Goal: Task Accomplishment & Management: Manage account settings

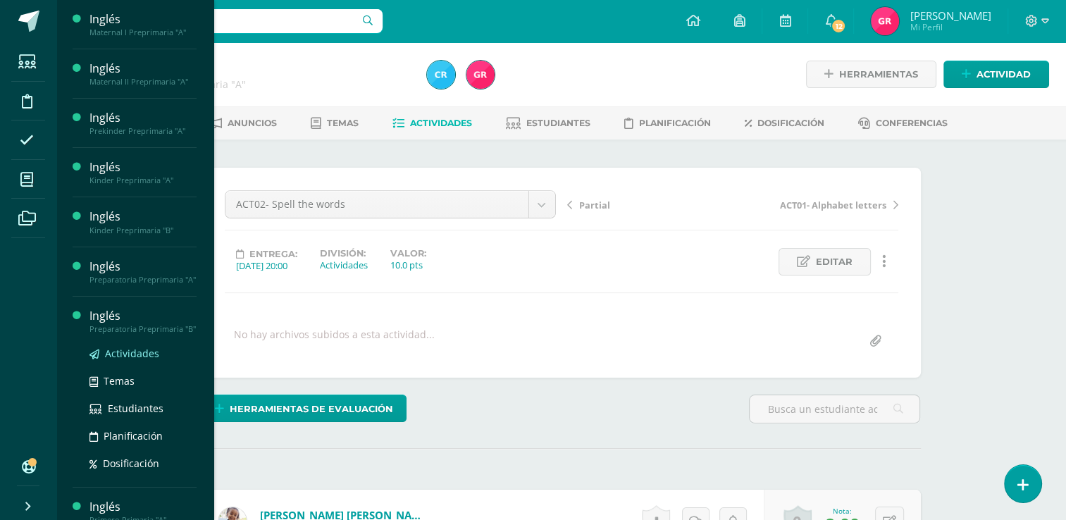
click at [114, 360] on span "Actividades" at bounding box center [132, 353] width 54 height 13
click at [121, 360] on span "Actividades" at bounding box center [132, 353] width 54 height 13
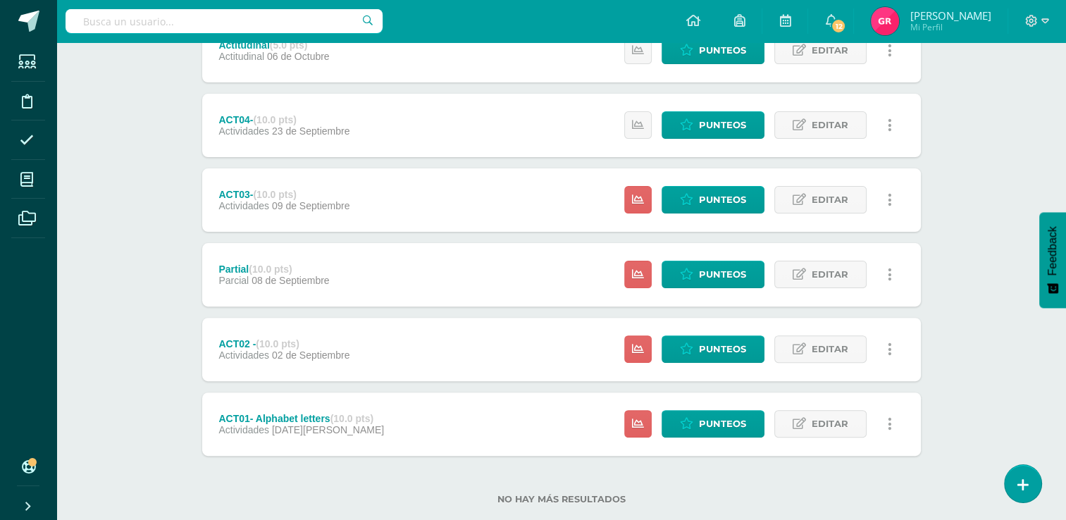
scroll to position [394, 0]
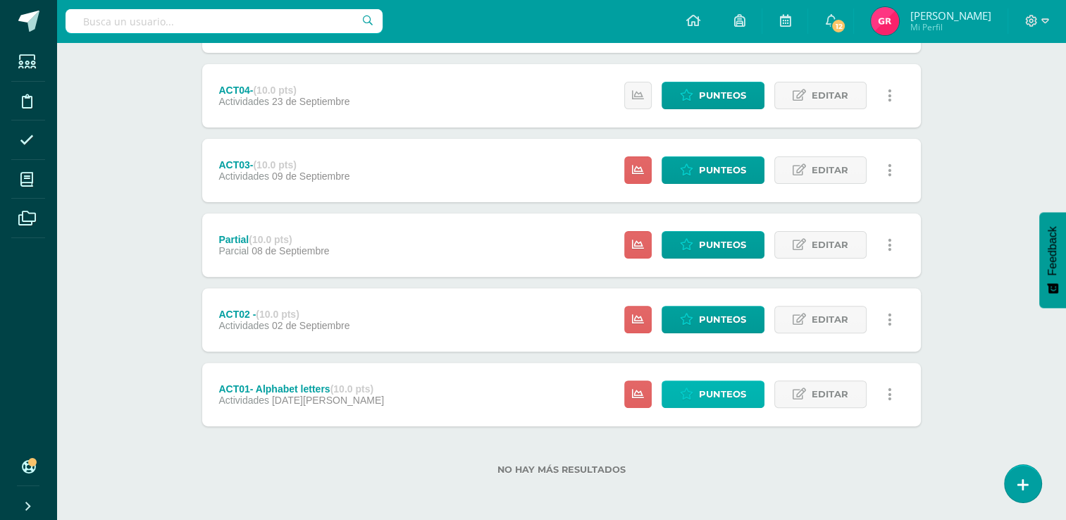
click at [713, 397] on span "Punteos" at bounding box center [722, 394] width 47 height 26
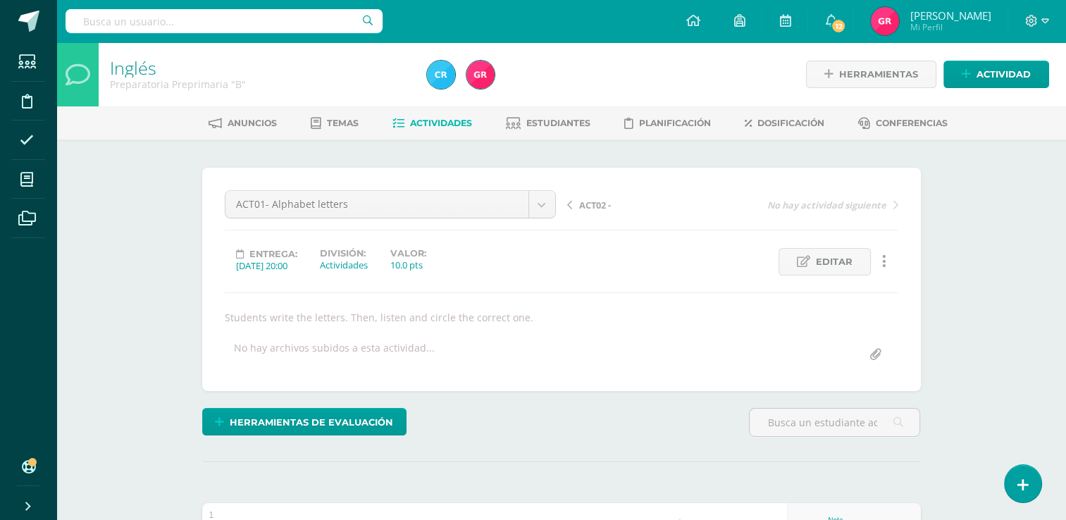
scroll to position [1, 0]
click at [824, 261] on span "Editar" at bounding box center [834, 261] width 37 height 26
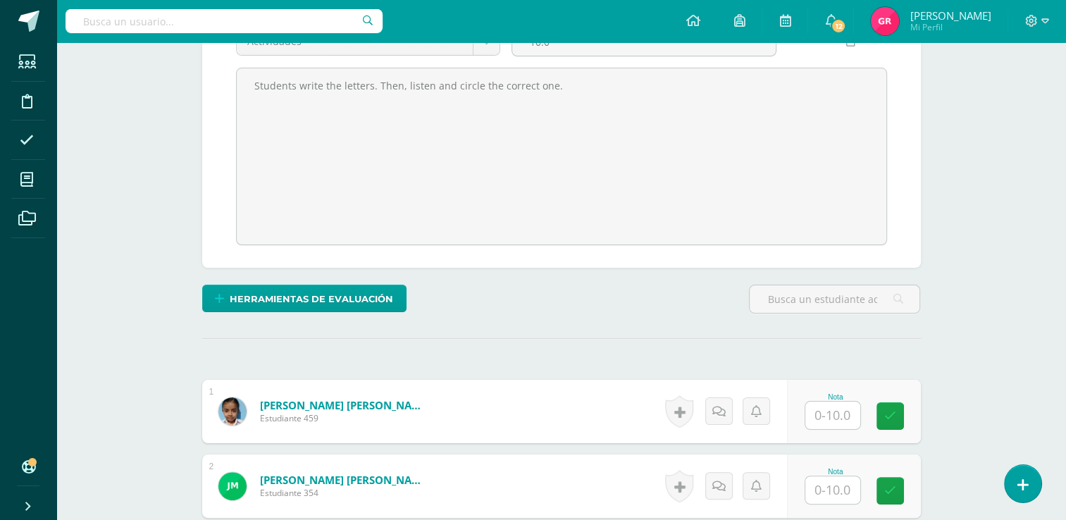
scroll to position [0, 0]
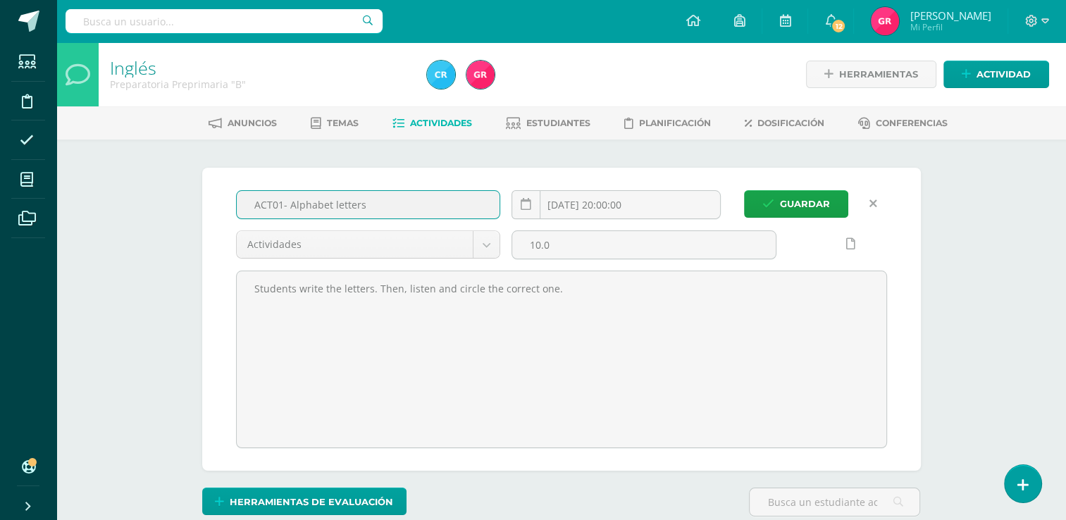
click at [373, 211] on input "ACT01- Alphabet letters" at bounding box center [368, 204] width 263 height 27
type input "ACT01- Spell the words"
click at [621, 204] on input "[DATE] 20:00:00" at bounding box center [616, 204] width 208 height 27
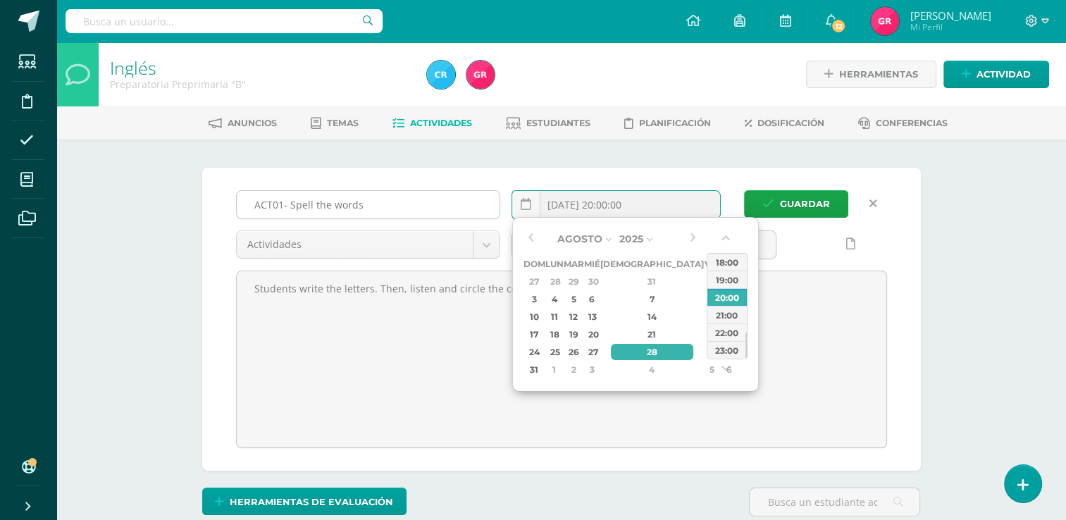
type input "2025-08-28 20:00"
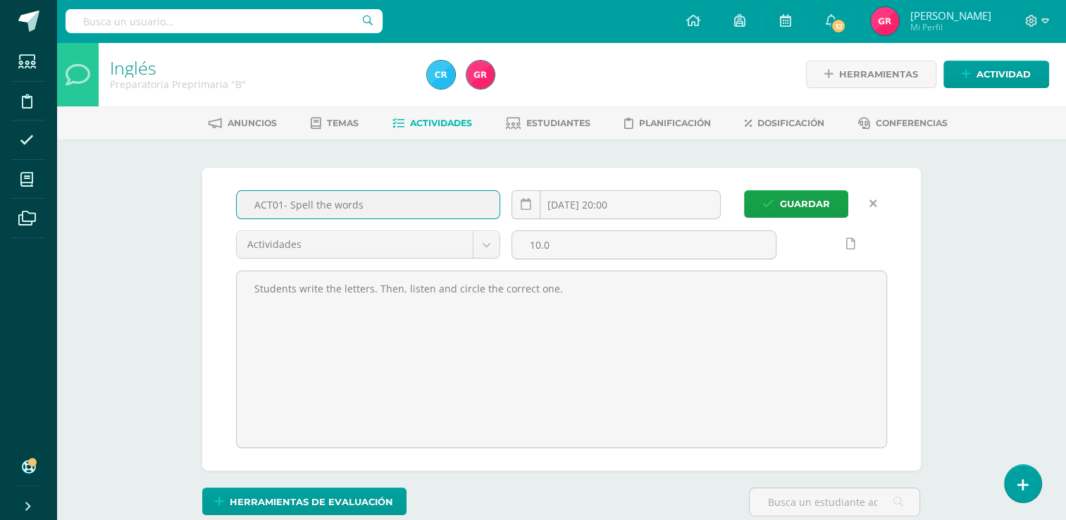
click at [435, 210] on input "ACT01- Spell the words" at bounding box center [368, 204] width 263 height 27
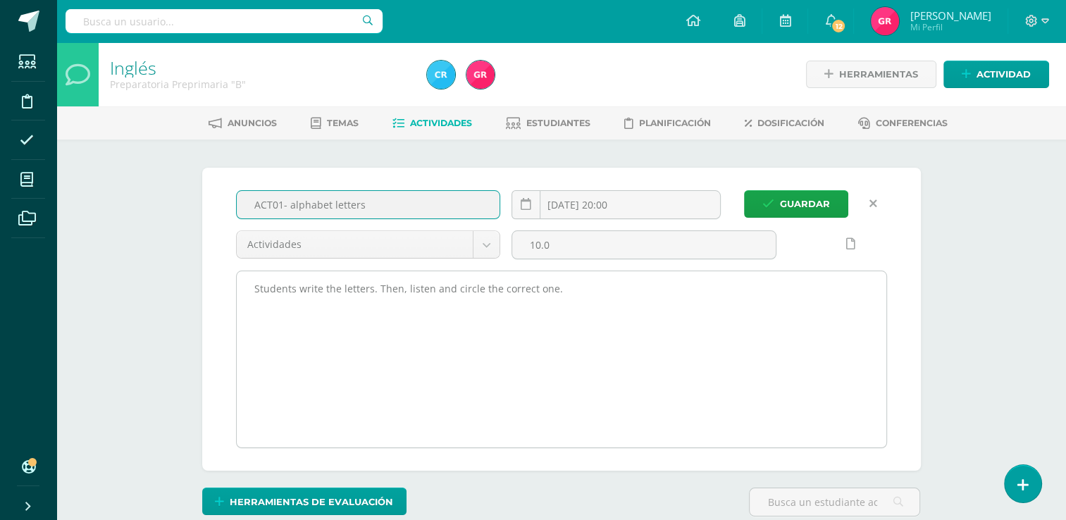
type input "ACT01- alphabet letters"
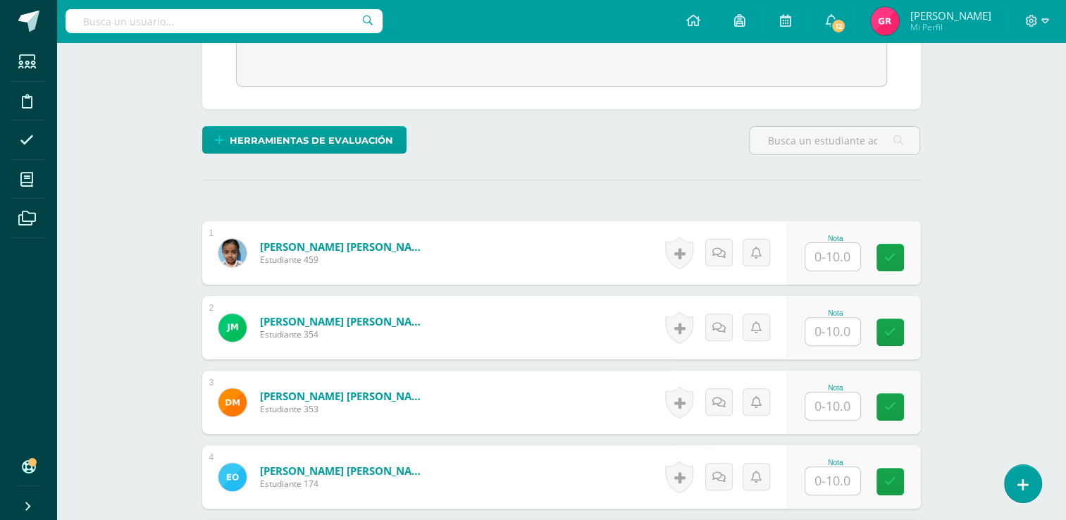
scroll to position [352, 0]
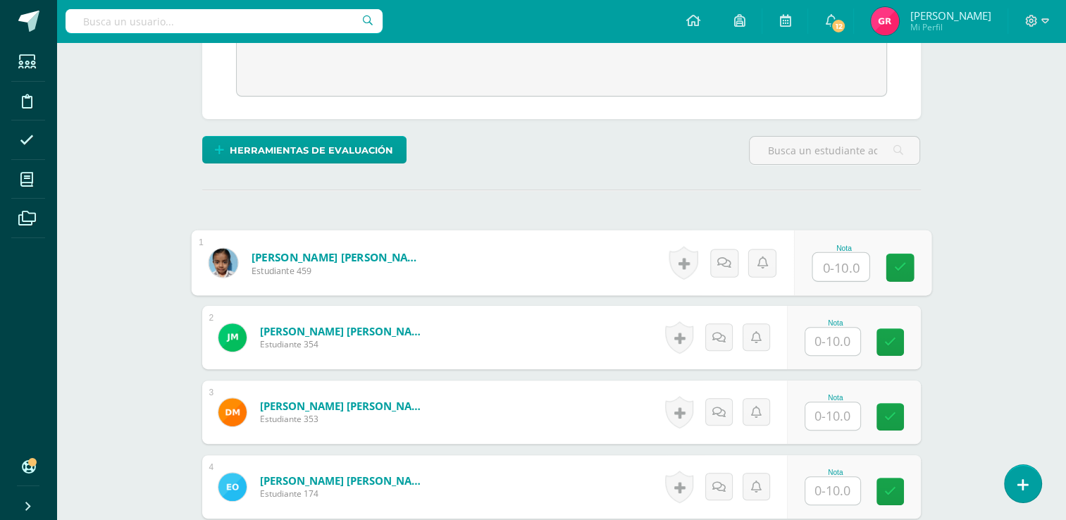
click at [820, 266] on input "text" at bounding box center [840, 267] width 56 height 28
type input "9"
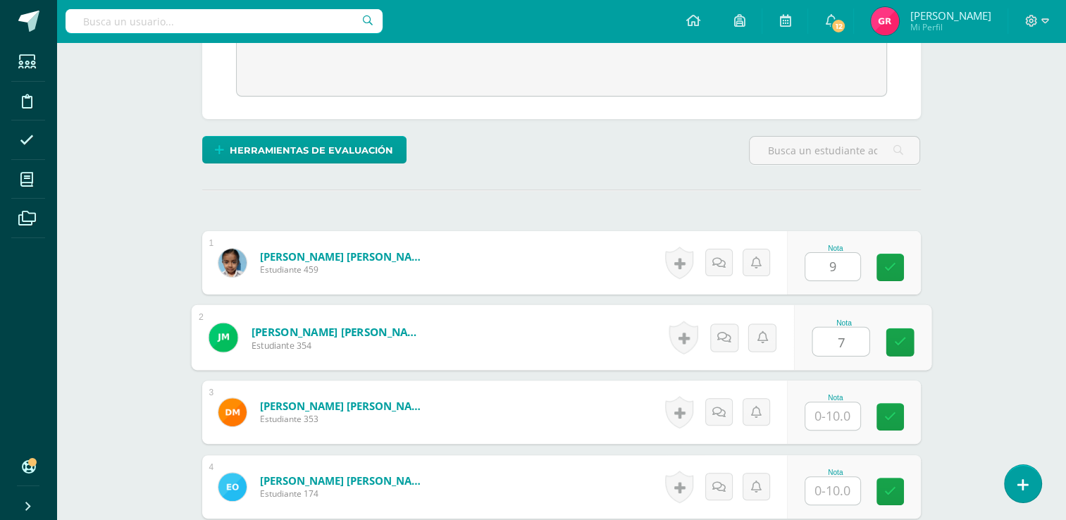
type input "7"
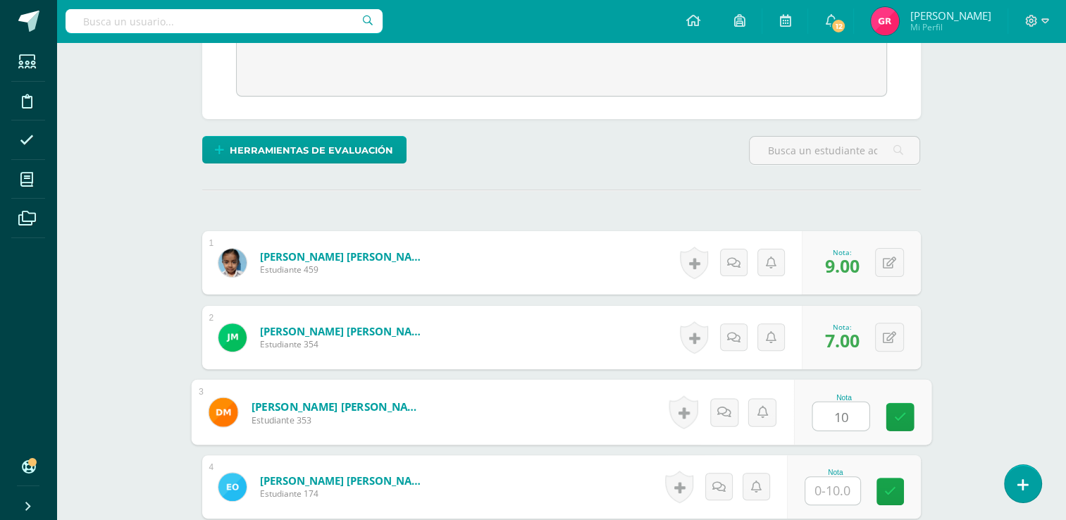
type input "10"
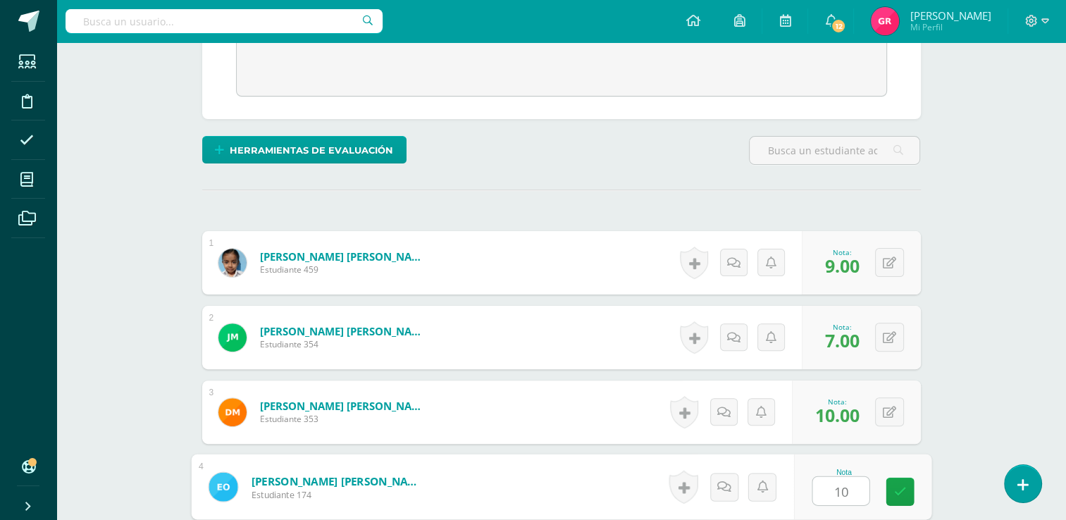
type input "10"
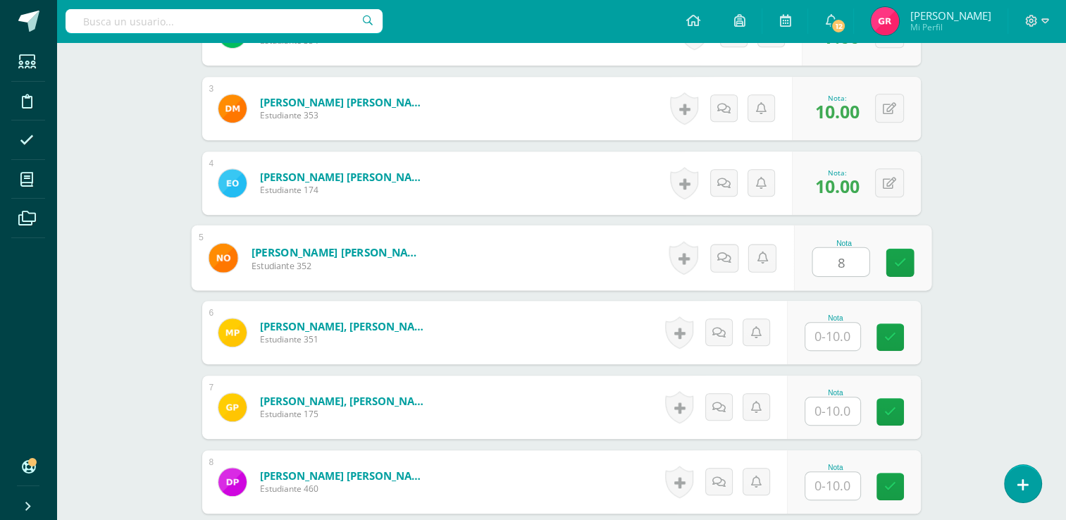
type input "8"
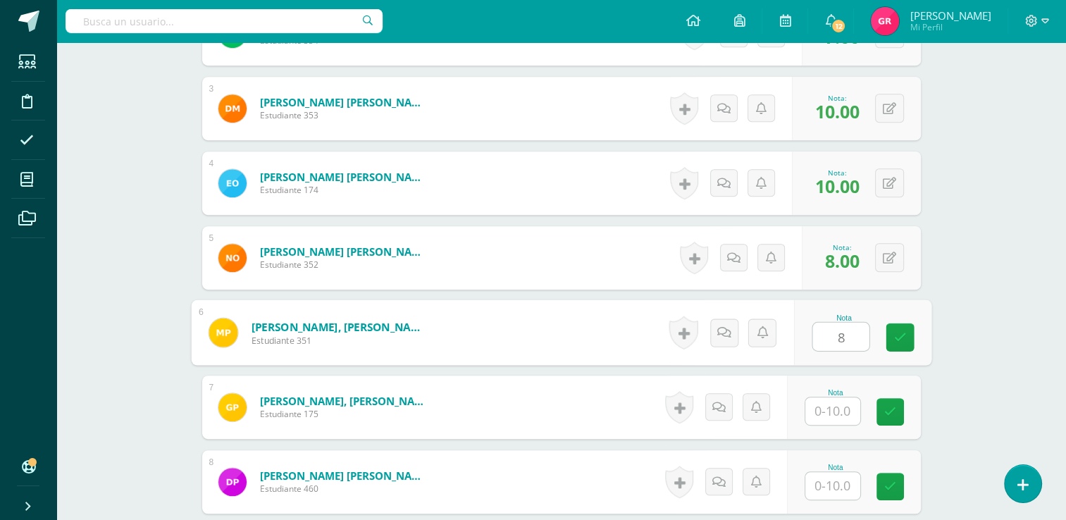
type input "8"
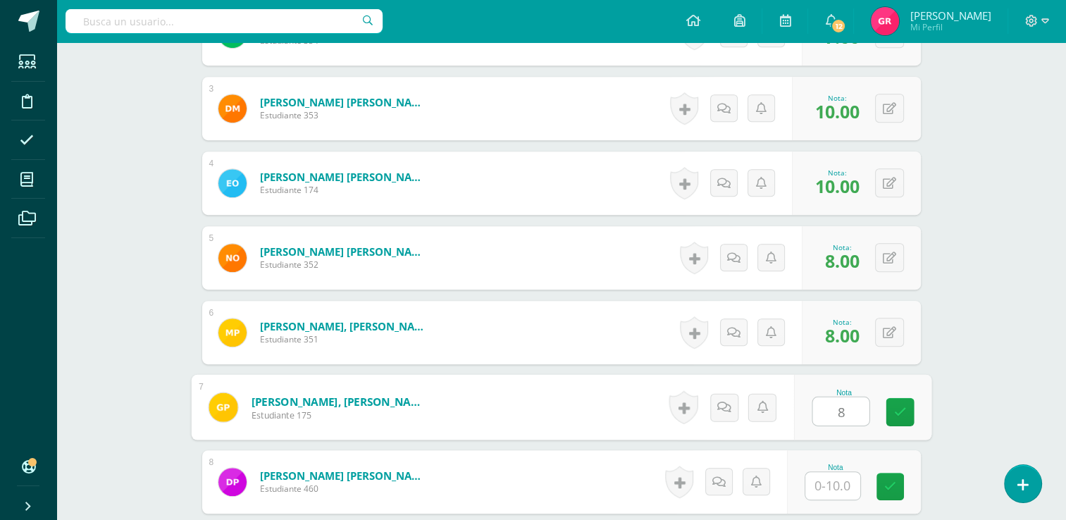
type input "8"
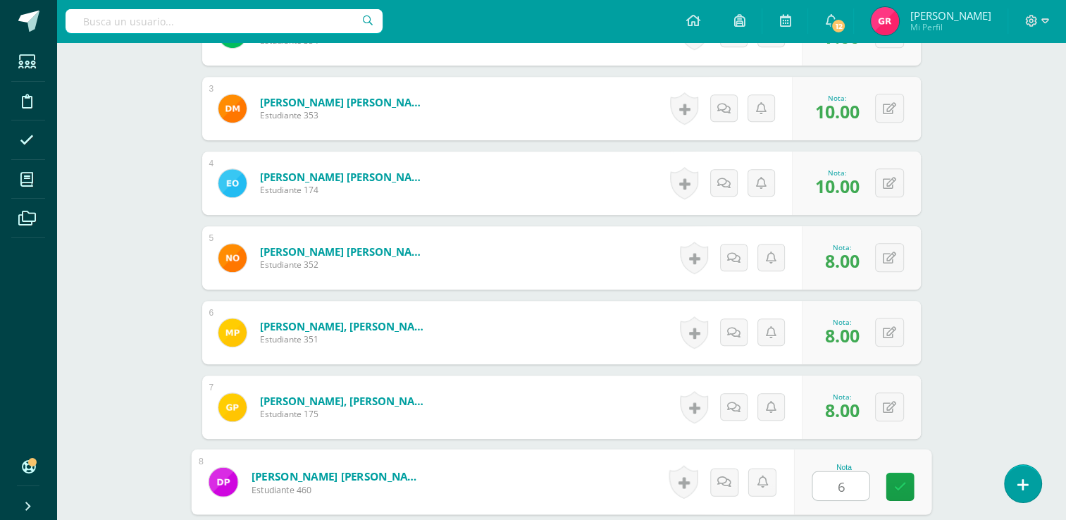
type input "6"
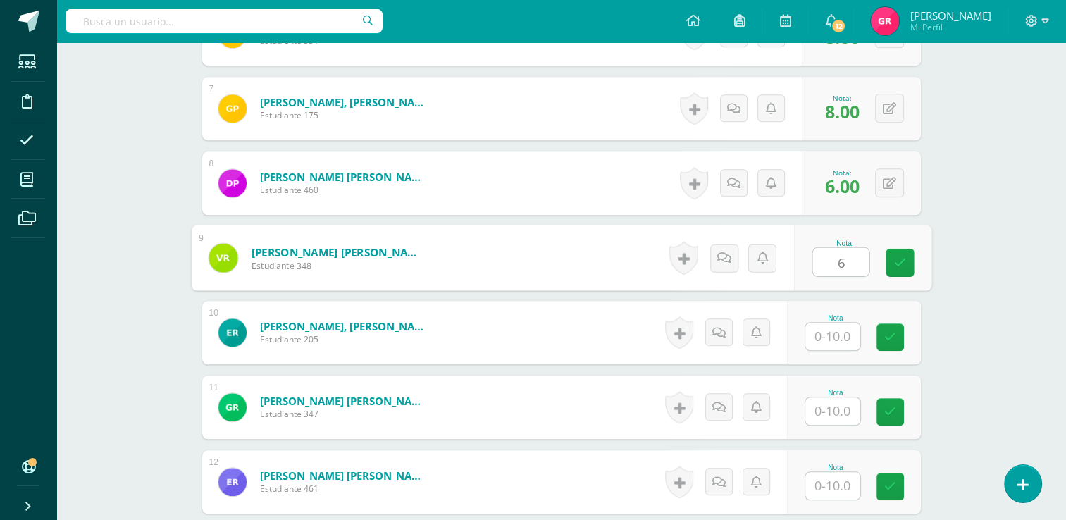
type input "6"
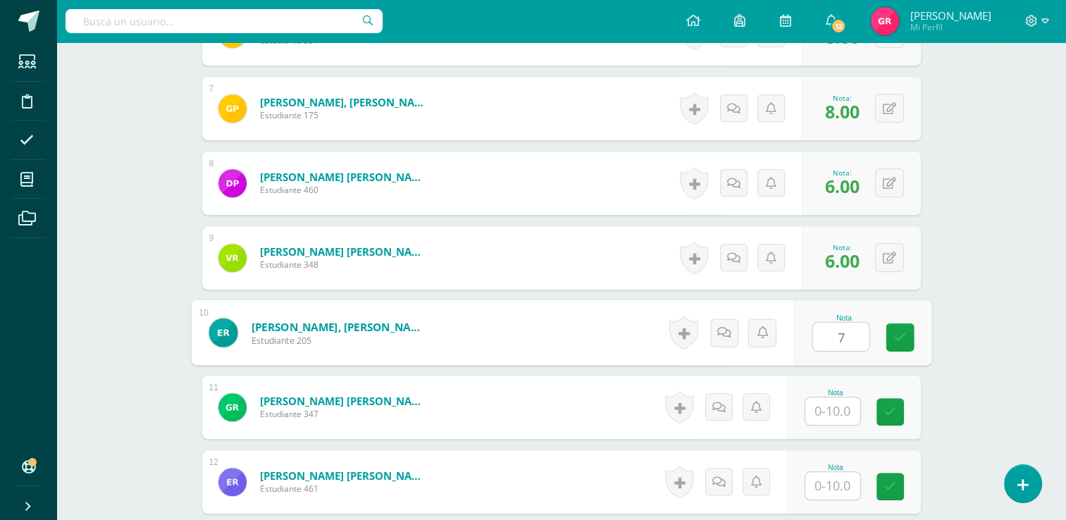
type input "7"
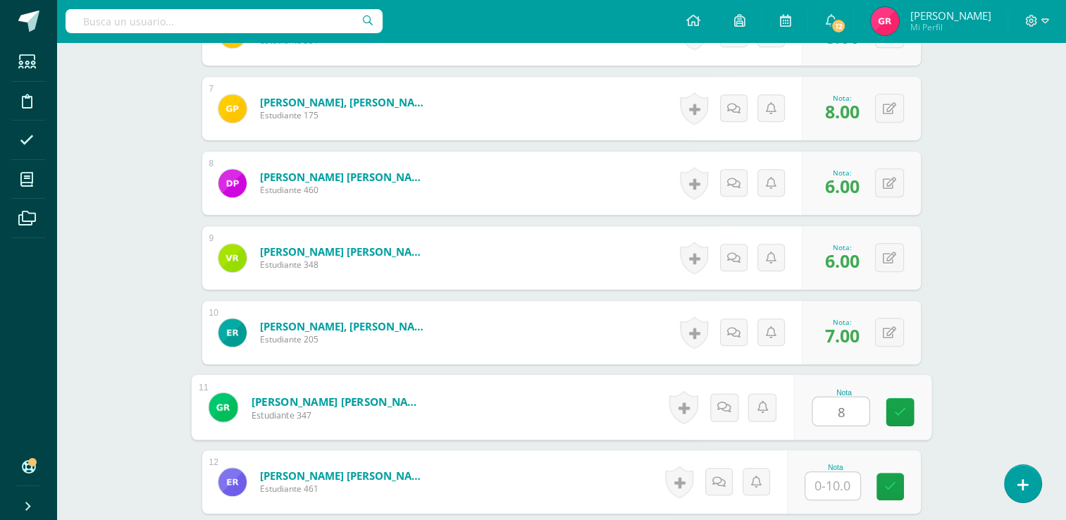
type input "8"
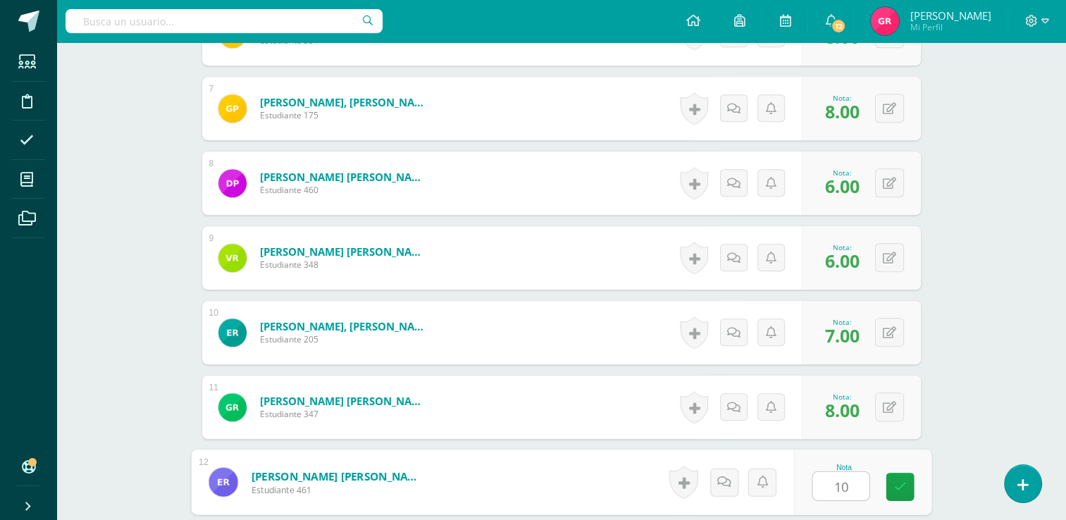
type input "10"
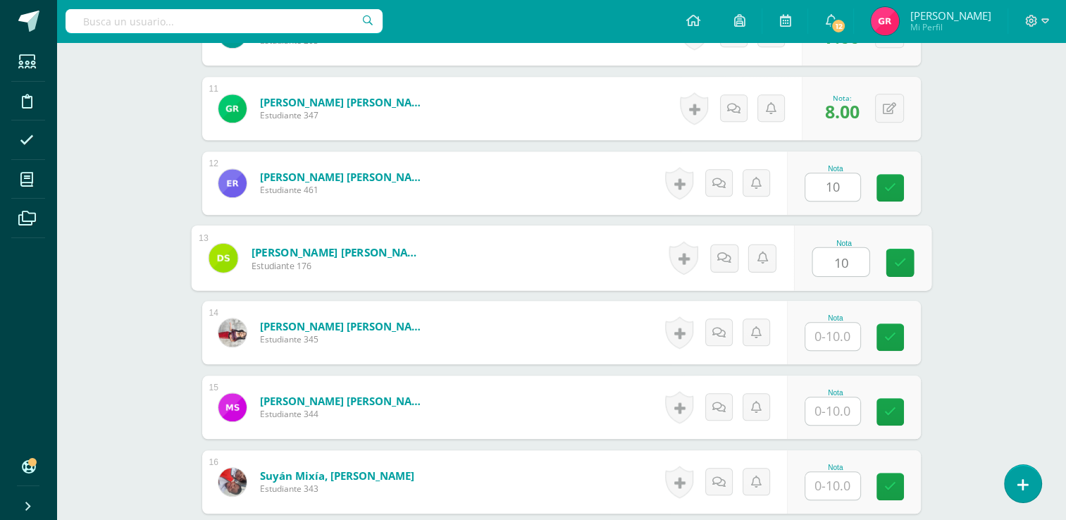
type input "10"
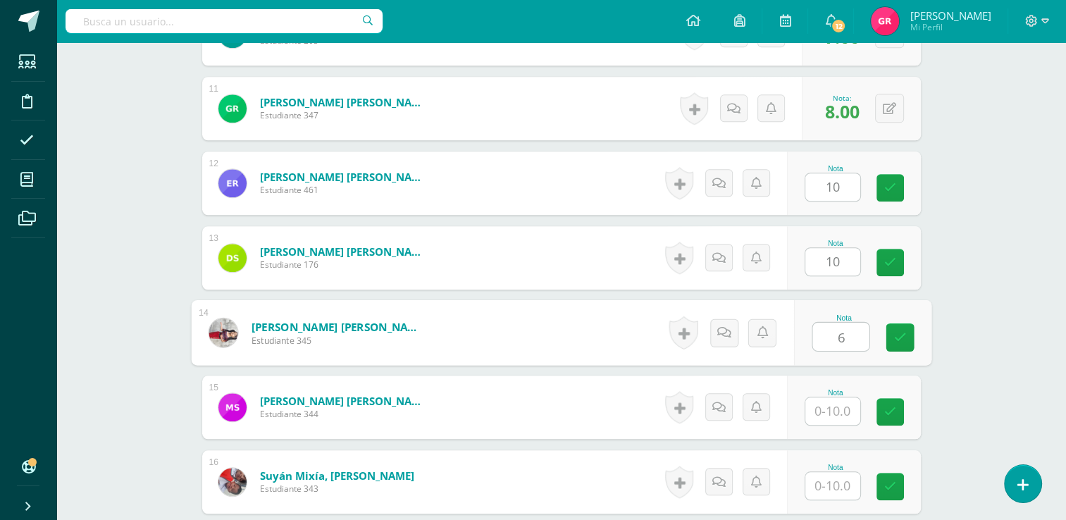
type input "6"
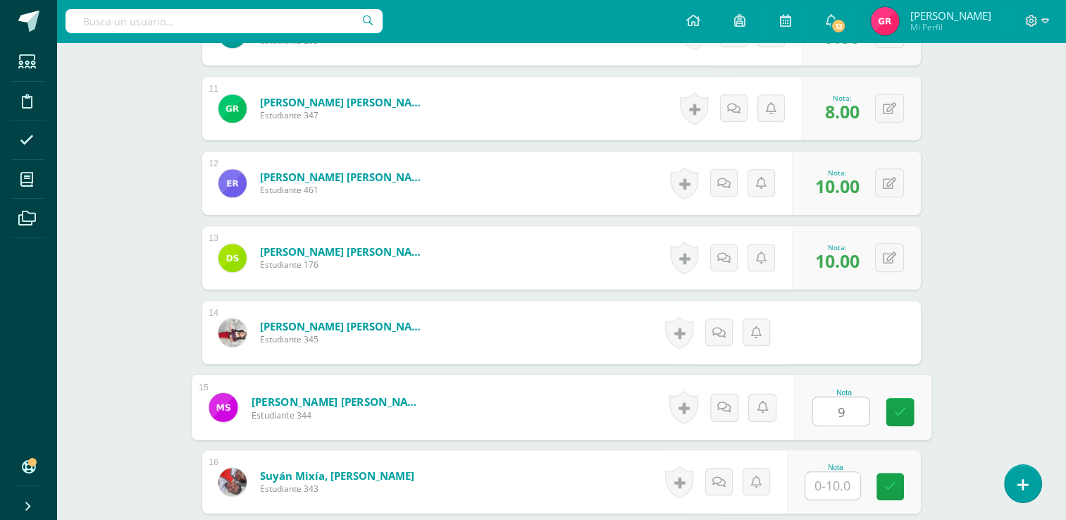
type input "9"
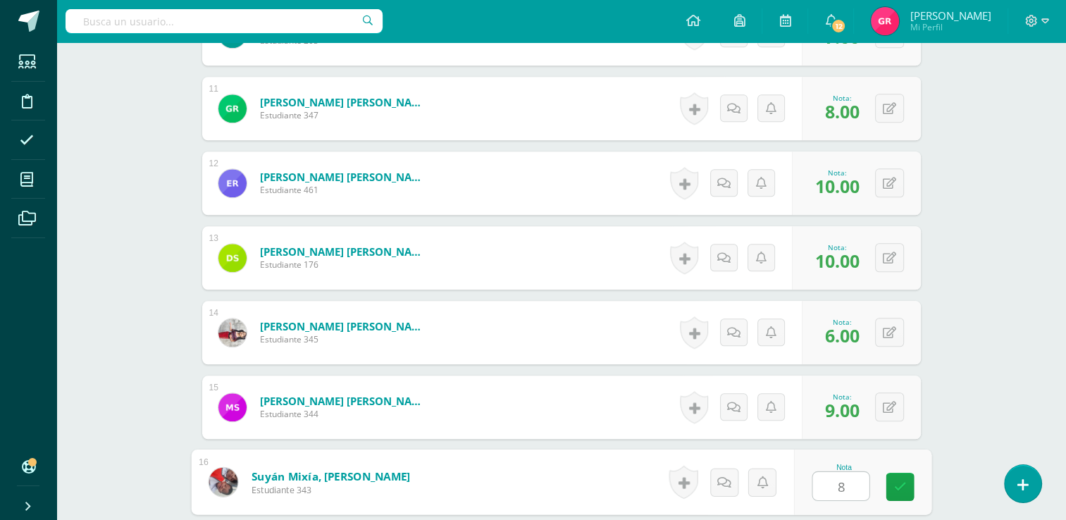
type input "8"
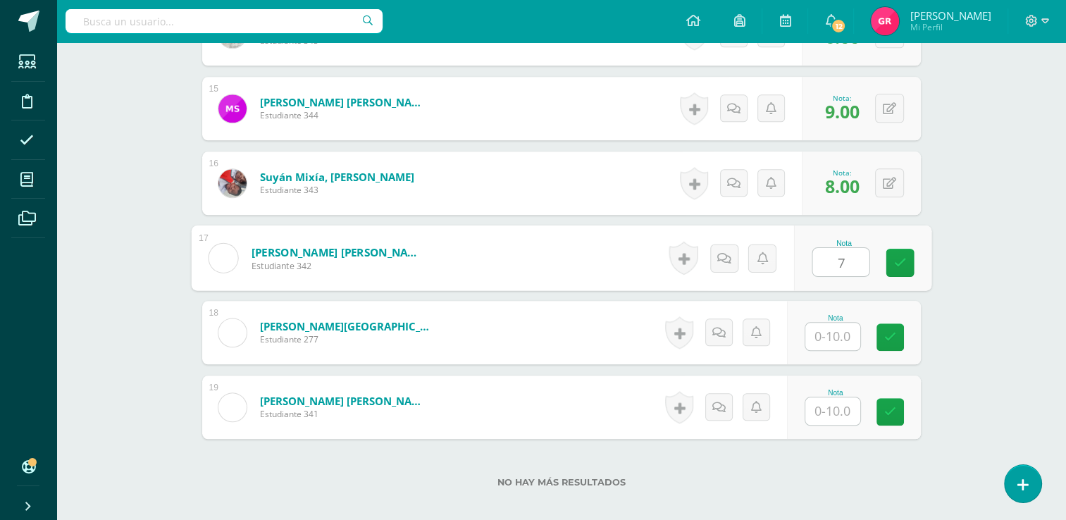
type input "7"
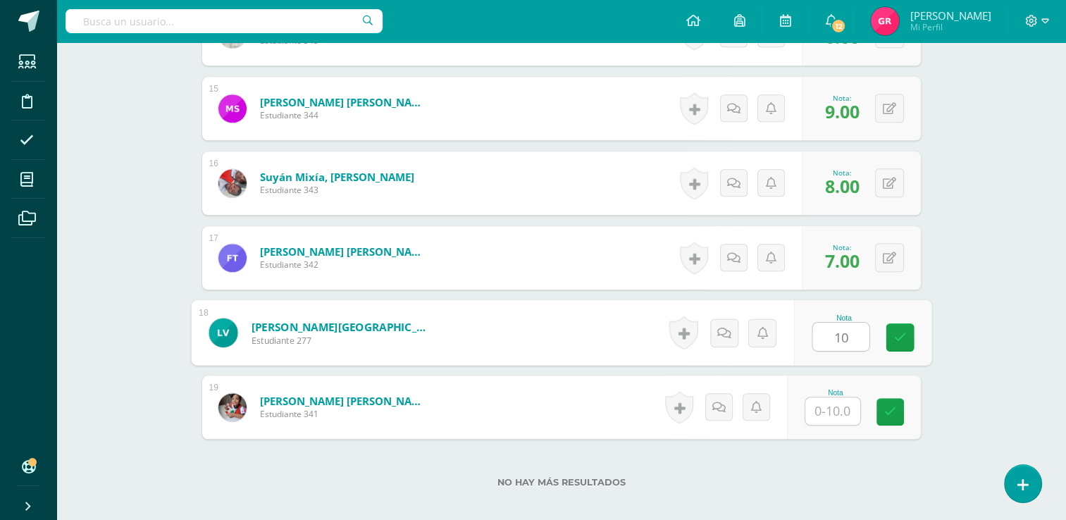
type input "10"
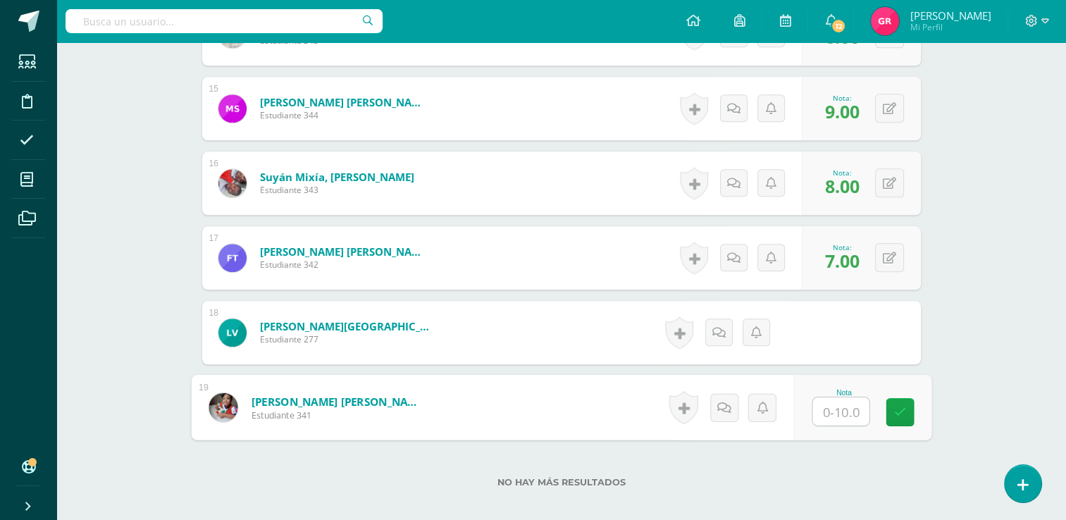
type input "7"
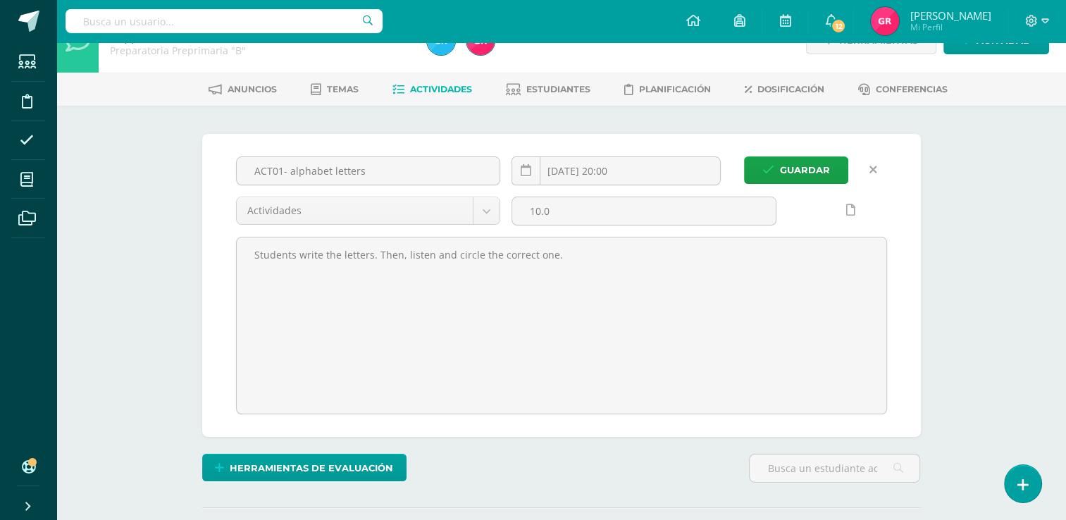
scroll to position [31, 0]
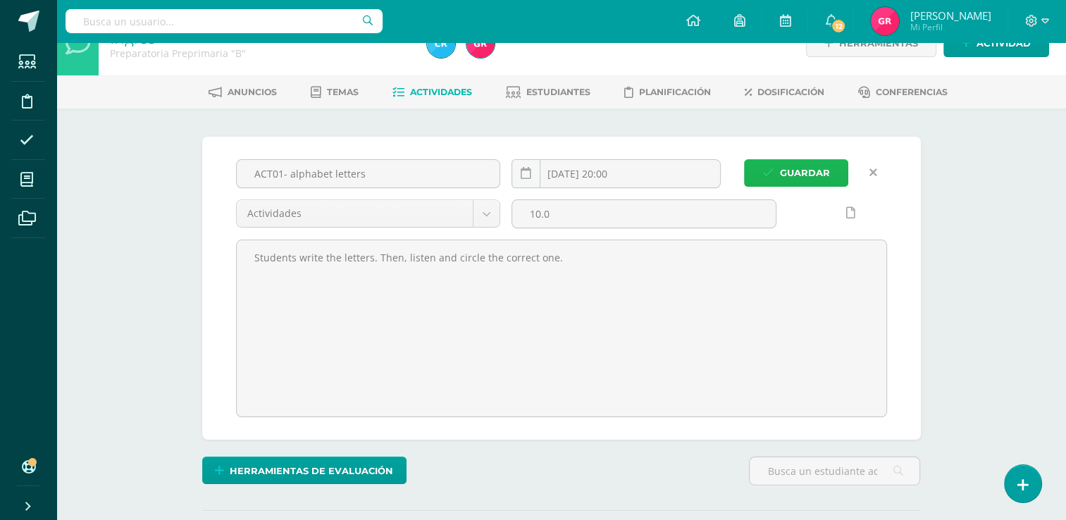
click at [814, 180] on span "Guardar" at bounding box center [805, 173] width 50 height 26
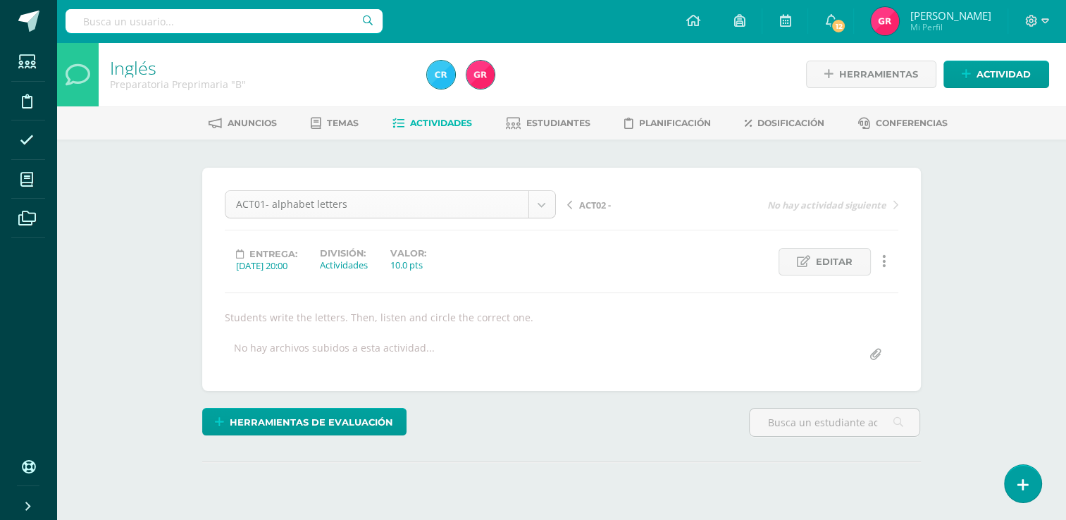
scroll to position [73, 0]
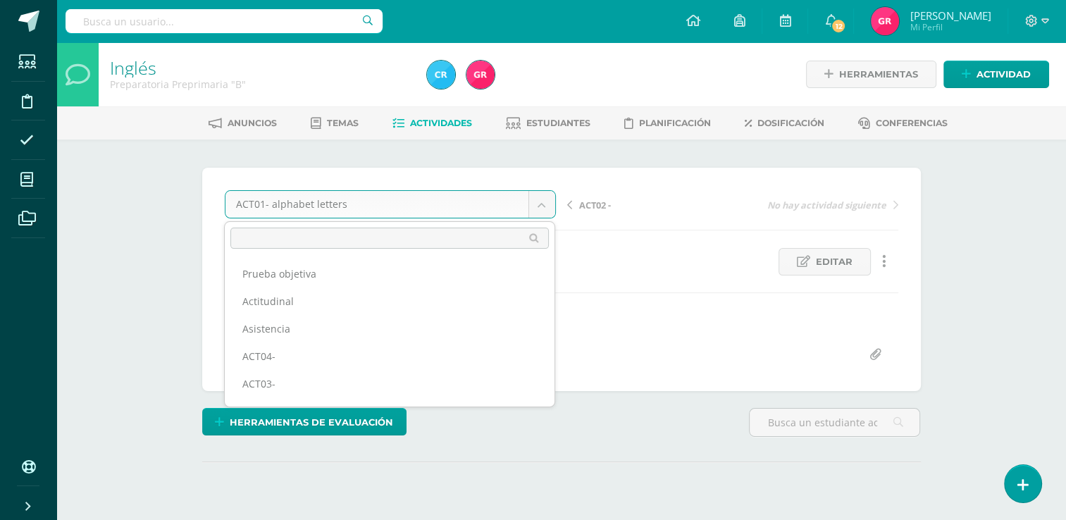
click at [539, 206] on body "La tarea ACT01- alphabet letters fue editada exitosamente. Estudiantes Discipli…" at bounding box center [533, 285] width 1066 height 571
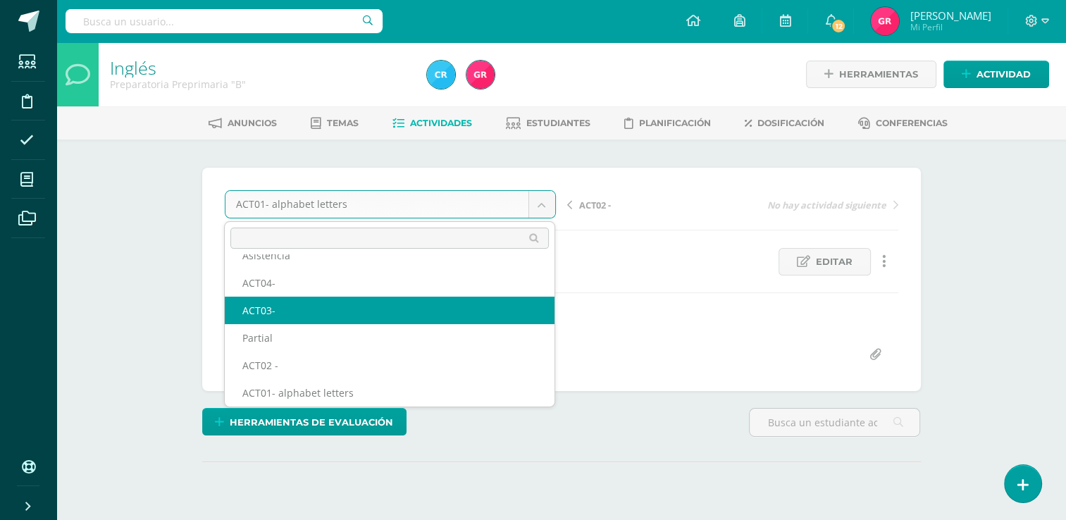
scroll to position [61, 0]
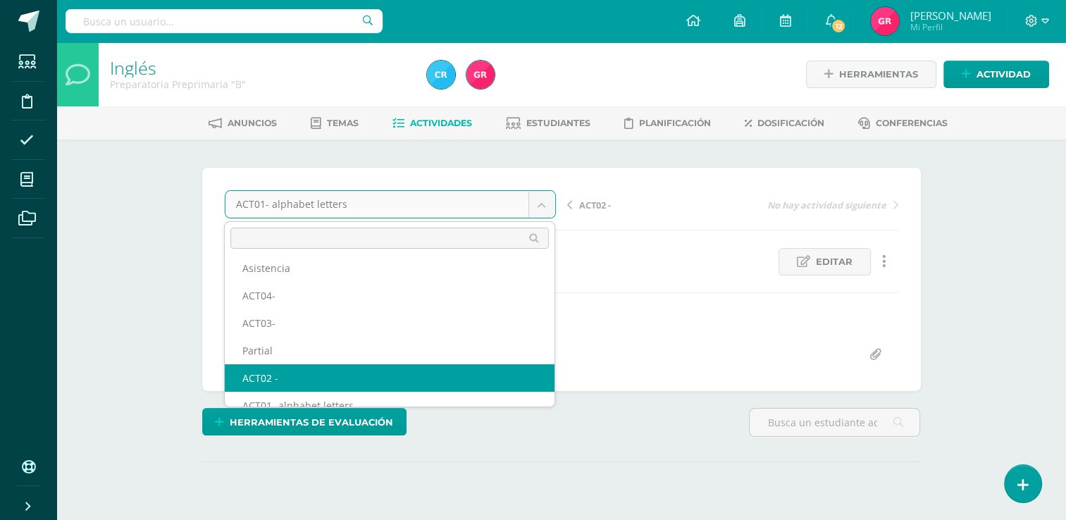
select select "/dashboard/teacher/grade-activity/123476/"
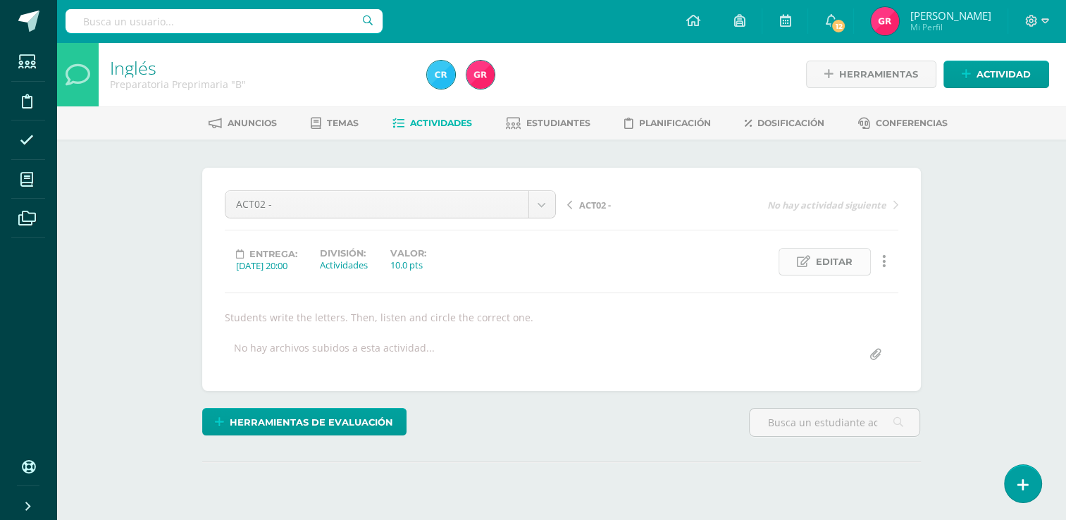
click at [826, 263] on span "Editar" at bounding box center [834, 262] width 37 height 26
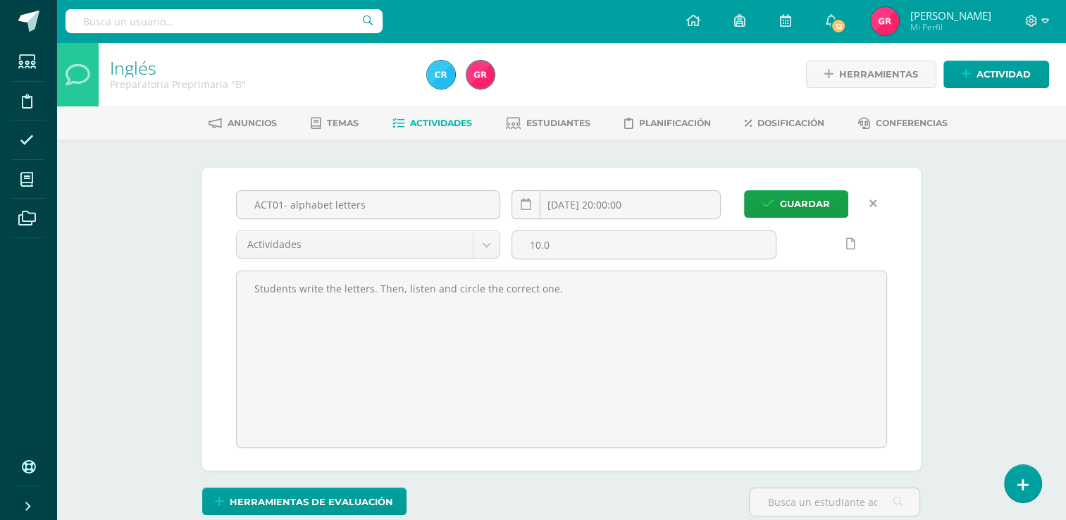
click at [442, 125] on span "Actividades" at bounding box center [441, 123] width 62 height 11
click at [446, 120] on span "Actividades" at bounding box center [441, 123] width 62 height 11
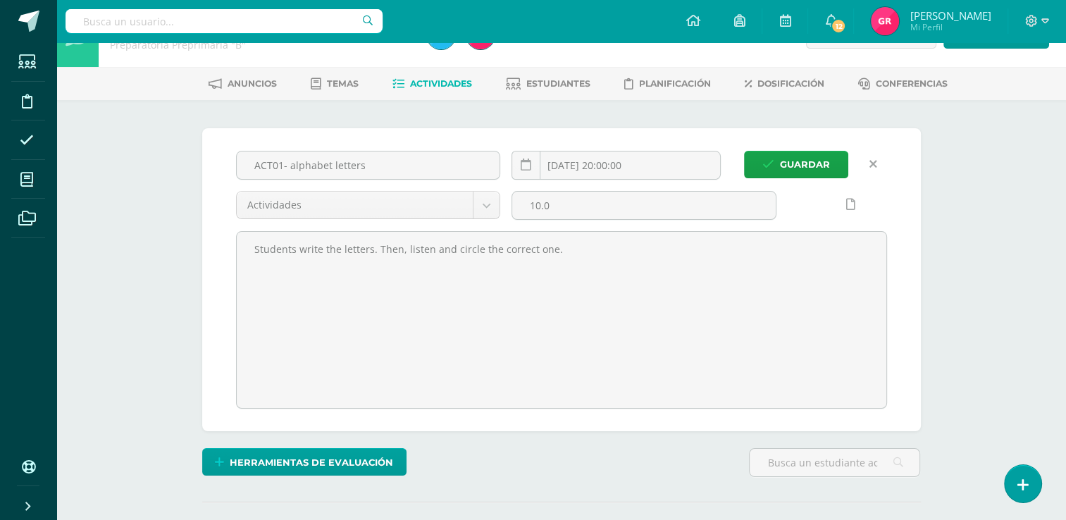
scroll to position [228, 0]
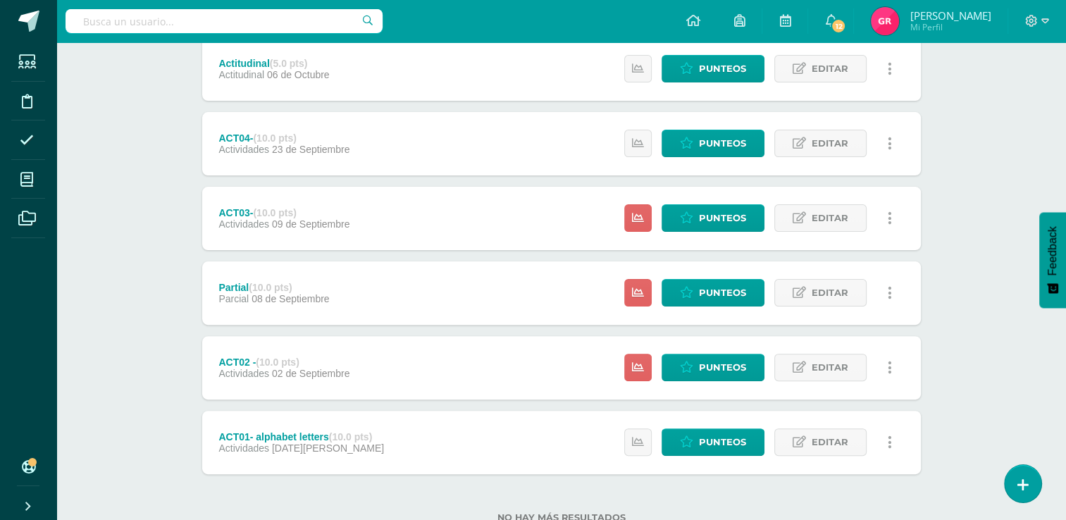
scroll to position [365, 0]
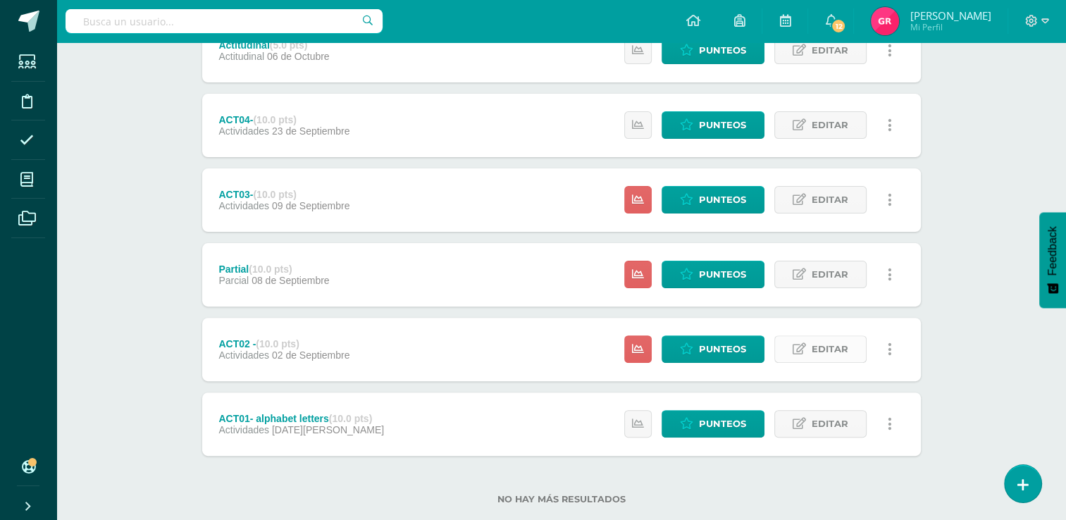
click at [821, 346] on span "Editar" at bounding box center [830, 349] width 37 height 26
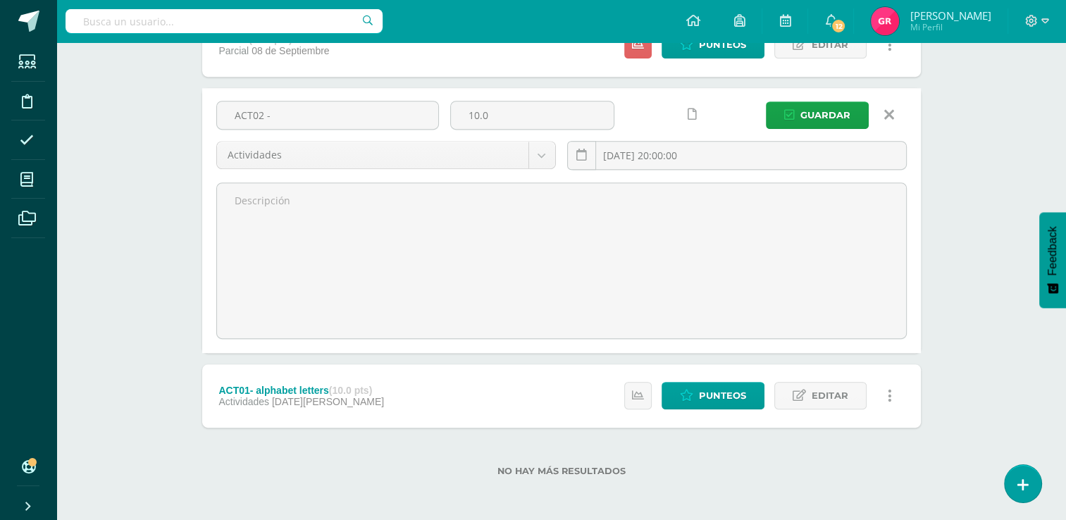
scroll to position [590, 0]
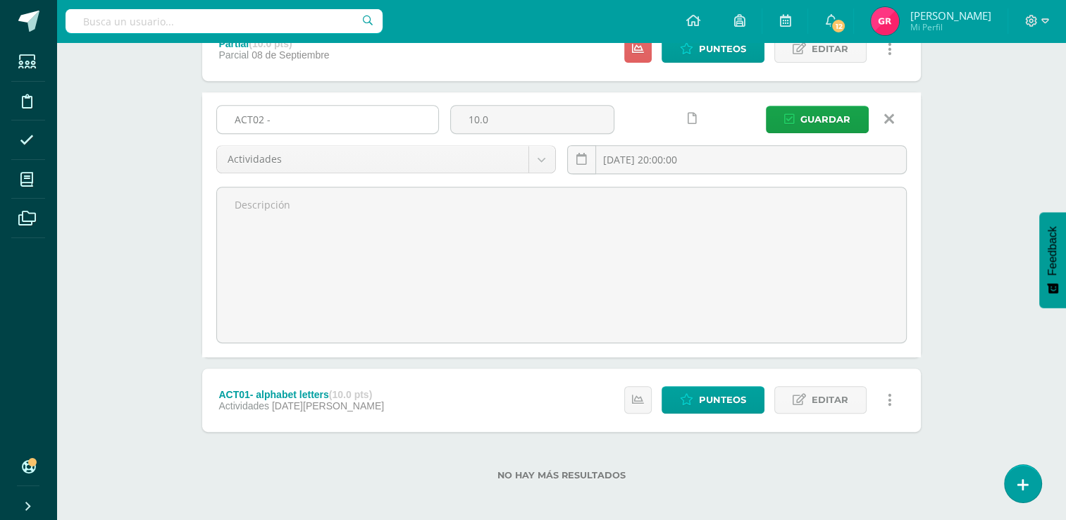
click at [328, 124] on input "ACT02 -" at bounding box center [327, 119] width 221 height 27
type input "ACT02 - Spell the word..."
click at [819, 112] on span "Guardar" at bounding box center [825, 119] width 50 height 26
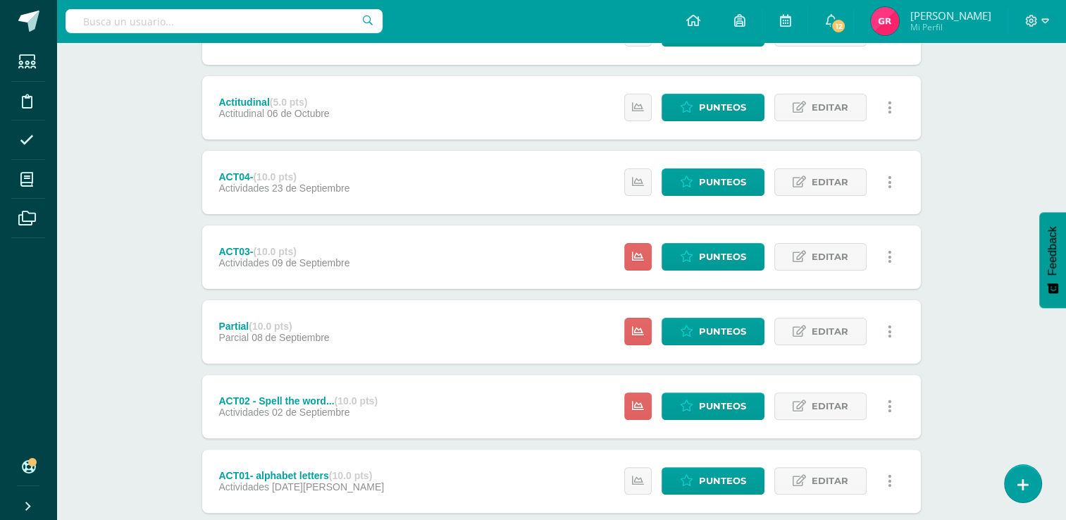
scroll to position [318, 0]
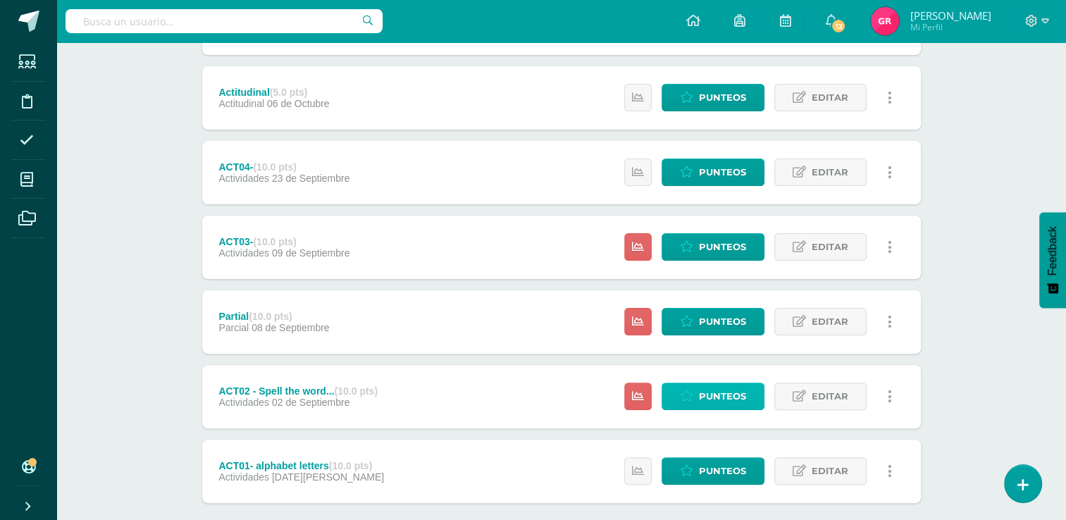
click at [745, 392] on span "Punteos" at bounding box center [722, 396] width 47 height 26
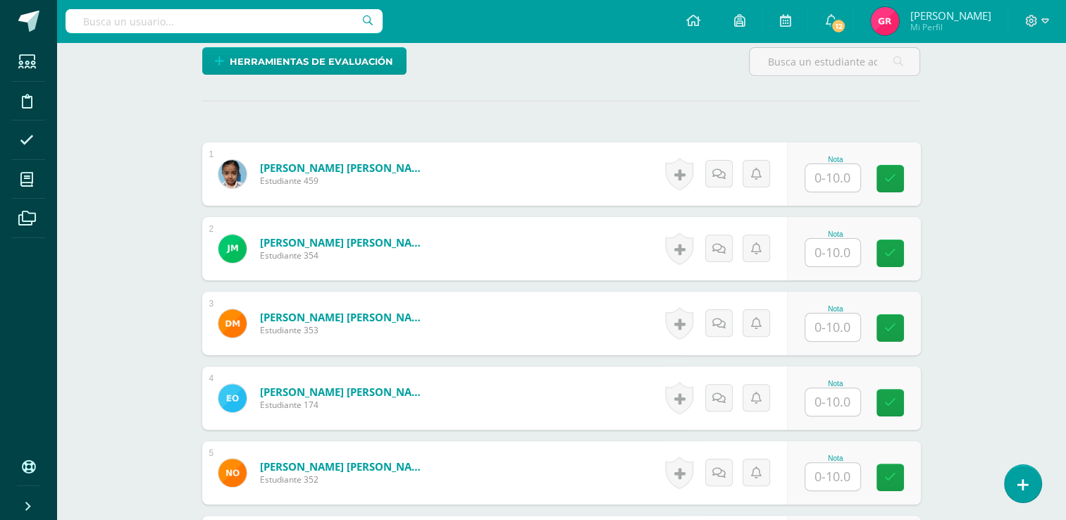
scroll to position [355, 0]
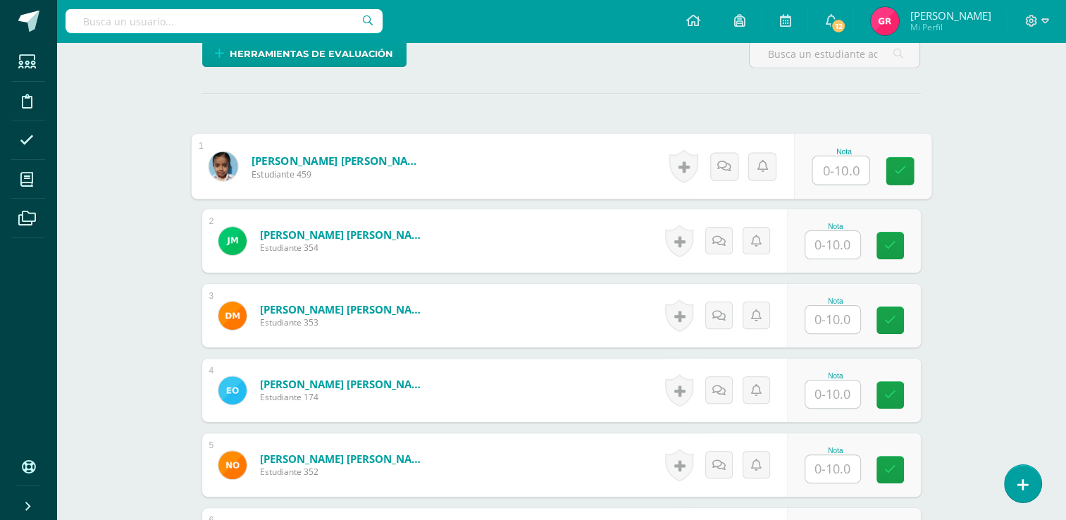
click at [831, 173] on input "text" at bounding box center [840, 170] width 56 height 28
type input "3"
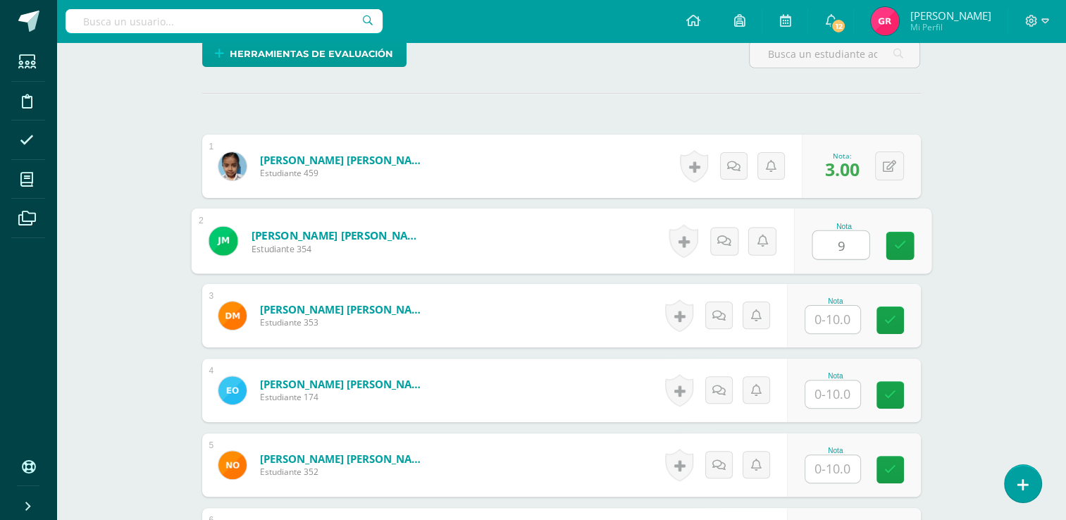
type input "9"
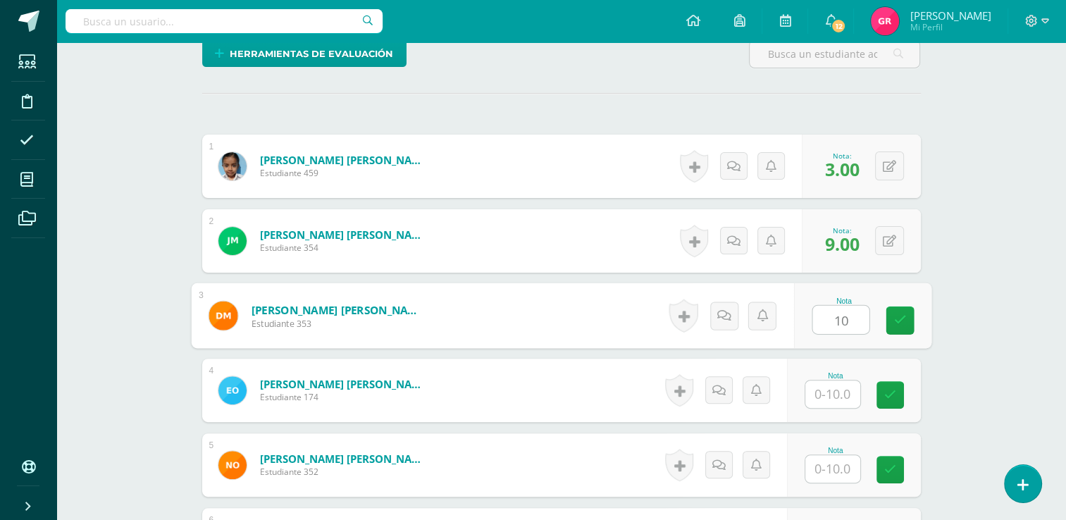
type input "10"
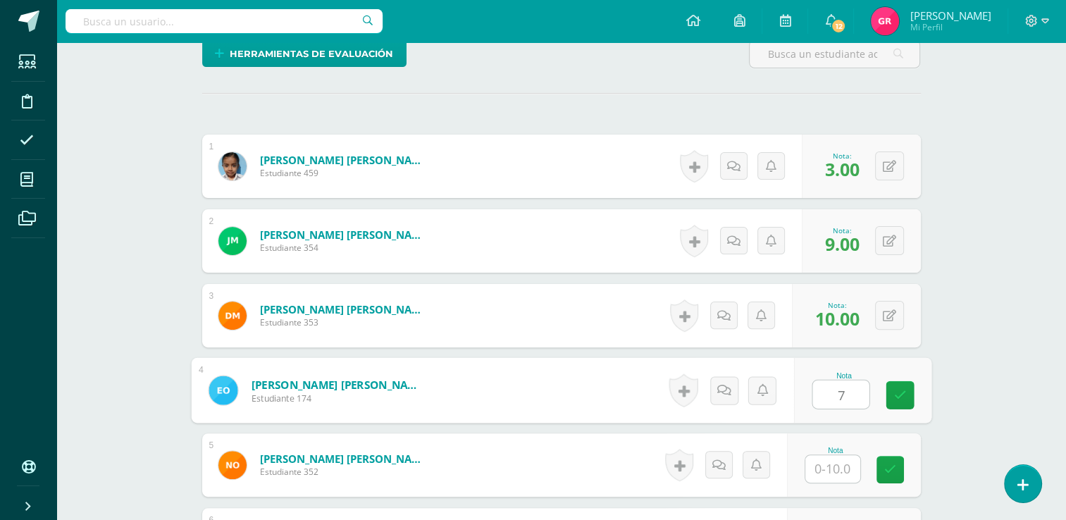
type input "7"
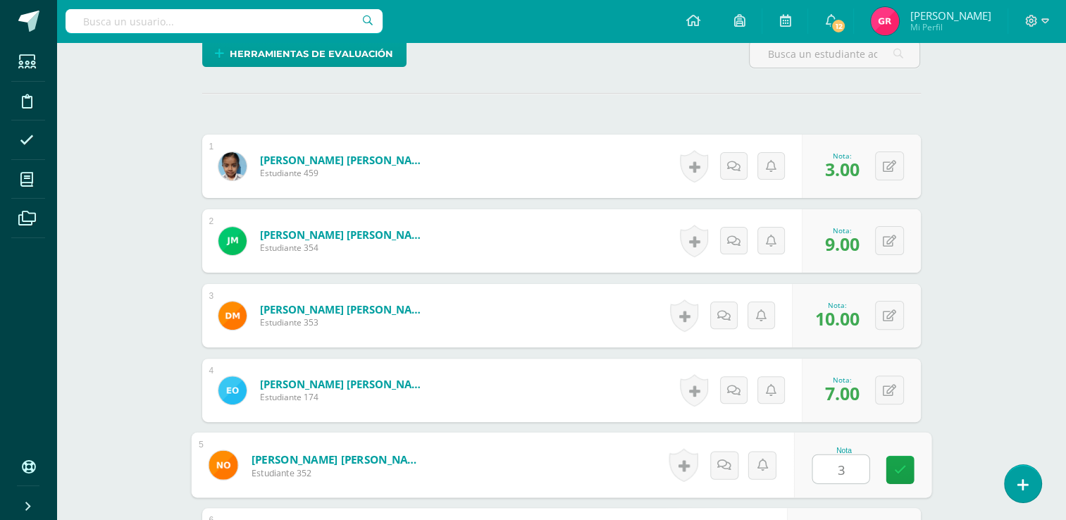
type input "3"
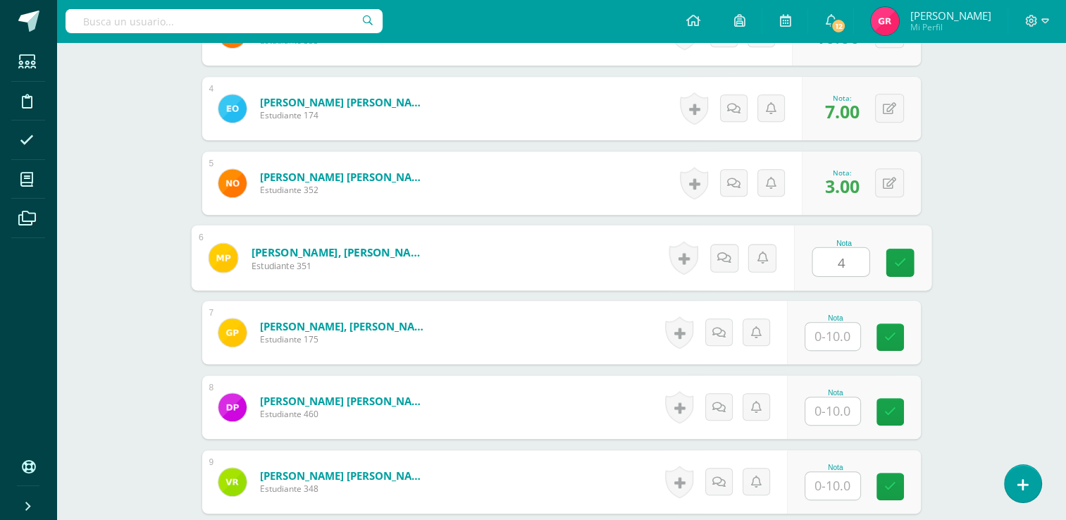
type input "4"
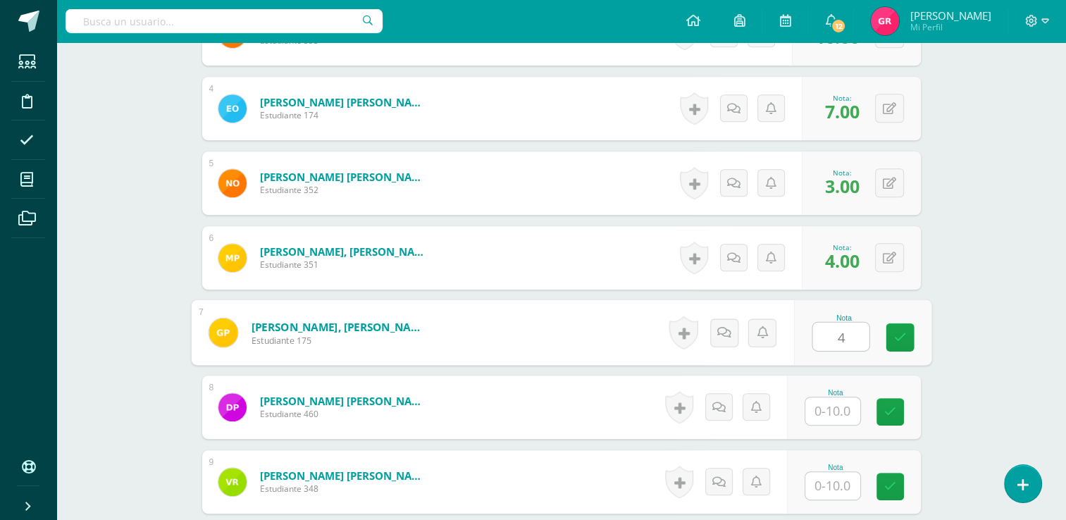
type input "4"
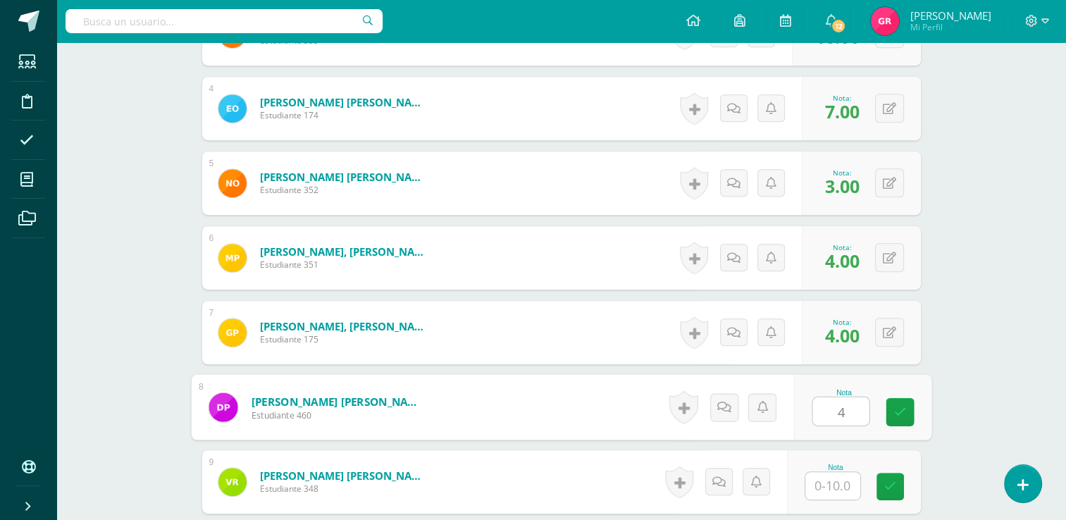
type input "4"
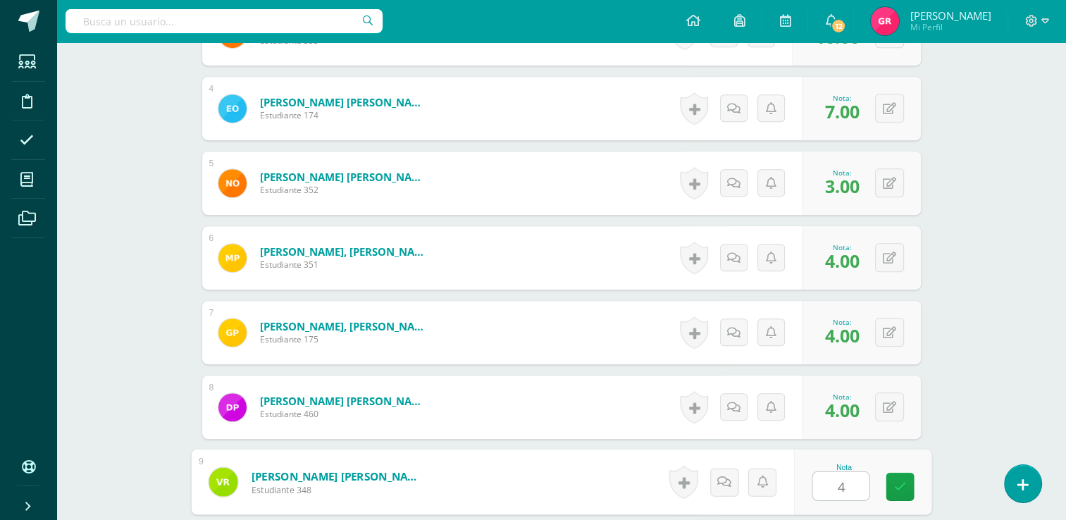
type input "4"
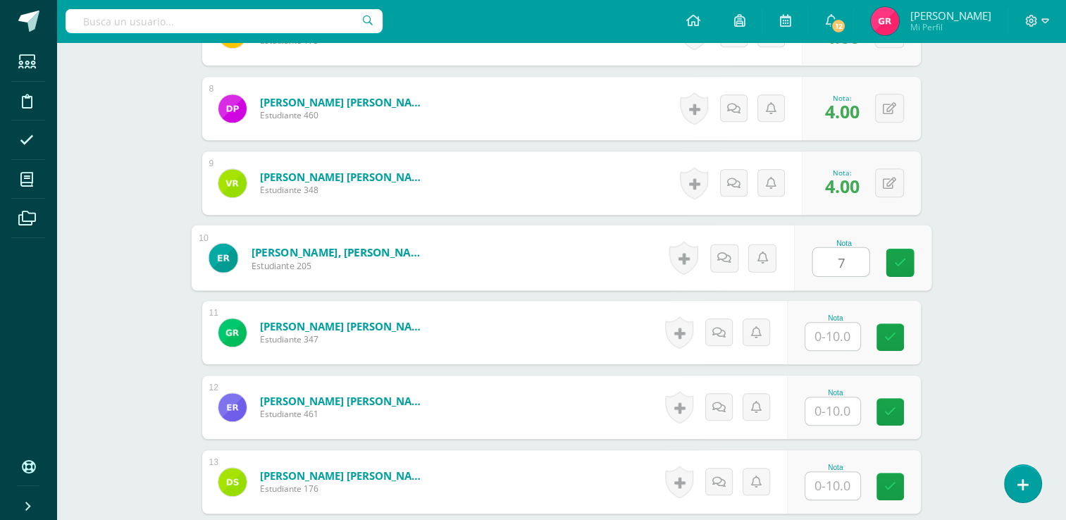
type input "7"
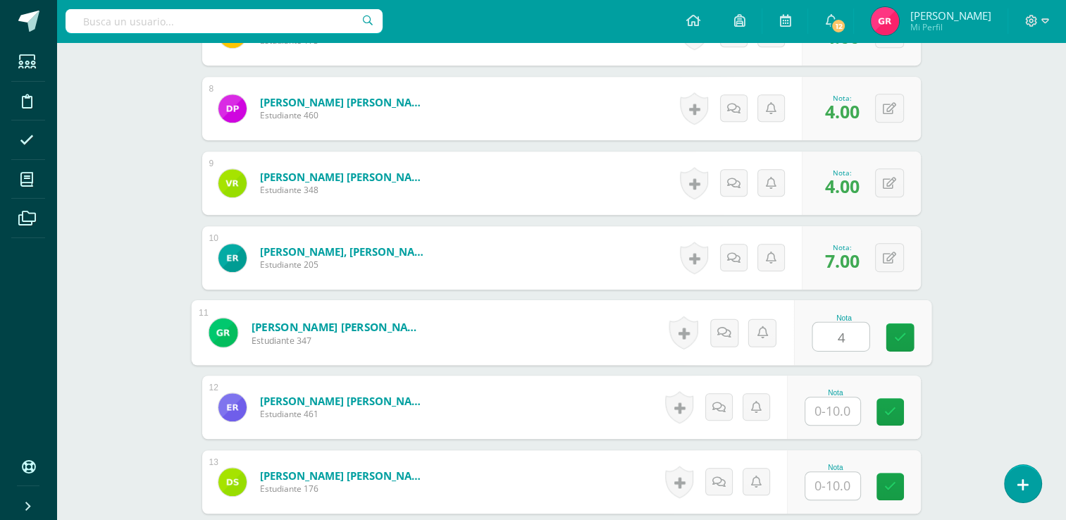
type input "4"
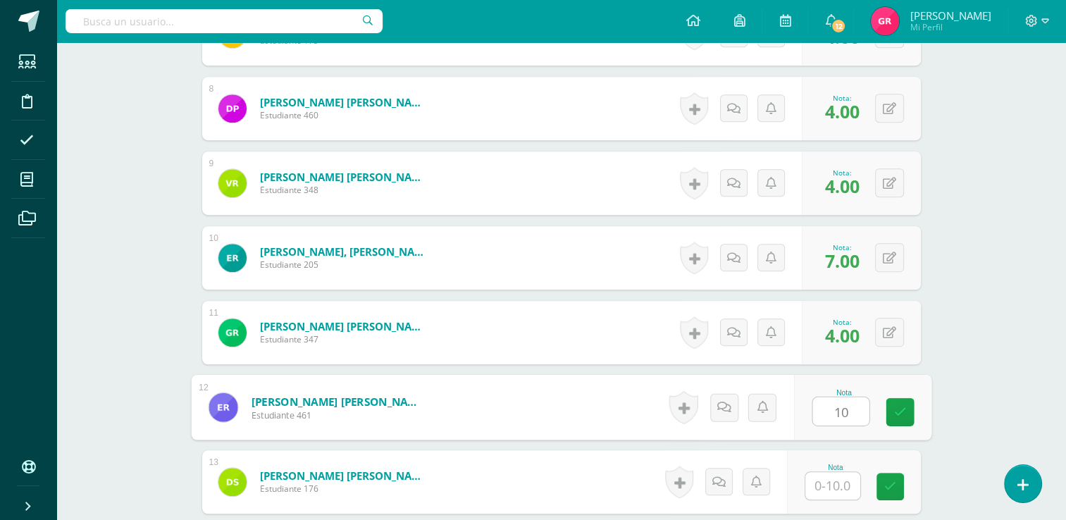
type input "10"
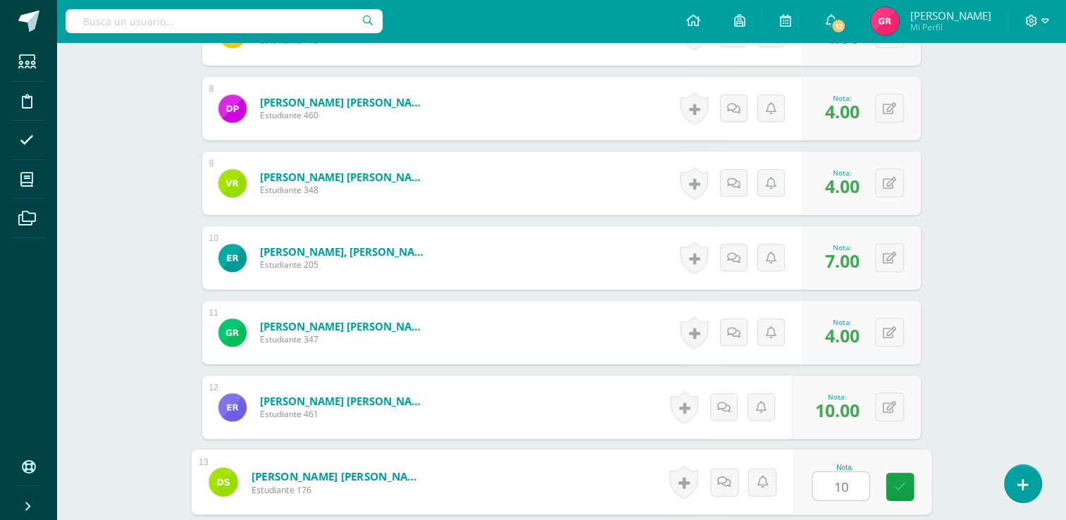
type input "10"
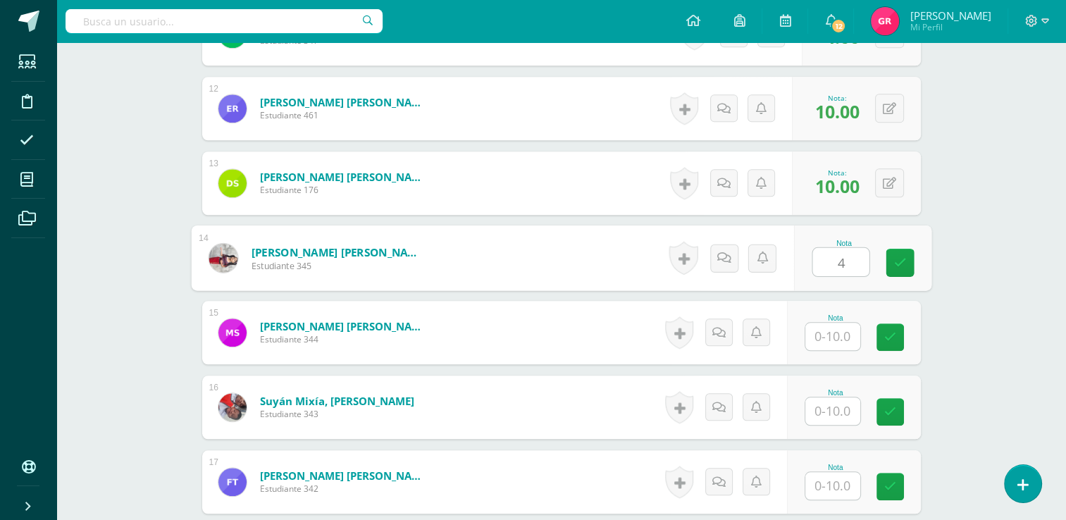
type input "4"
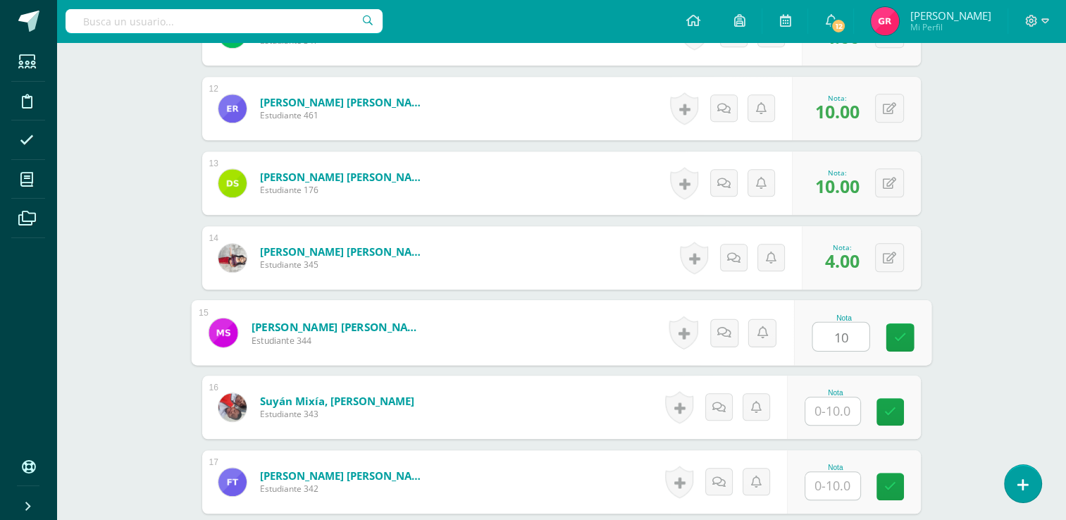
type input "10"
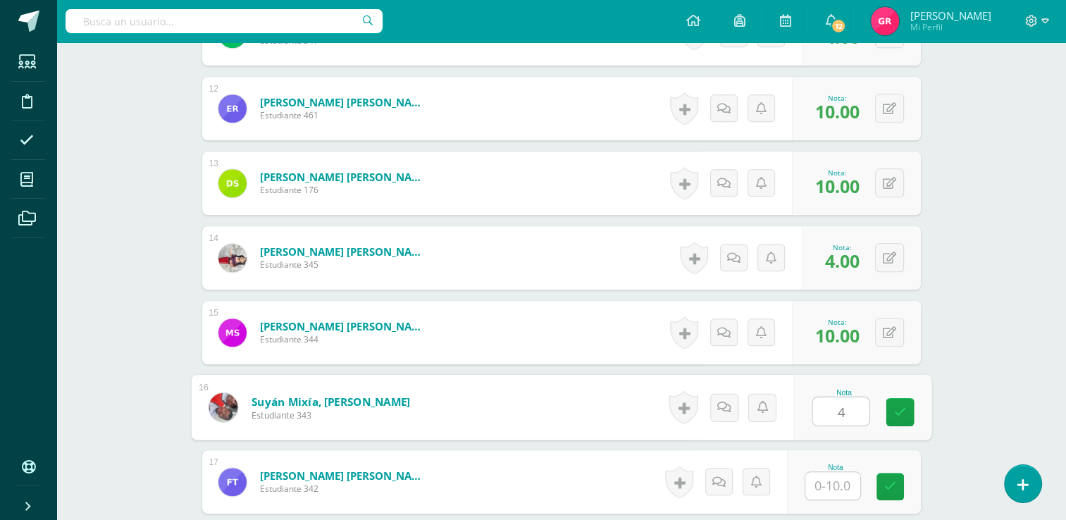
type input "4"
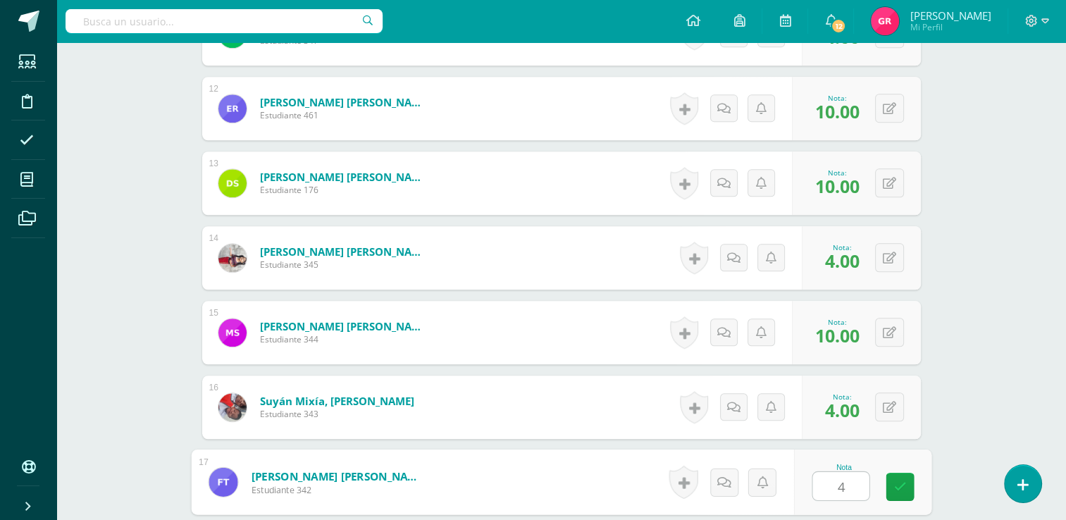
type input "4"
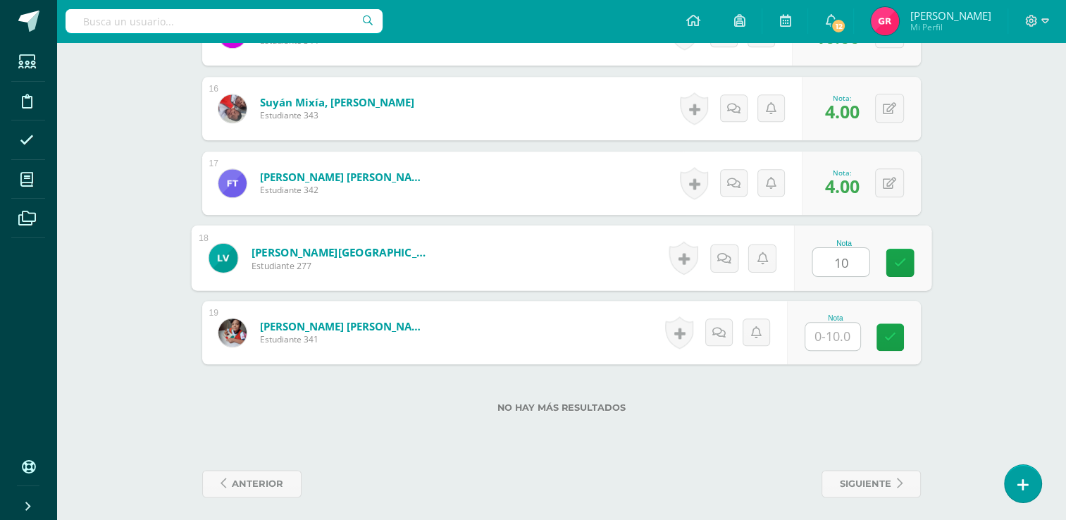
type input "10"
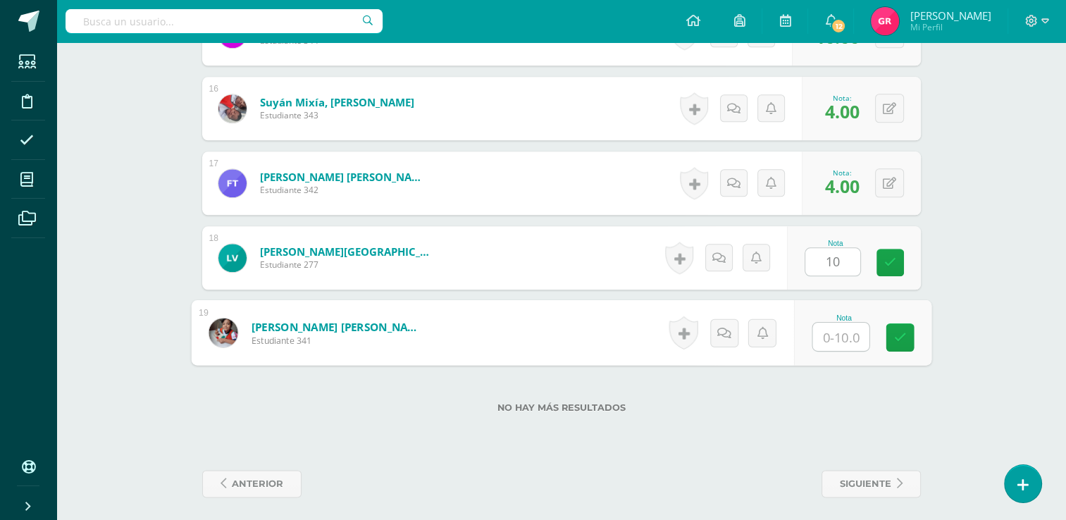
type input "4"
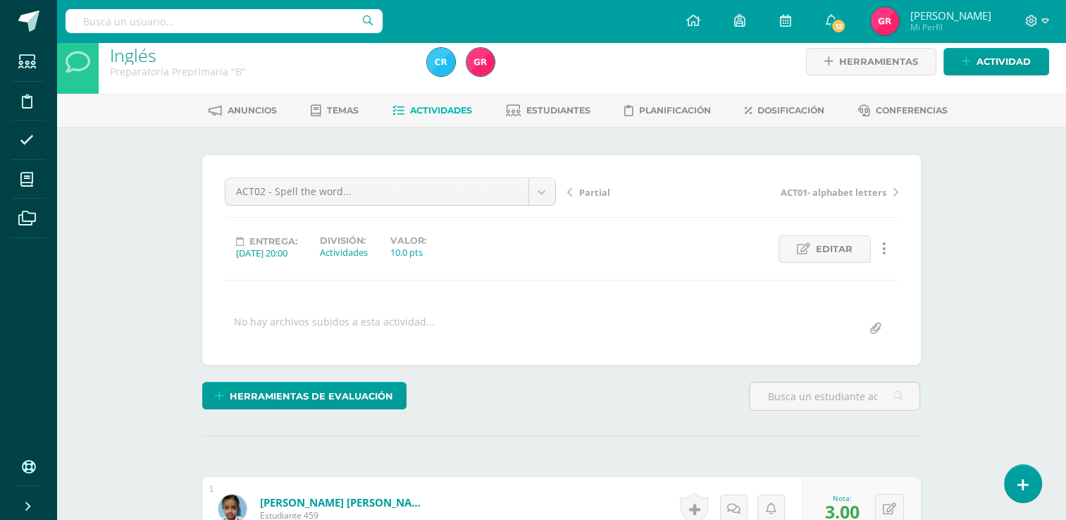
scroll to position [1, 0]
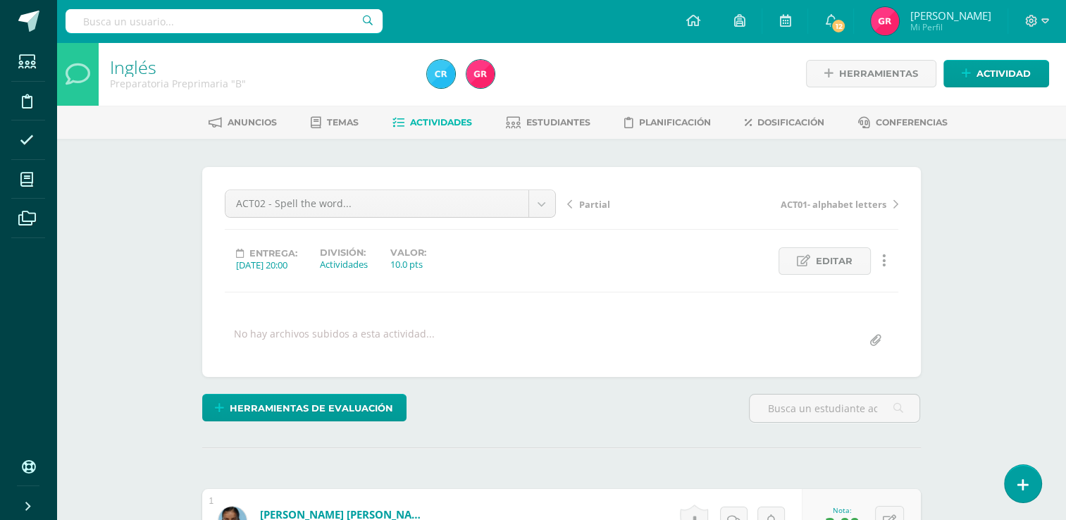
click at [435, 128] on link "Actividades" at bounding box center [432, 122] width 80 height 23
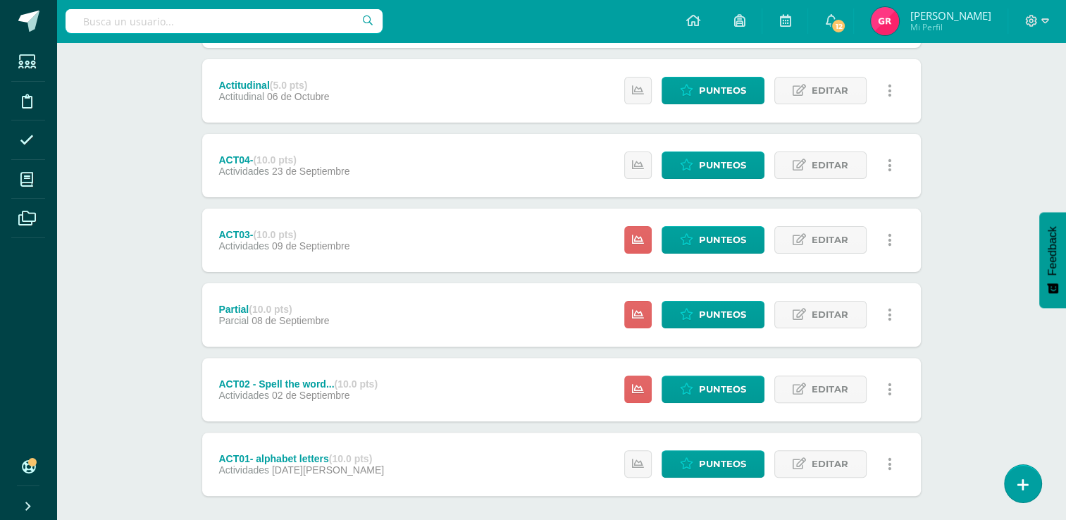
scroll to position [323, 0]
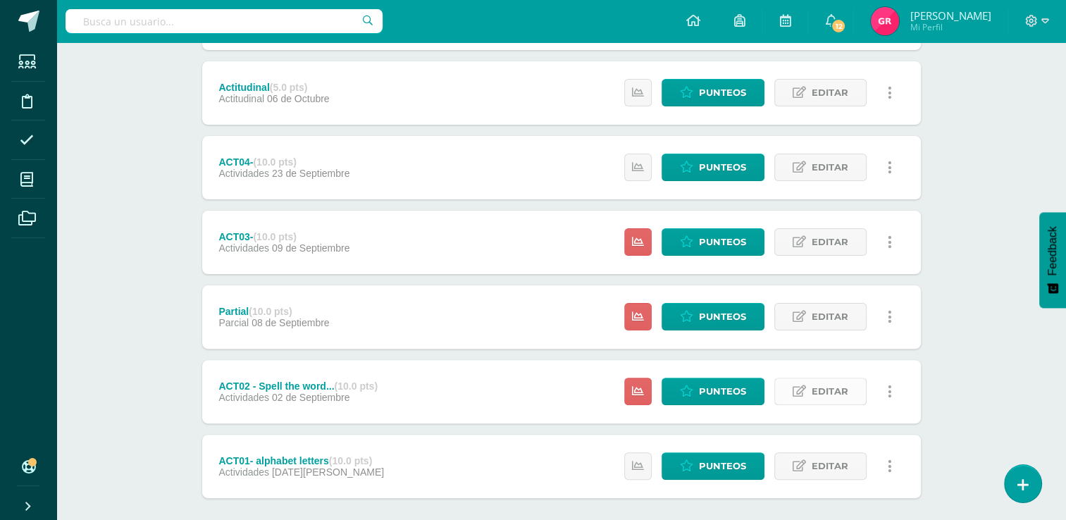
click at [807, 392] on link "Editar" at bounding box center [820, 391] width 92 height 27
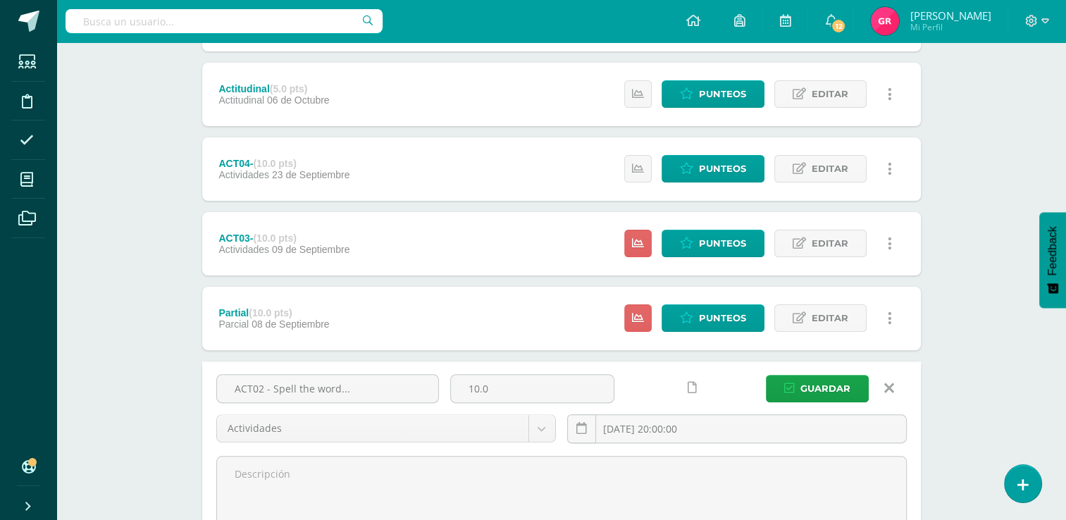
scroll to position [0, 0]
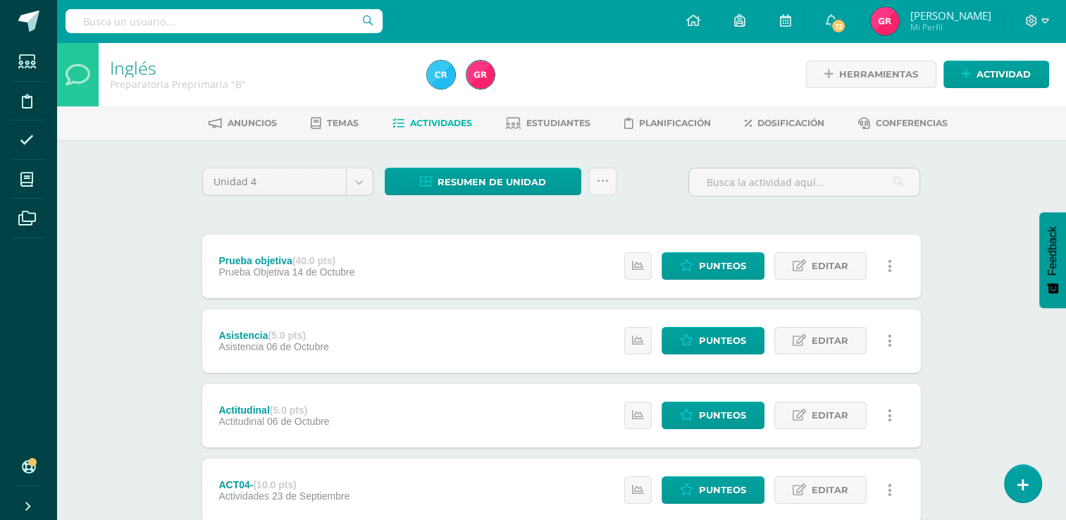
click at [428, 123] on span "Actividades" at bounding box center [441, 123] width 62 height 11
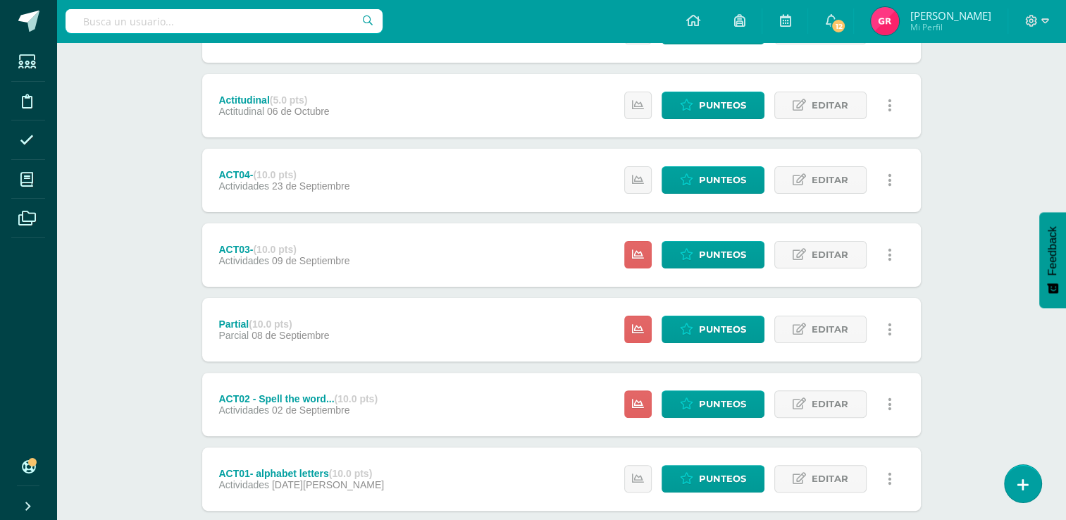
scroll to position [394, 0]
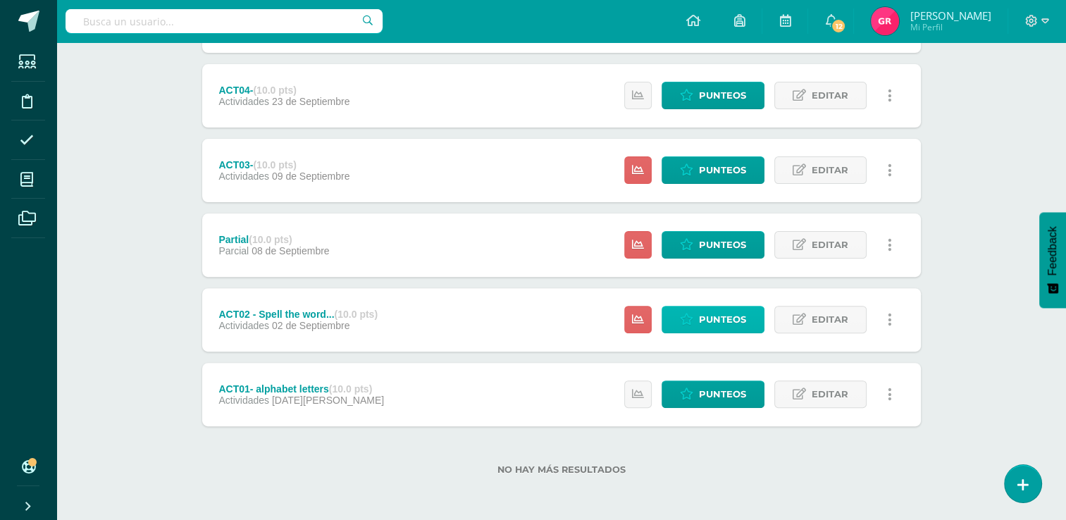
click at [704, 326] on span "Punteos" at bounding box center [722, 319] width 47 height 26
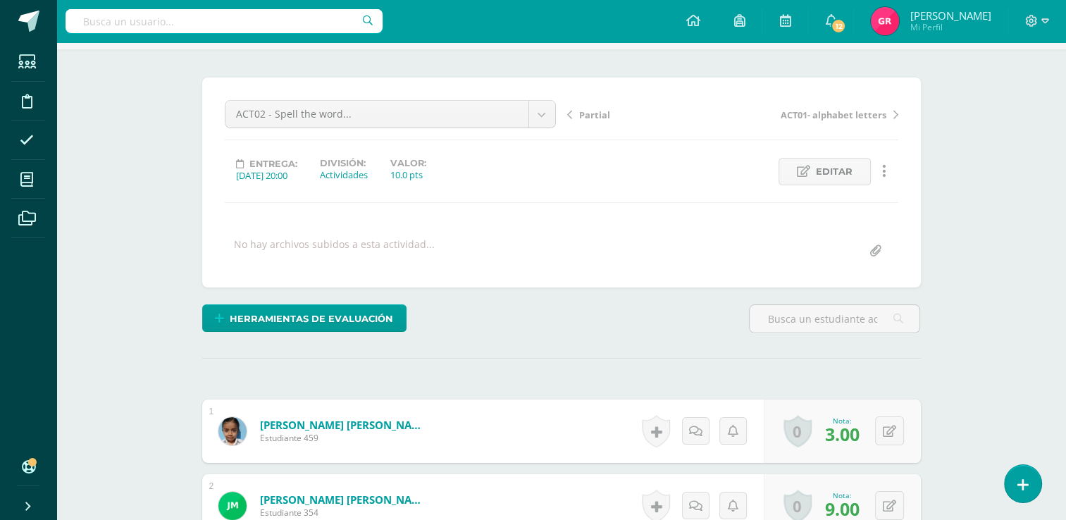
scroll to position [93, 0]
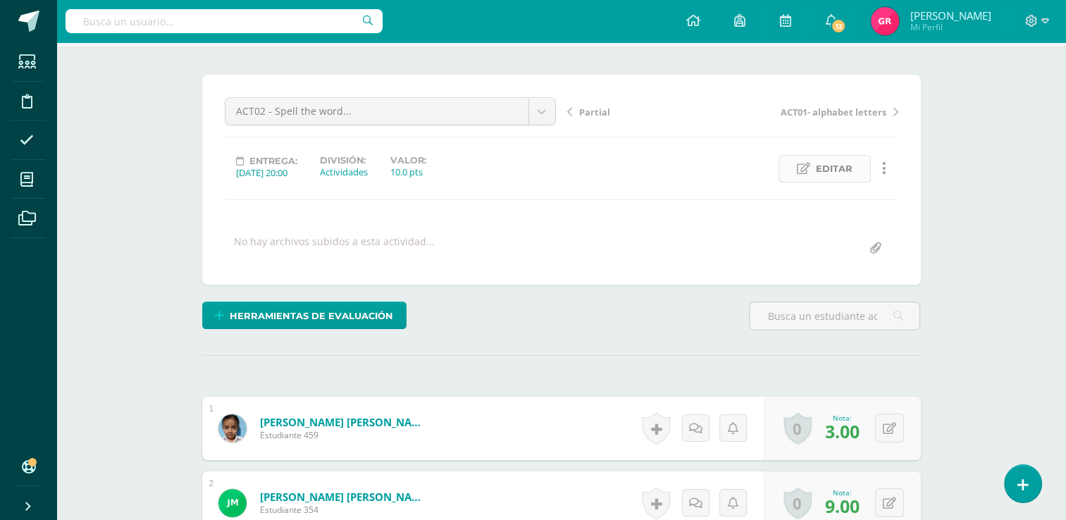
click at [850, 162] on span "Editar" at bounding box center [834, 169] width 37 height 26
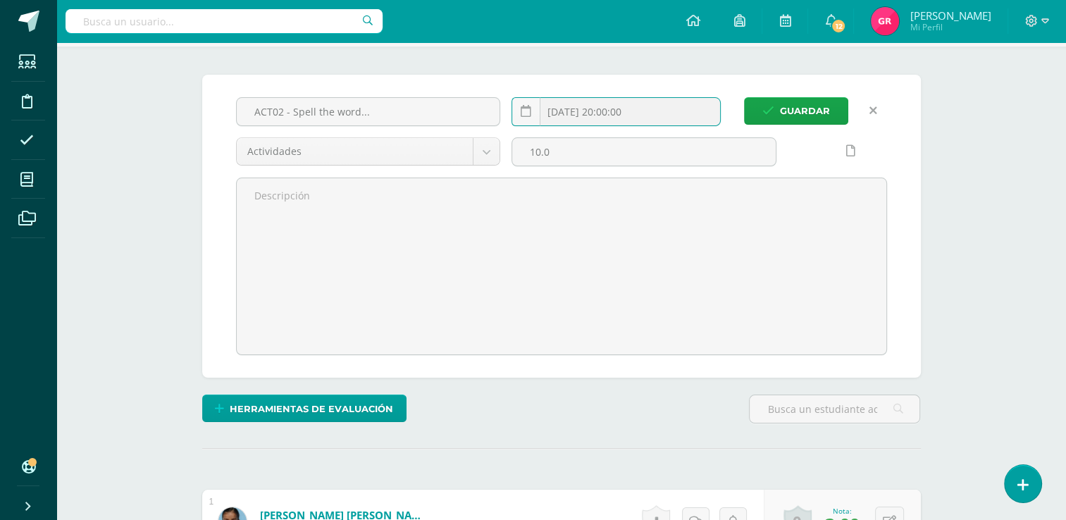
click at [650, 118] on input "2025-09-02 20:00:00" at bounding box center [616, 111] width 208 height 27
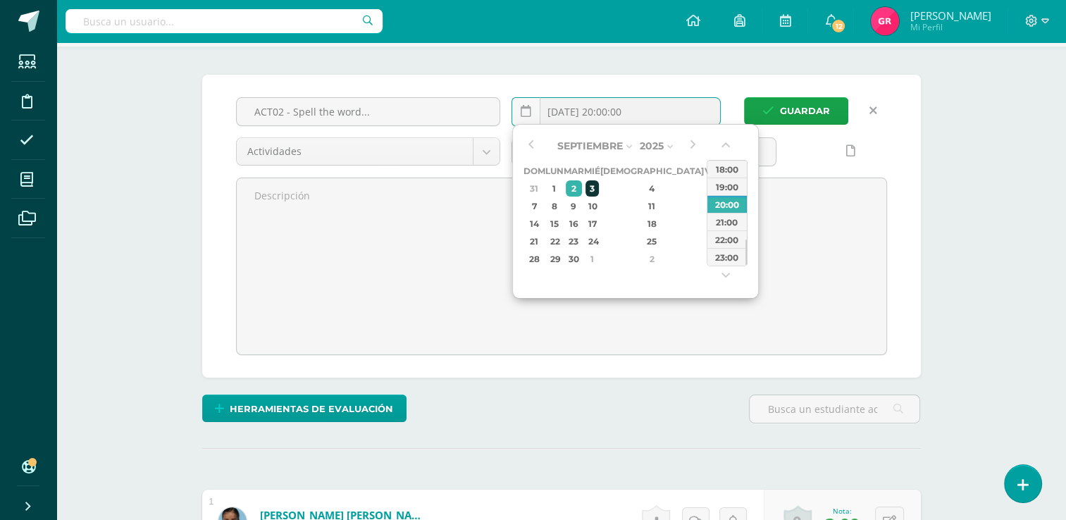
click at [598, 189] on div "3" at bounding box center [591, 188] width 13 height 16
type input "2025-09-03 20:00"
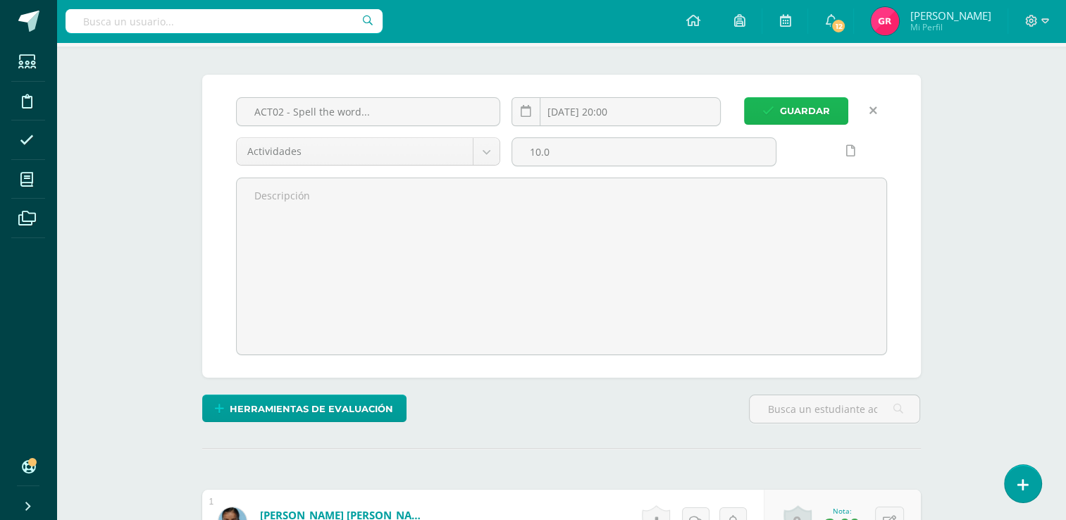
click at [792, 118] on span "Guardar" at bounding box center [805, 111] width 50 height 26
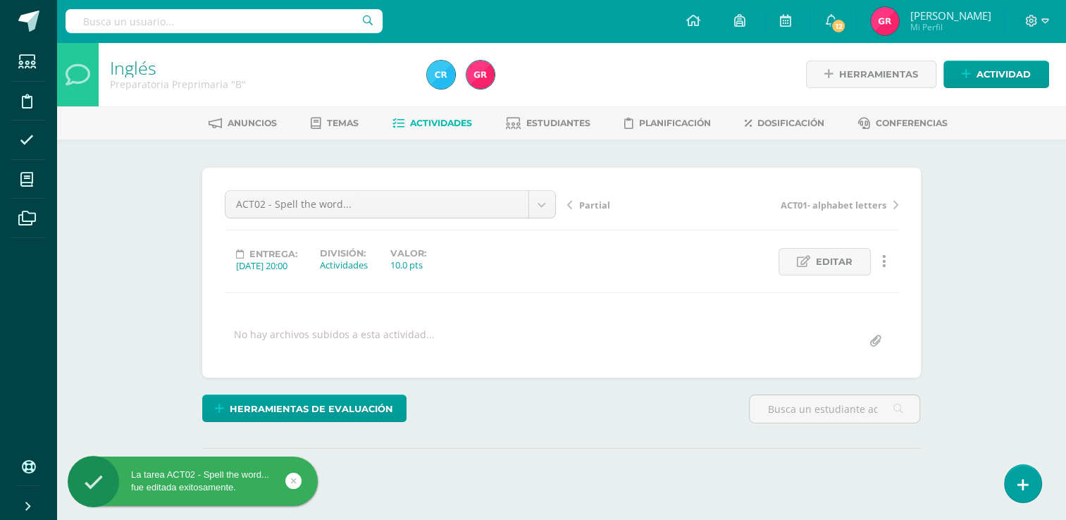
click at [461, 128] on span "Actividades" at bounding box center [441, 123] width 62 height 11
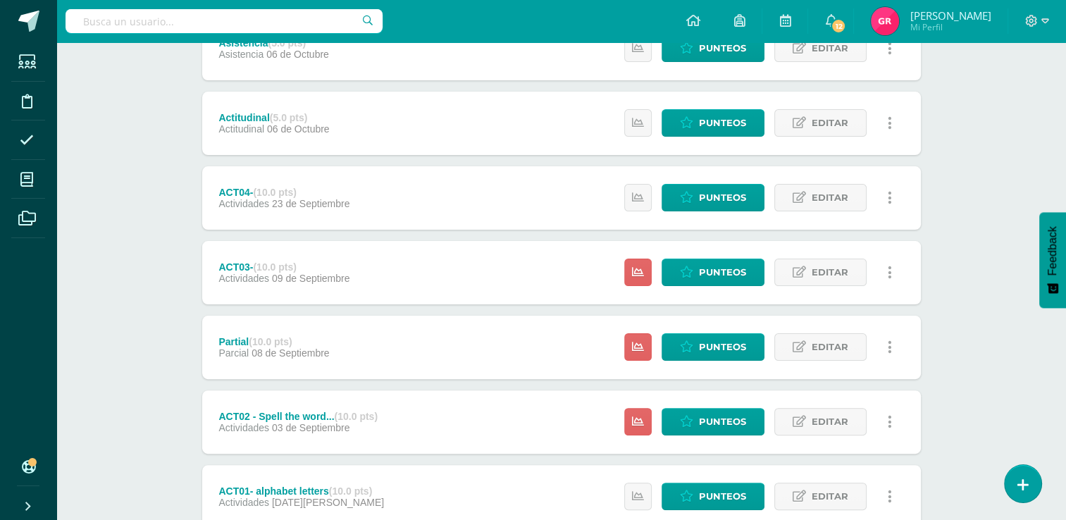
scroll to position [320, 0]
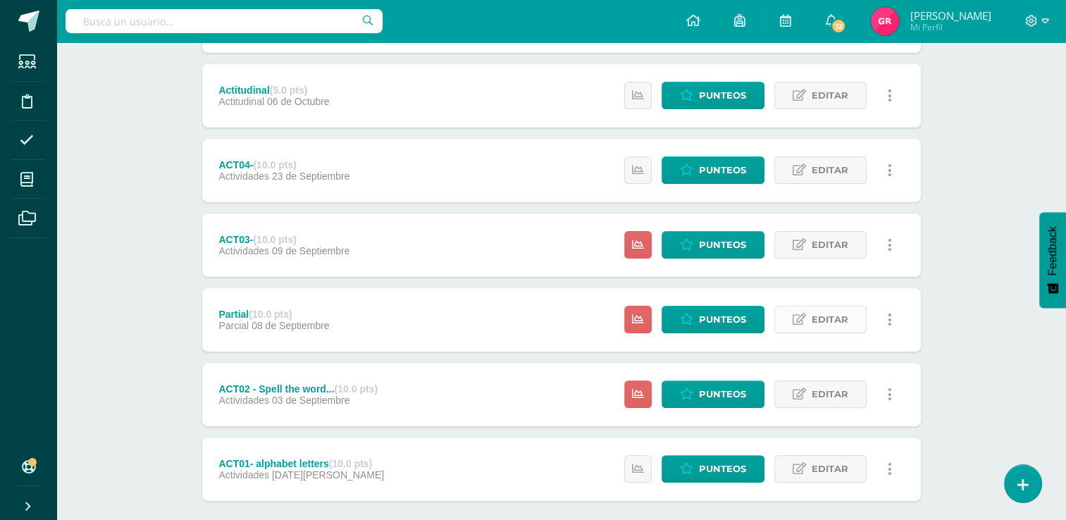
click at [814, 321] on span "Editar" at bounding box center [830, 319] width 37 height 26
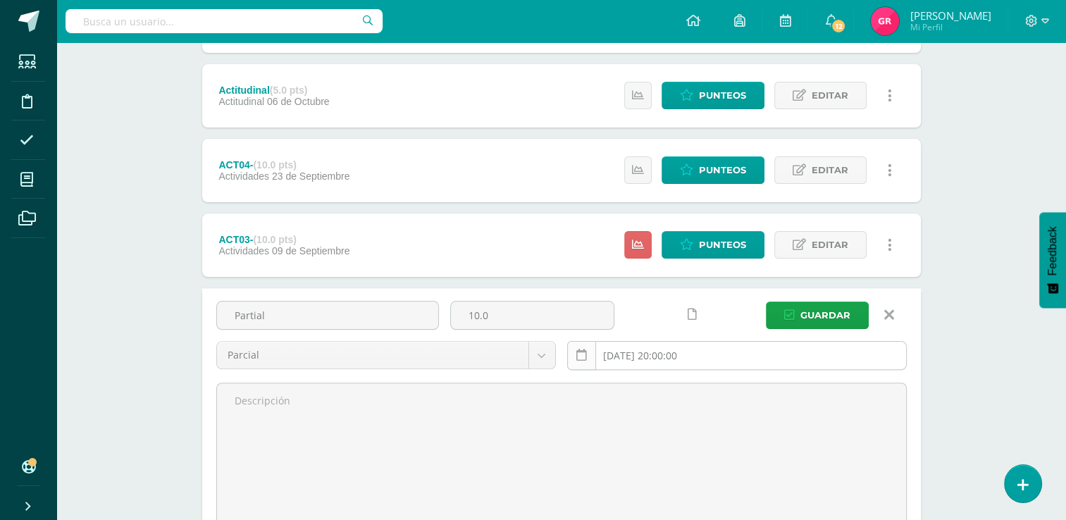
click at [578, 354] on icon at bounding box center [581, 355] width 11 height 12
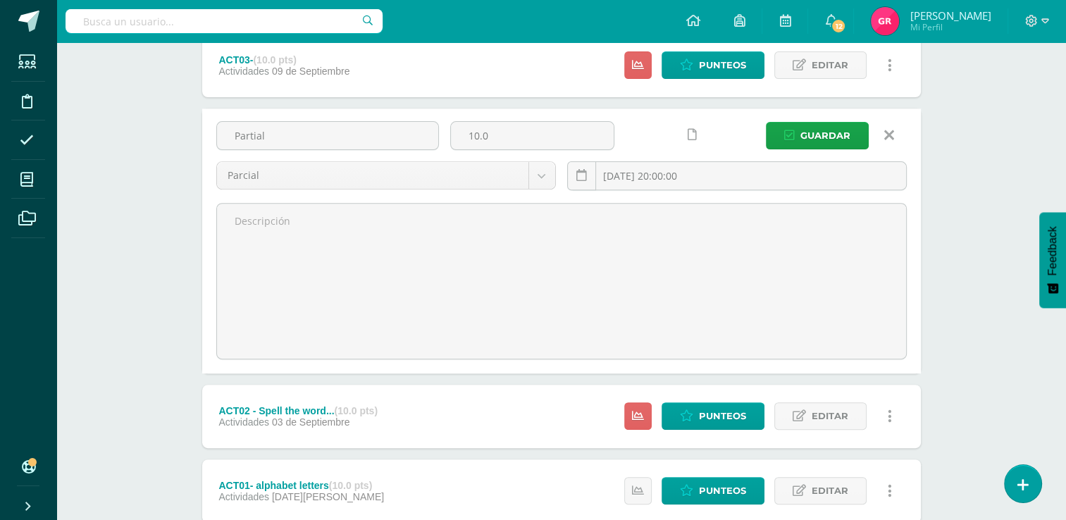
scroll to position [518, 0]
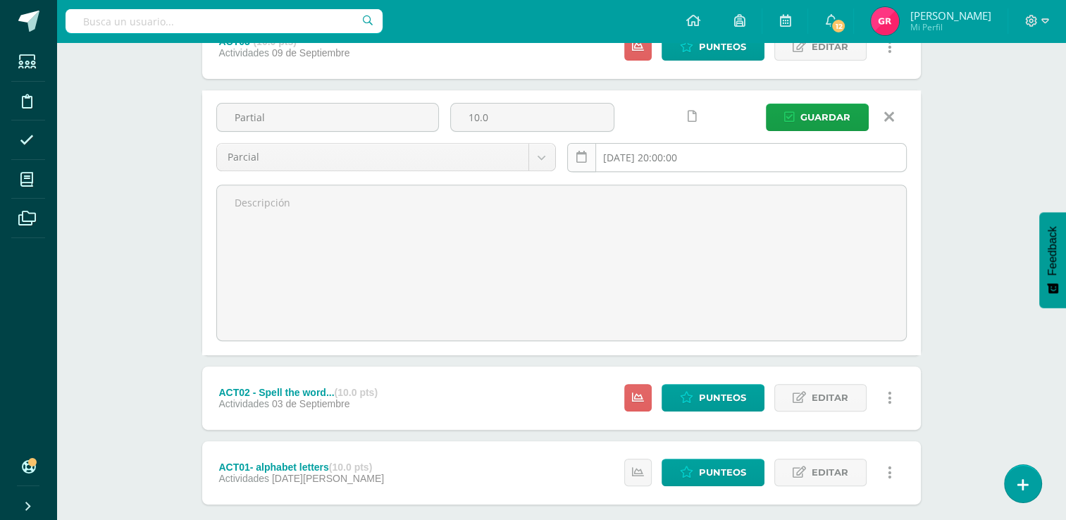
click at [583, 159] on icon at bounding box center [581, 157] width 11 height 12
click at [569, 166] on link at bounding box center [581, 157] width 29 height 29
click at [581, 165] on link at bounding box center [581, 157] width 29 height 29
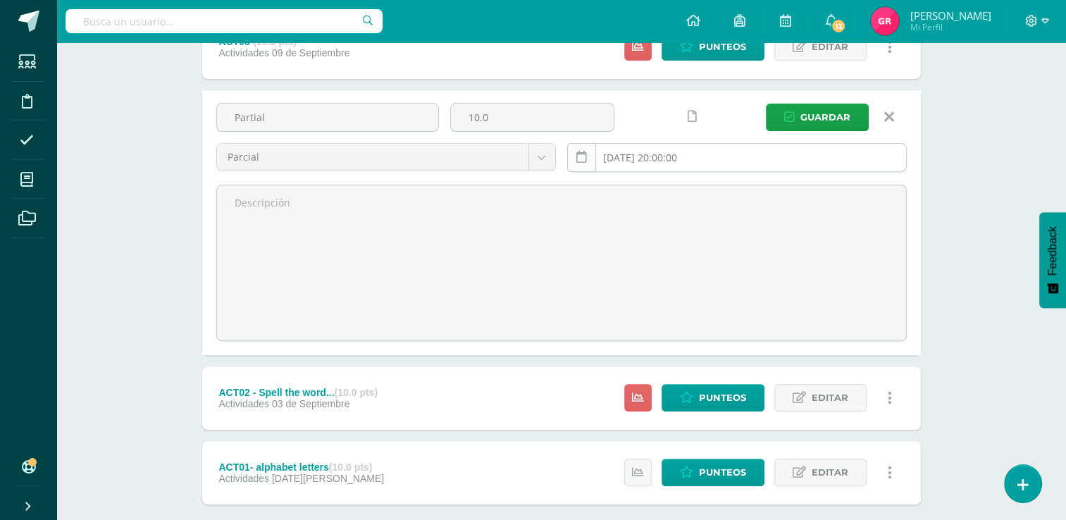
click at [581, 165] on link at bounding box center [581, 157] width 29 height 29
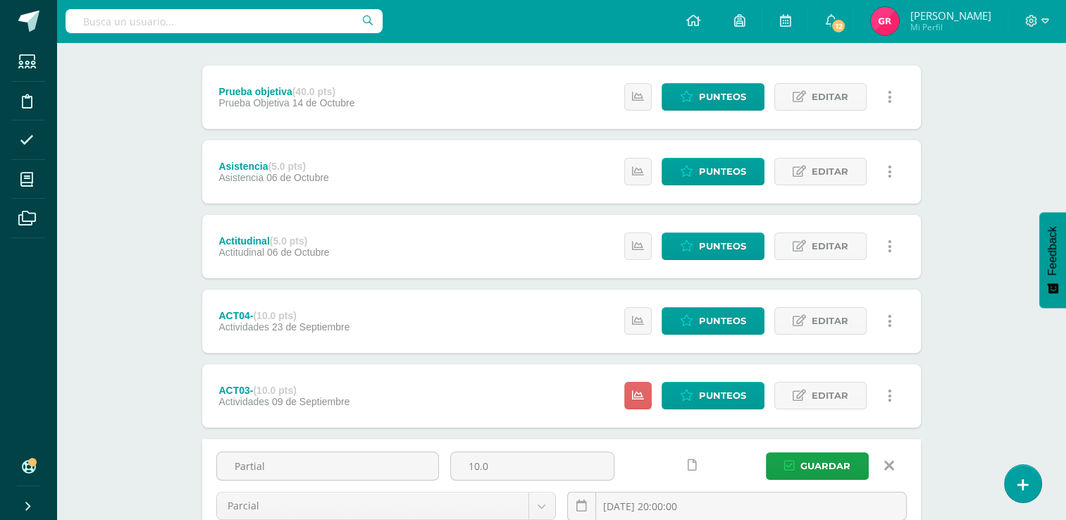
scroll to position [173, 0]
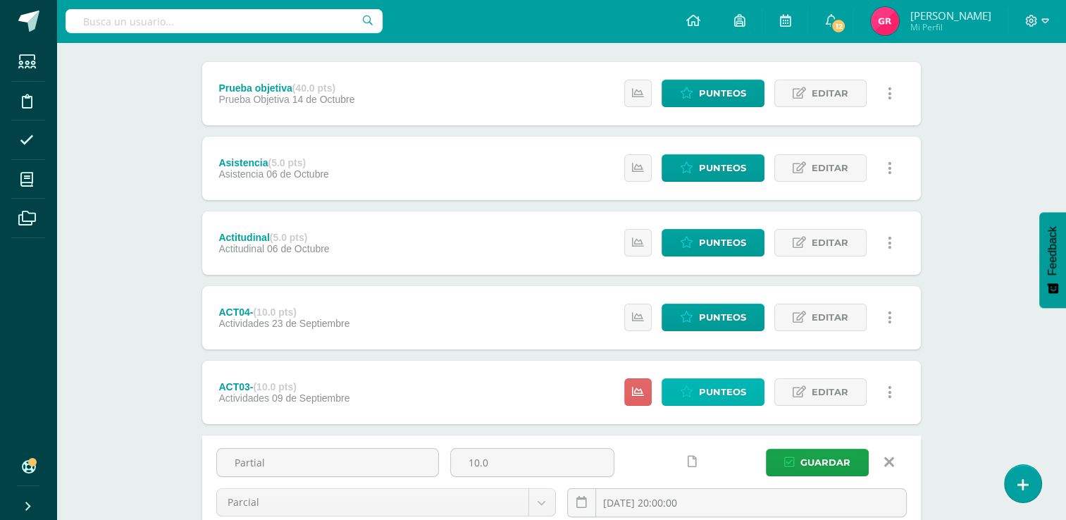
click at [738, 388] on span "Punteos" at bounding box center [722, 392] width 47 height 26
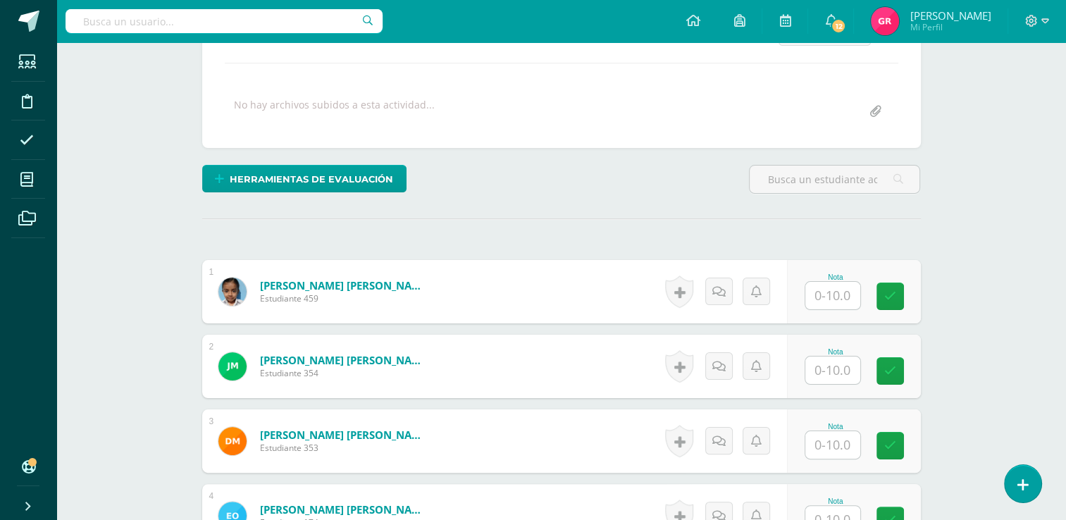
scroll to position [230, 0]
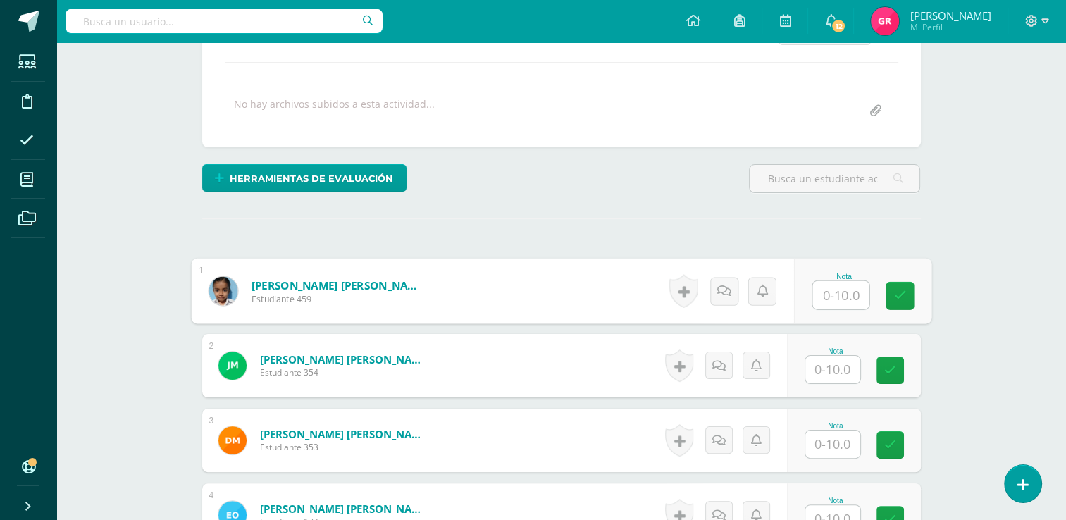
click at [843, 299] on input "text" at bounding box center [840, 295] width 56 height 28
type input "10"
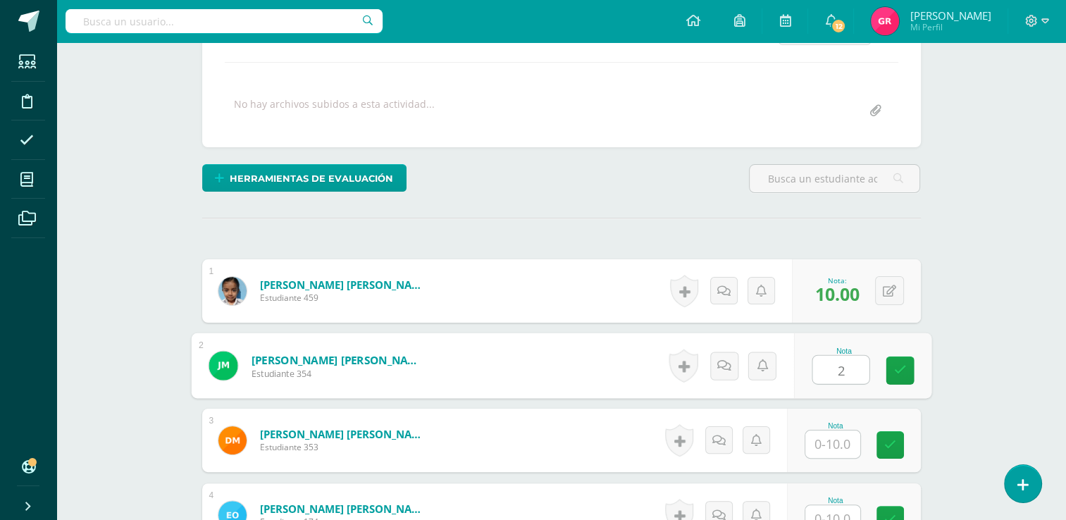
type input "2"
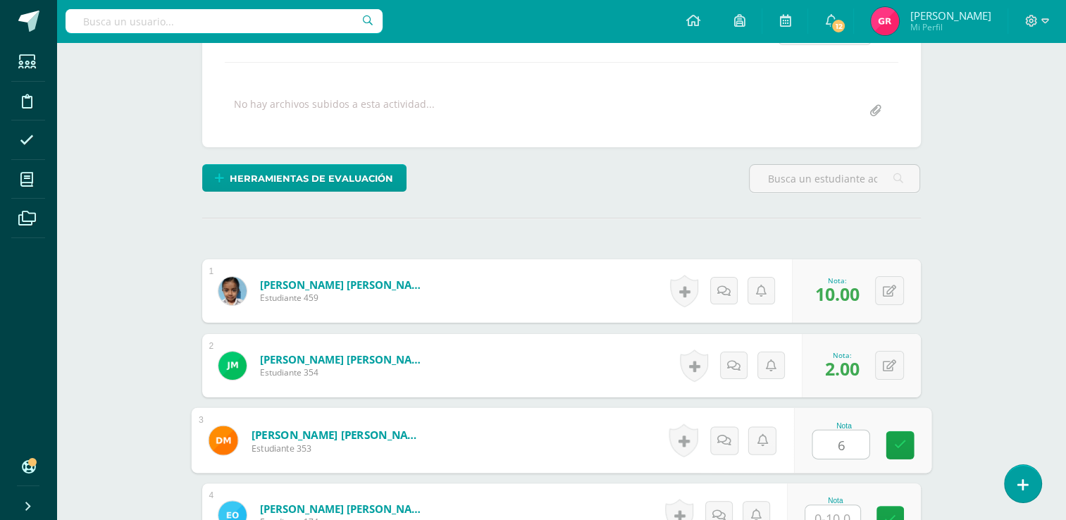
type input "6"
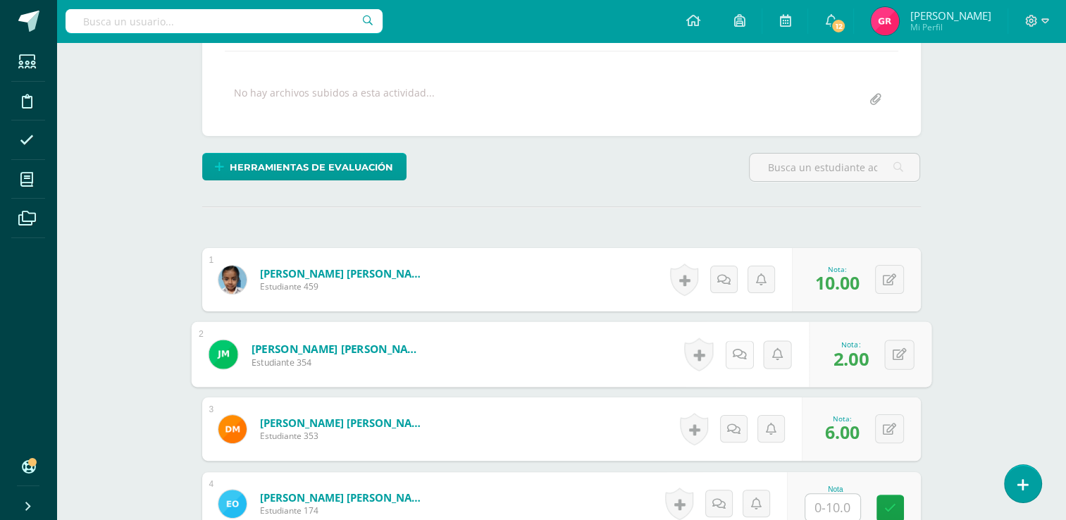
click at [738, 357] on icon at bounding box center [739, 354] width 14 height 12
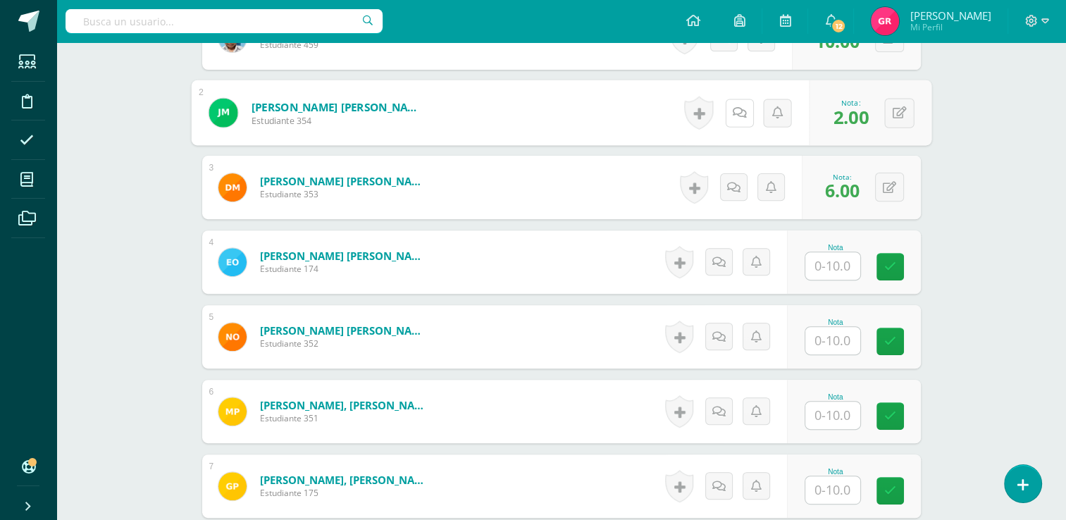
scroll to position [476, 0]
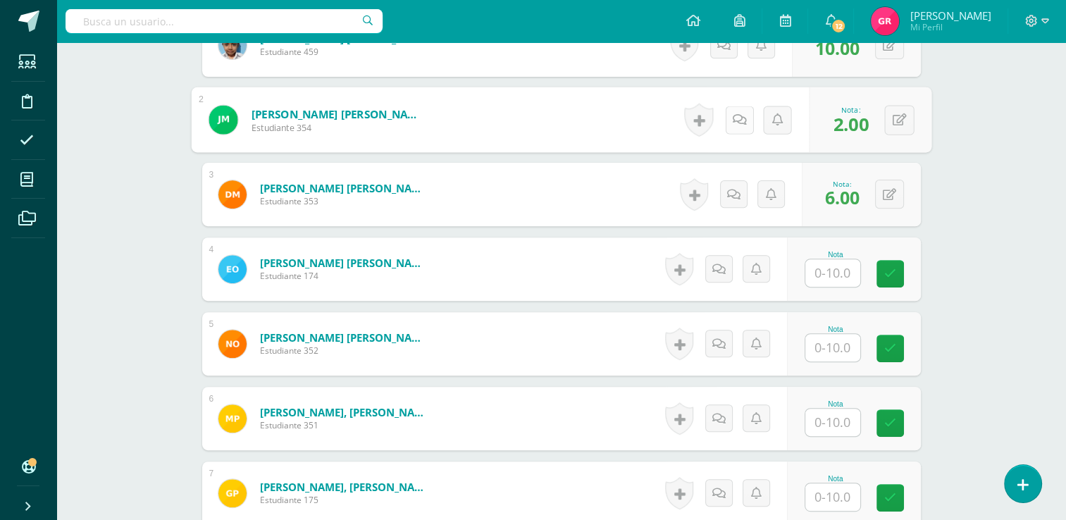
click at [742, 123] on icon at bounding box center [739, 119] width 14 height 12
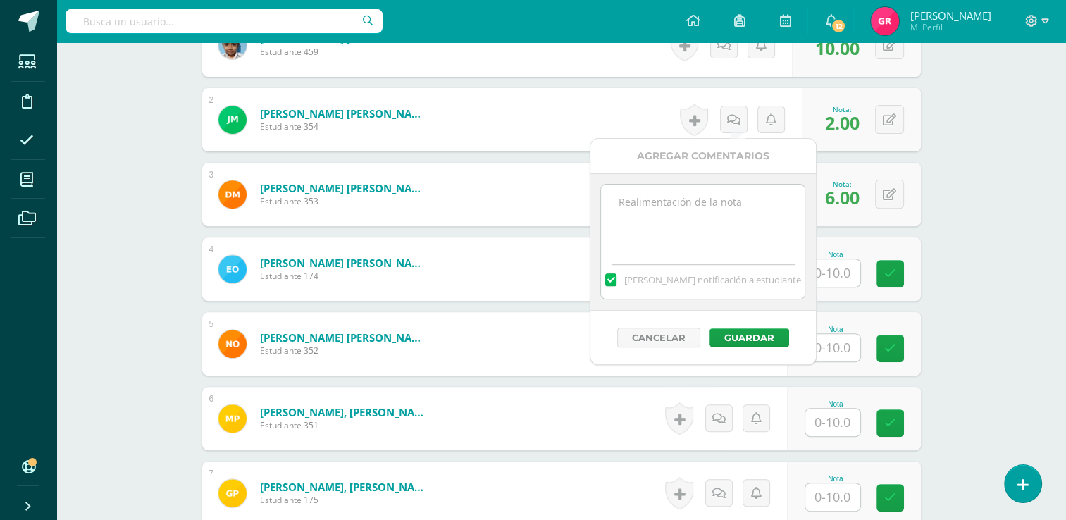
click at [665, 218] on textarea at bounding box center [703, 220] width 204 height 70
drag, startPoint x: 619, startPoint y: 204, endPoint x: 697, endPoint y: 230, distance: 82.9
click at [697, 230] on textarea "Identify and pronounce: Chocolate, eggs, fork, stove and saucepan vocabulary." at bounding box center [703, 220] width 204 height 70
type textarea "Identify and pronounce: Chocolate, eggs, fork, stove and saucepan vocabulary."
click at [772, 344] on button "Guardar" at bounding box center [749, 337] width 80 height 18
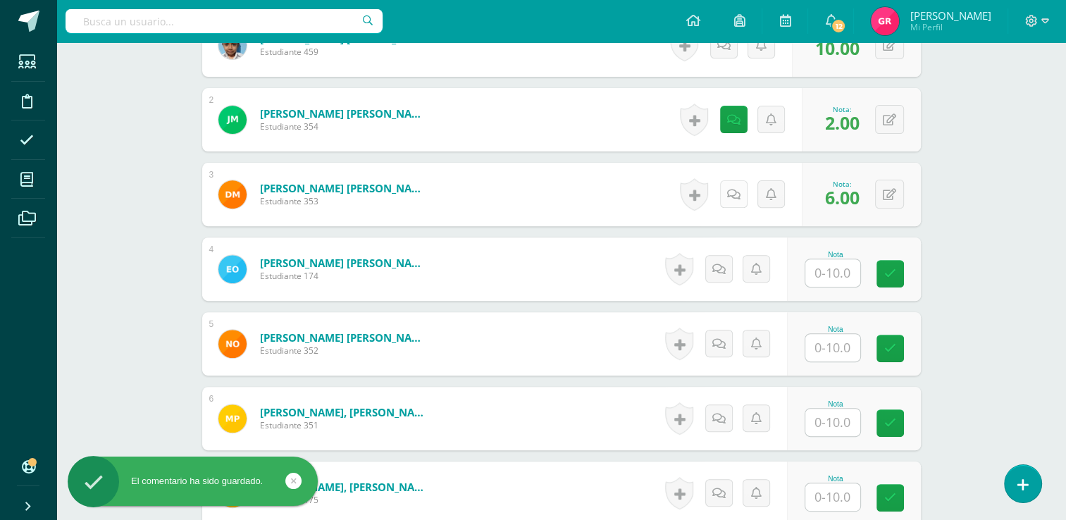
click at [730, 199] on link at bounding box center [733, 193] width 27 height 27
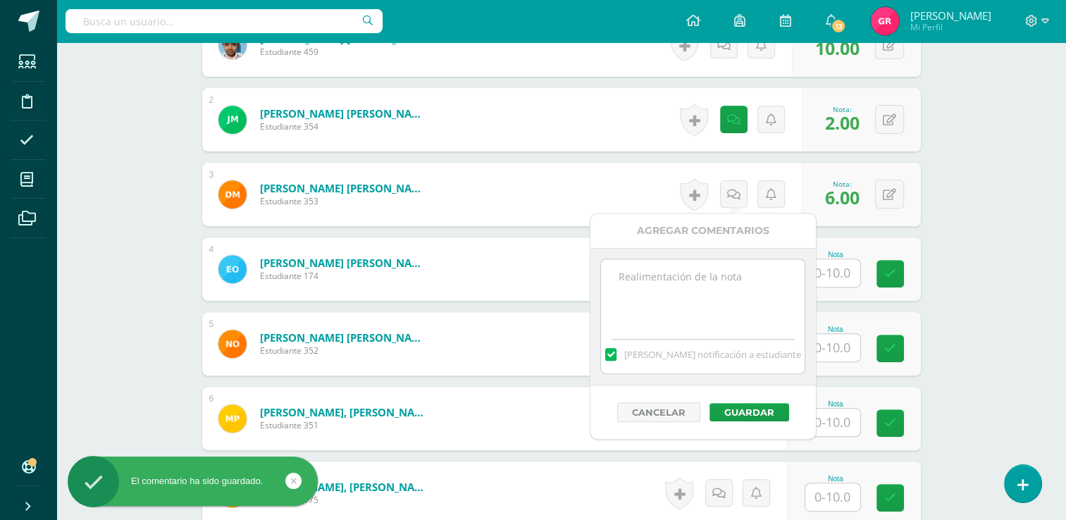
click at [677, 286] on textarea at bounding box center [703, 294] width 204 height 70
paste textarea "Identify and pronounce: Chocolate, eggs, fork, stove and saucepan vocabulary."
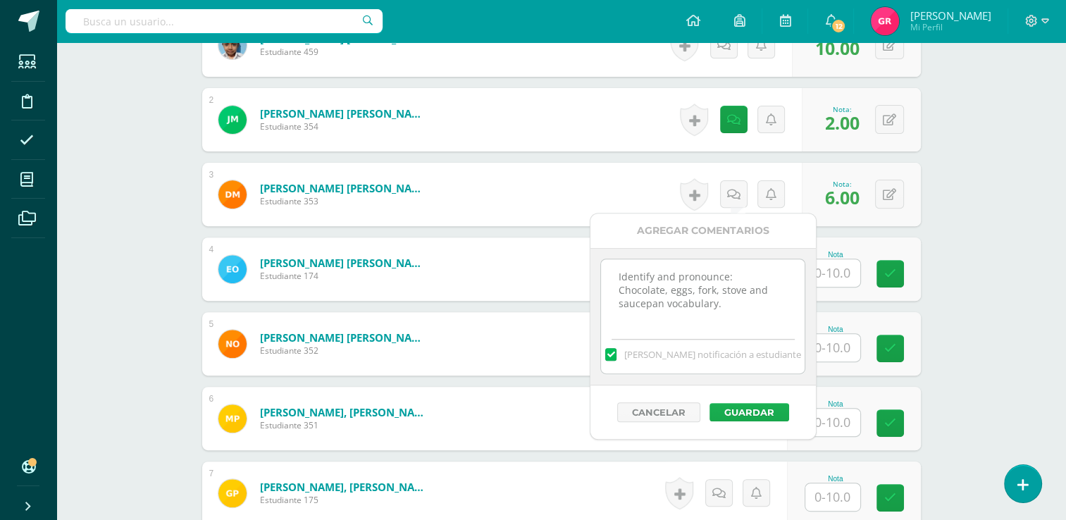
type textarea "Identify and pronounce: Chocolate, eggs, fork, stove and saucepan vocabulary."
click at [733, 405] on button "Guardar" at bounding box center [749, 412] width 80 height 18
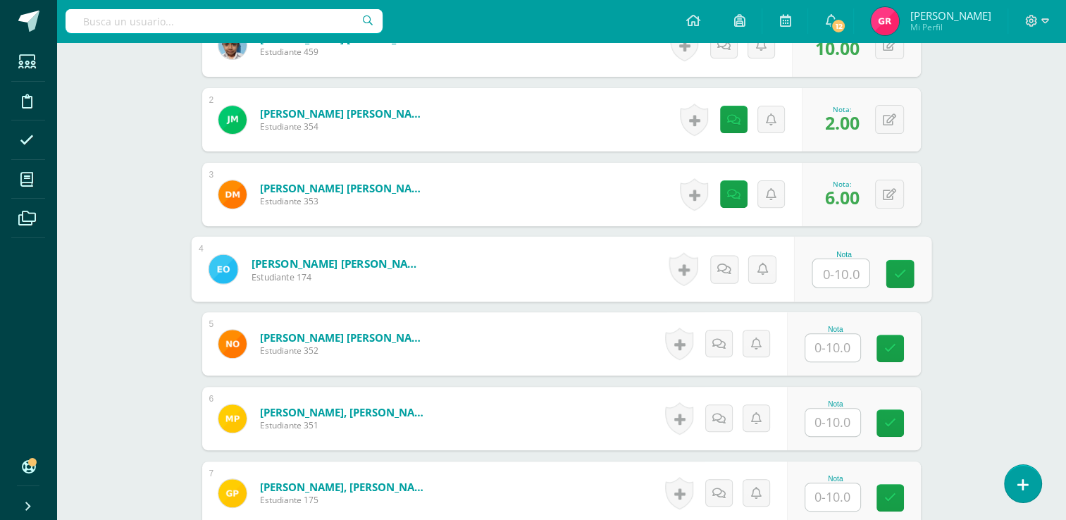
click at [832, 269] on input "text" at bounding box center [840, 273] width 56 height 28
type input "8"
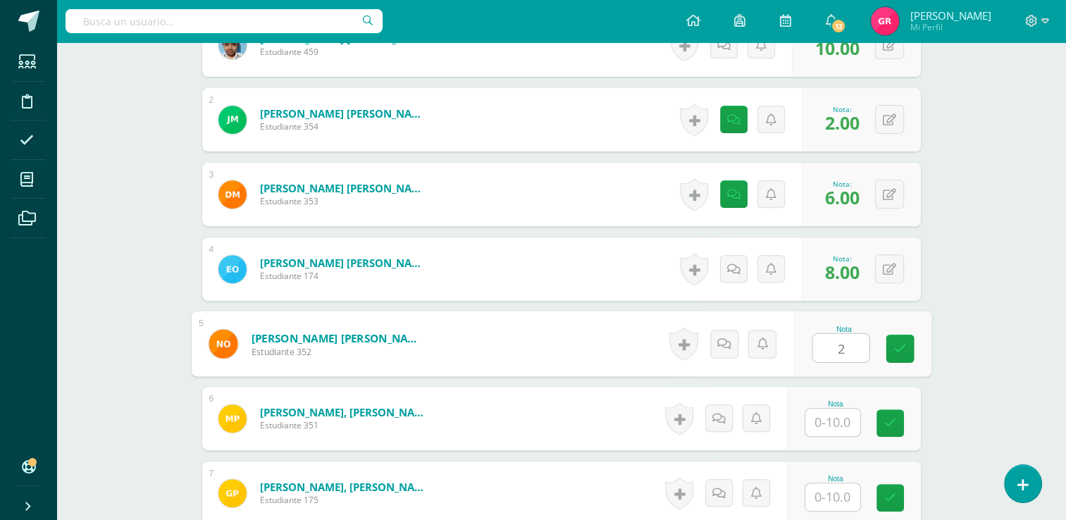
type input "2"
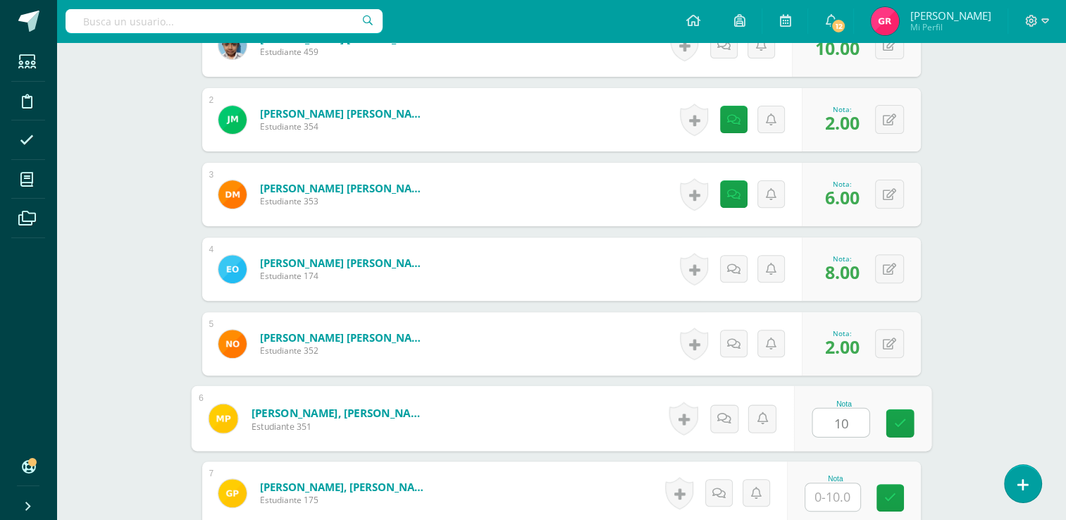
type input "10"
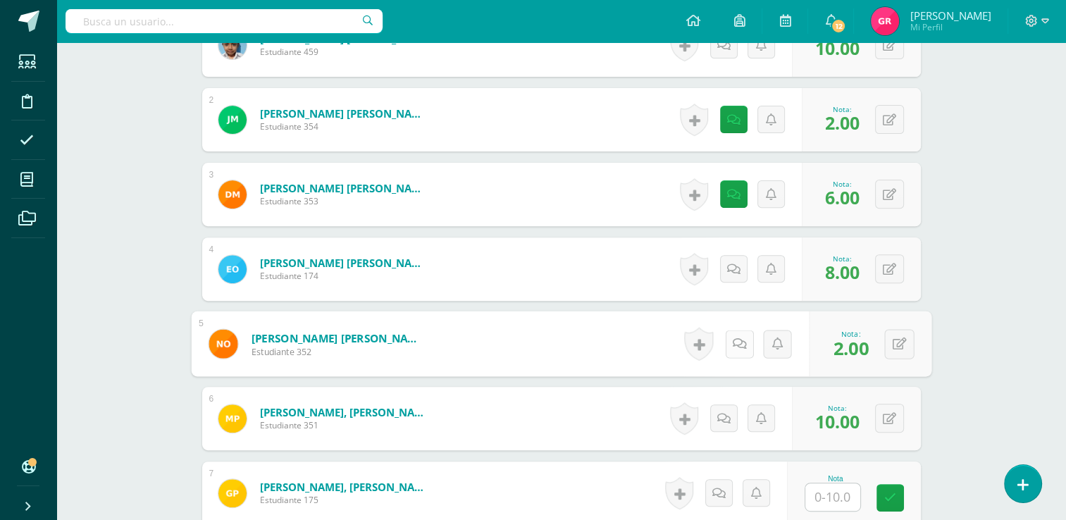
click at [732, 344] on icon at bounding box center [739, 343] width 14 height 12
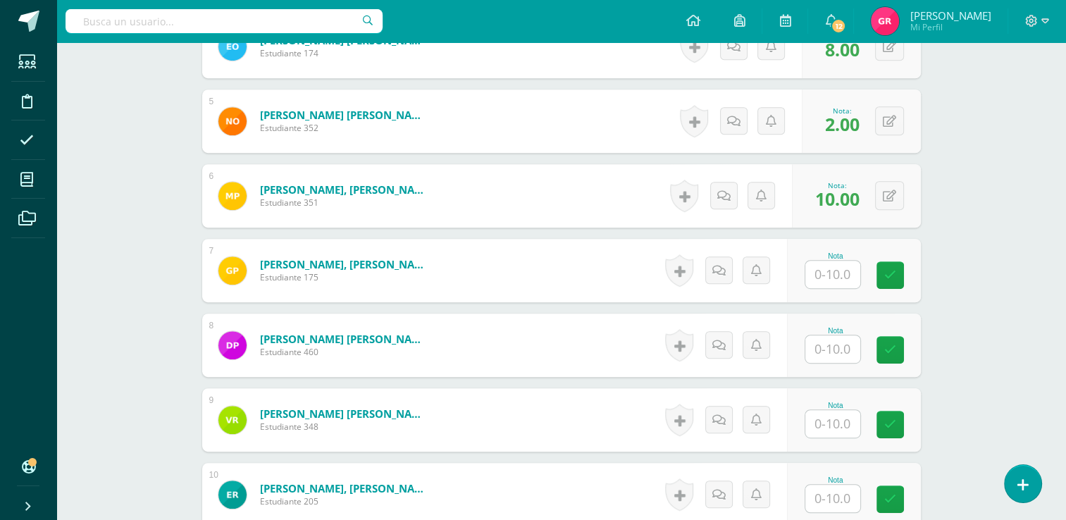
scroll to position [687, 0]
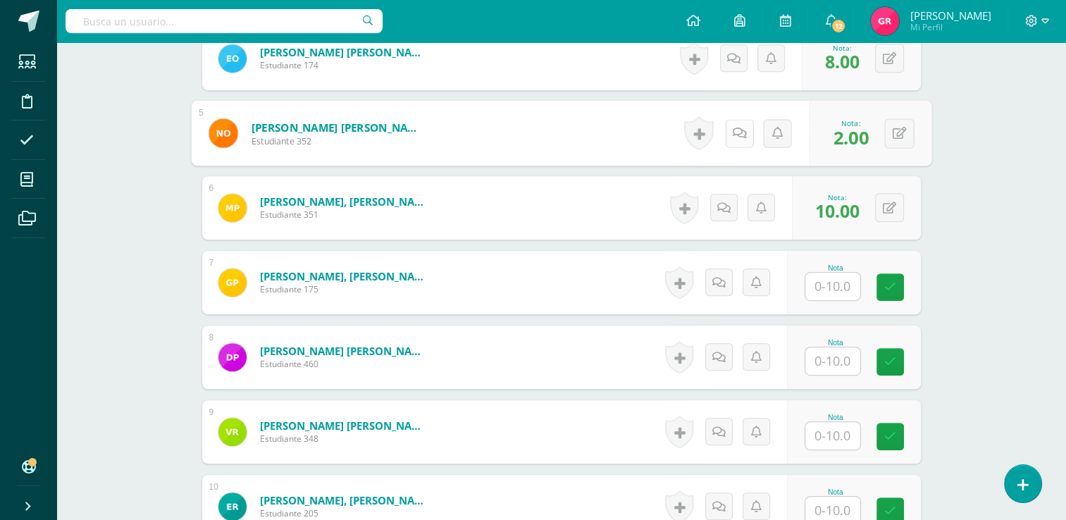
click at [738, 143] on link at bounding box center [739, 133] width 28 height 28
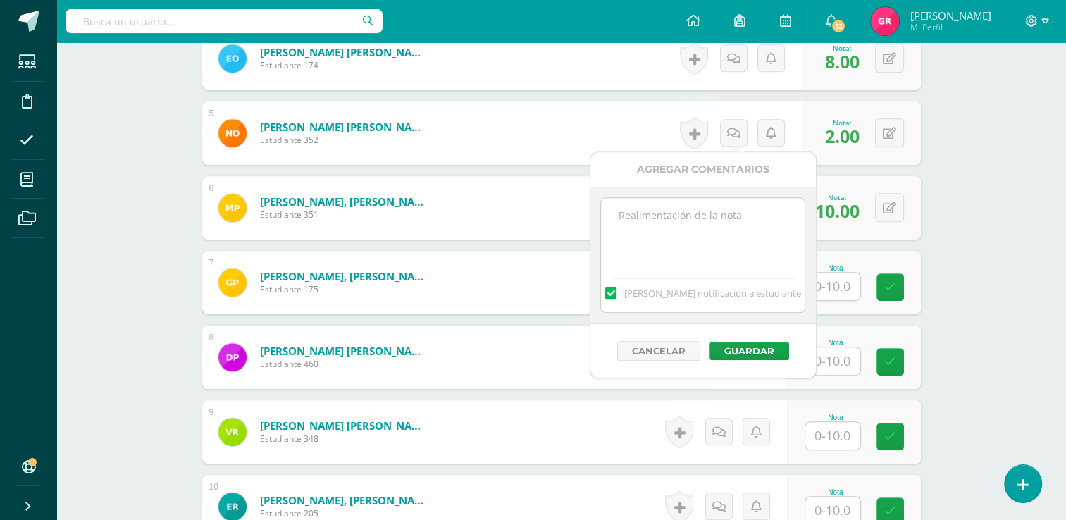
click at [712, 220] on textarea at bounding box center [703, 233] width 204 height 70
paste textarea "Identify and pronounce: Chocolate, eggs, fork, stove and saucepan vocabulary."
type textarea "Identify and pronounce: Chocolate, eggs, fork, stove and saucepan vocabulary."
click at [766, 353] on button "Guardar" at bounding box center [749, 351] width 80 height 18
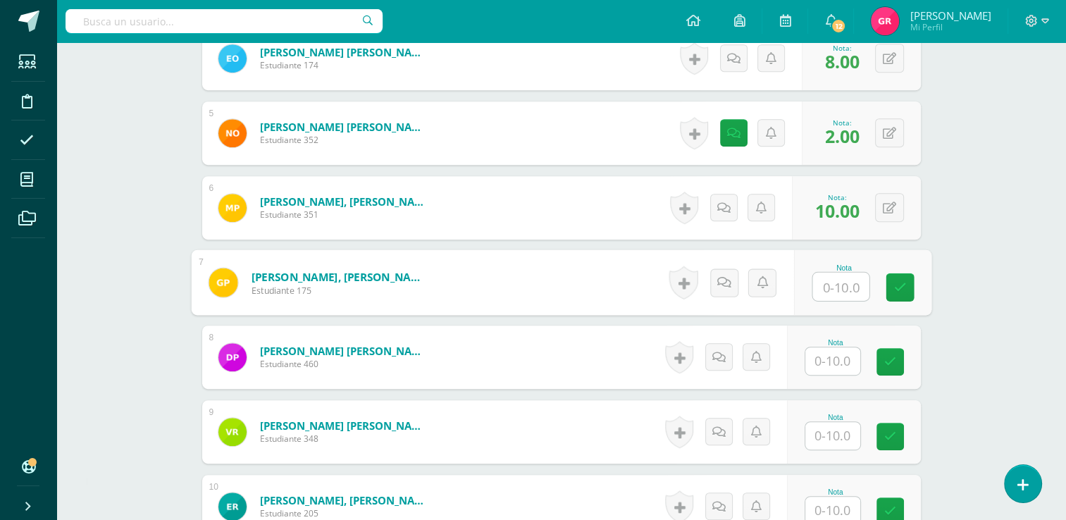
click at [836, 290] on input "text" at bounding box center [840, 287] width 56 height 28
type input "2"
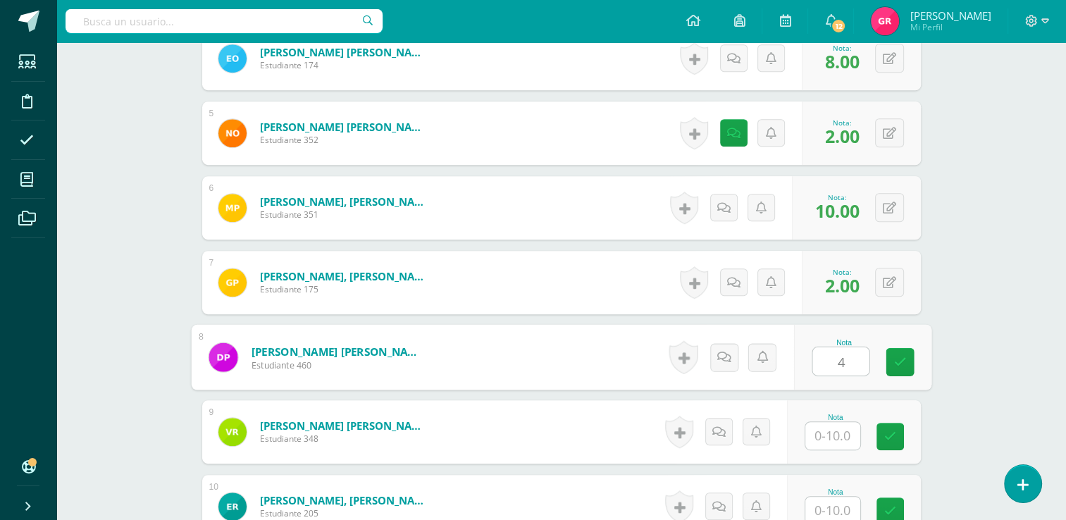
type input "4"
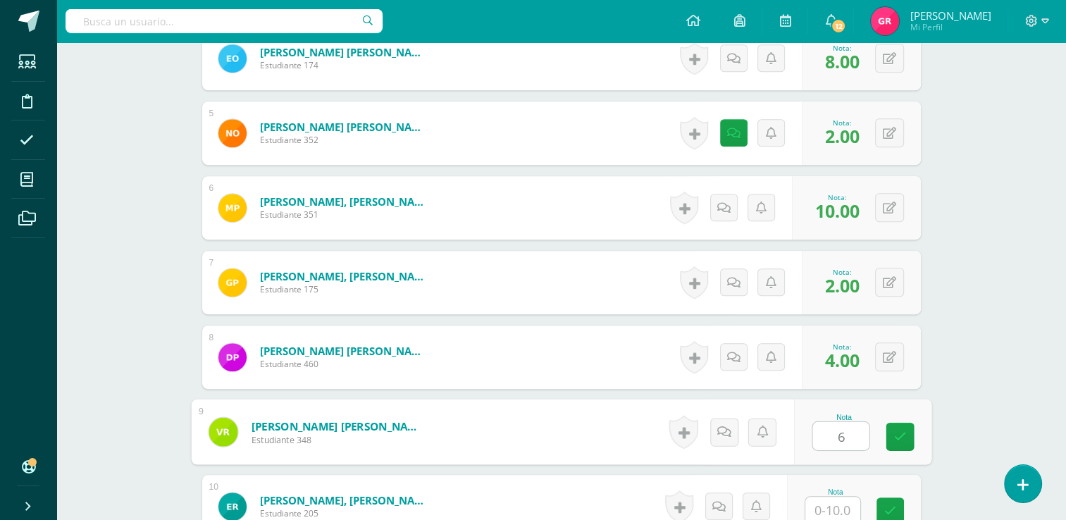
type input "6"
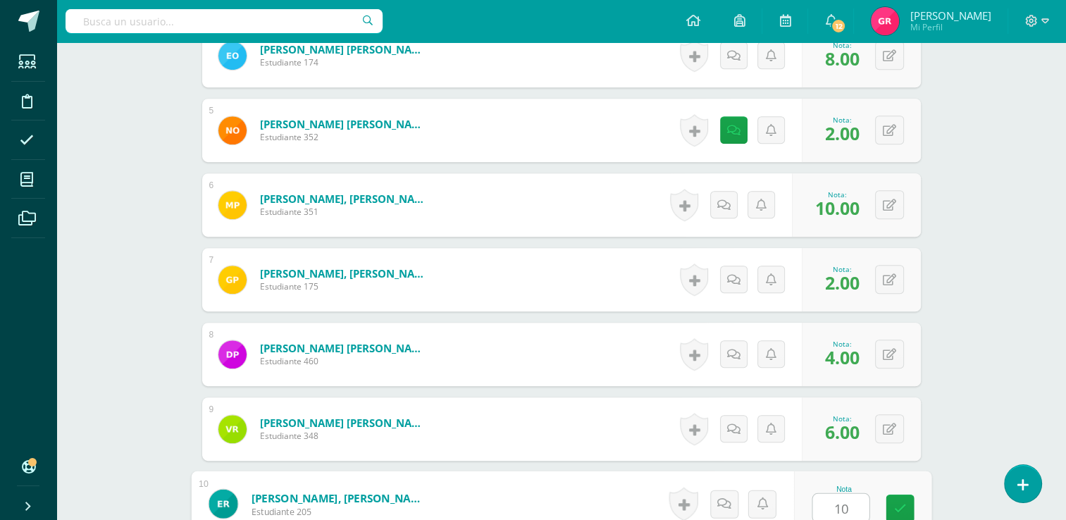
type input "10"
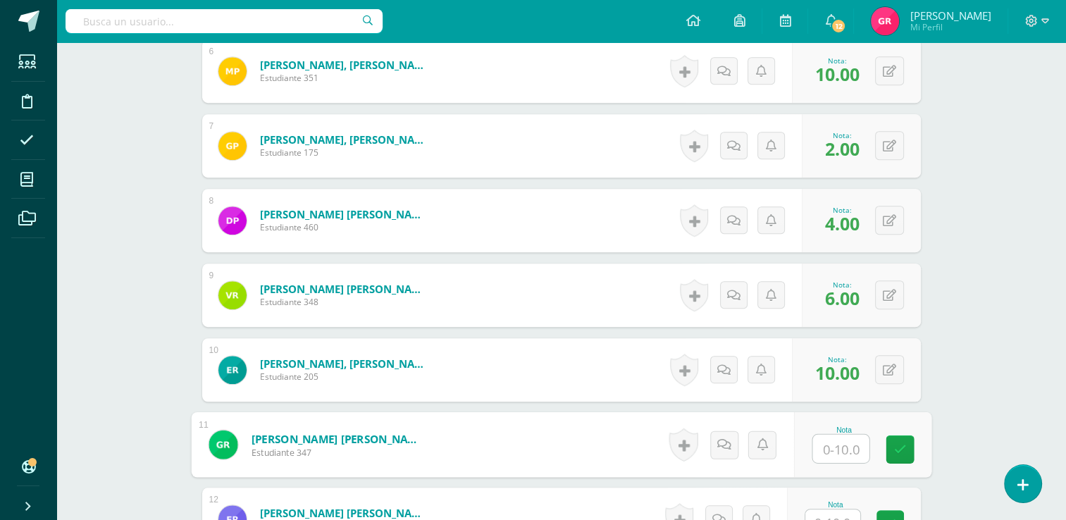
scroll to position [828, 0]
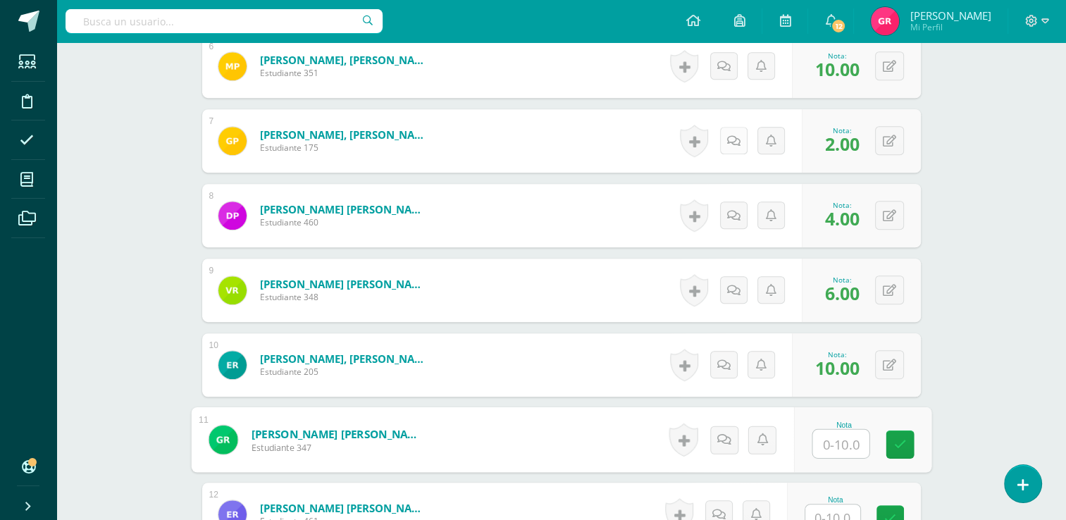
click at [733, 149] on link at bounding box center [733, 140] width 27 height 27
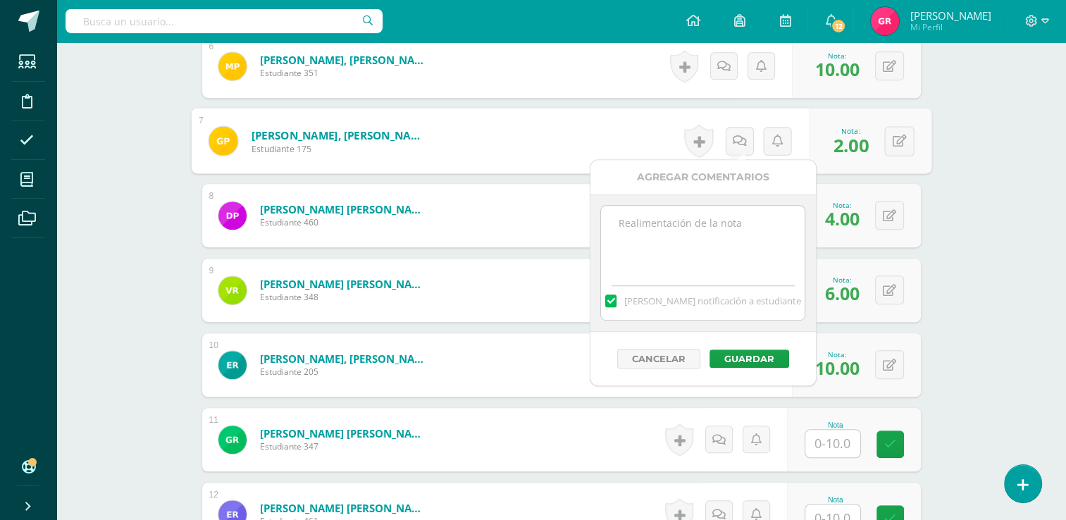
click at [688, 218] on textarea at bounding box center [703, 241] width 204 height 70
paste textarea "Identify and pronounce: Chocolate, eggs, fork, stove and saucepan vocabulary."
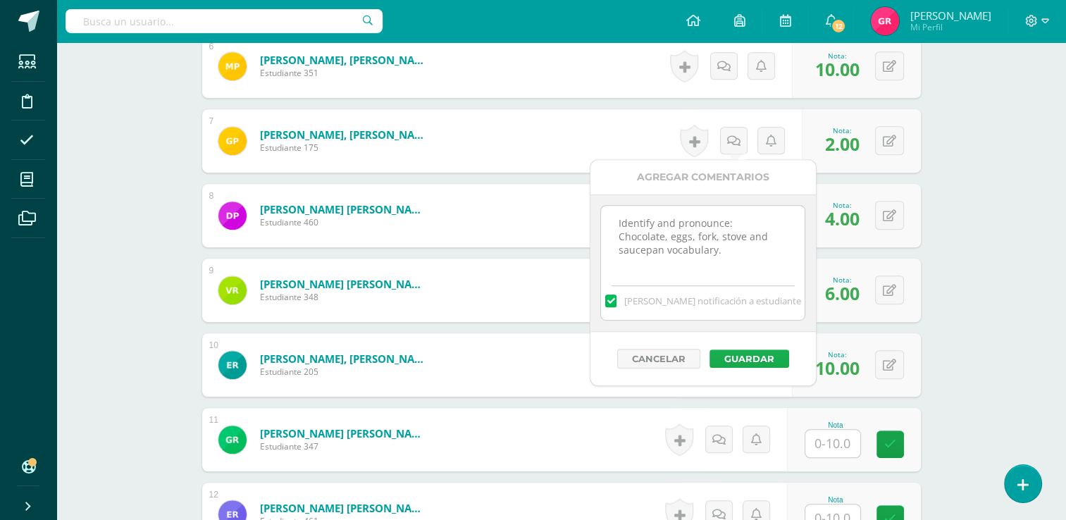
type textarea "Identify and pronounce: Chocolate, eggs, fork, stove and saucepan vocabulary."
click at [735, 356] on button "Guardar" at bounding box center [749, 358] width 80 height 18
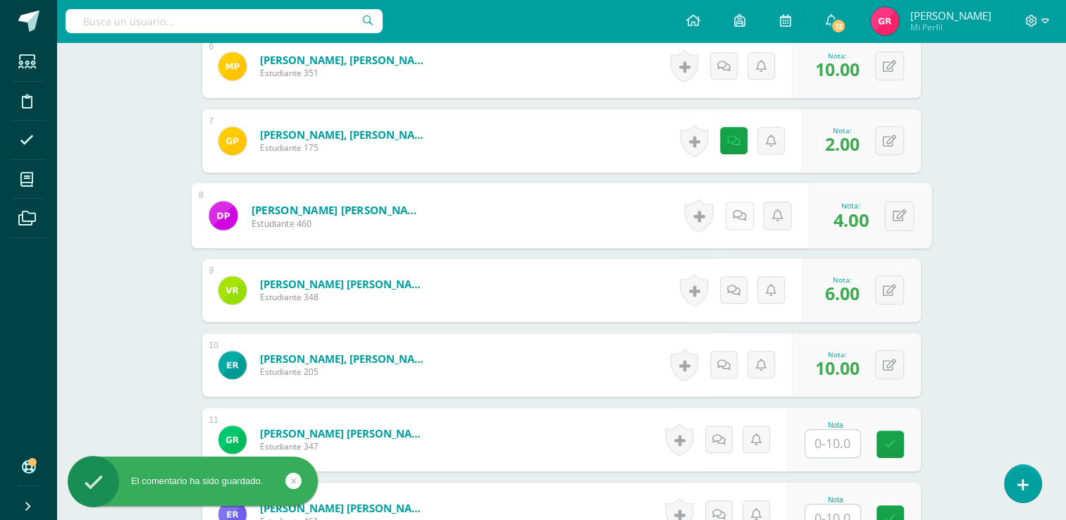
click at [738, 216] on icon at bounding box center [739, 215] width 14 height 12
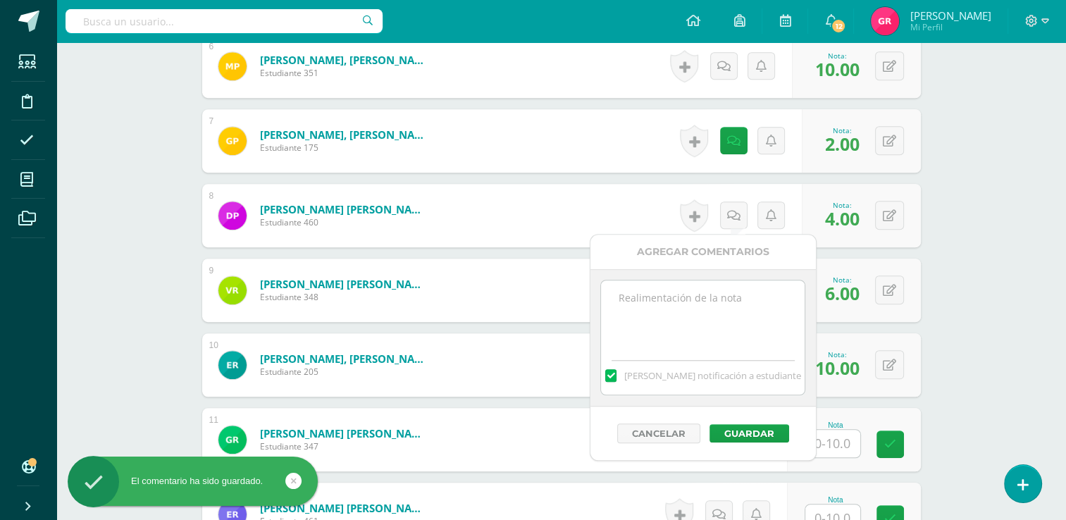
click at [714, 304] on textarea at bounding box center [703, 315] width 204 height 70
paste textarea "Identify and pronounce: Chocolate, eggs, fork, stove and saucepan vocabulary."
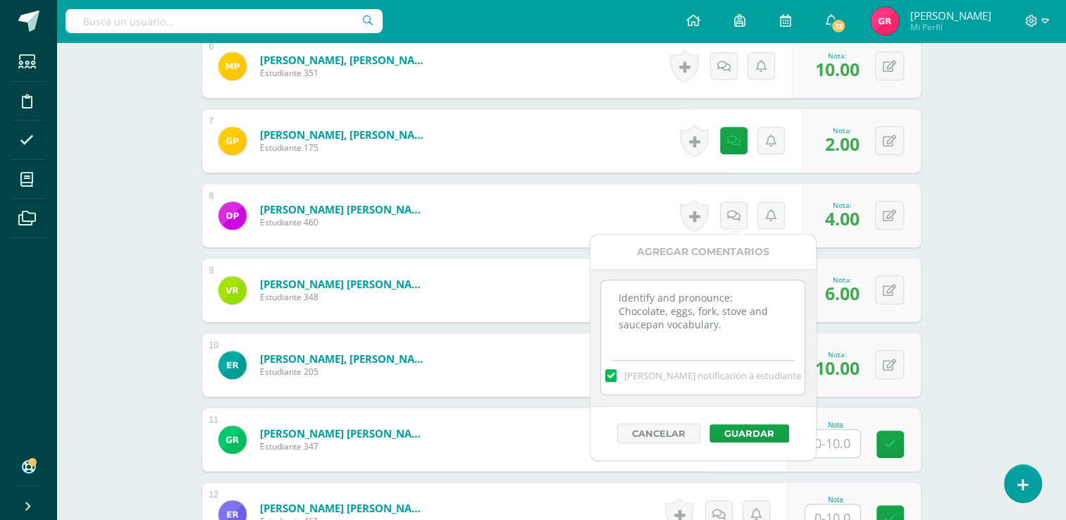
type textarea "Identify and pronounce: Chocolate, eggs, fork, stove and saucepan vocabulary."
click at [981, 282] on div "Inglés Preparatoria Preprimaria "B" Herramientas Detalle de asistencias Activid…" at bounding box center [560, 222] width 1009 height 2016
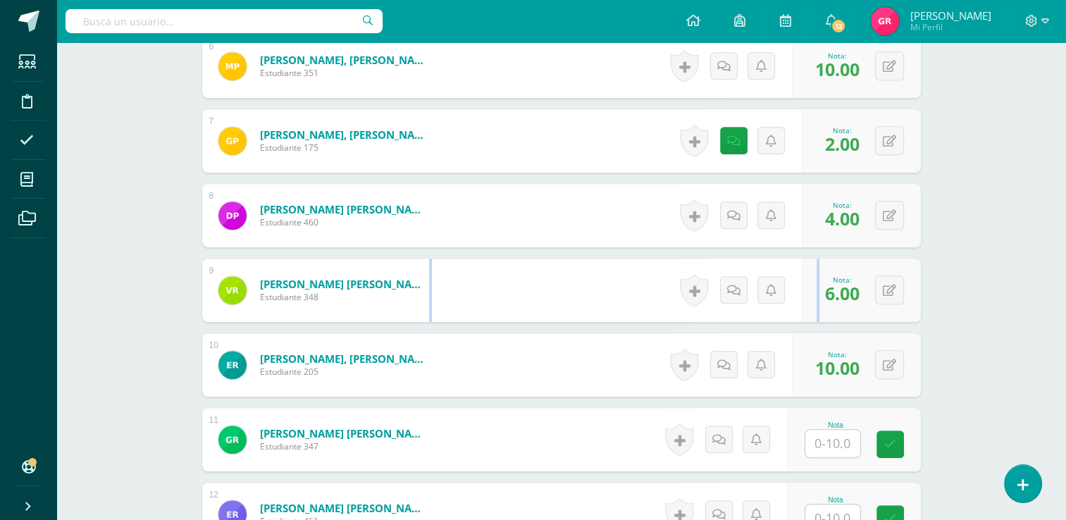
click at [981, 282] on div "Inglés Preparatoria Preprimaria "B" Herramientas Detalle de asistencias Activid…" at bounding box center [560, 222] width 1009 height 2016
click at [730, 292] on link at bounding box center [733, 289] width 27 height 27
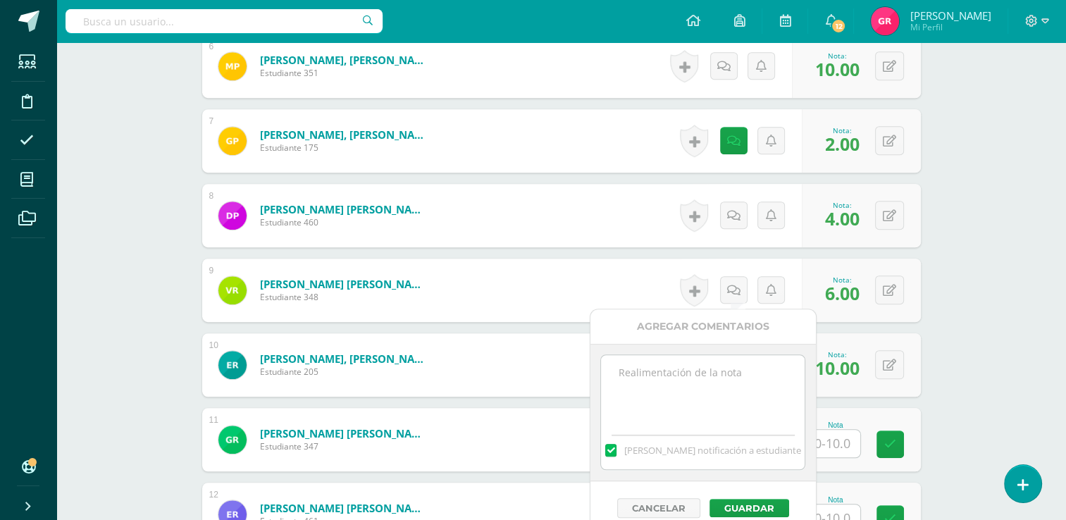
click at [701, 379] on textarea at bounding box center [703, 390] width 204 height 70
paste textarea "Identify and pronounce: Chocolate, eggs, fork, stove and saucepan vocabulary."
type textarea "Identify and pronounce: Chocolate, eggs, fork, stove and saucepan vocabulary."
click at [773, 505] on button "Guardar" at bounding box center [749, 508] width 80 height 18
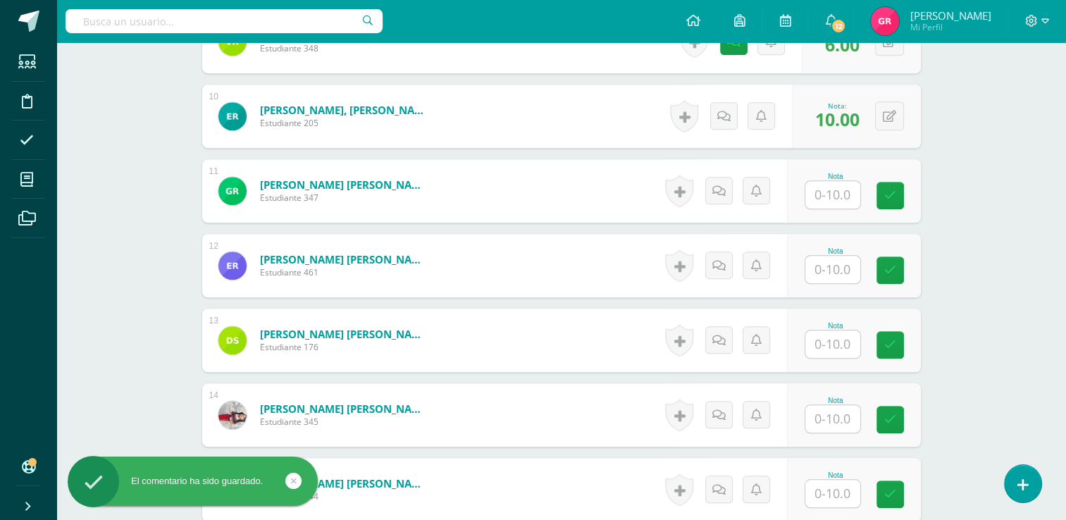
scroll to position [1084, 0]
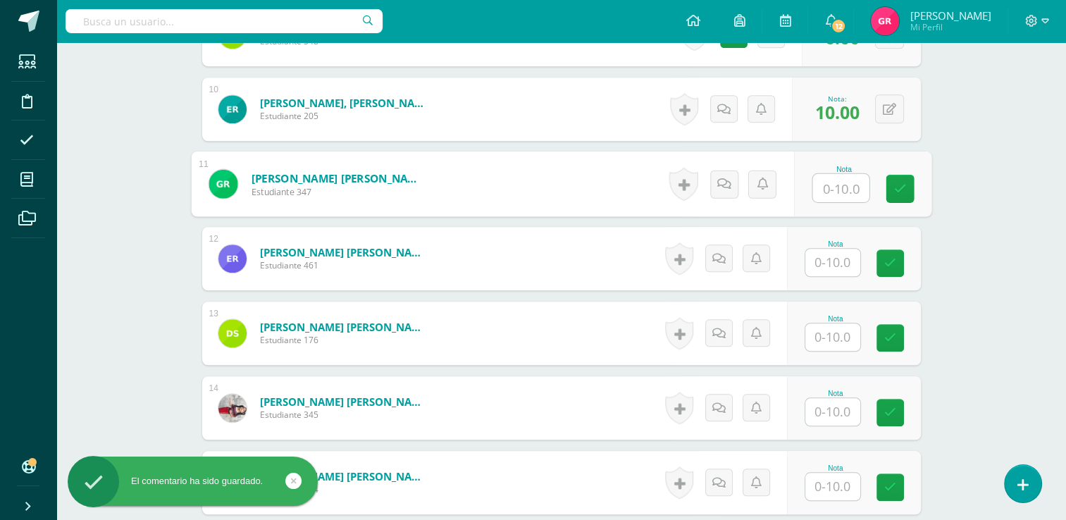
click at [828, 185] on input "text" at bounding box center [840, 188] width 56 height 28
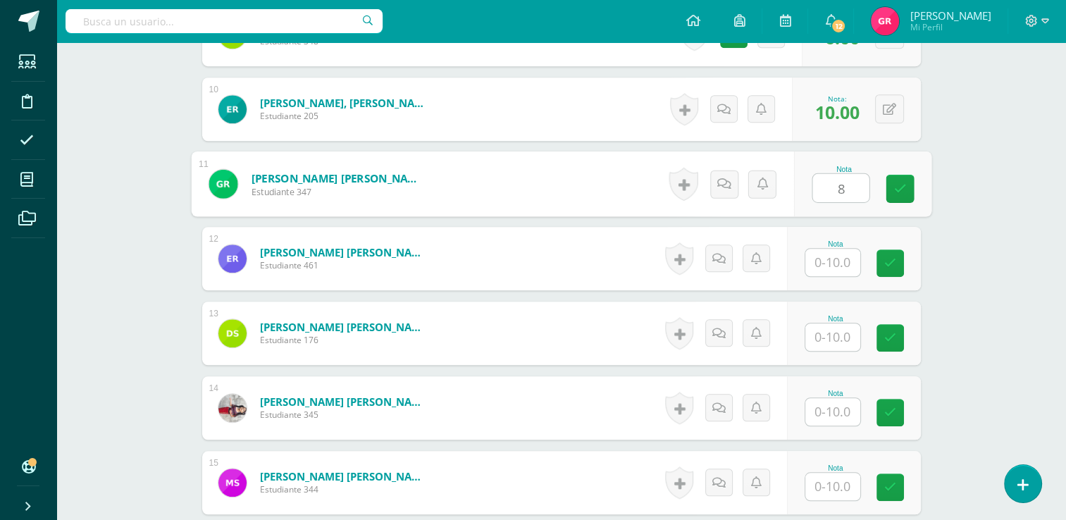
type input "8"
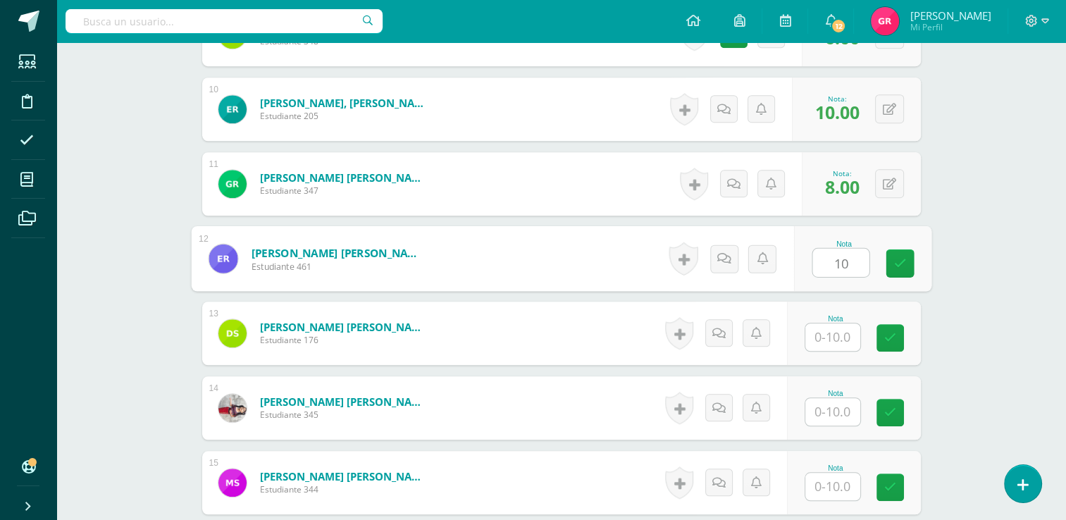
type input "10"
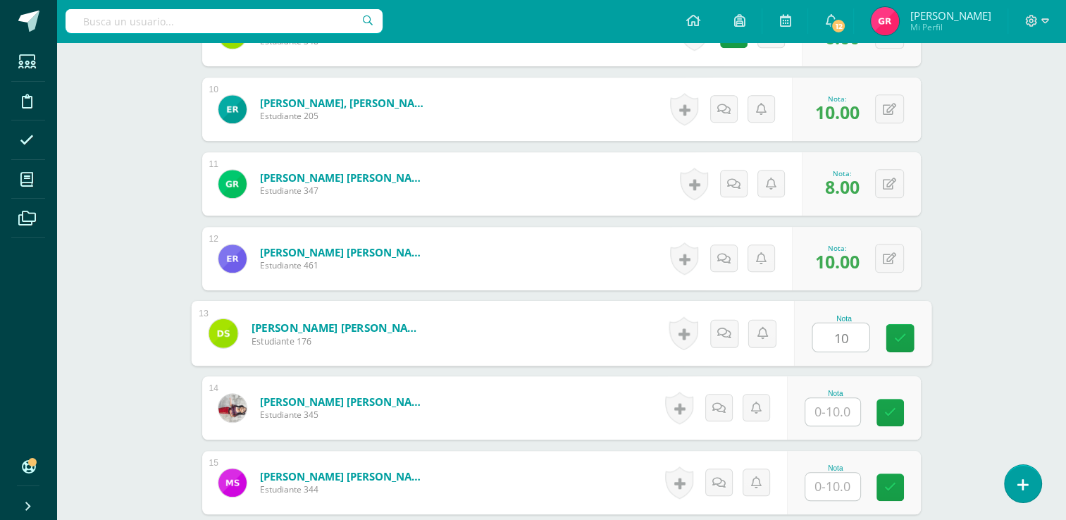
type input "10"
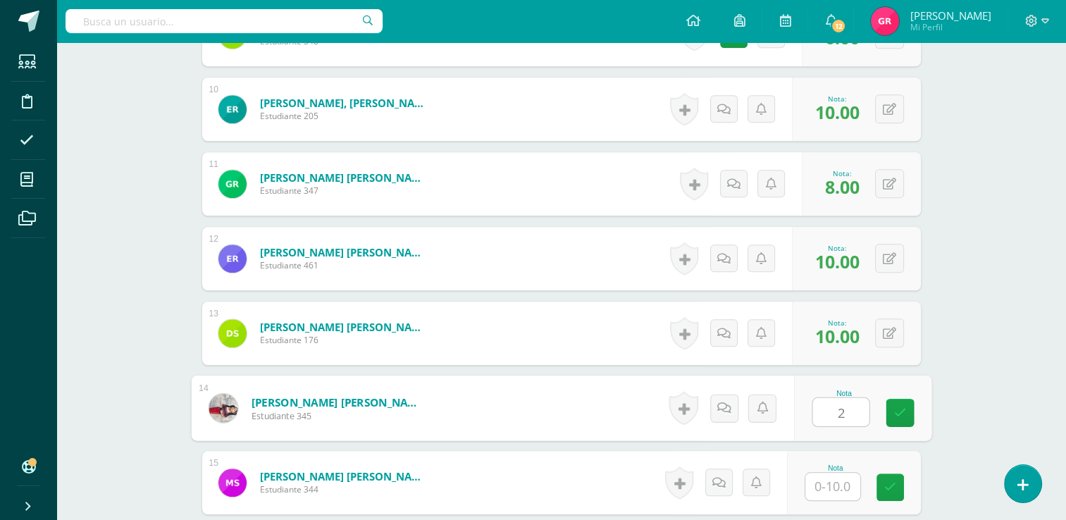
type input "2"
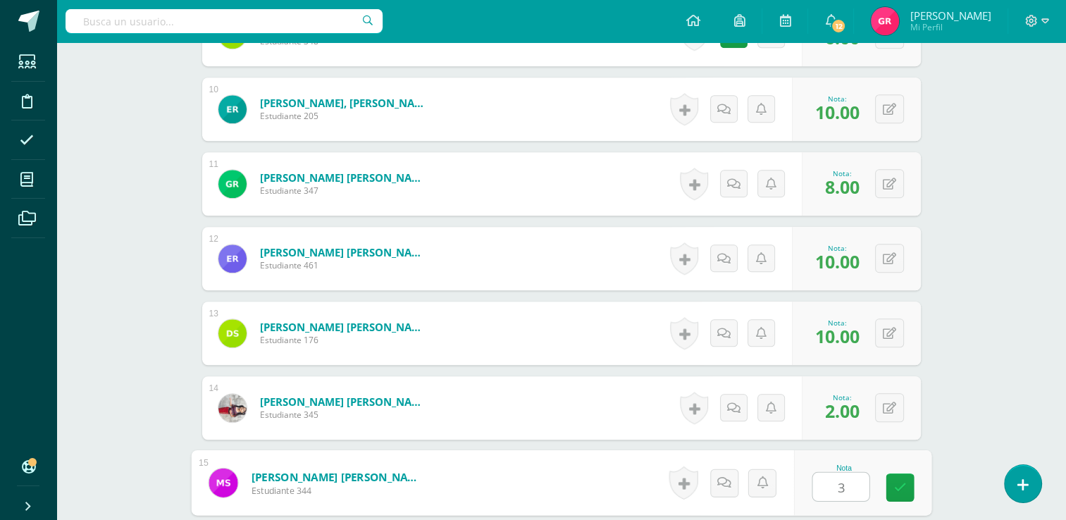
type input "3"
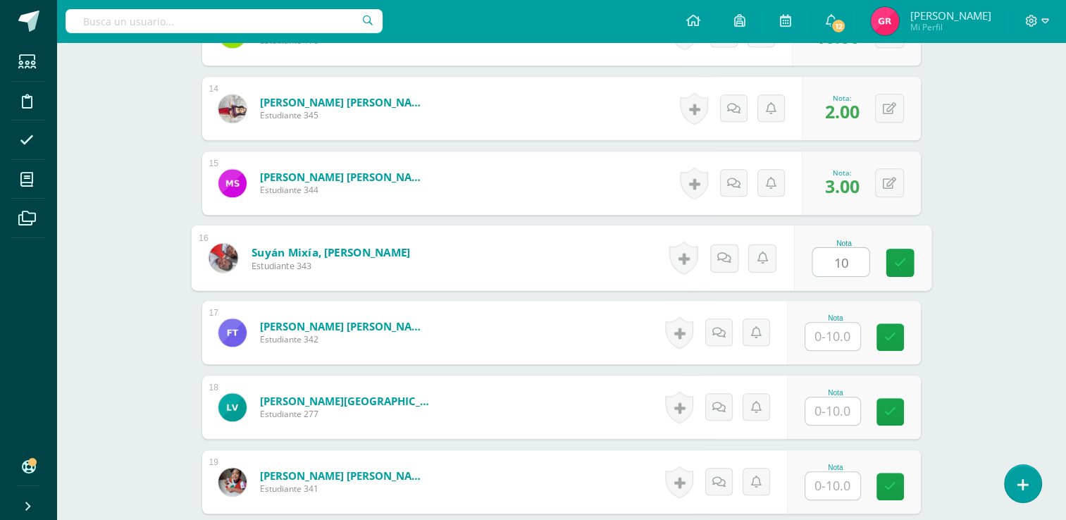
type input "10"
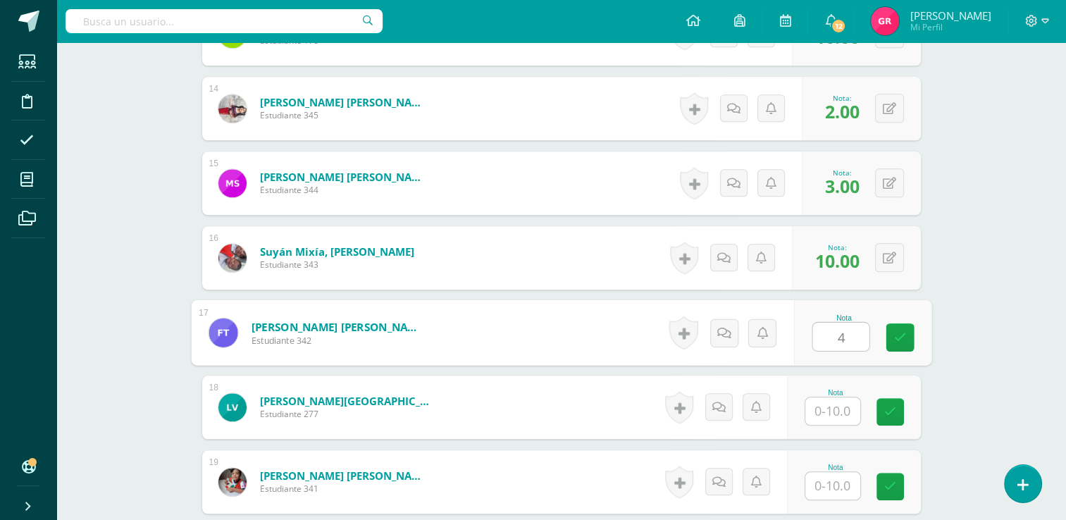
type input "4"
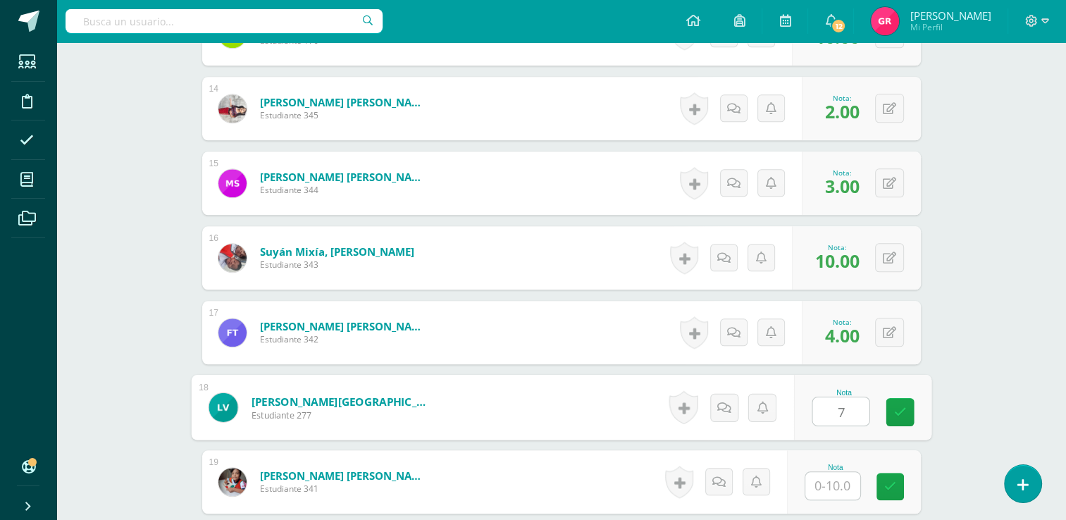
type input "7"
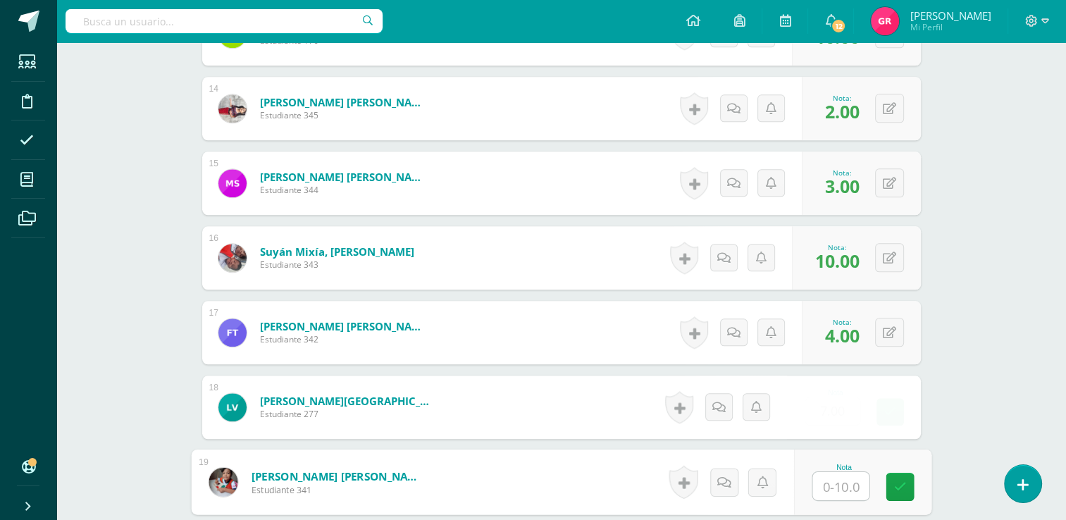
type input "6"
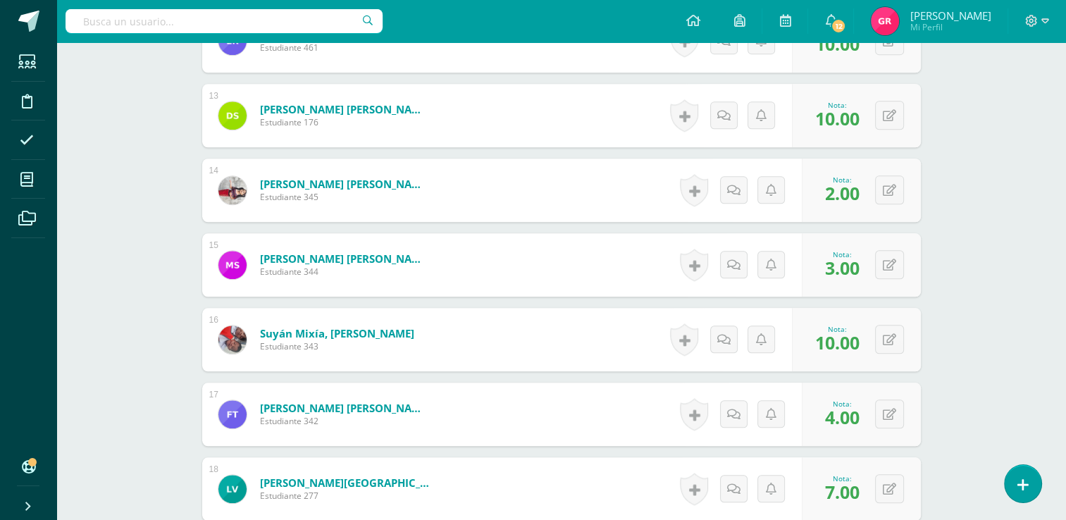
scroll to position [1299, 0]
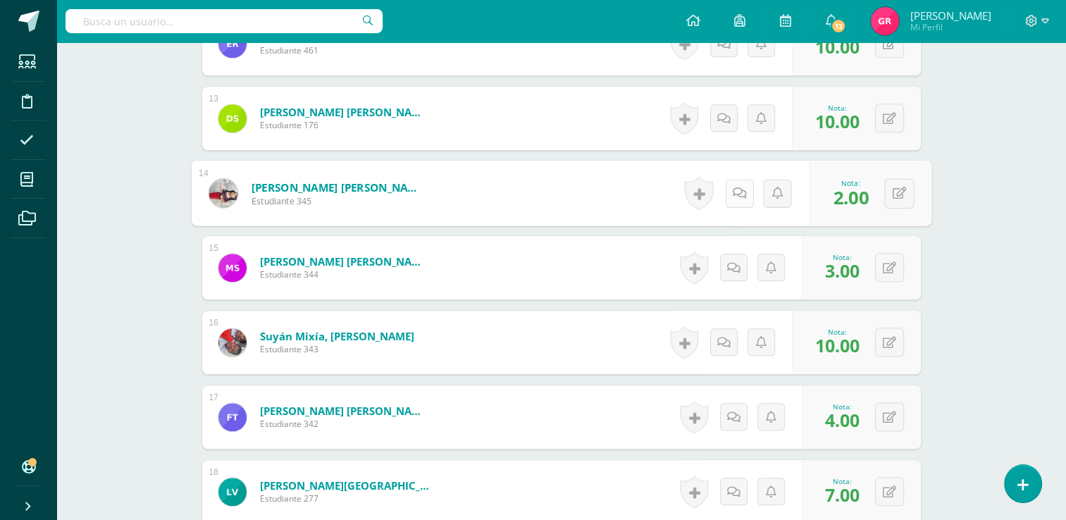
click at [730, 194] on link at bounding box center [739, 193] width 28 height 28
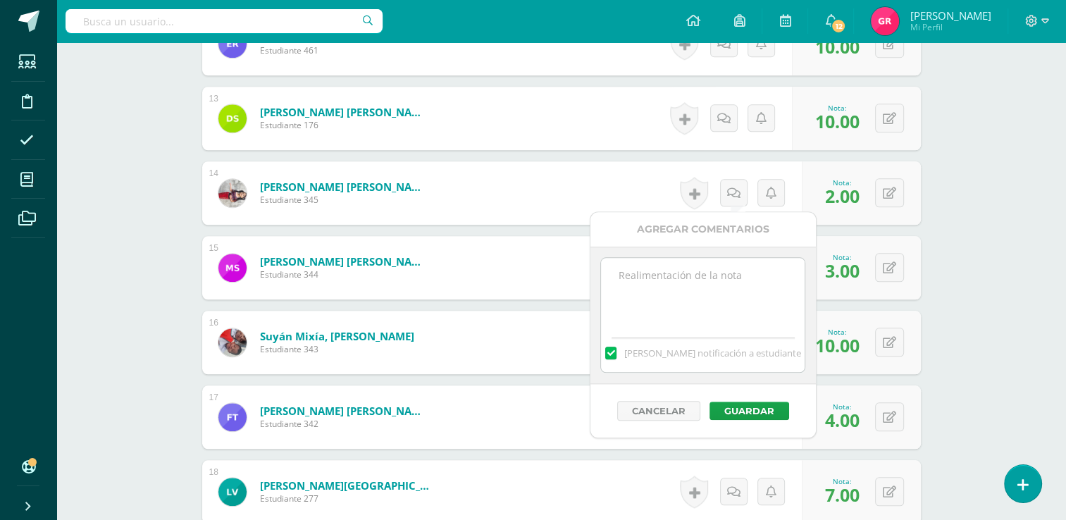
click at [690, 303] on textarea at bounding box center [703, 293] width 204 height 70
paste textarea "Identify and pronounce: Chocolate, eggs, fork, stove and saucepan vocabulary."
type textarea "Identify and pronounce: Chocolate, eggs, fork, stove and saucepan vocabulary."
click at [750, 409] on button "Guardar" at bounding box center [749, 411] width 80 height 18
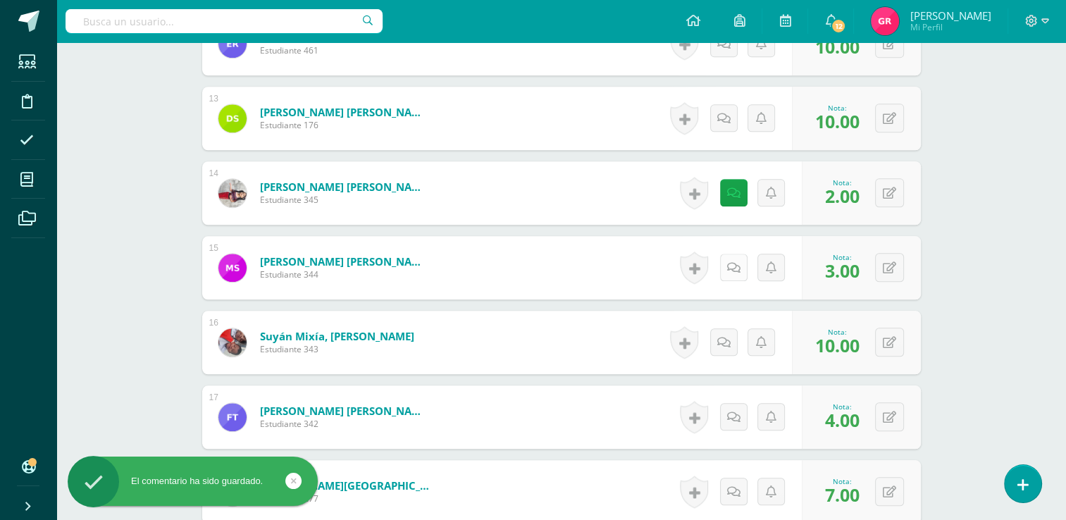
click at [735, 275] on link at bounding box center [733, 267] width 27 height 27
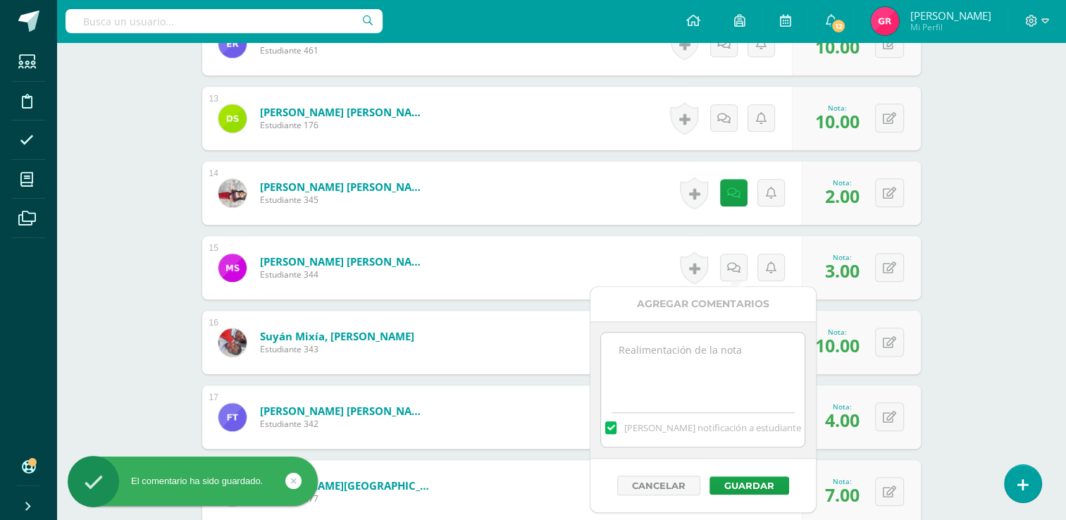
click at [712, 356] on textarea at bounding box center [703, 367] width 204 height 70
paste textarea "Identify and pronounce: Chocolate, eggs, fork, stove and saucepan vocabulary."
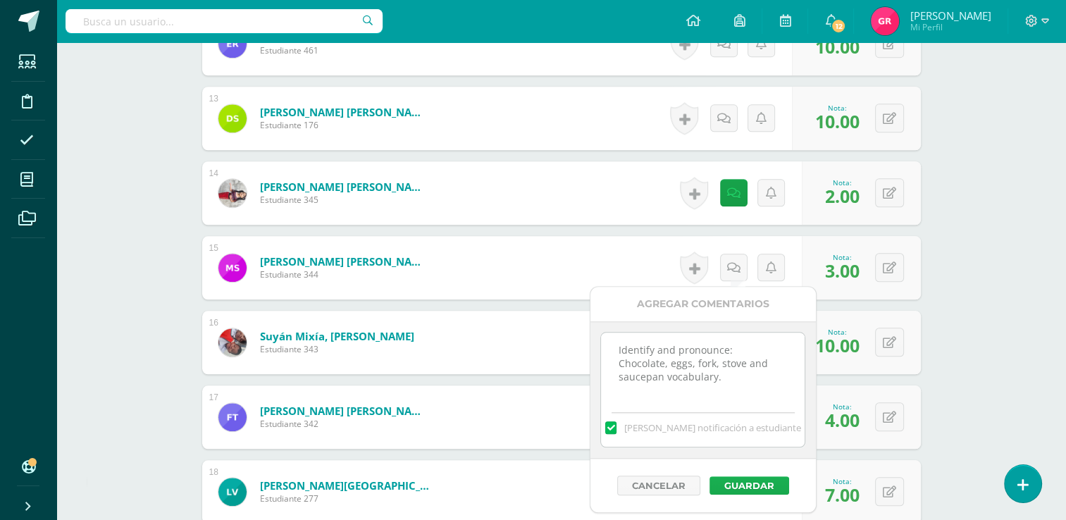
type textarea "Identify and pronounce: Chocolate, eggs, fork, stove and saucepan vocabulary."
click at [733, 486] on button "Guardar" at bounding box center [749, 485] width 80 height 18
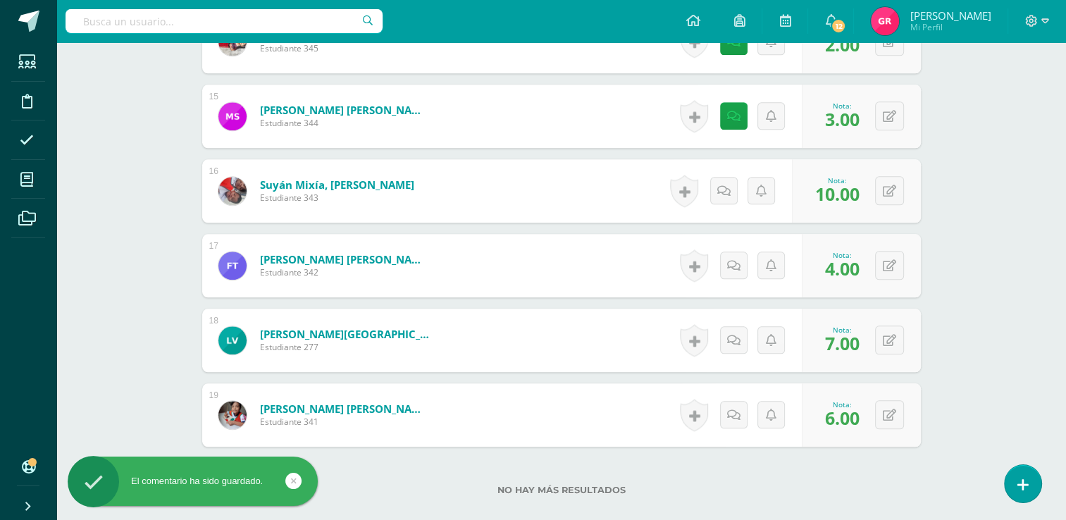
scroll to position [1538, 0]
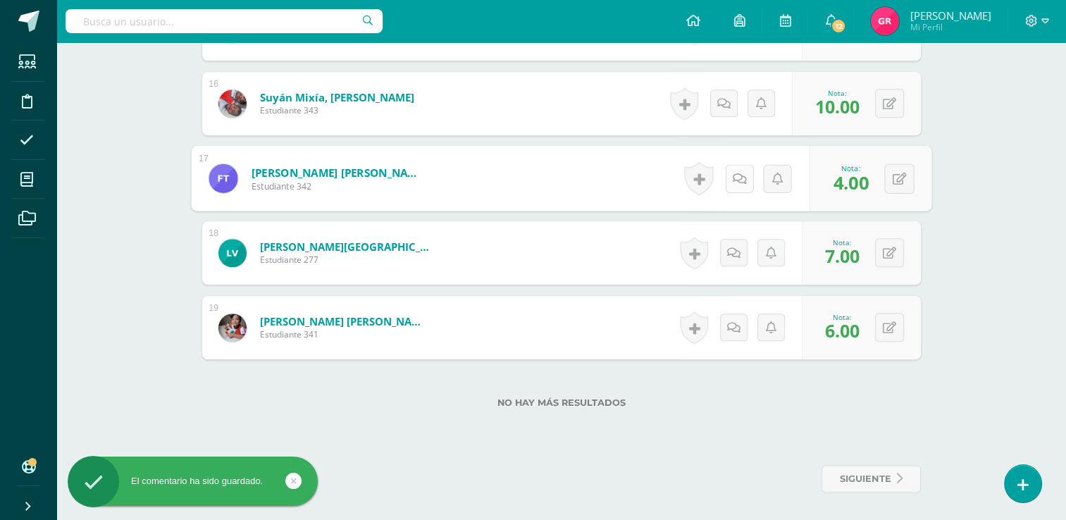
click at [740, 179] on link at bounding box center [739, 178] width 28 height 28
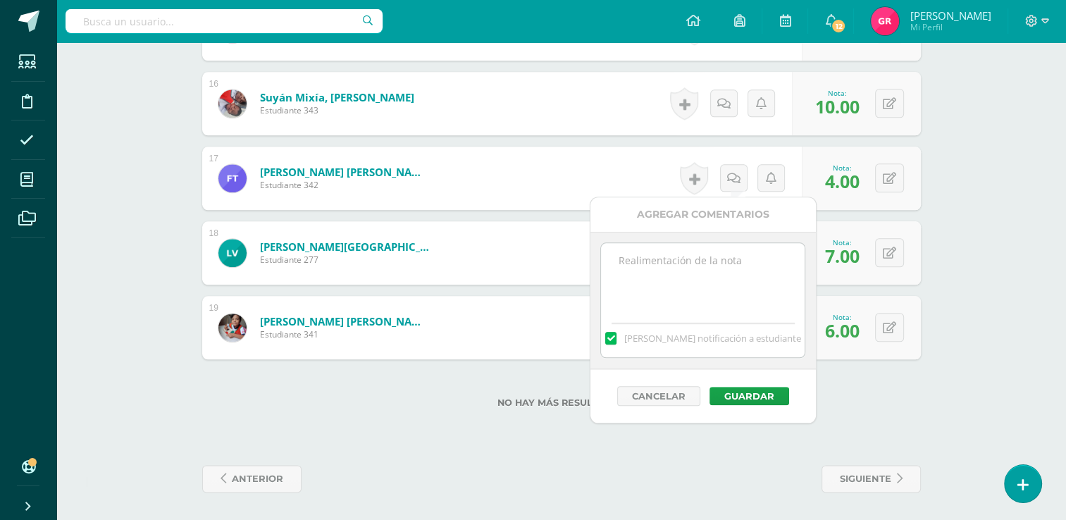
click at [725, 278] on textarea at bounding box center [703, 278] width 204 height 70
paste textarea "Identify and pronounce: Chocolate, eggs, fork, stove and saucepan vocabulary."
type textarea "Identify and pronounce: Chocolate, eggs, fork, stove and saucepan vocabulary."
click at [747, 396] on button "Guardar" at bounding box center [749, 396] width 80 height 18
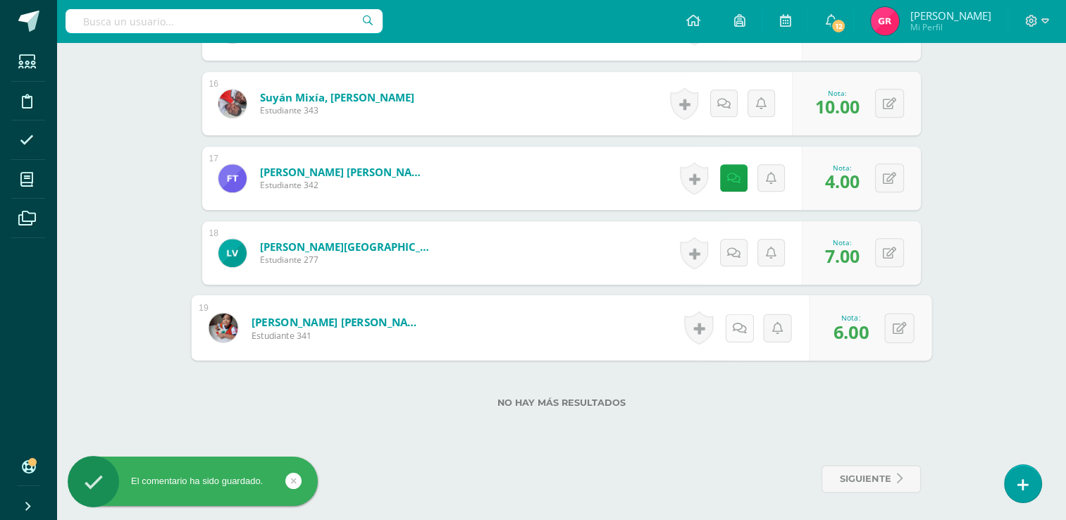
click at [734, 331] on icon at bounding box center [739, 327] width 14 height 12
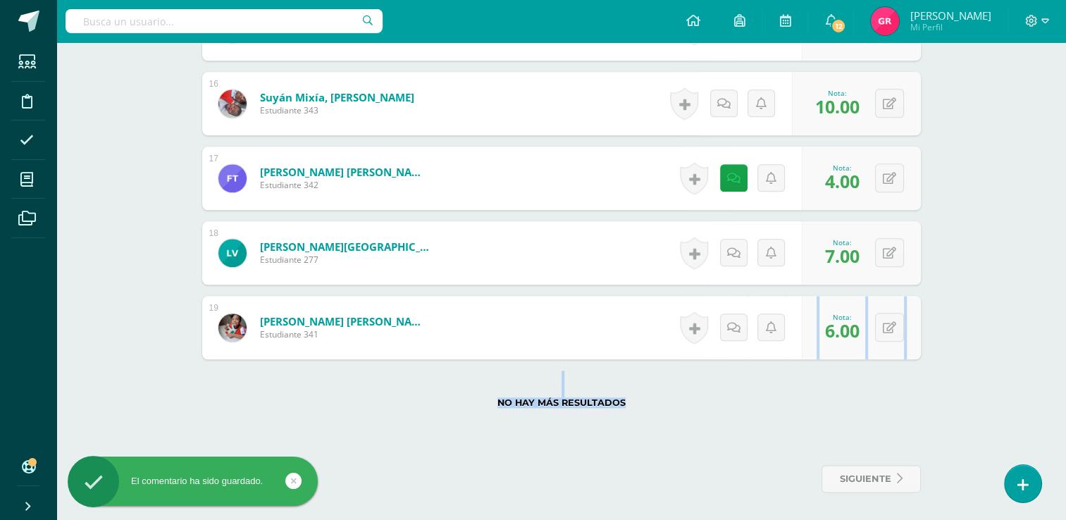
drag, startPoint x: 1058, startPoint y: 356, endPoint x: 1071, endPoint y: 408, distance: 53.0
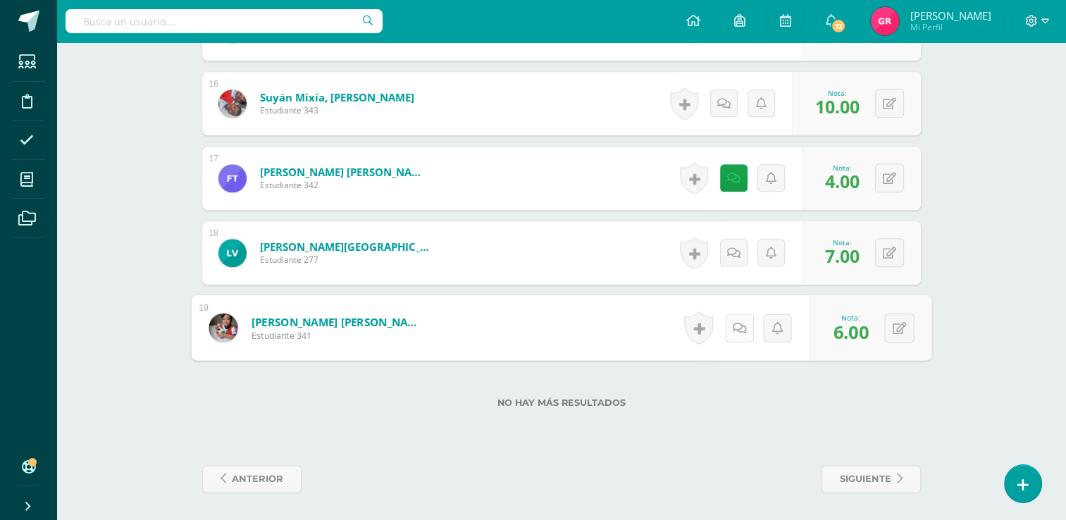
click at [738, 328] on icon at bounding box center [739, 327] width 14 height 12
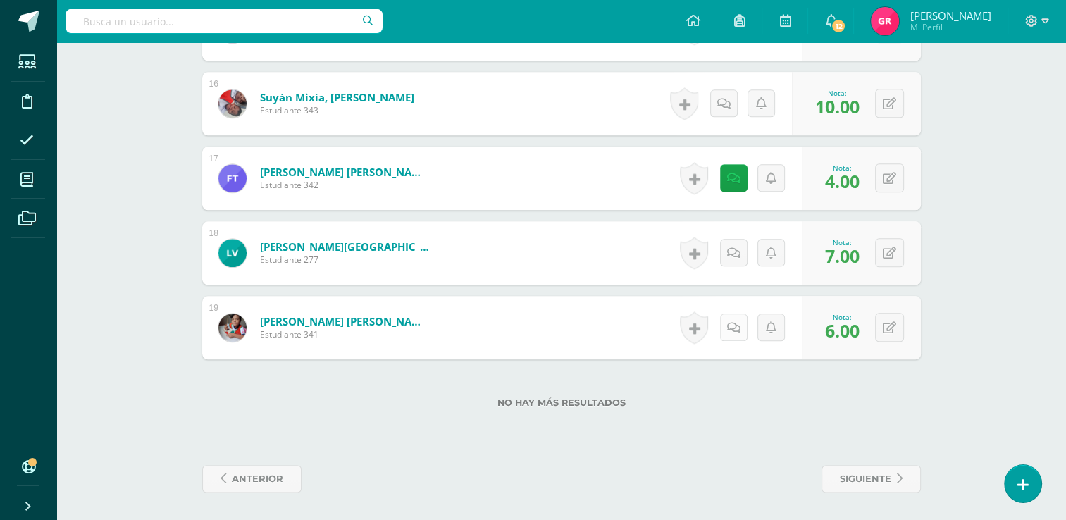
click at [735, 331] on icon at bounding box center [733, 328] width 13 height 12
click at [738, 331] on icon at bounding box center [739, 327] width 14 height 12
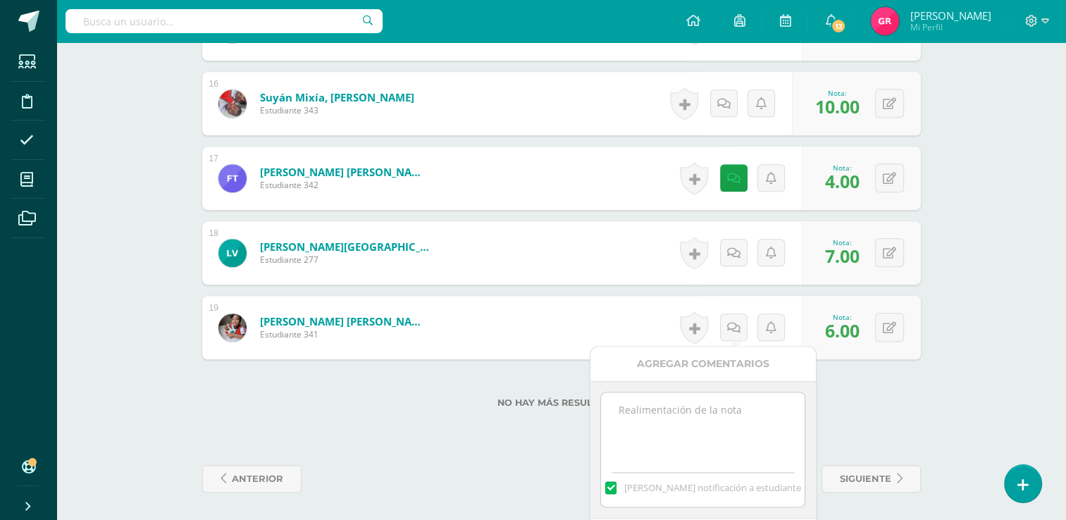
click at [710, 417] on textarea at bounding box center [703, 427] width 204 height 70
paste textarea "Identify and pronounce: Chocolate, eggs, fork, stove and saucepan vocabulary."
type textarea "Identify and pronounce: Chocolate, eggs, fork, stove and saucepan vocabulary."
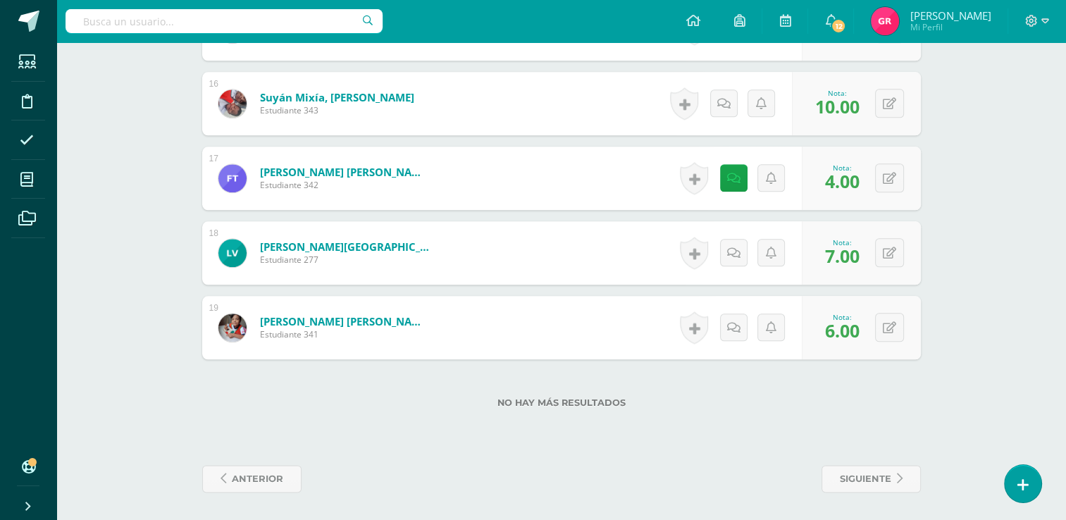
scroll to position [0, 0]
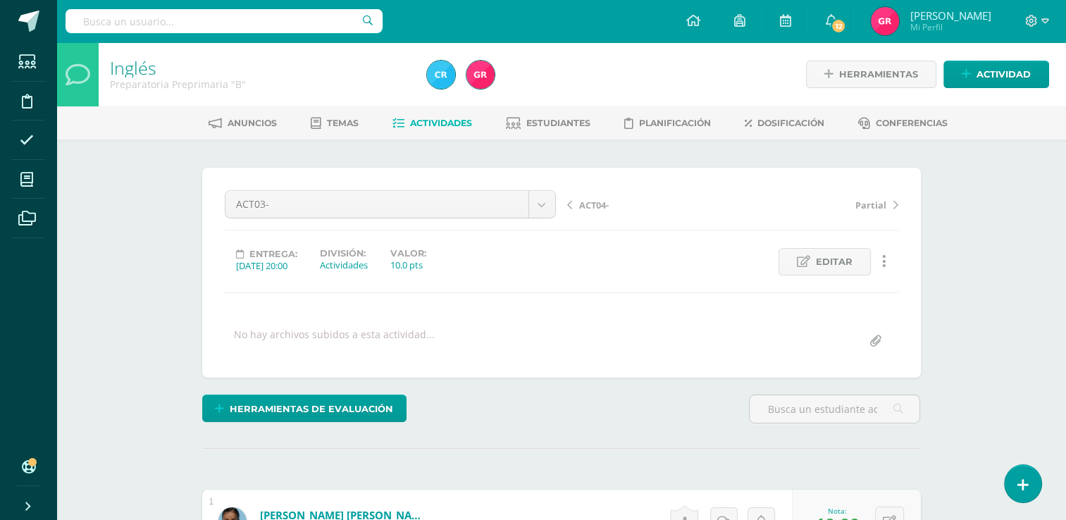
click at [439, 123] on span "Actividades" at bounding box center [441, 123] width 62 height 11
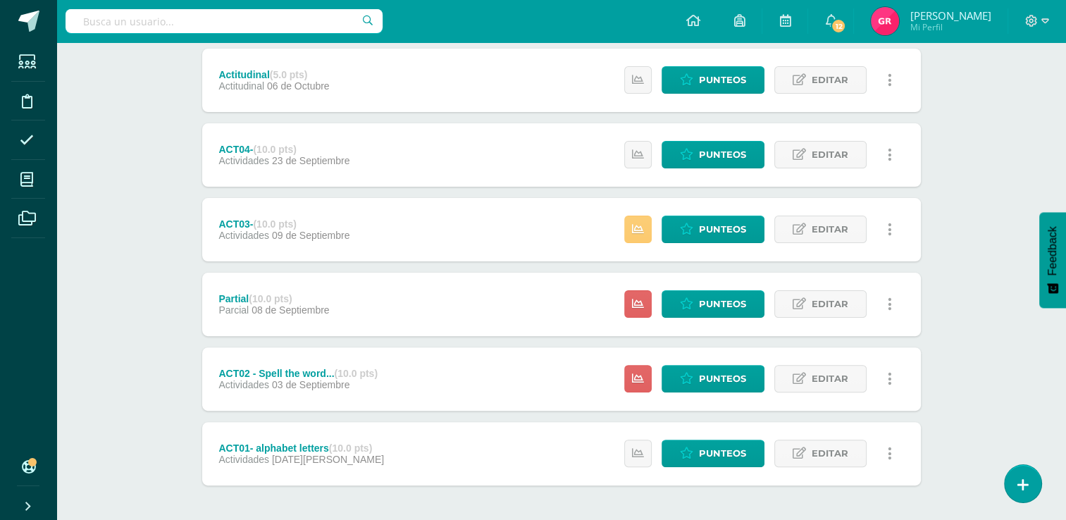
scroll to position [332, 0]
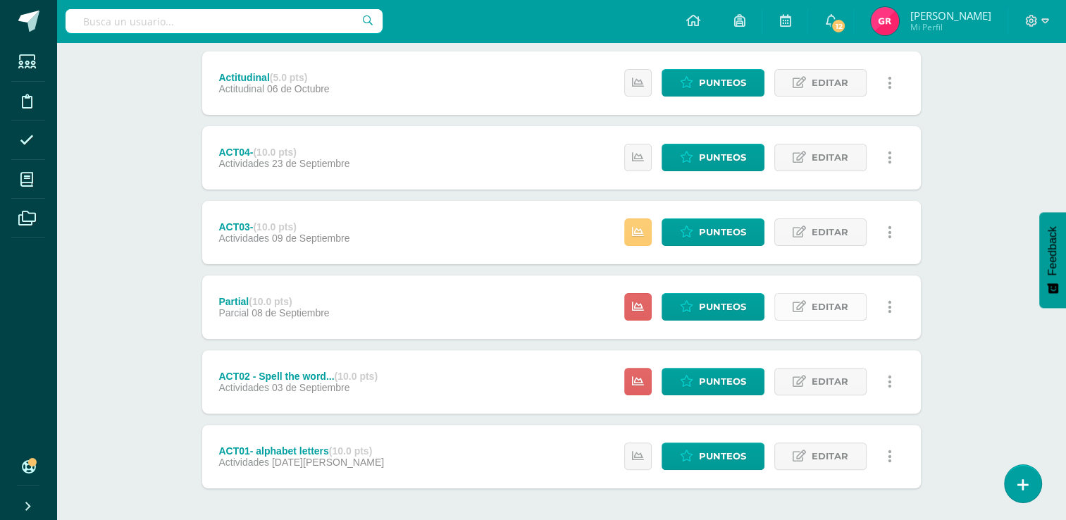
click at [808, 309] on link "Editar" at bounding box center [820, 306] width 92 height 27
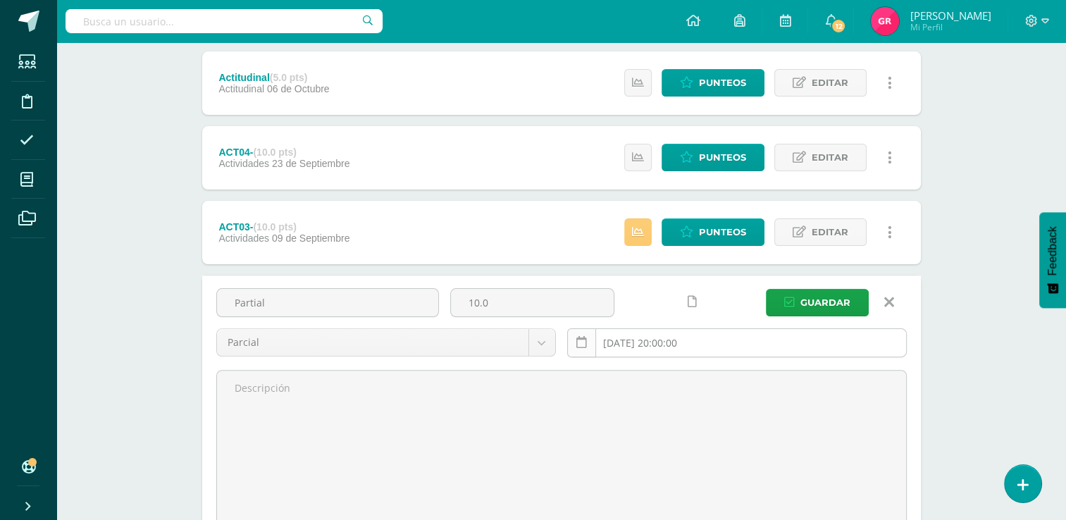
click at [576, 342] on icon at bounding box center [581, 343] width 11 height 12
click at [580, 344] on icon at bounding box center [581, 343] width 11 height 12
click at [626, 343] on input "2025-09-08 20:00:00" at bounding box center [737, 342] width 338 height 27
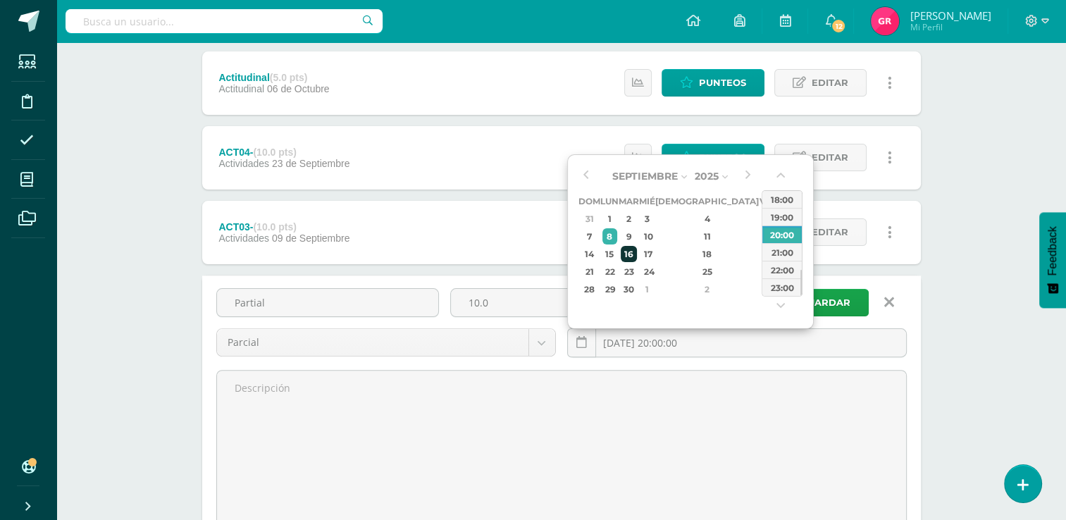
click at [637, 255] on div "16" at bounding box center [629, 254] width 16 height 16
type input "2025-09-16 20:00"
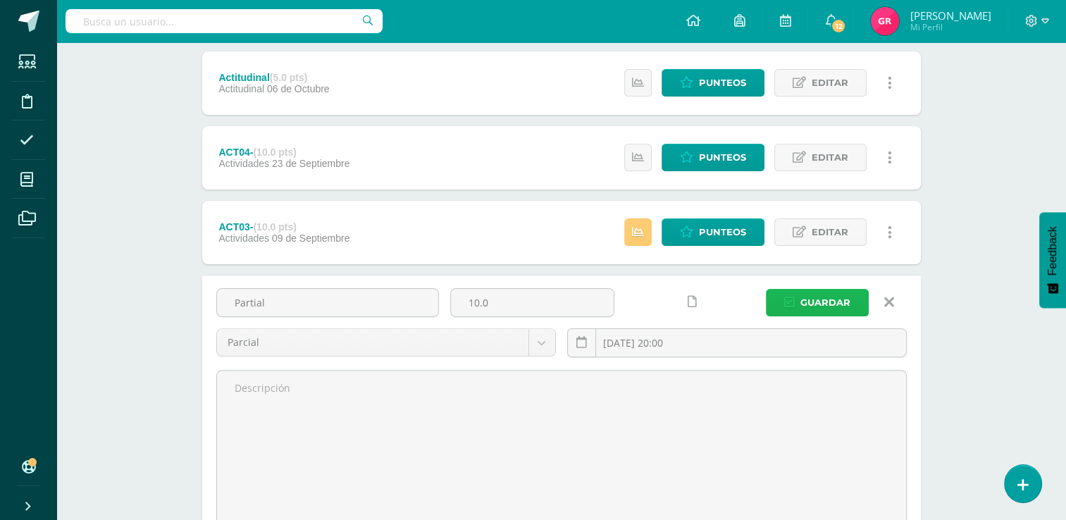
click at [844, 299] on span "Guardar" at bounding box center [825, 303] width 50 height 26
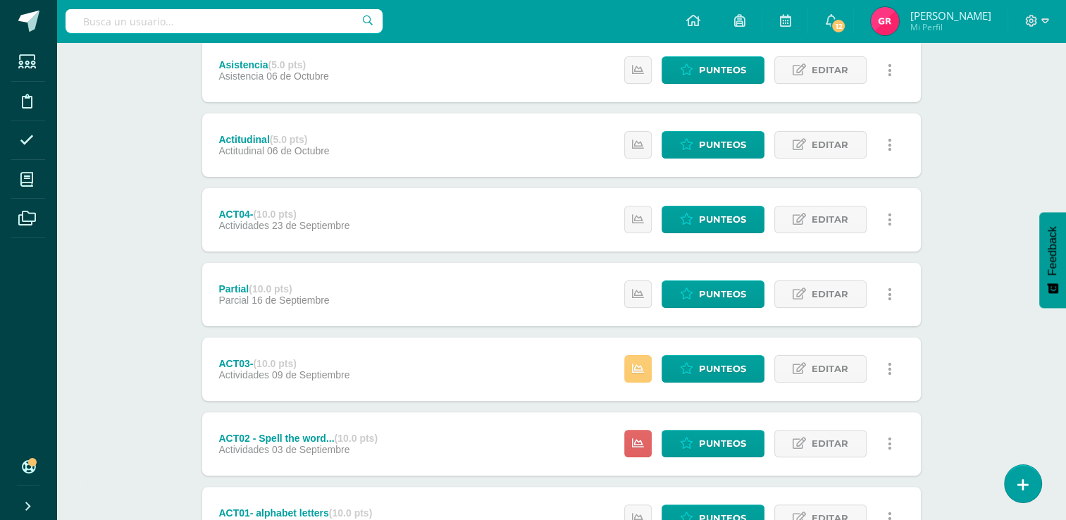
scroll to position [394, 0]
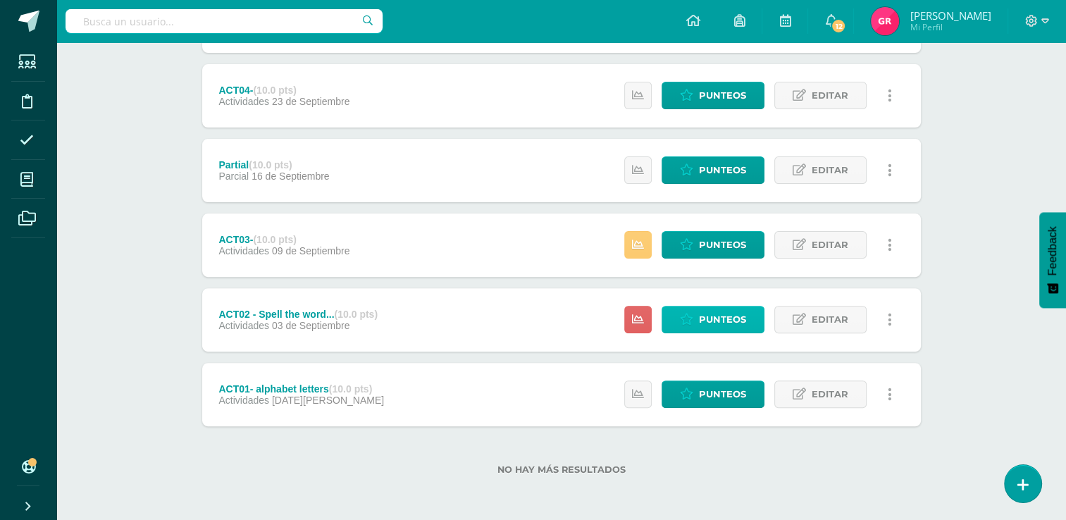
click at [721, 320] on span "Punteos" at bounding box center [722, 319] width 47 height 26
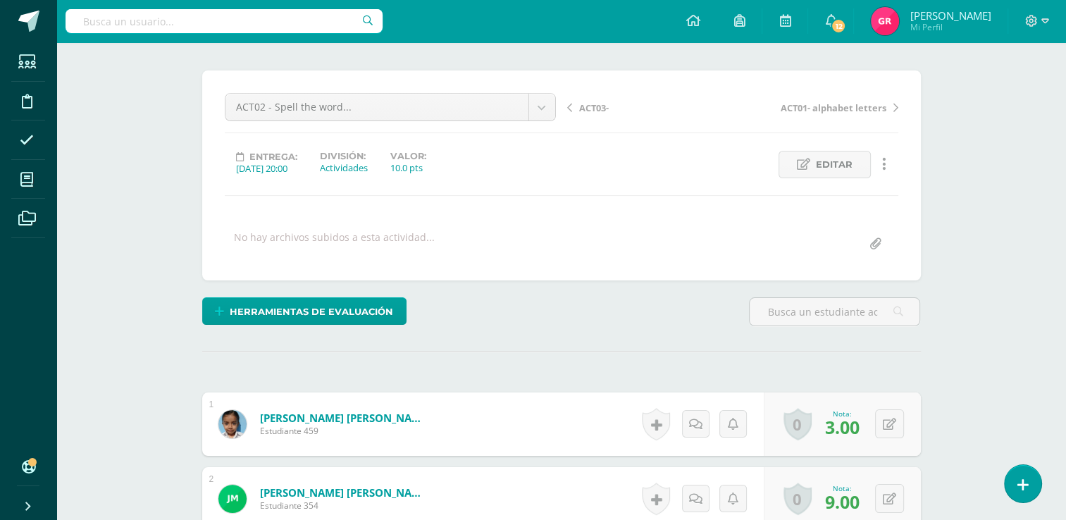
scroll to position [100, 0]
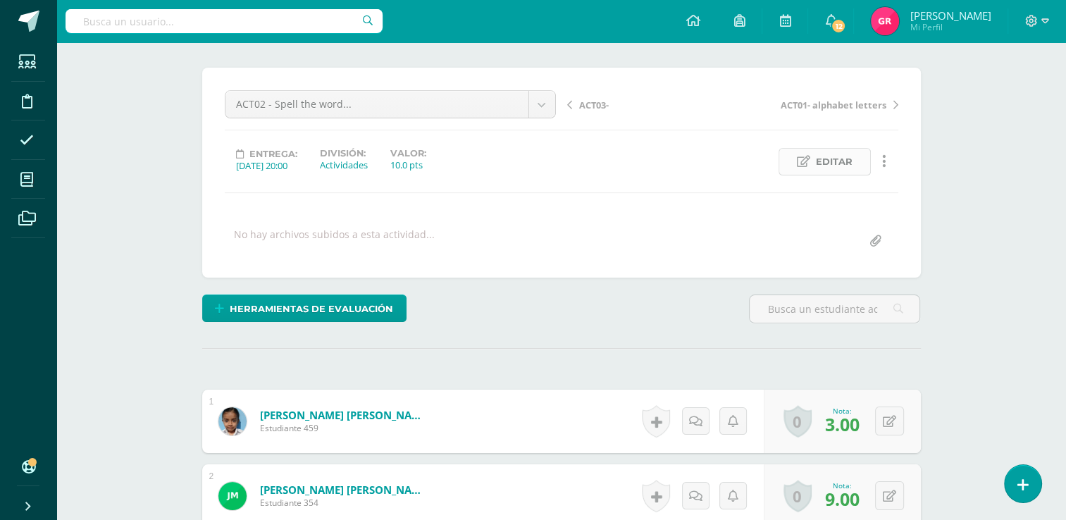
click at [834, 162] on span "Editar" at bounding box center [834, 162] width 37 height 26
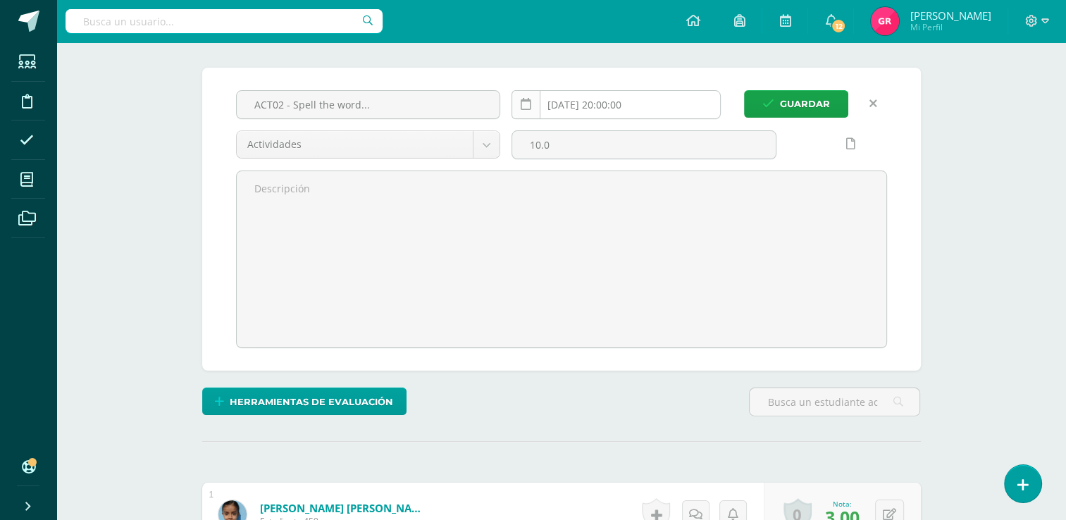
click at [530, 104] on icon at bounding box center [526, 105] width 11 height 12
click at [526, 113] on link at bounding box center [525, 104] width 29 height 29
click at [525, 106] on icon at bounding box center [526, 105] width 11 height 12
click at [527, 111] on link at bounding box center [525, 104] width 29 height 29
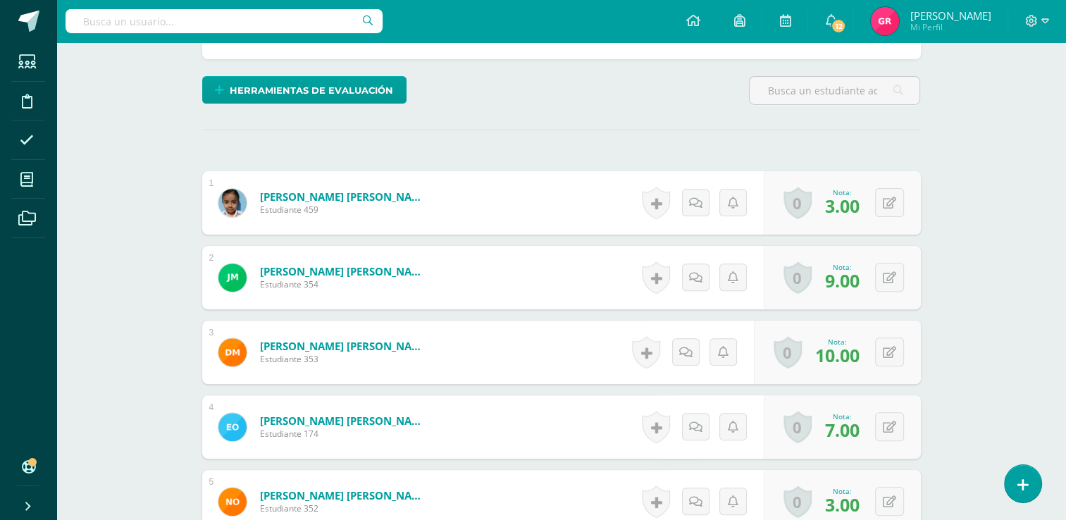
scroll to position [0, 0]
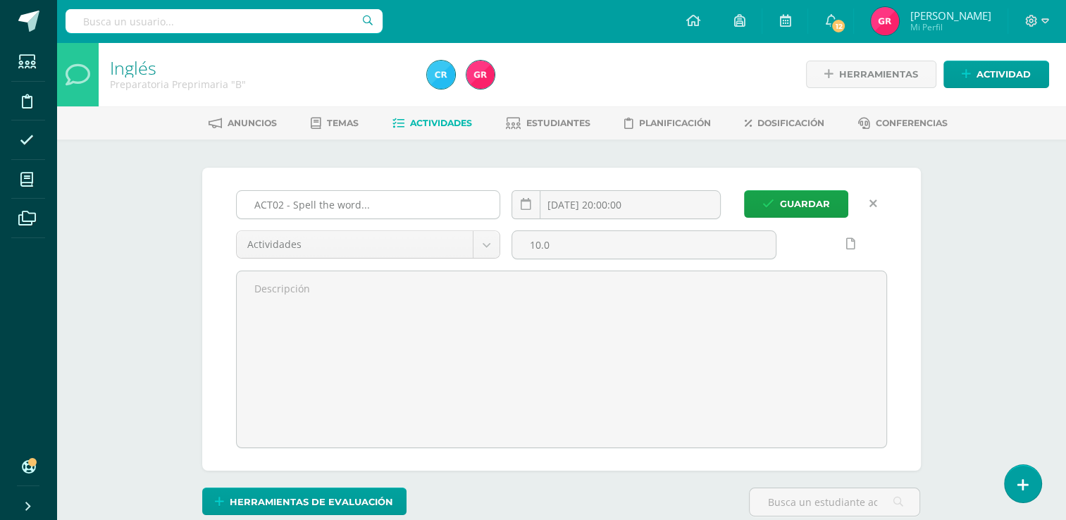
click at [380, 209] on input "ACT02 - Spell the word..." at bounding box center [368, 204] width 263 height 27
click at [527, 208] on icon at bounding box center [526, 205] width 11 height 12
click at [528, 197] on link at bounding box center [525, 204] width 29 height 29
click at [574, 205] on input "2025-09-03 20:00:00" at bounding box center [616, 204] width 208 height 27
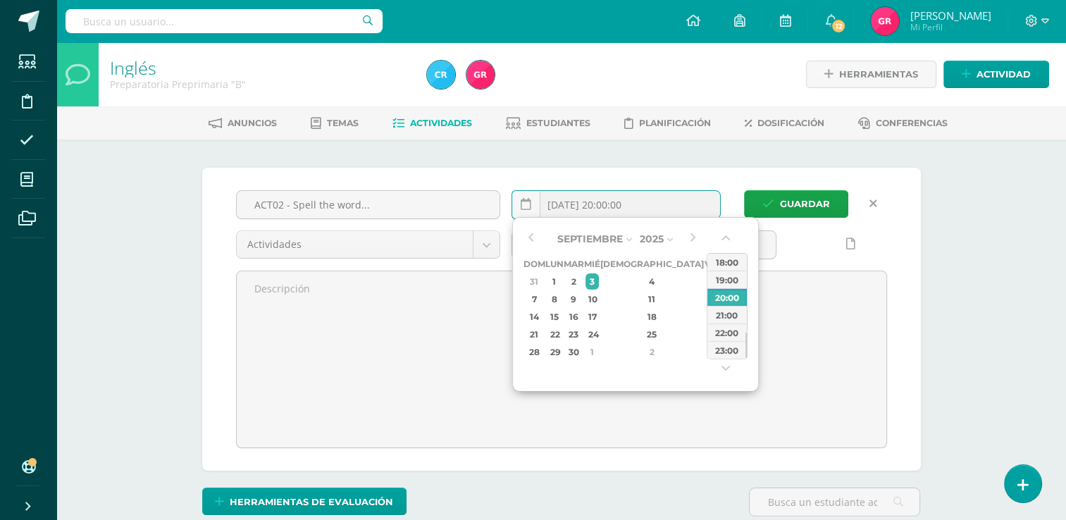
click at [574, 205] on input "2025-09-03 20:00:00" at bounding box center [616, 204] width 208 height 27
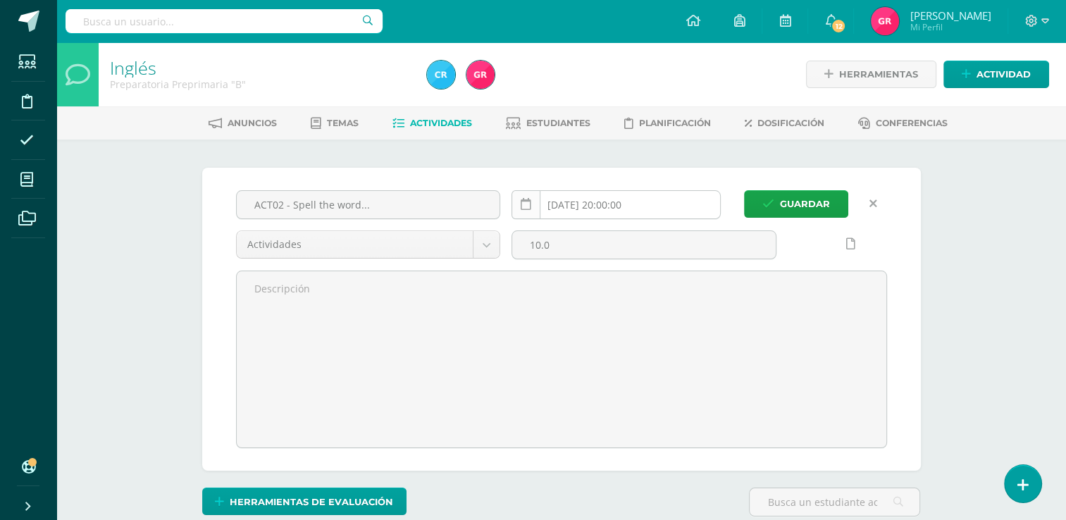
type input "2025-09-03 20:00"
click at [521, 206] on icon at bounding box center [526, 205] width 11 height 12
click at [574, 204] on input "2025-09-03 20:00" at bounding box center [616, 204] width 208 height 27
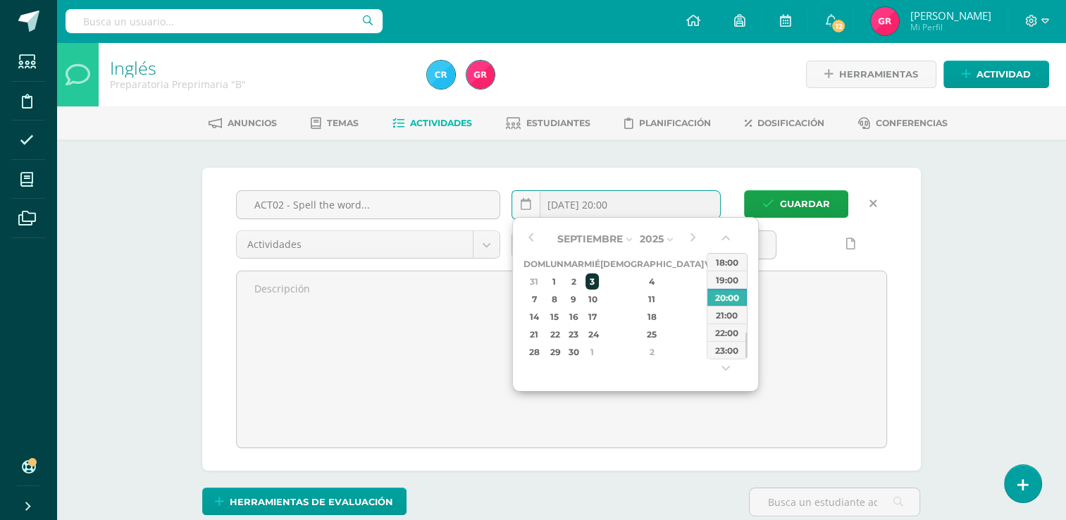
click at [598, 285] on div "3" at bounding box center [591, 281] width 13 height 16
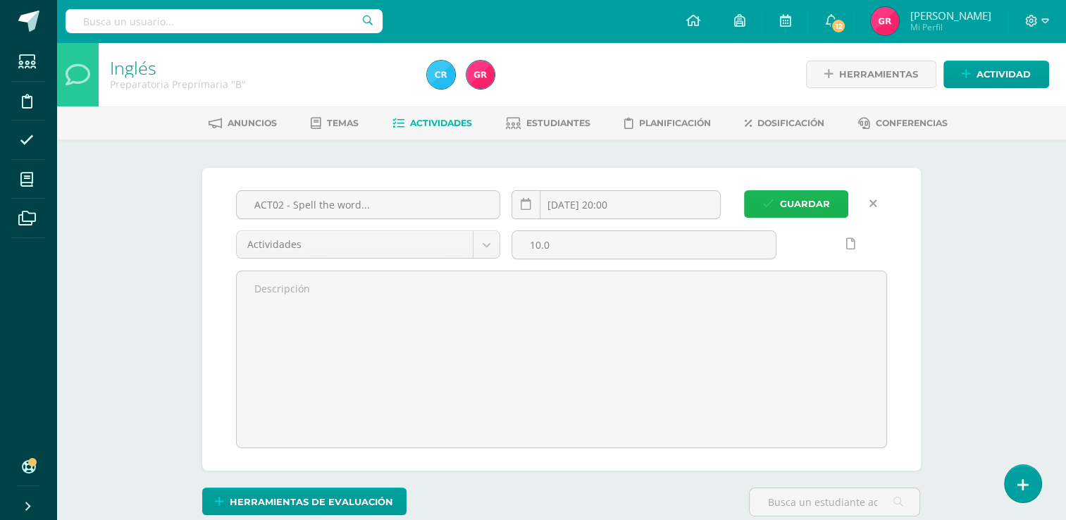
click at [775, 197] on button "Guardar" at bounding box center [796, 203] width 104 height 27
click at [781, 207] on span "Guardar" at bounding box center [805, 204] width 50 height 26
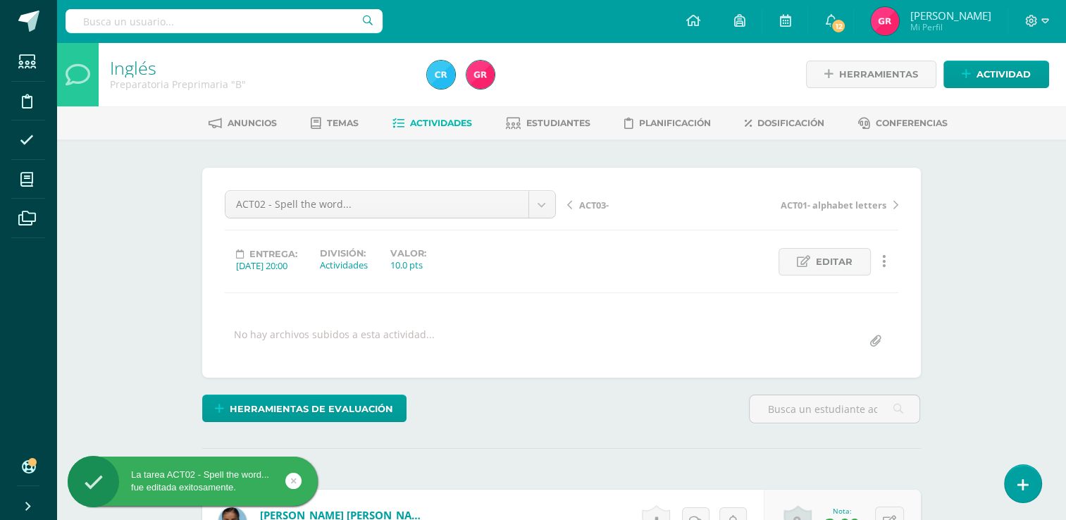
click at [435, 125] on span "Actividades" at bounding box center [441, 123] width 62 height 11
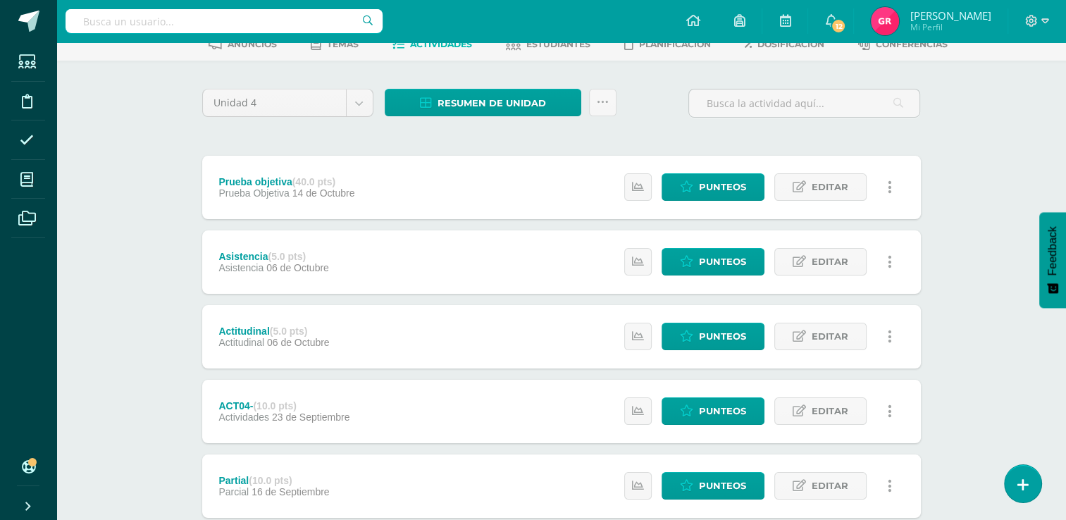
scroll to position [70, 0]
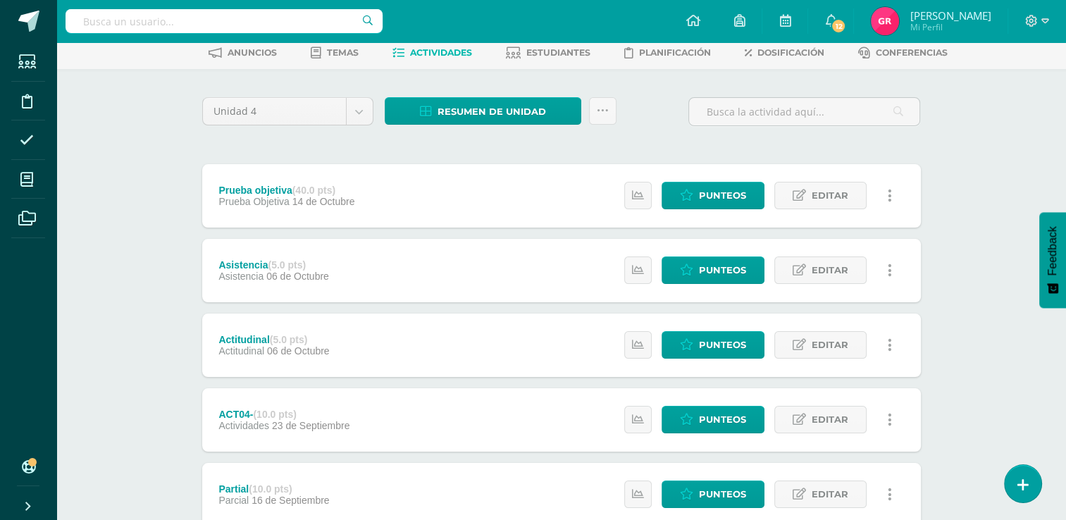
drag, startPoint x: 1052, startPoint y: 207, endPoint x: 1070, endPoint y: 180, distance: 32.4
click at [1066, 180] on html "Estudiantes Disciplina Asistencia Mis cursos Archivos Soporte Ayuda Reportar un…" at bounding box center [533, 387] width 1066 height 914
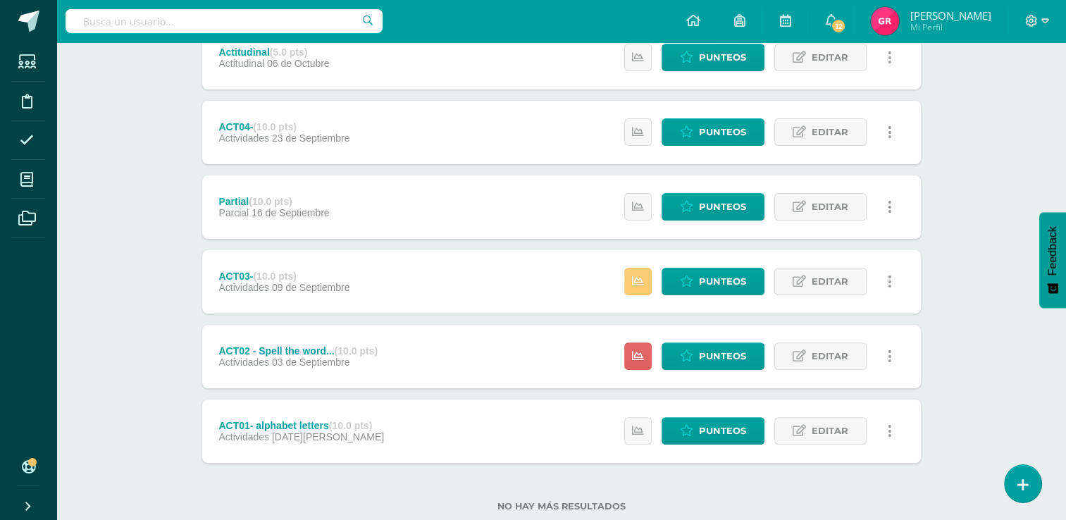
scroll to position [394, 0]
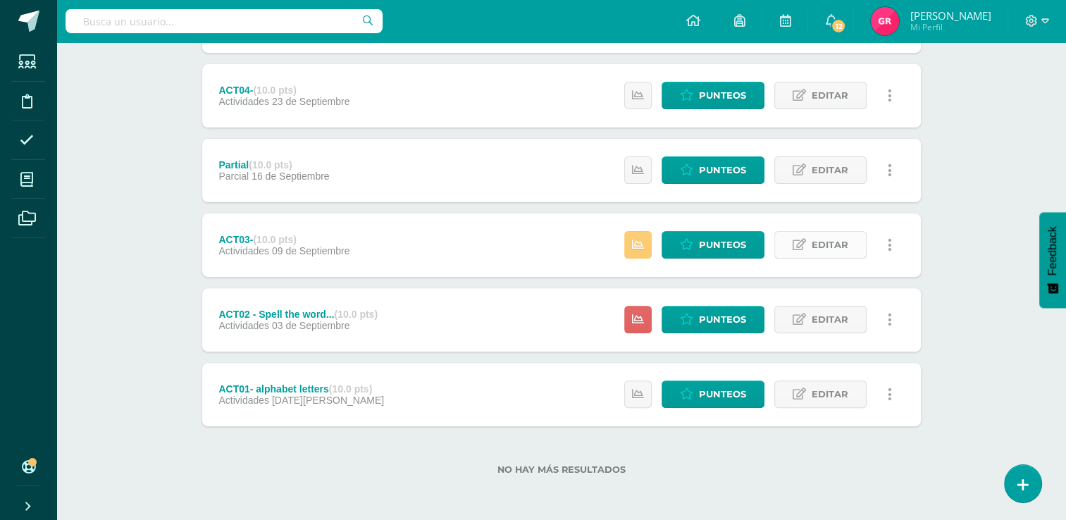
click at [849, 242] on link "Editar" at bounding box center [820, 244] width 92 height 27
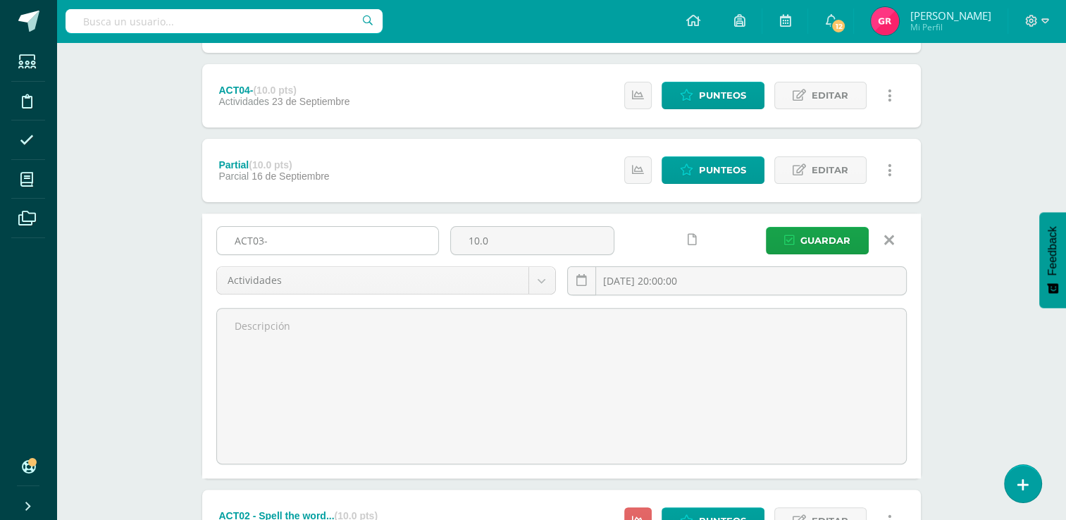
click at [379, 245] on input "ACT03-" at bounding box center [327, 240] width 221 height 27
type input "ACT03- Chocolate Cake Vocabulary"
click at [580, 282] on icon at bounding box center [581, 281] width 11 height 12
click at [645, 287] on input "[DATE] 20:00:00" at bounding box center [737, 280] width 338 height 27
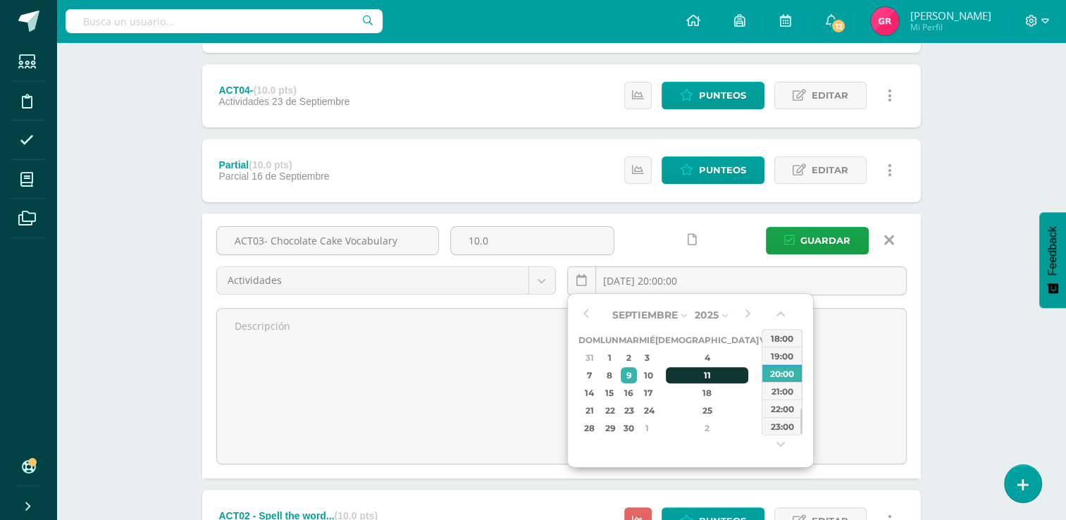
click at [685, 378] on div "11" at bounding box center [707, 375] width 83 height 16
type input "2025-09-11 20:00"
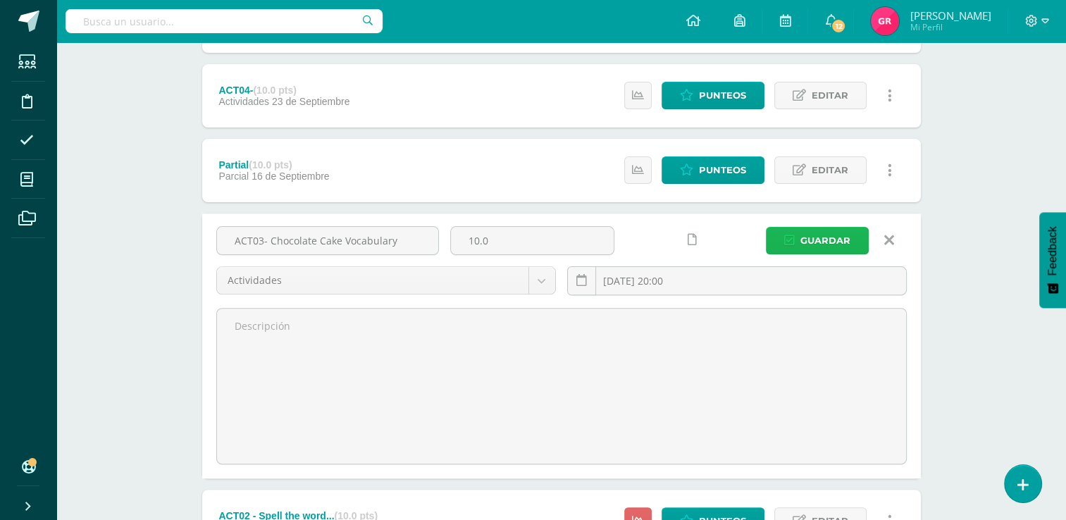
click at [805, 244] on span "Guardar" at bounding box center [825, 241] width 50 height 26
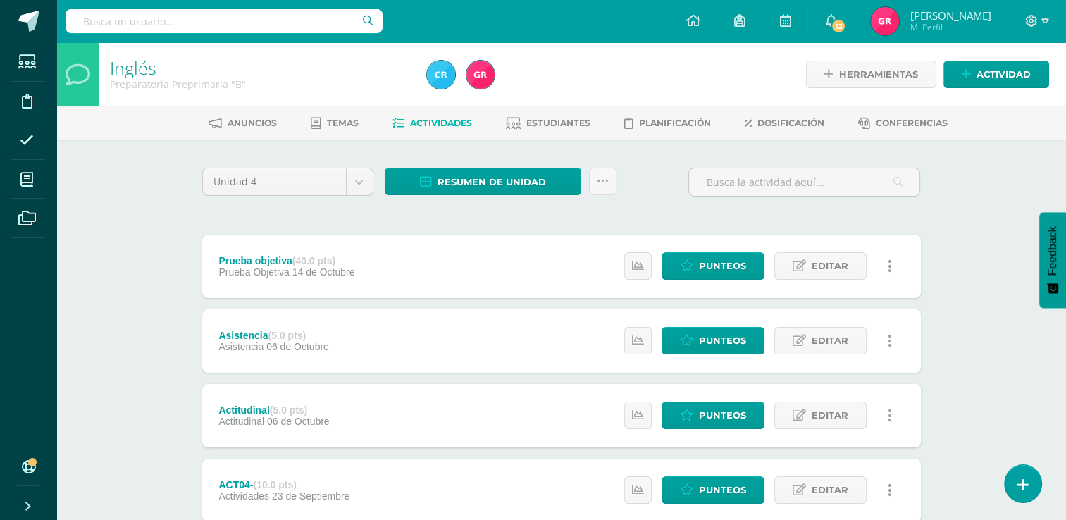
click at [447, 120] on span "Actividades" at bounding box center [441, 123] width 62 height 11
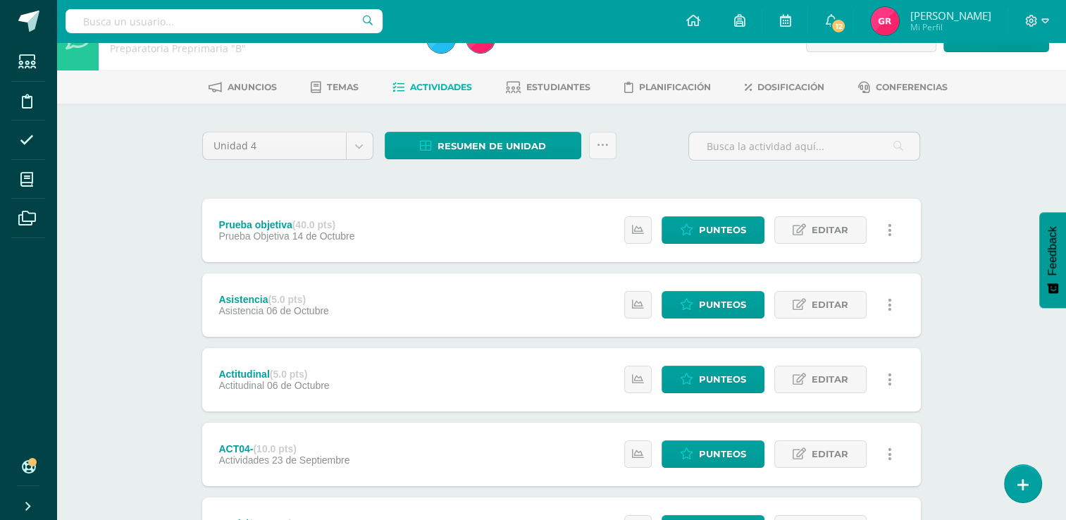
scroll to position [45, 0]
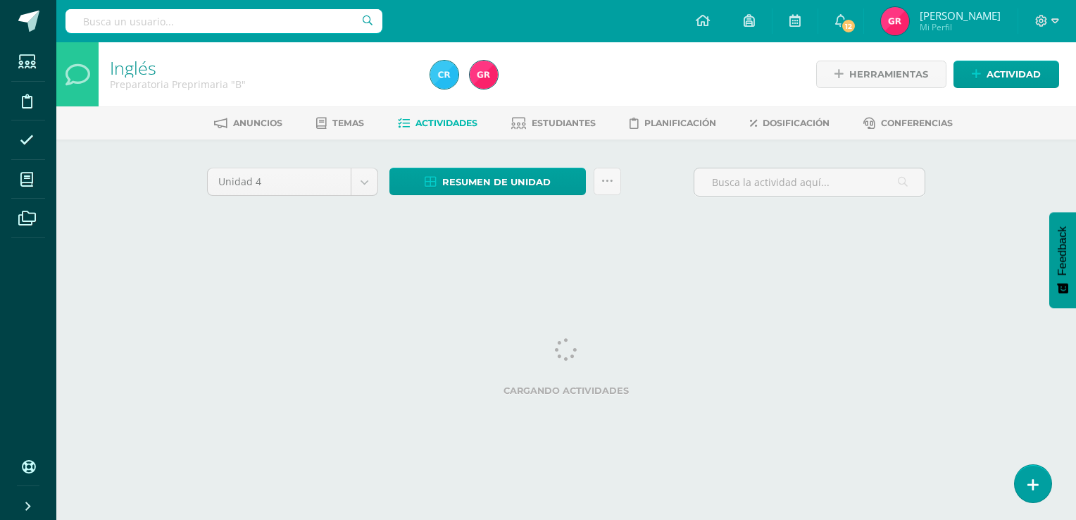
click at [447, 120] on span "Actividades" at bounding box center [447, 123] width 62 height 11
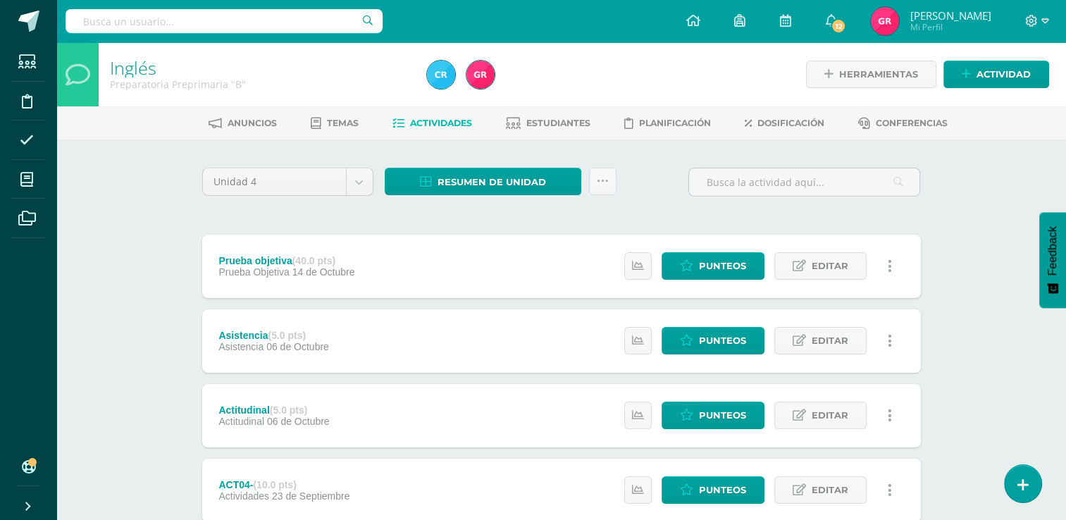
click at [447, 120] on span "Actividades" at bounding box center [441, 123] width 62 height 11
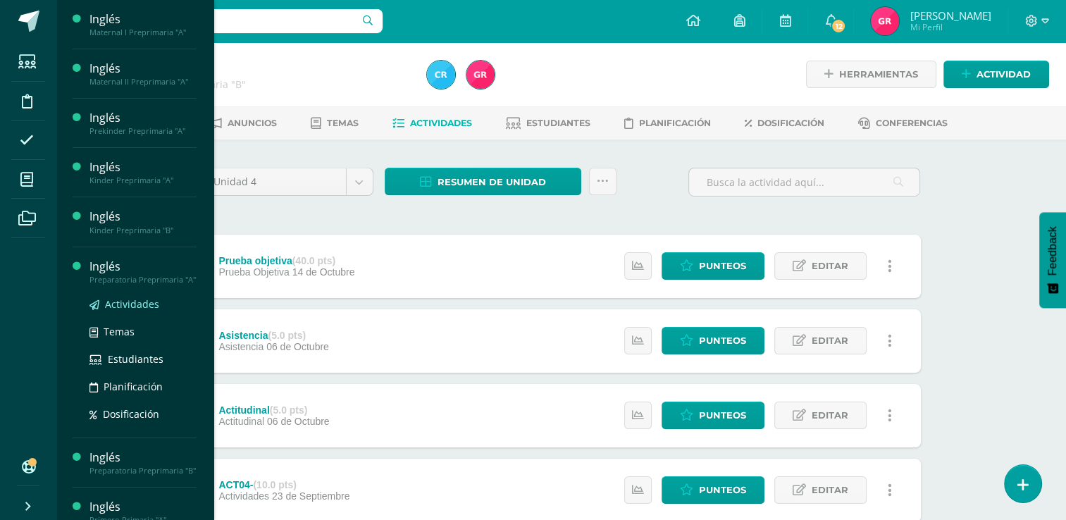
click at [113, 310] on span "Actividades" at bounding box center [132, 303] width 54 height 13
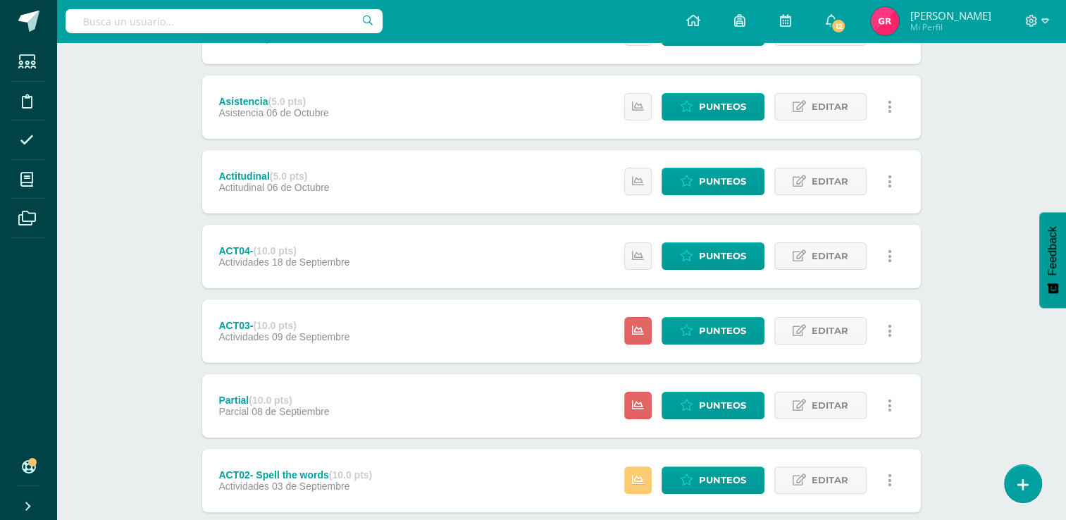
scroll to position [394, 0]
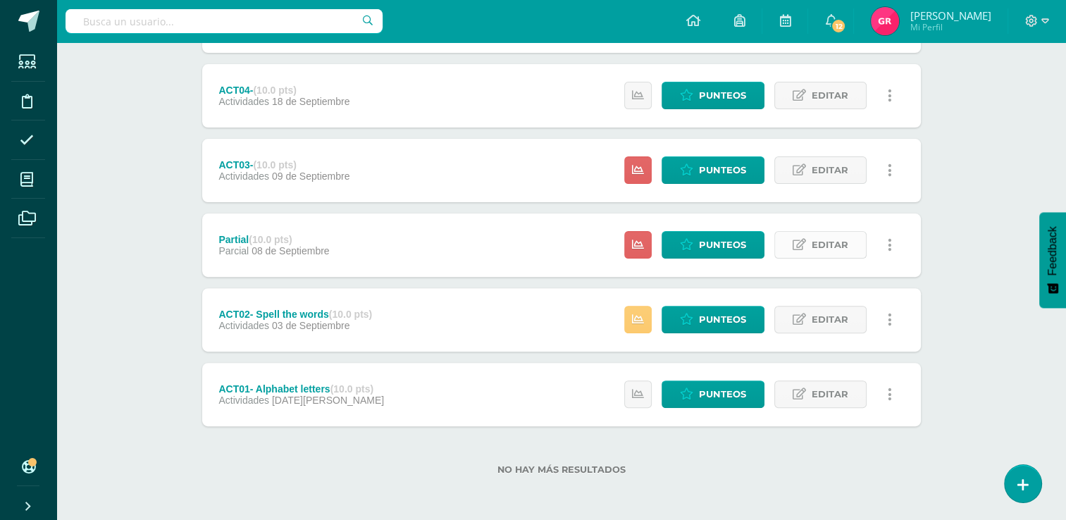
click at [807, 246] on link "Editar" at bounding box center [820, 244] width 92 height 27
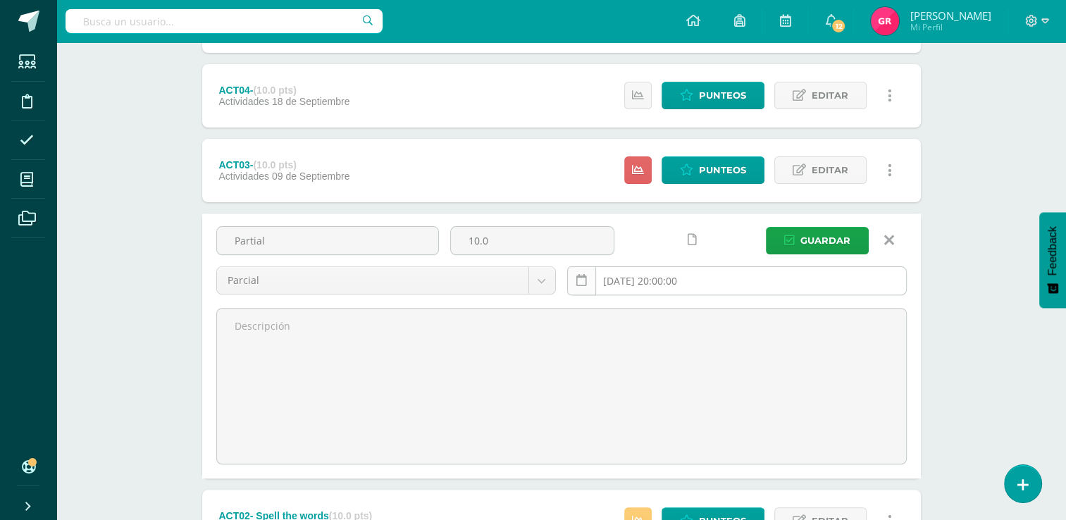
click at [580, 283] on icon at bounding box center [581, 281] width 11 height 12
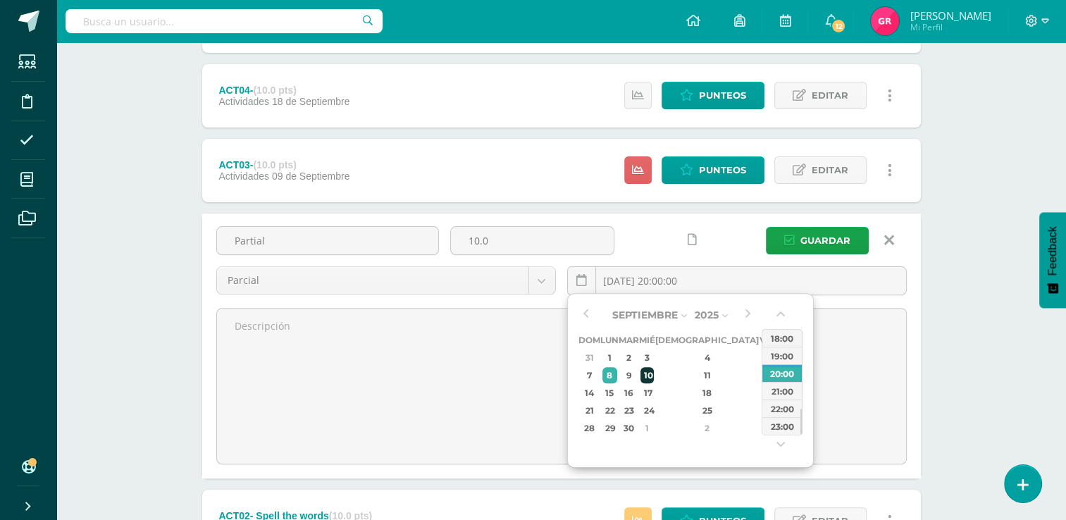
drag, startPoint x: 604, startPoint y: 282, endPoint x: 675, endPoint y: 373, distance: 115.4
click at [675, 373] on body "Estudiantes Disciplina Asistencia Mis cursos Archivos Soporte Ayuda Reportar un…" at bounding box center [533, 164] width 1066 height 1116
click at [653, 390] on div "17" at bounding box center [646, 393] width 13 height 16
type input "[DATE] 20:00"
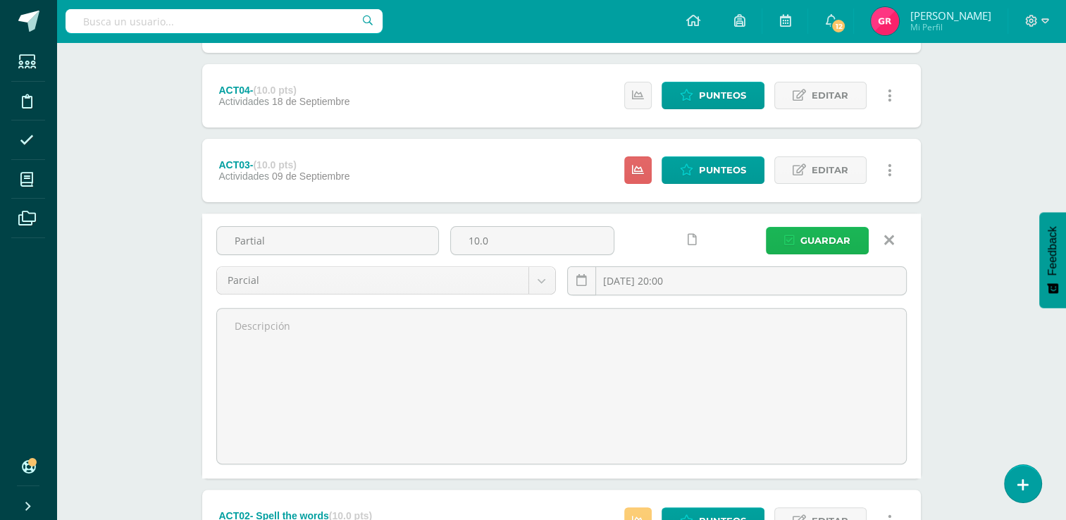
click at [814, 244] on span "Guardar" at bounding box center [825, 241] width 50 height 26
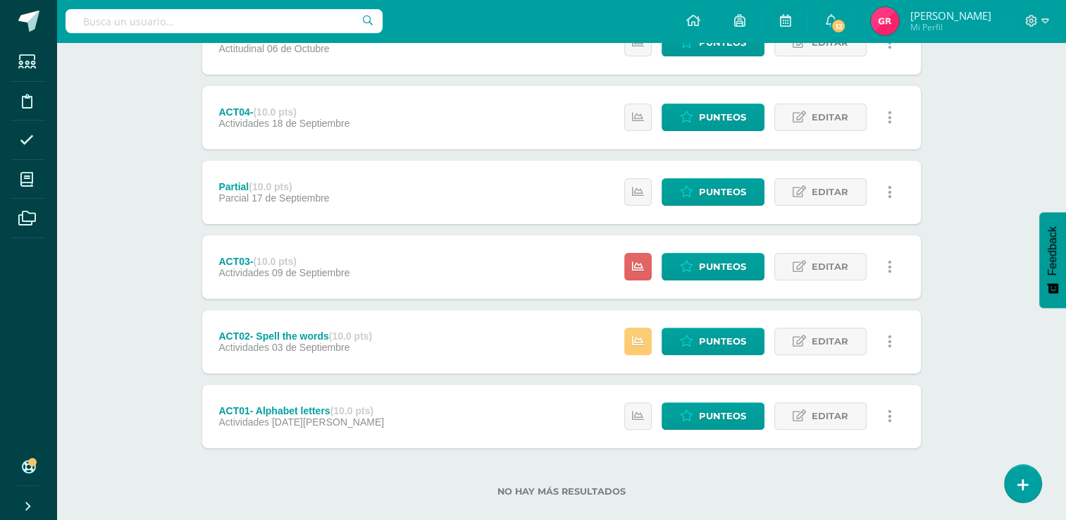
scroll to position [394, 0]
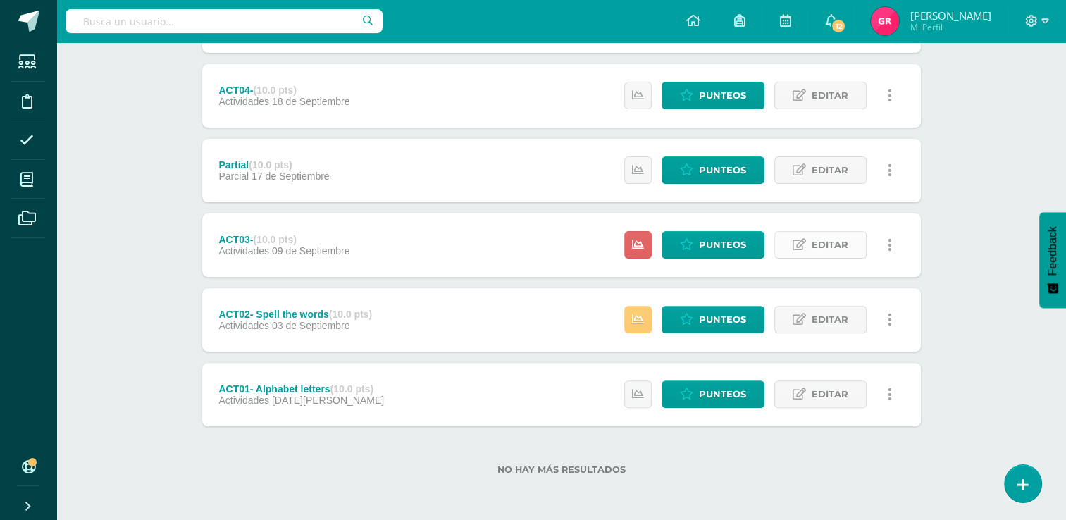
click at [808, 244] on link "Editar" at bounding box center [820, 244] width 92 height 27
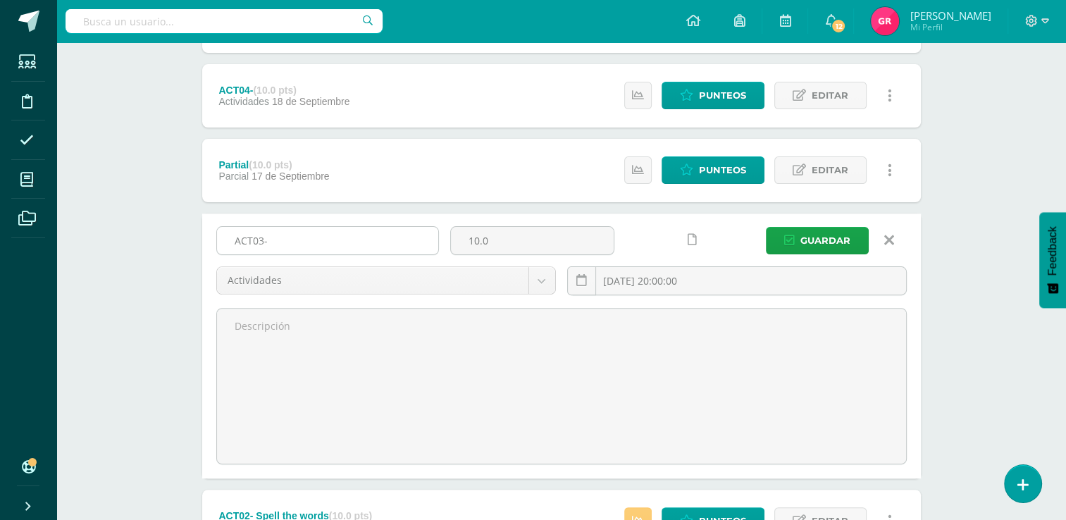
click at [345, 240] on input "ACT03-" at bounding box center [327, 240] width 221 height 27
type input "ACT03- chocolate cake vocabulary"
click at [585, 283] on icon at bounding box center [581, 281] width 11 height 12
click at [615, 280] on input "[DATE] 20:00:00" at bounding box center [737, 280] width 338 height 27
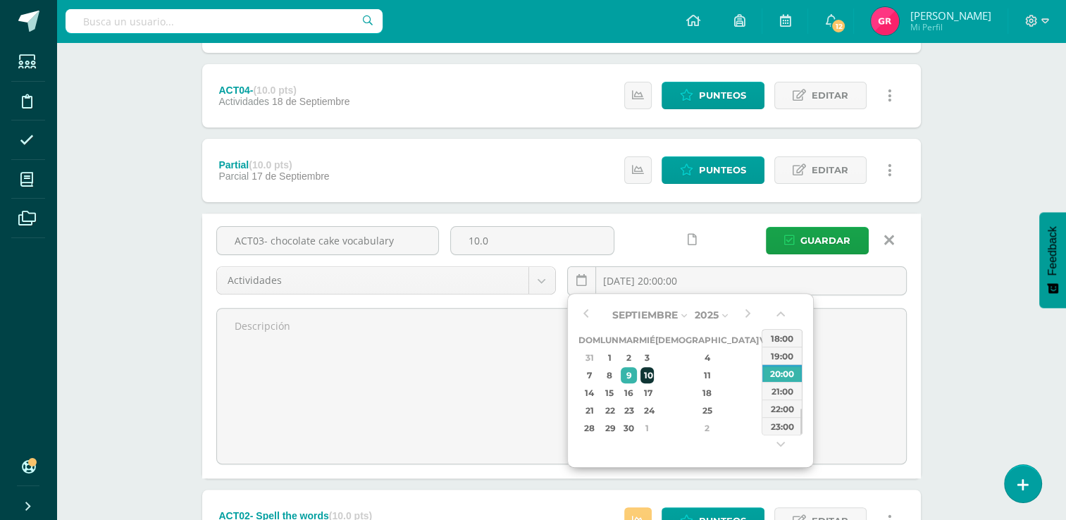
click at [653, 375] on div "10" at bounding box center [646, 375] width 13 height 16
type input "[DATE] 20:00"
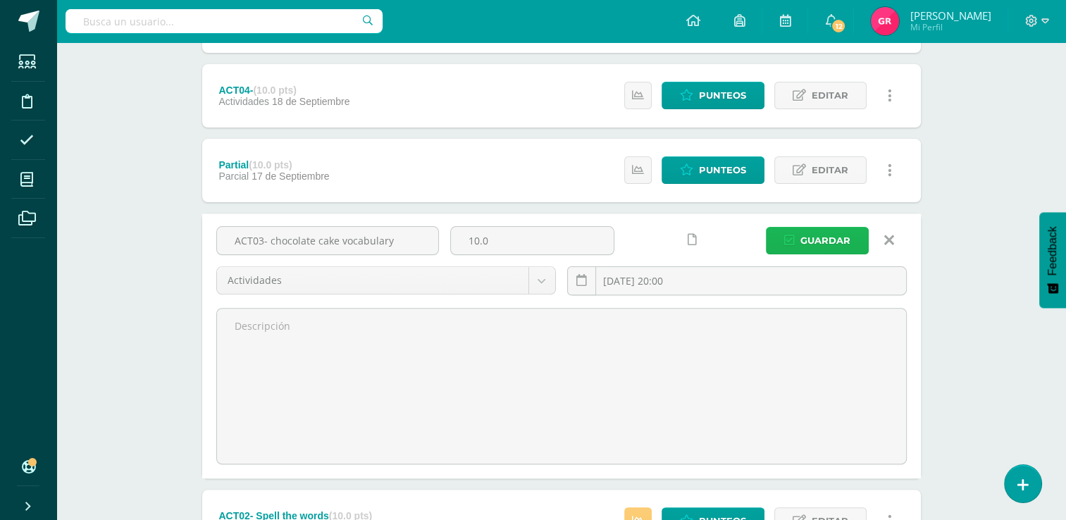
click at [802, 242] on span "Guardar" at bounding box center [825, 241] width 50 height 26
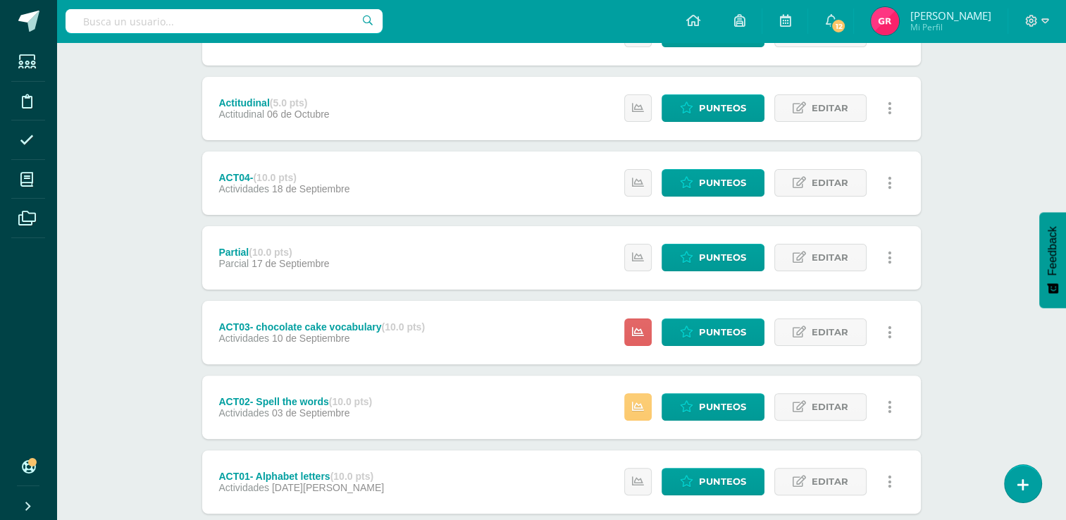
scroll to position [394, 0]
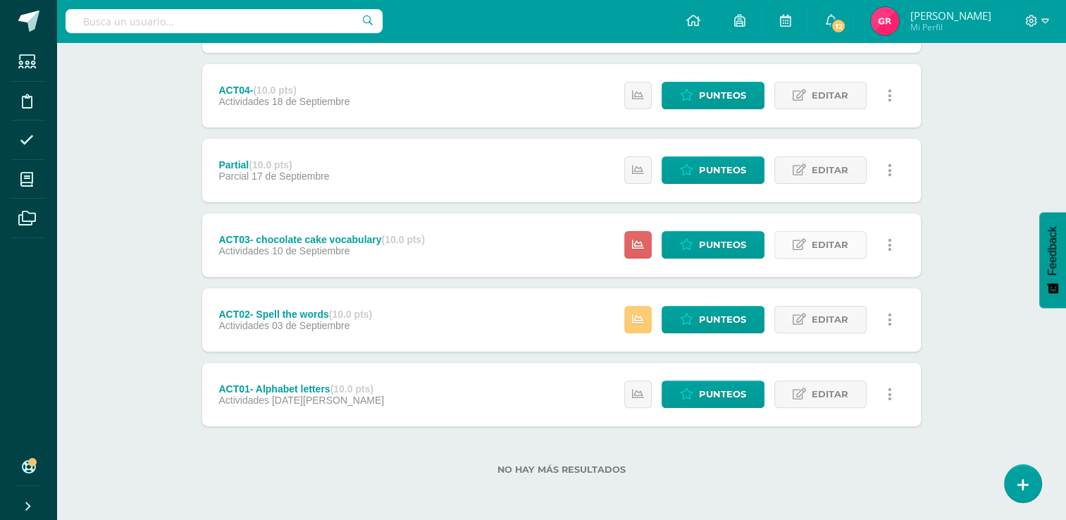
click at [821, 241] on span "Editar" at bounding box center [830, 245] width 37 height 26
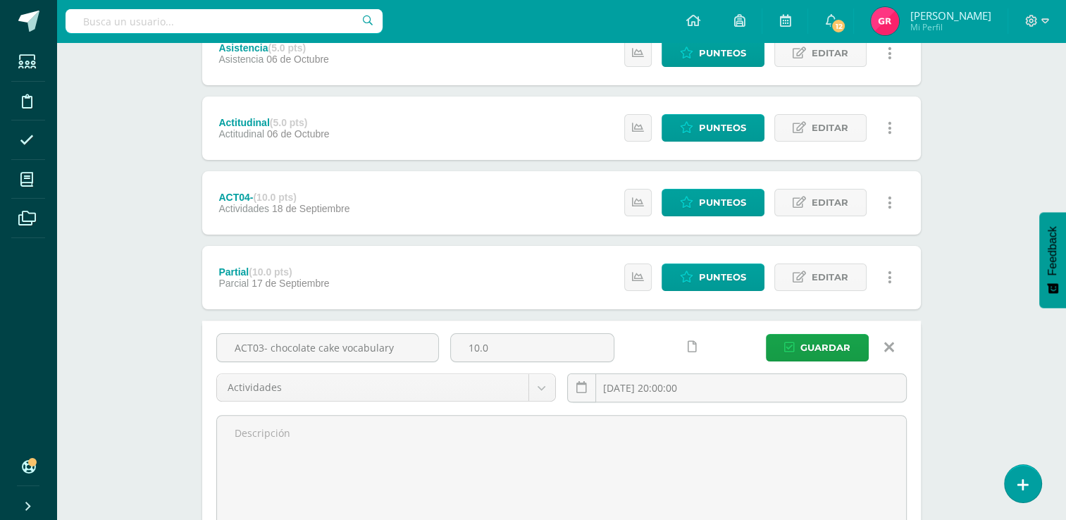
scroll to position [0, 0]
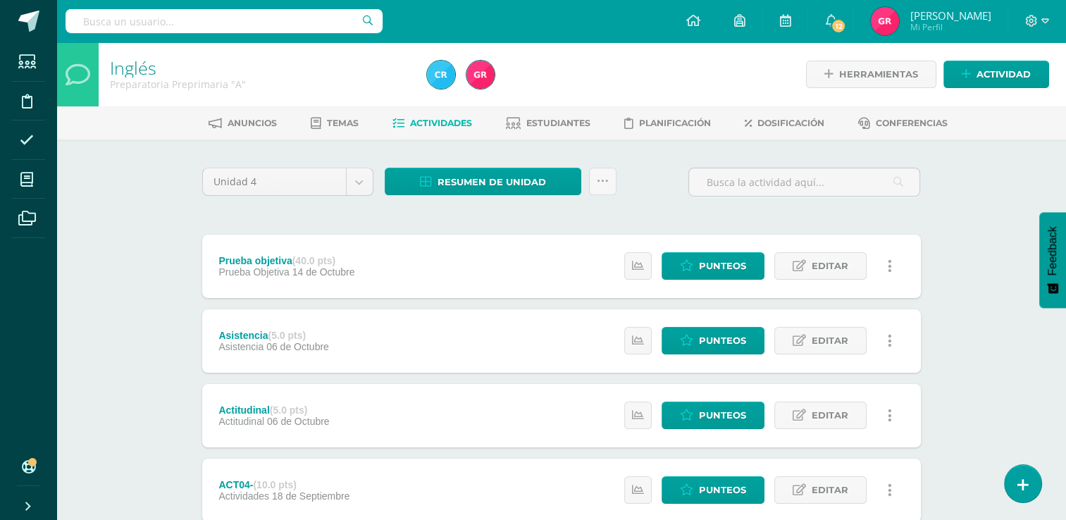
click at [466, 124] on span "Actividades" at bounding box center [441, 123] width 62 height 11
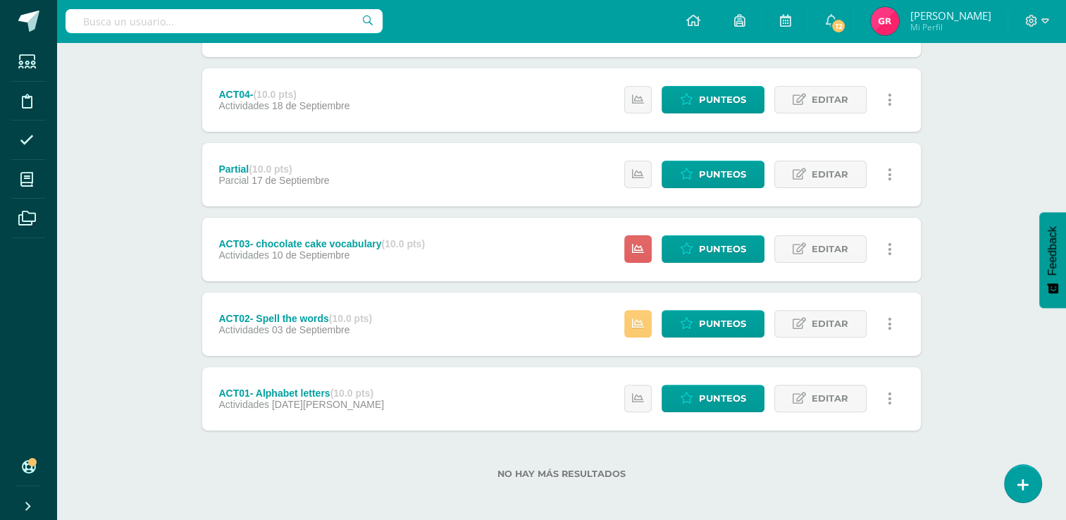
scroll to position [394, 0]
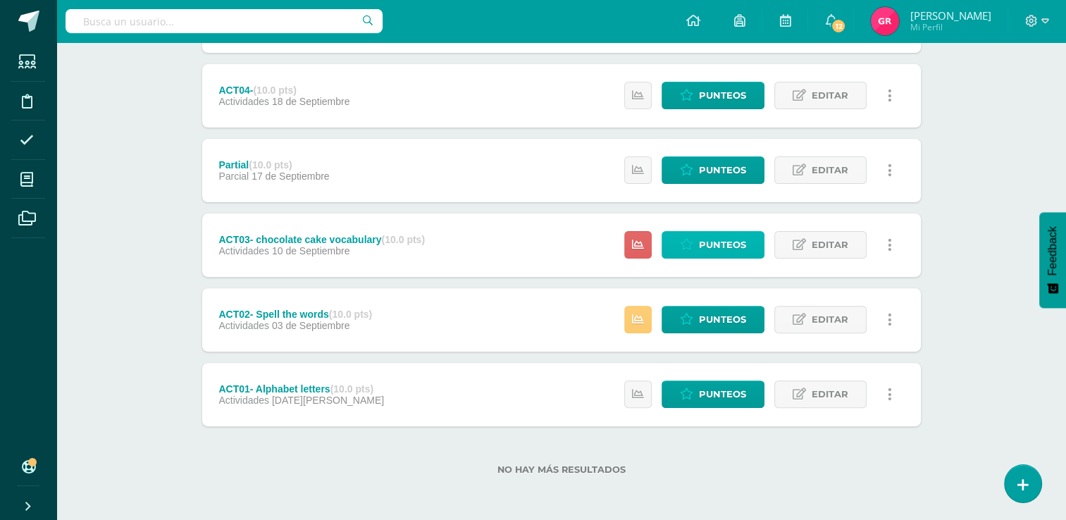
click at [750, 244] on link "Punteos" at bounding box center [712, 244] width 103 height 27
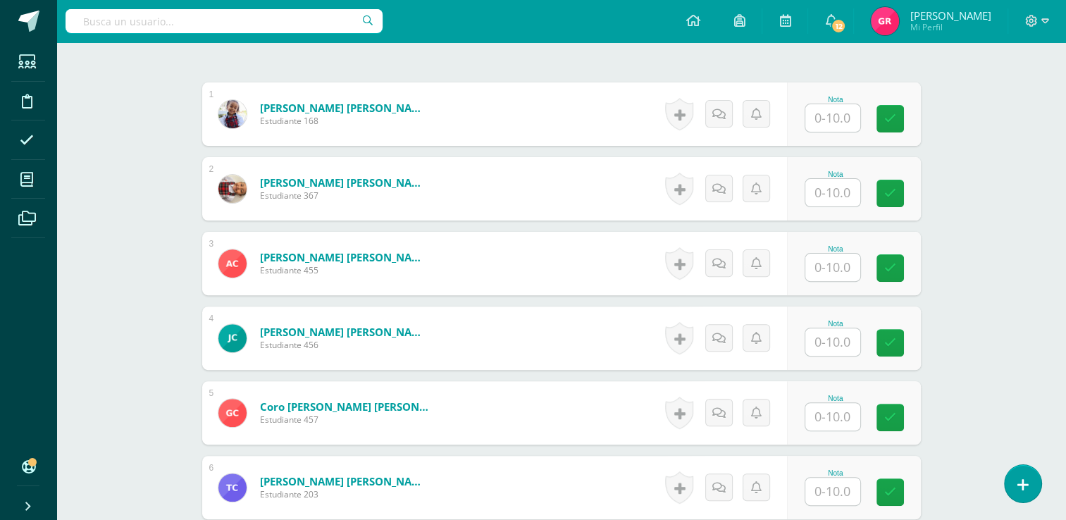
scroll to position [369, 0]
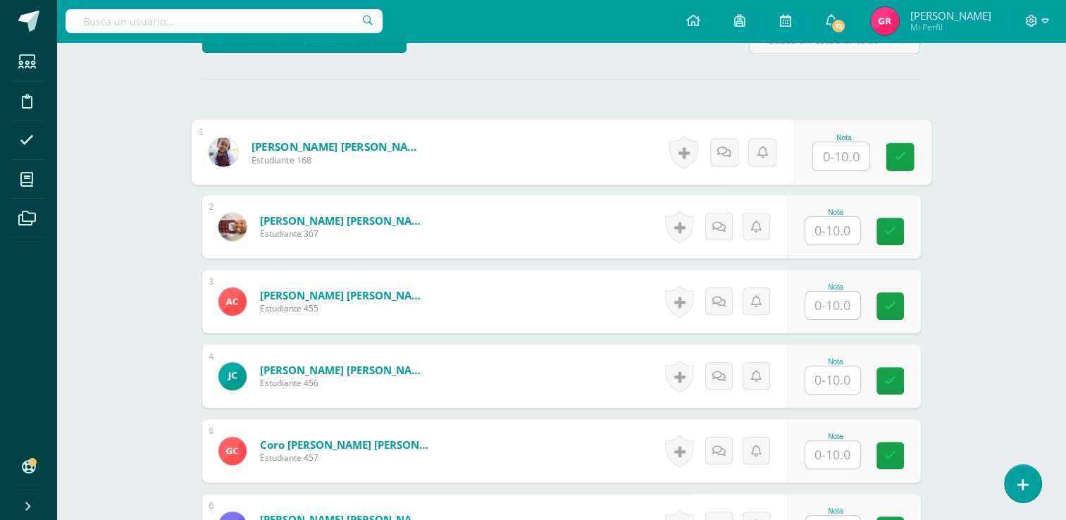
click at [834, 154] on input "text" at bounding box center [840, 156] width 56 height 28
type input "9"
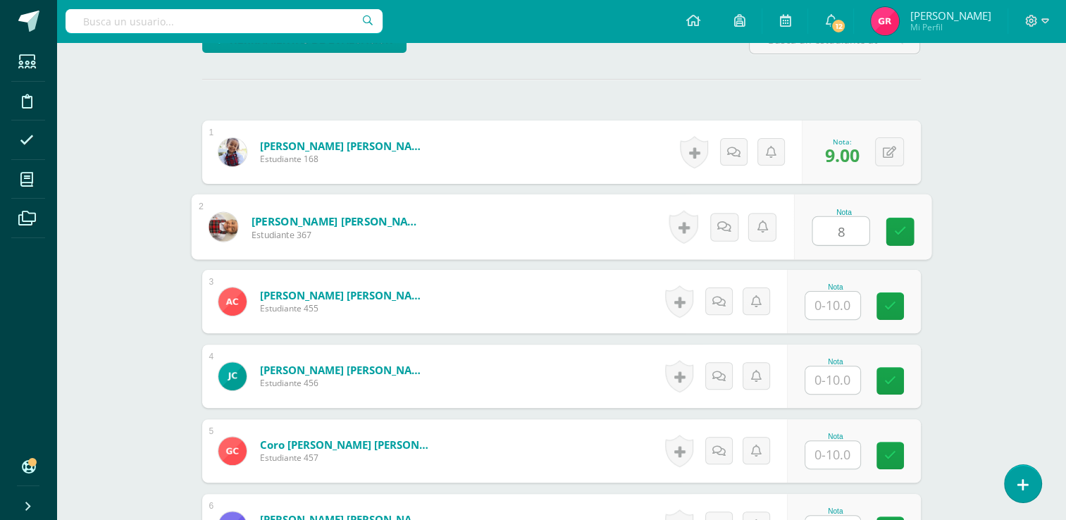
type input "8"
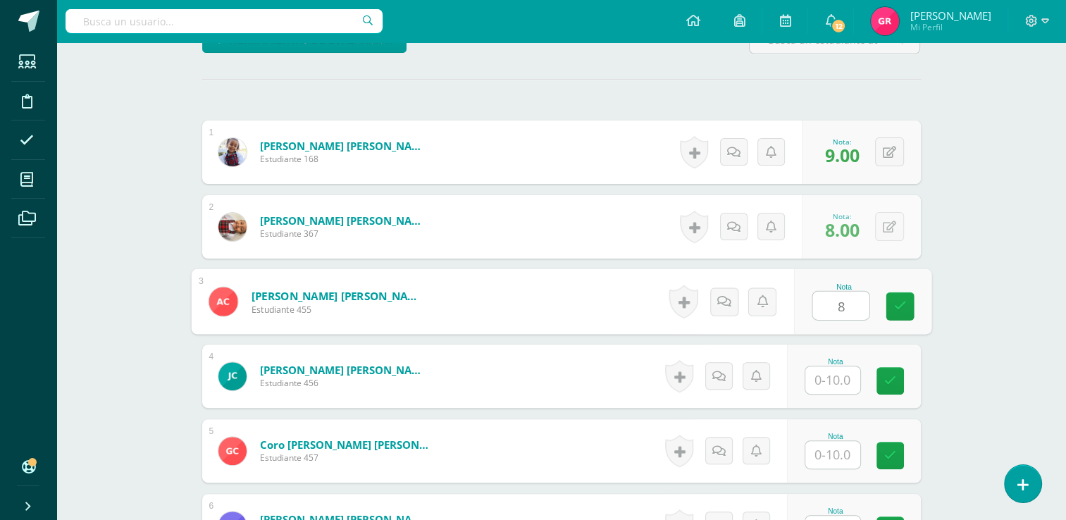
type input "8"
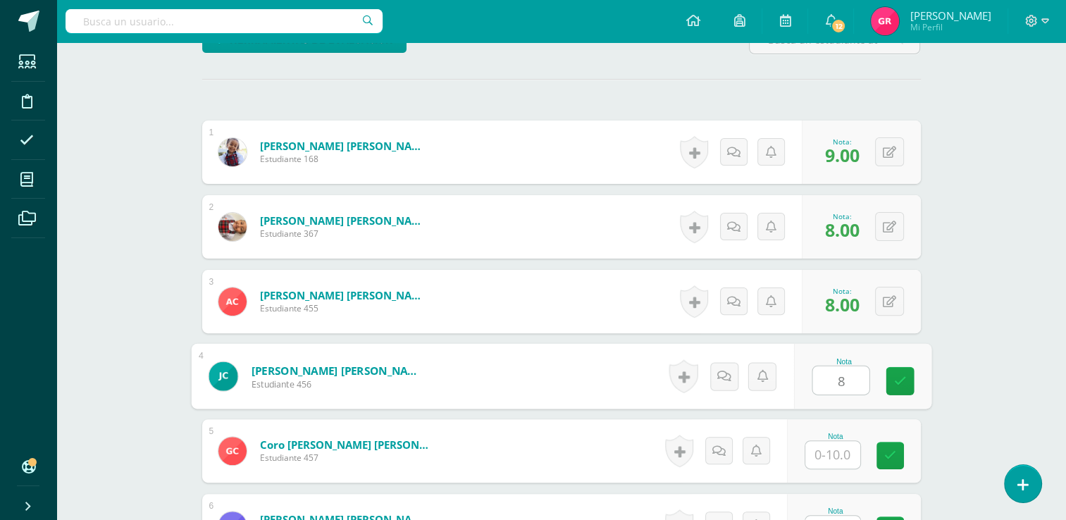
type input "8"
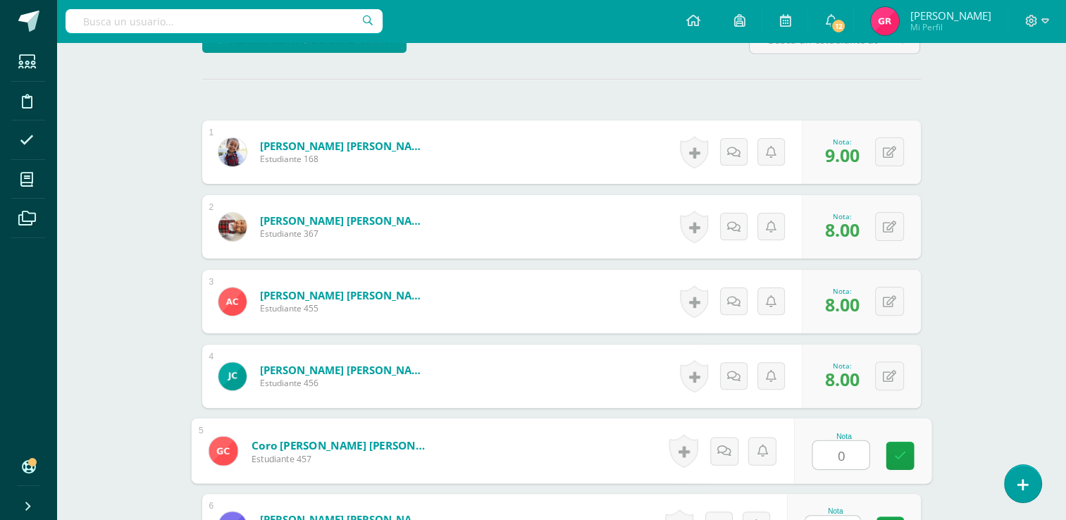
type input "0"
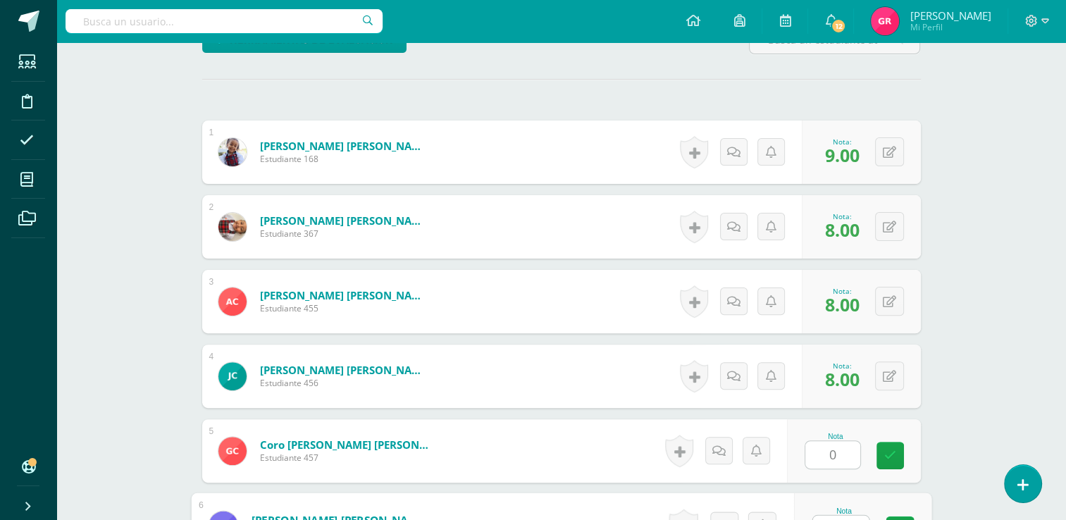
scroll to position [391, 0]
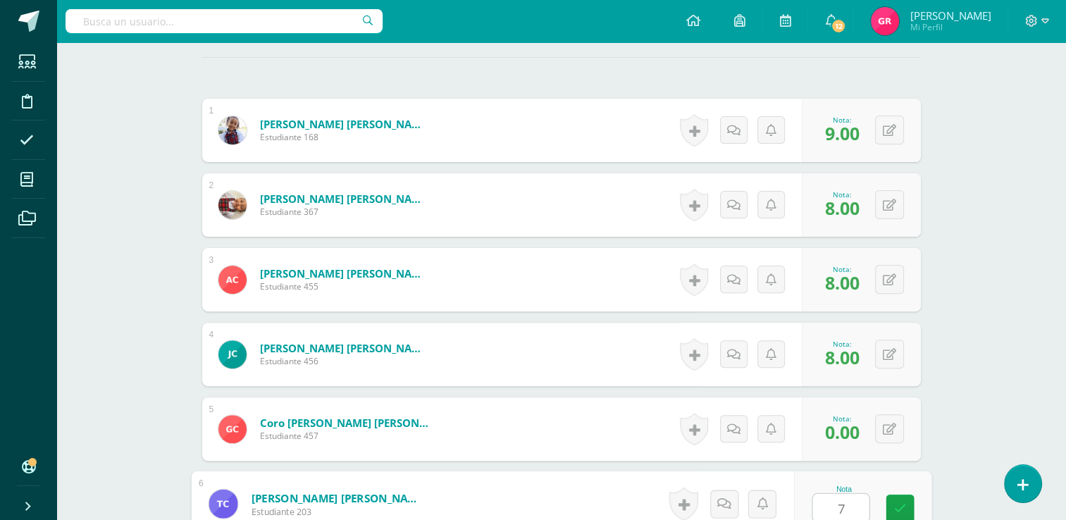
type input "7"
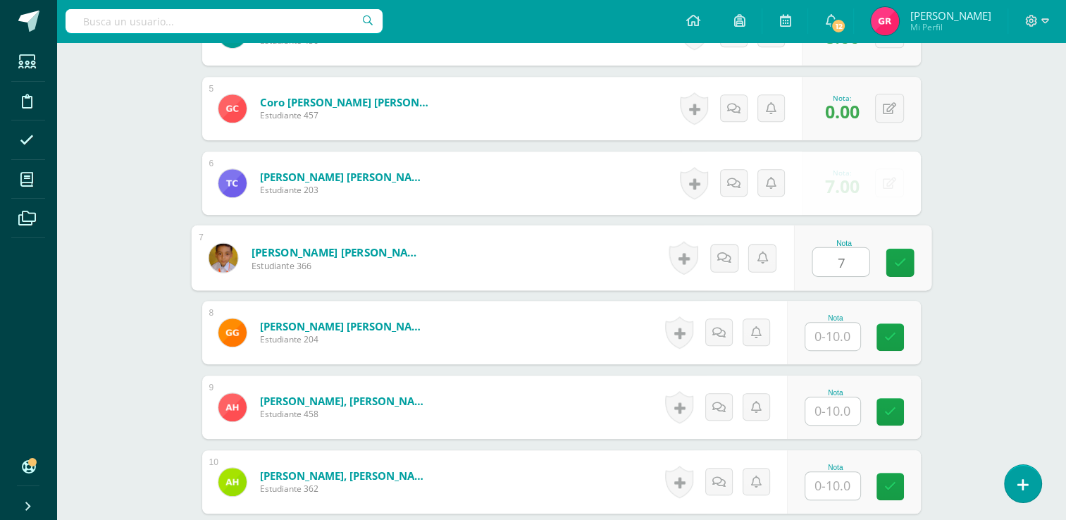
type input "7"
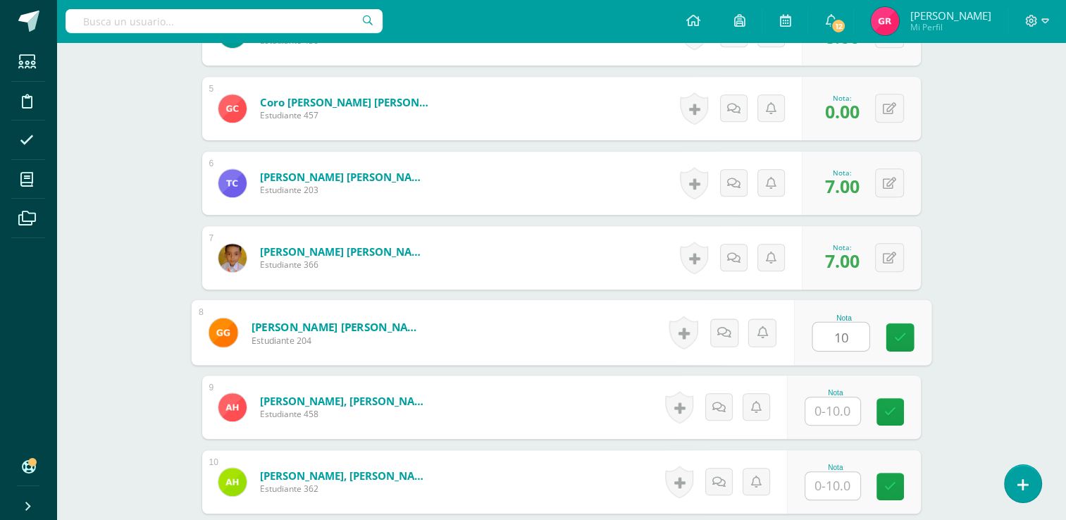
type input "10"
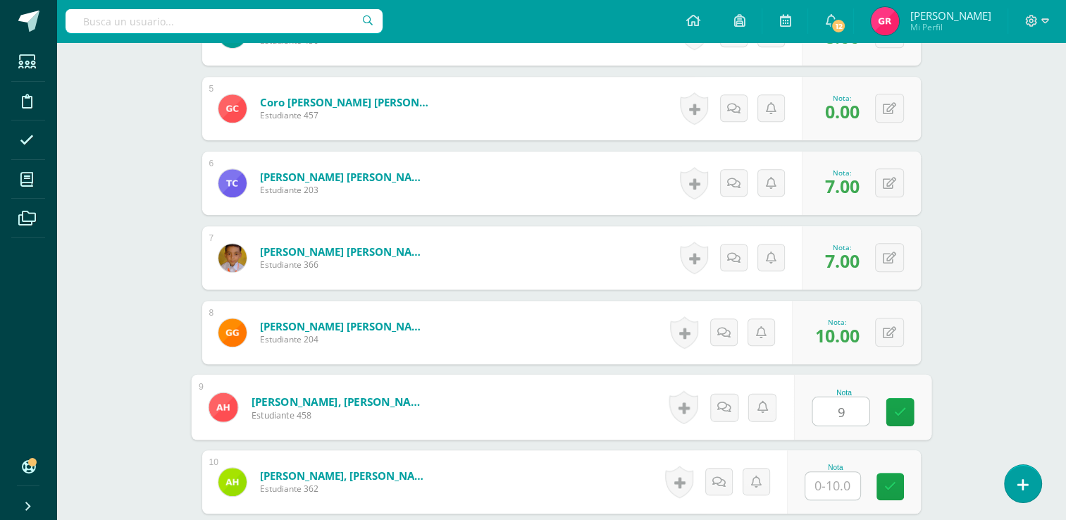
type input "9"
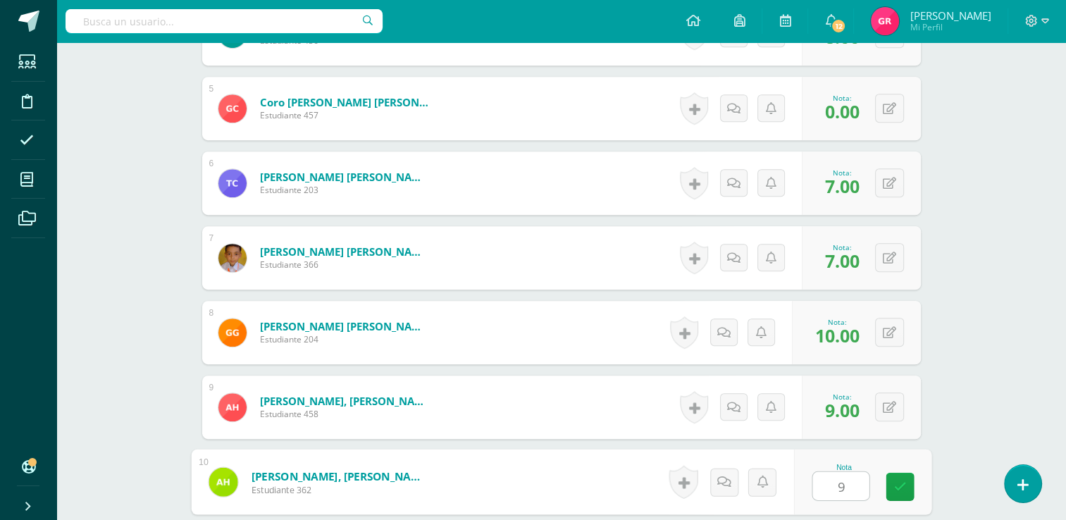
type input "9"
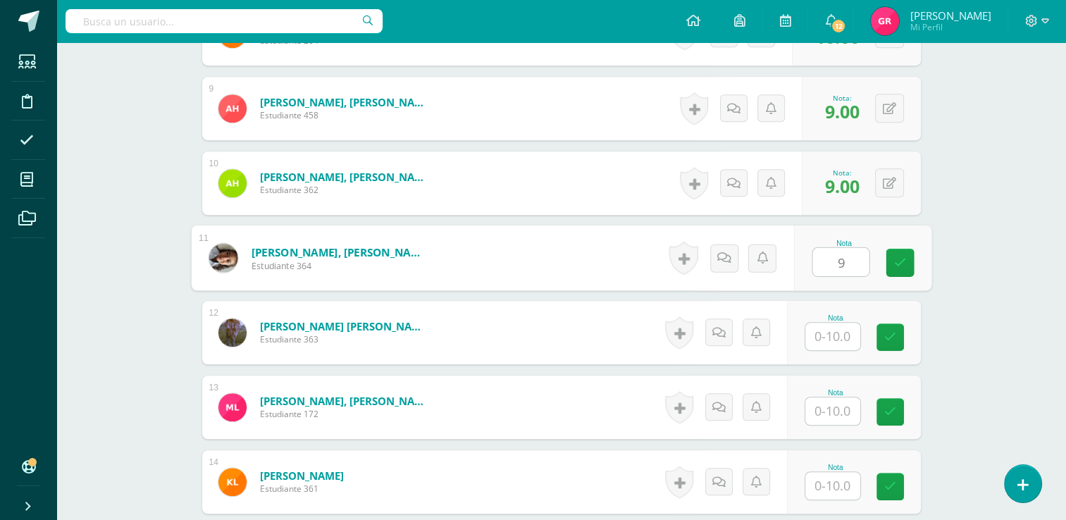
type input "9"
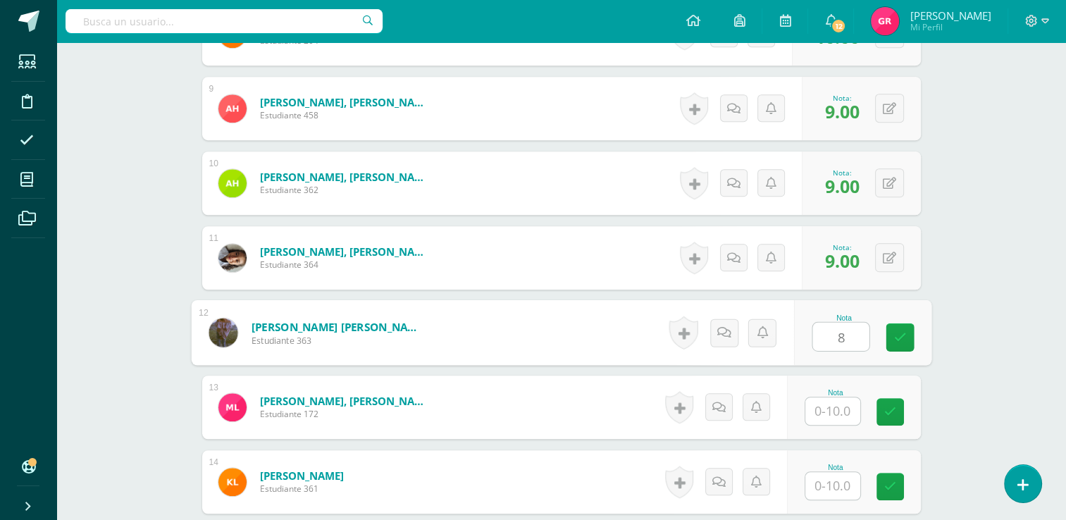
type input "8"
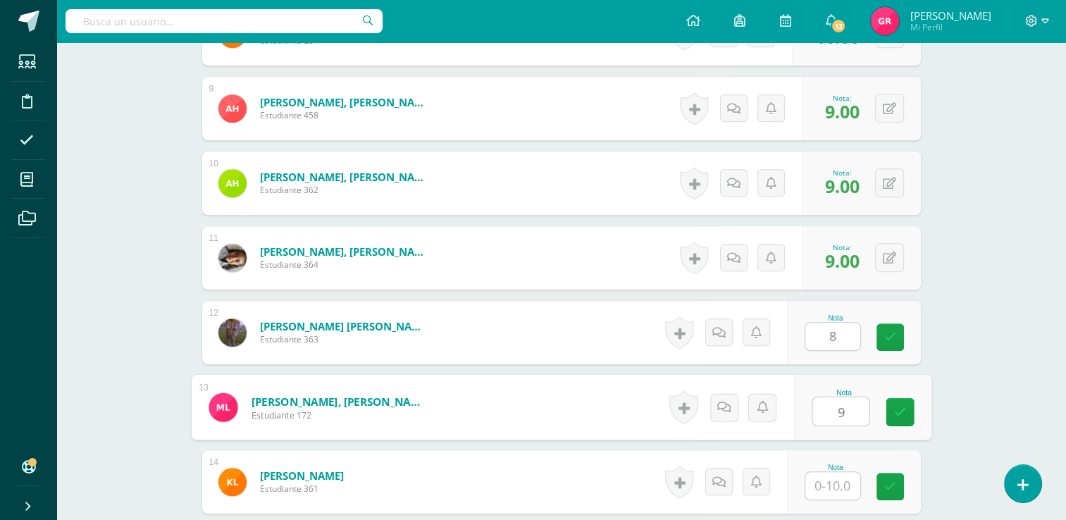
type input "9"
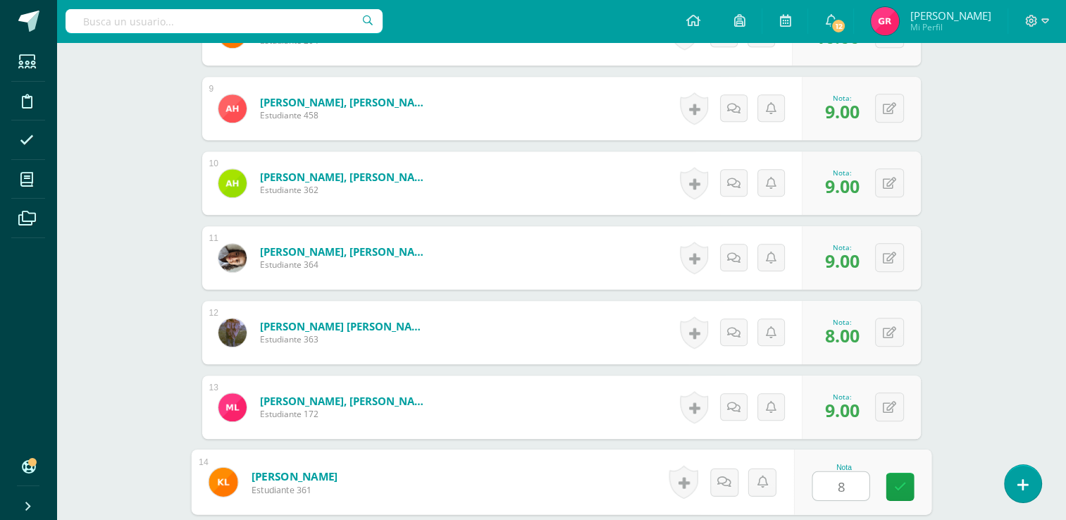
type input "8"
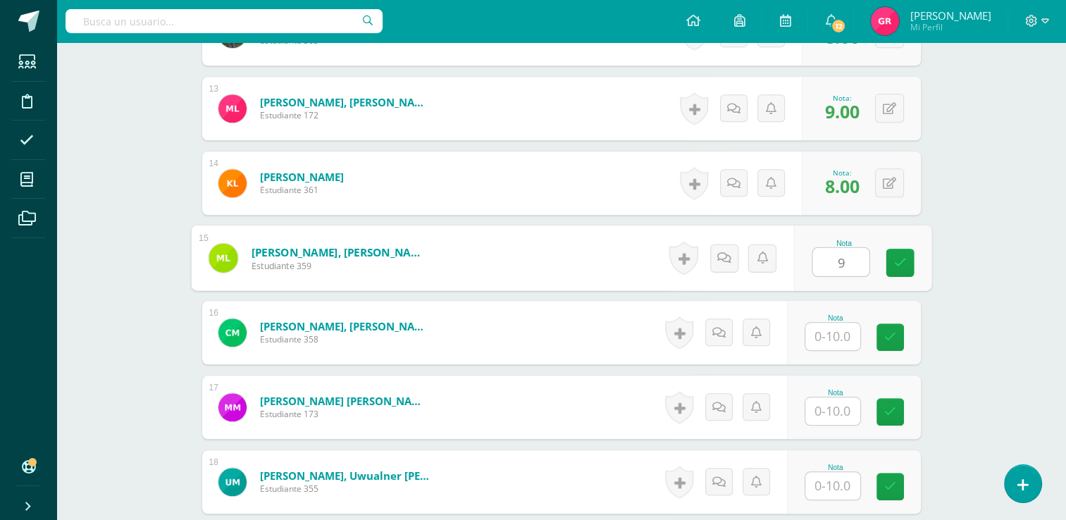
type input "9"
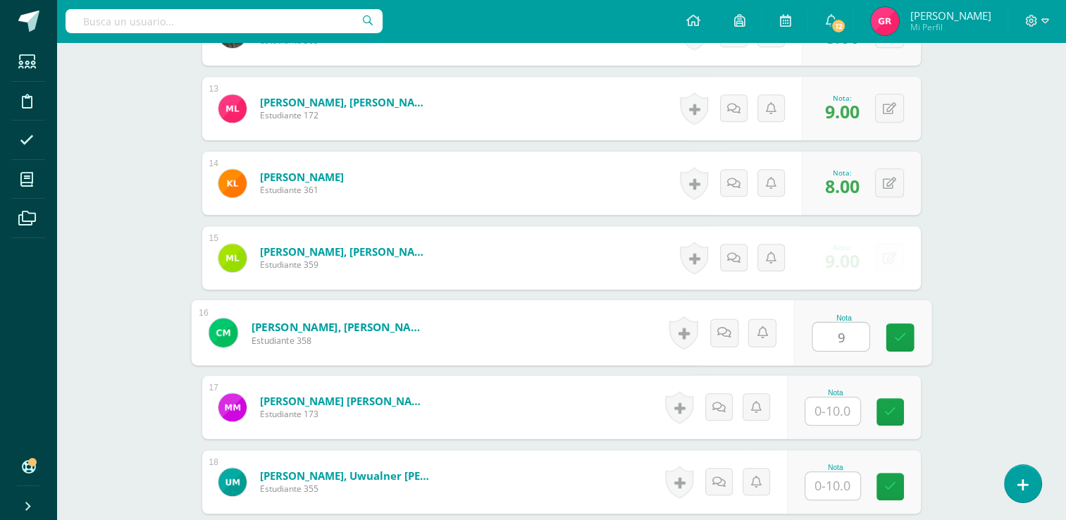
type input "9"
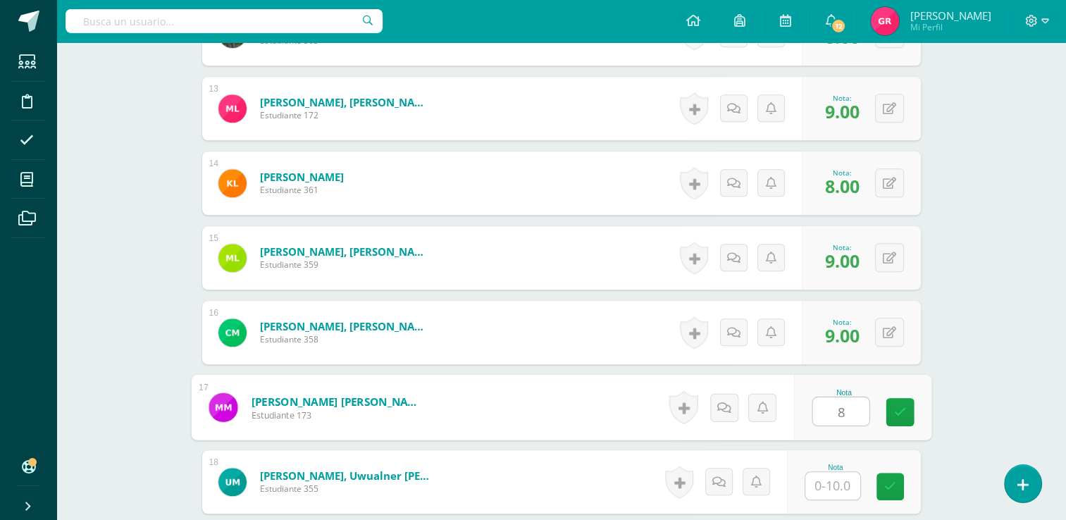
type input "8"
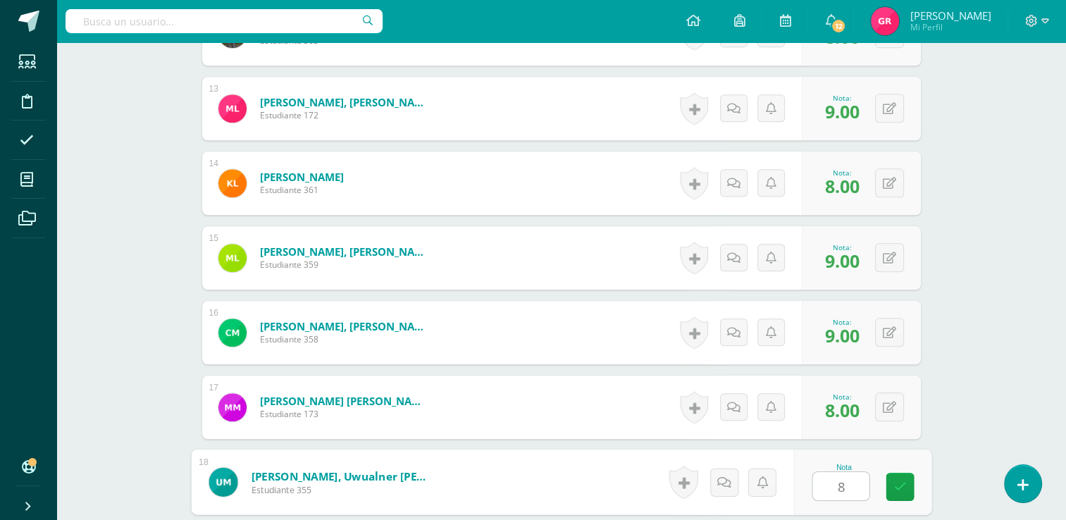
type input "8"
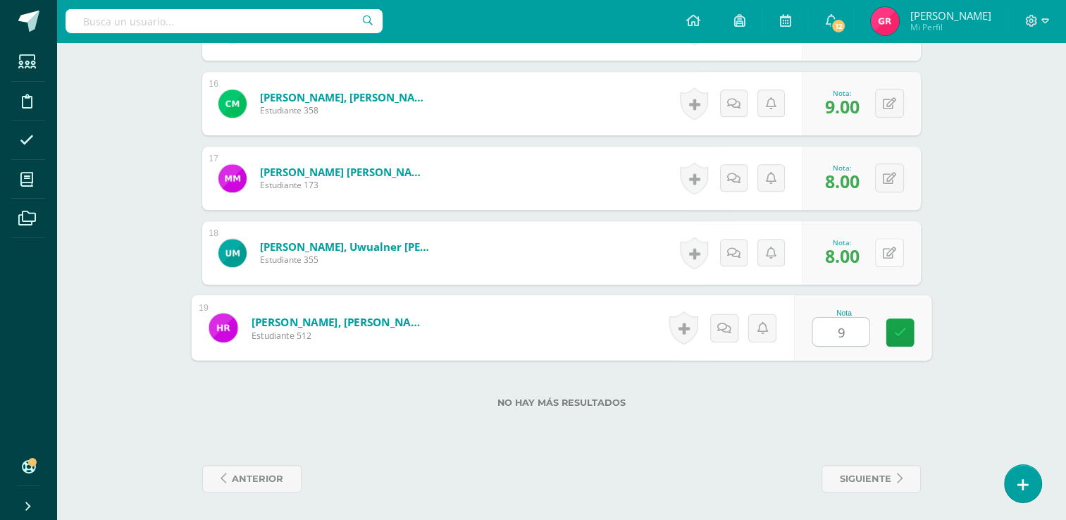
type input "9"
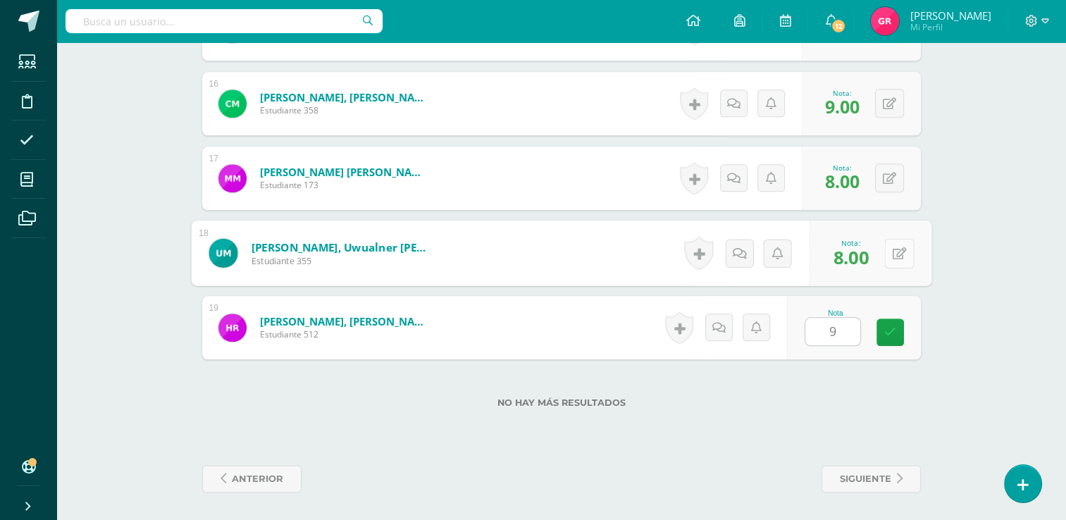
click at [890, 263] on button at bounding box center [899, 253] width 30 height 30
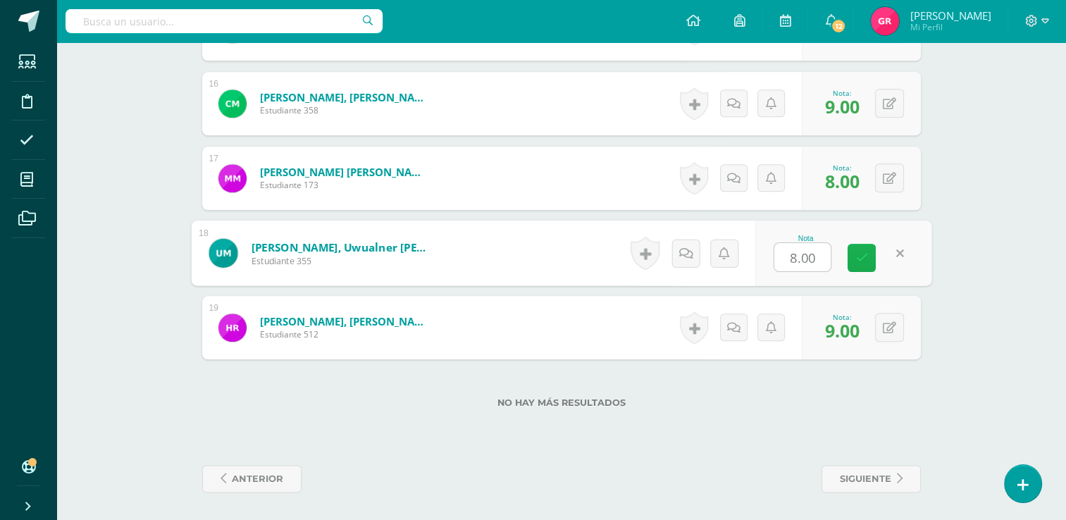
type input "9"
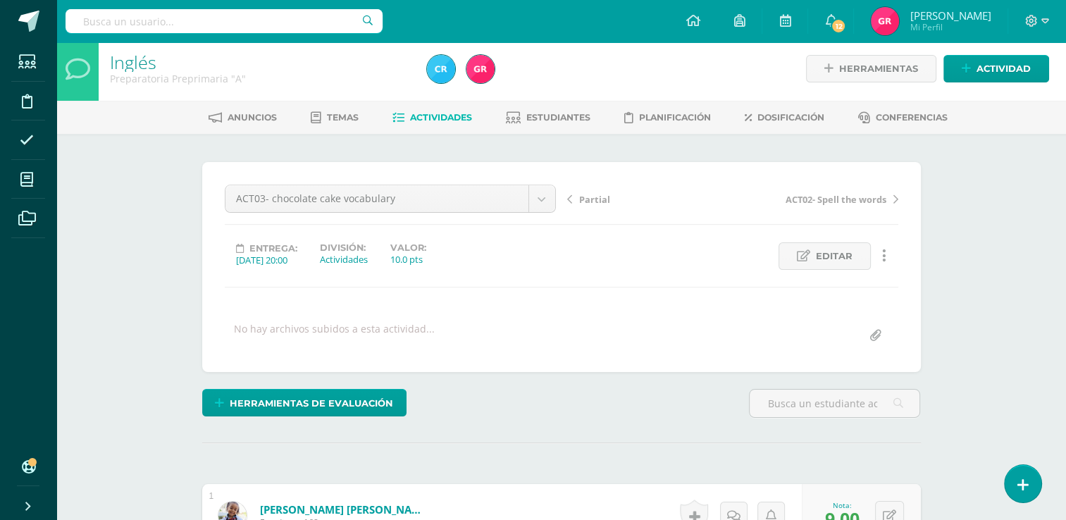
scroll to position [0, 0]
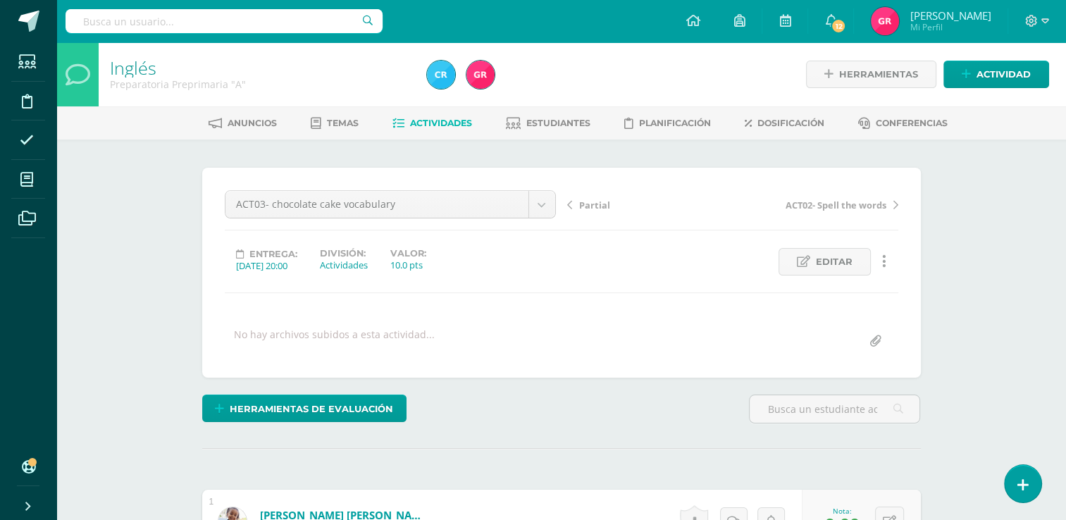
click at [454, 120] on span "Actividades" at bounding box center [441, 123] width 62 height 11
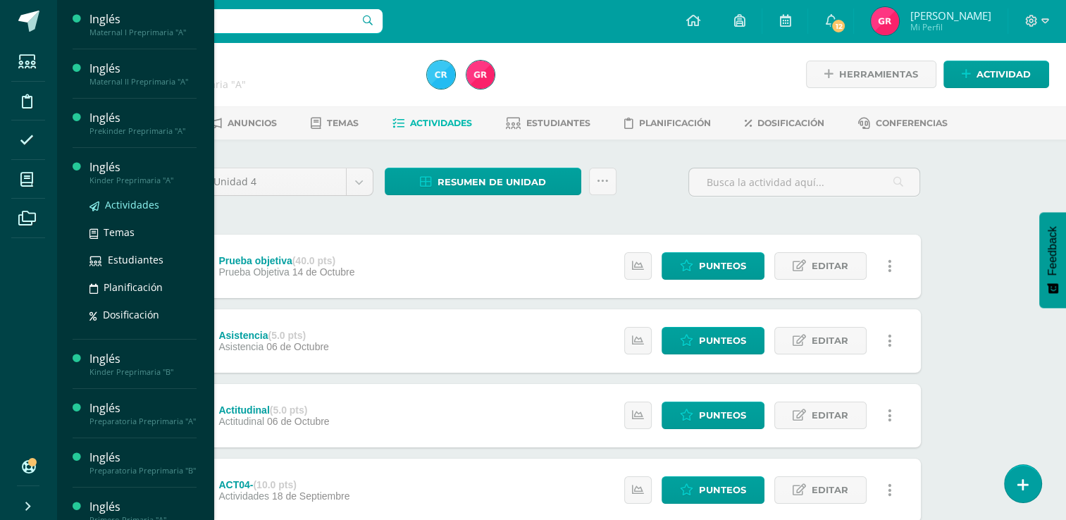
click at [123, 210] on span "Actividades" at bounding box center [132, 204] width 54 height 13
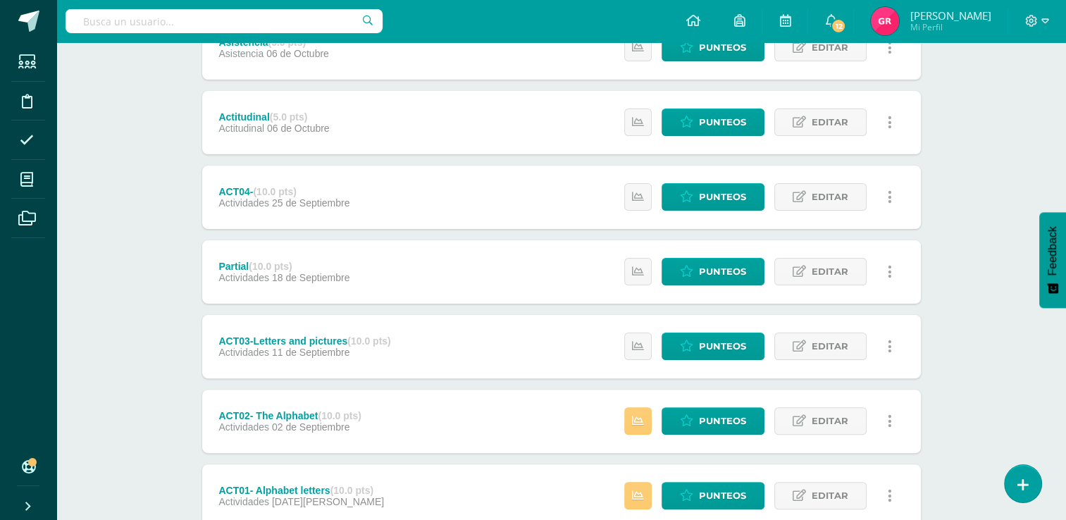
scroll to position [394, 0]
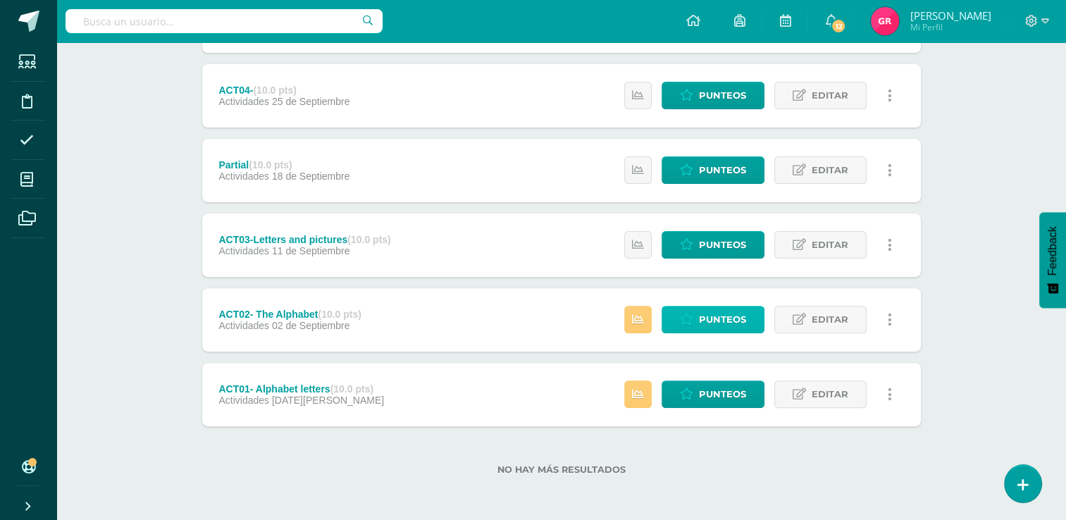
click at [730, 330] on span "Punteos" at bounding box center [722, 319] width 47 height 26
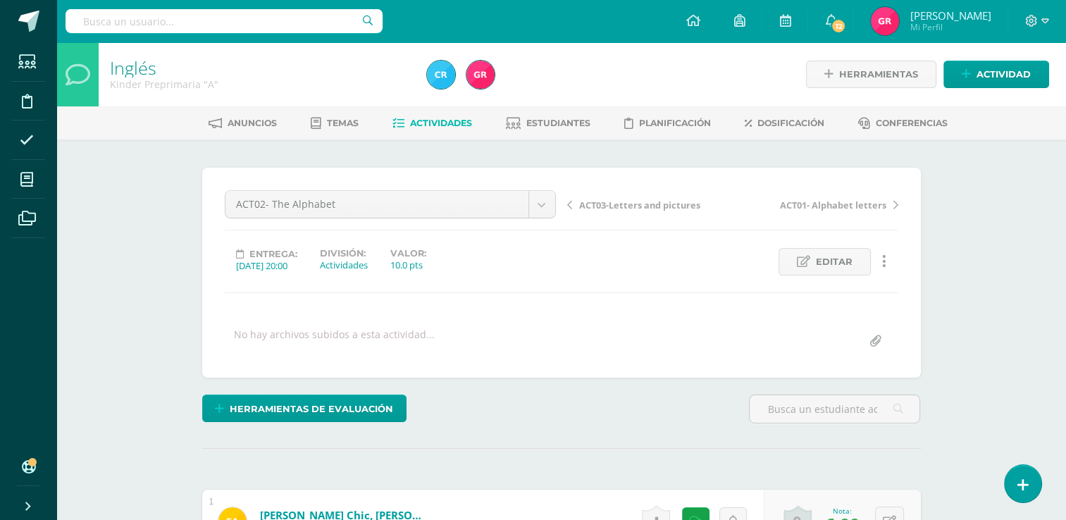
click at [435, 114] on link "Actividades" at bounding box center [432, 123] width 80 height 23
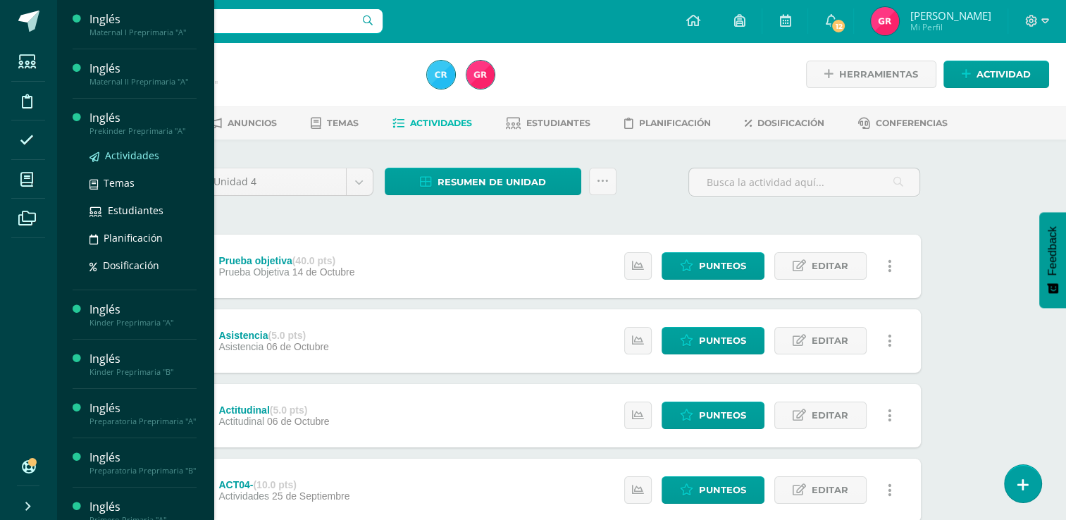
click at [125, 150] on span "Actividades" at bounding box center [132, 155] width 54 height 13
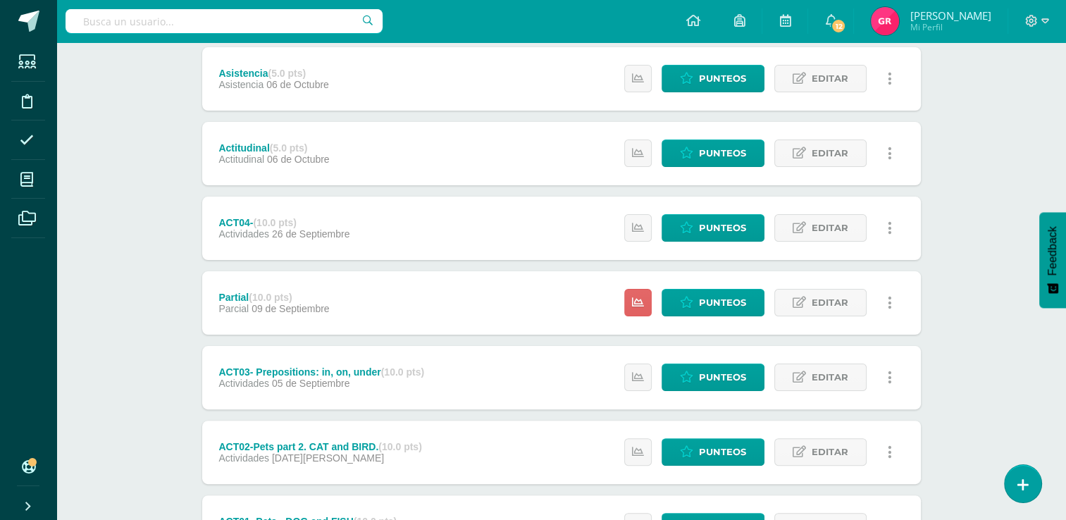
scroll to position [394, 0]
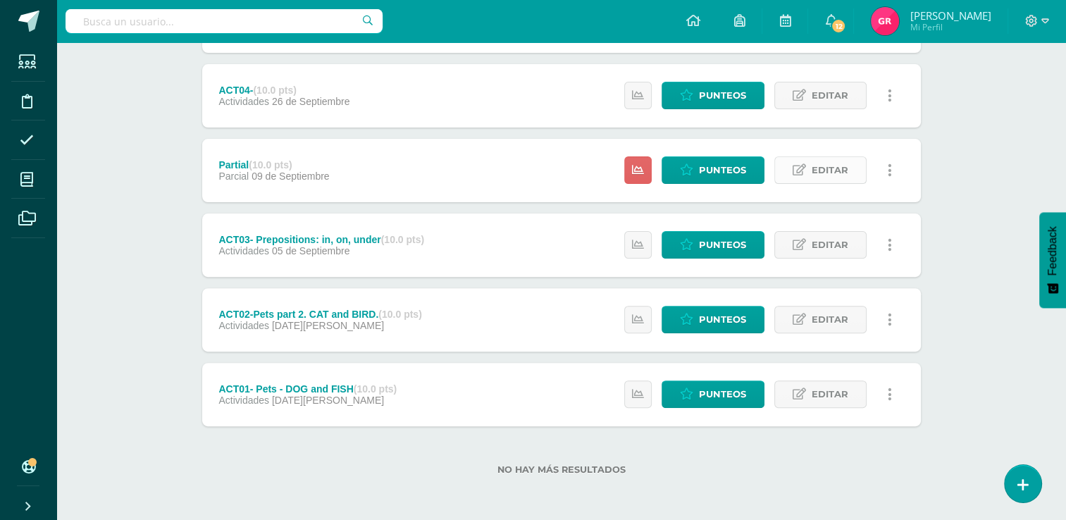
click at [811, 166] on link "Editar" at bounding box center [820, 169] width 92 height 27
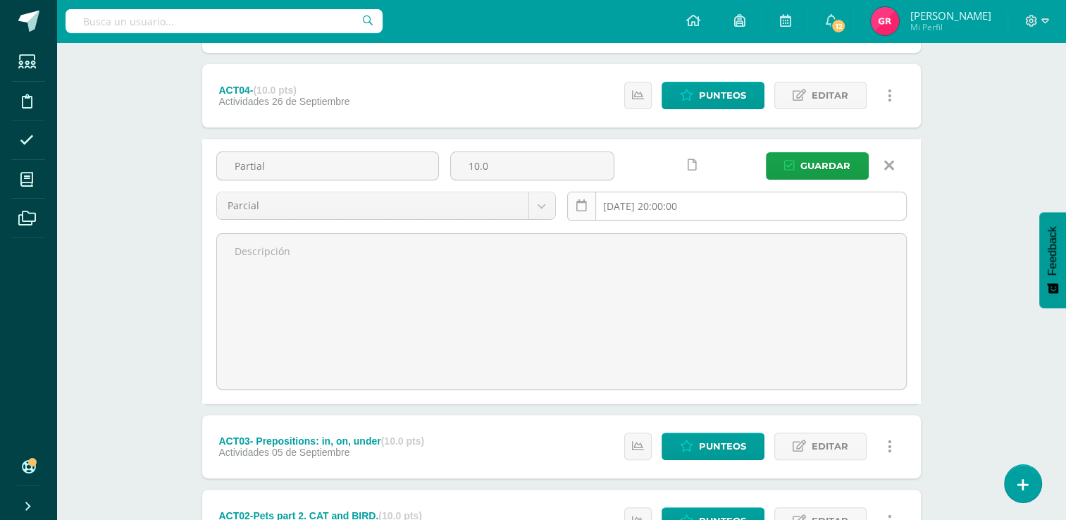
click at [588, 204] on link at bounding box center [581, 206] width 29 height 29
click at [642, 206] on input "2025-09-09 20:00:00" at bounding box center [737, 205] width 338 height 27
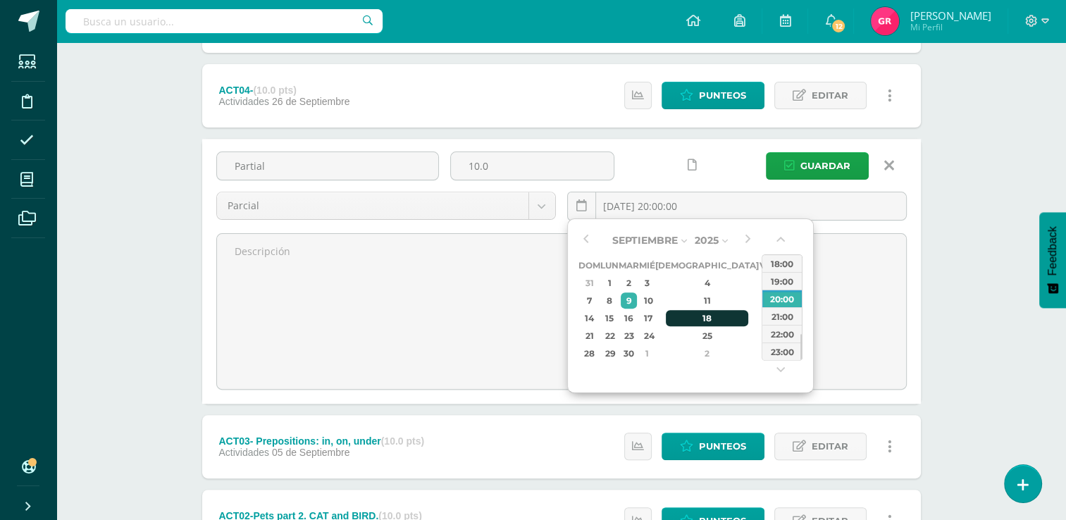
click at [690, 318] on div "18" at bounding box center [707, 318] width 83 height 16
type input "2025-09-18 20:00"
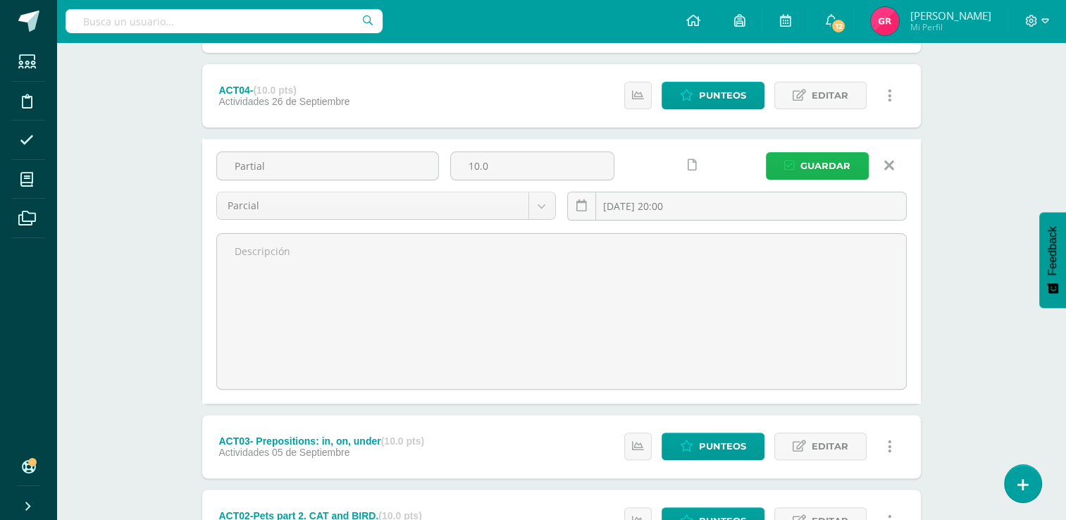
click at [814, 159] on span "Guardar" at bounding box center [825, 166] width 50 height 26
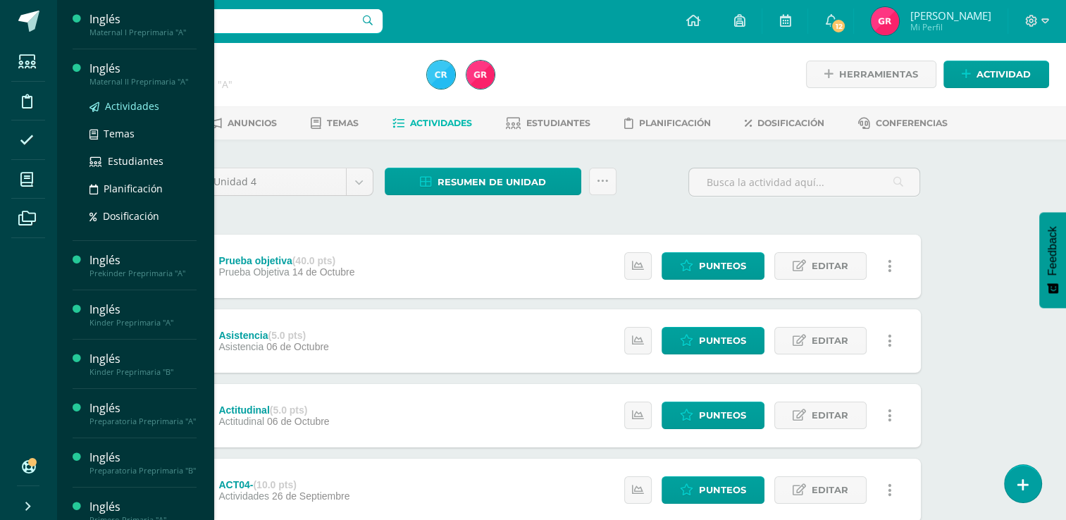
click at [130, 106] on span "Actividades" at bounding box center [132, 105] width 54 height 13
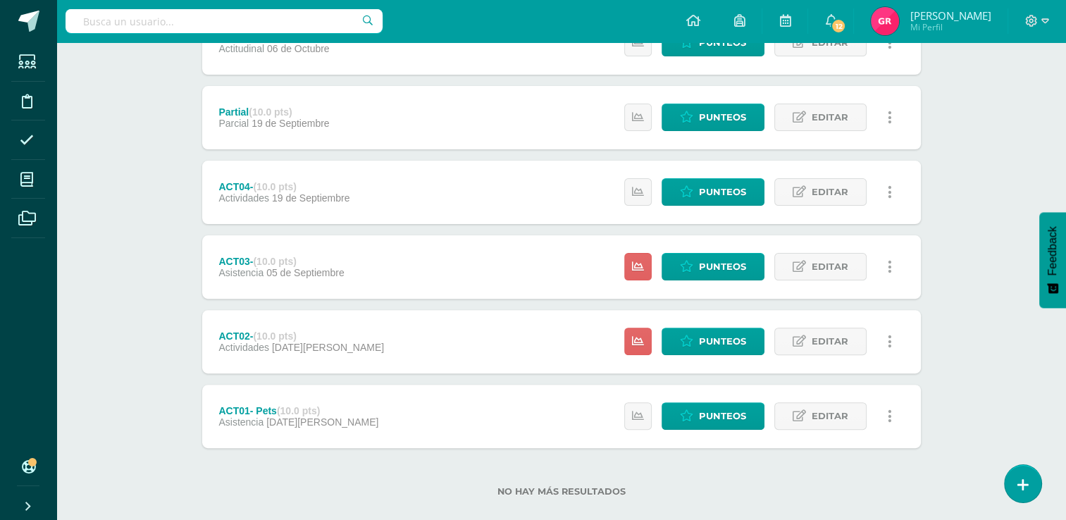
scroll to position [394, 0]
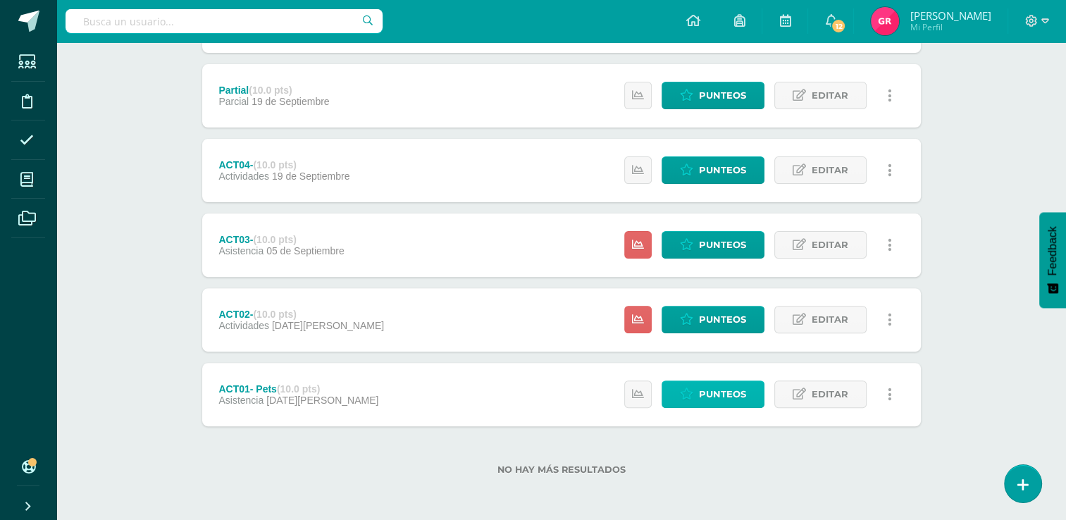
click at [710, 397] on span "Punteos" at bounding box center [722, 394] width 47 height 26
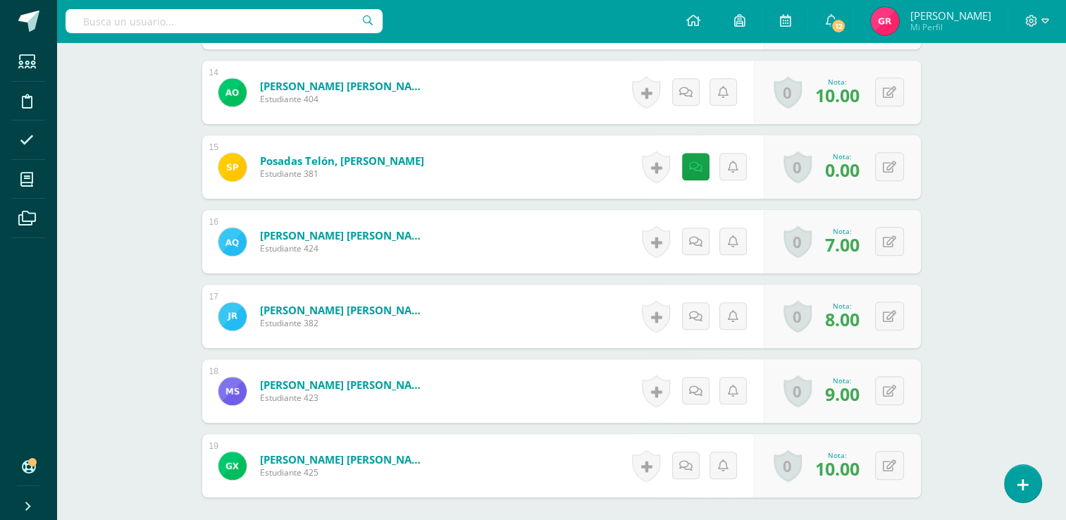
scroll to position [1425, 0]
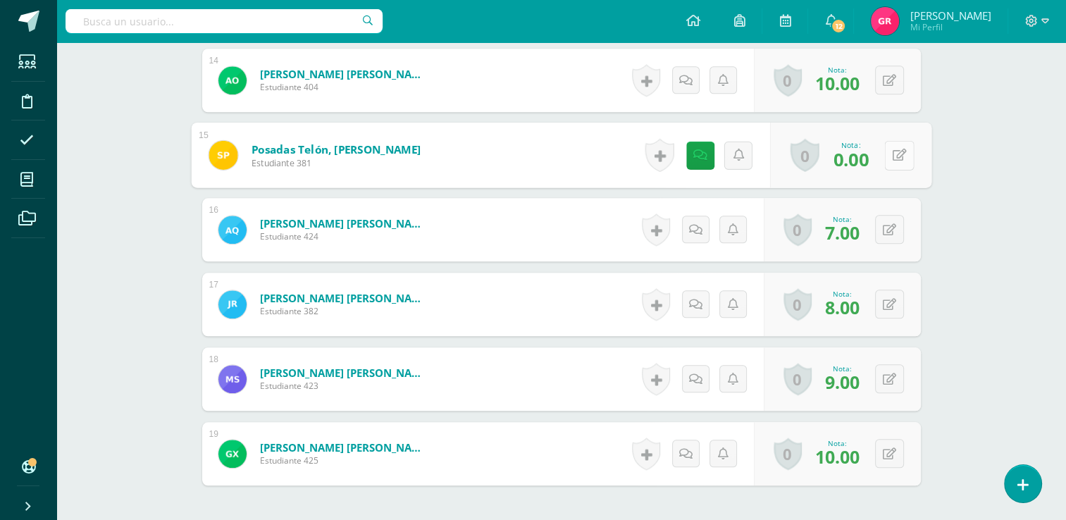
click at [888, 156] on button at bounding box center [899, 155] width 30 height 30
type input "4"
click at [697, 153] on icon at bounding box center [699, 155] width 14 height 12
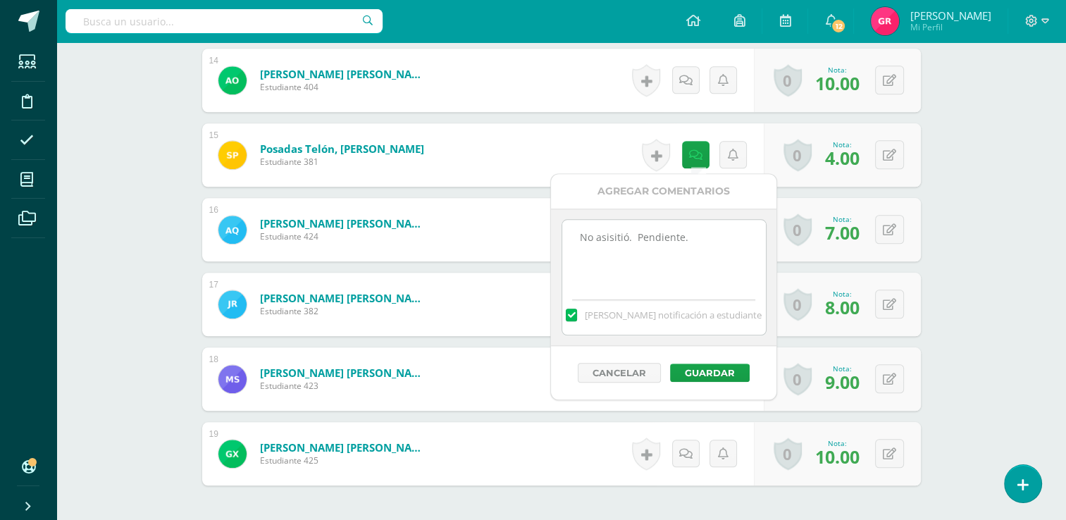
click at [704, 232] on textarea "No asisitió. Pendiente." at bounding box center [664, 255] width 204 height 70
type textarea "N"
click at [577, 313] on label at bounding box center [571, 315] width 11 height 13
click at [0, 0] on input "[PERSON_NAME] notificación a estudiante" at bounding box center [0, 0] width 0 height 0
click at [686, 368] on button "Guardar" at bounding box center [710, 372] width 80 height 18
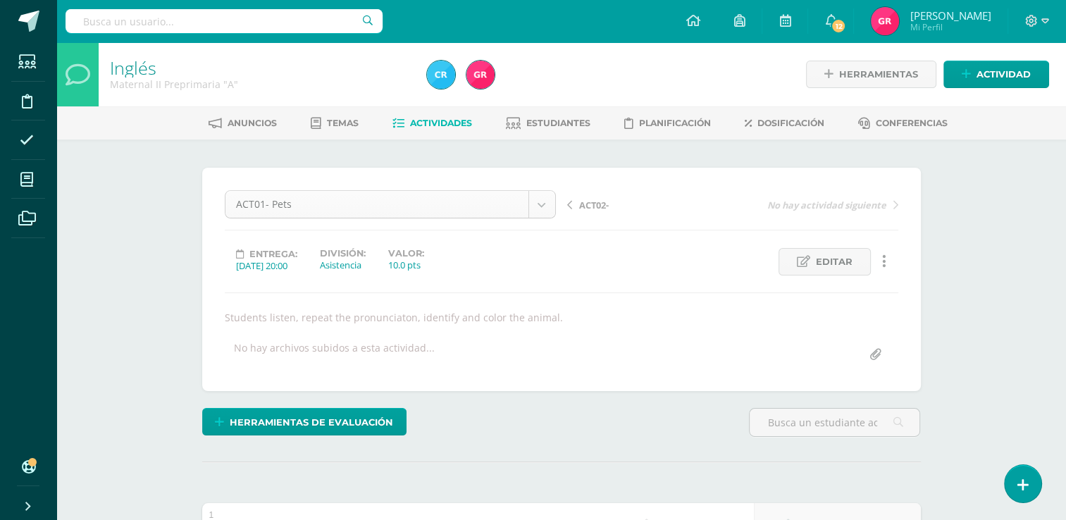
scroll to position [73, 0]
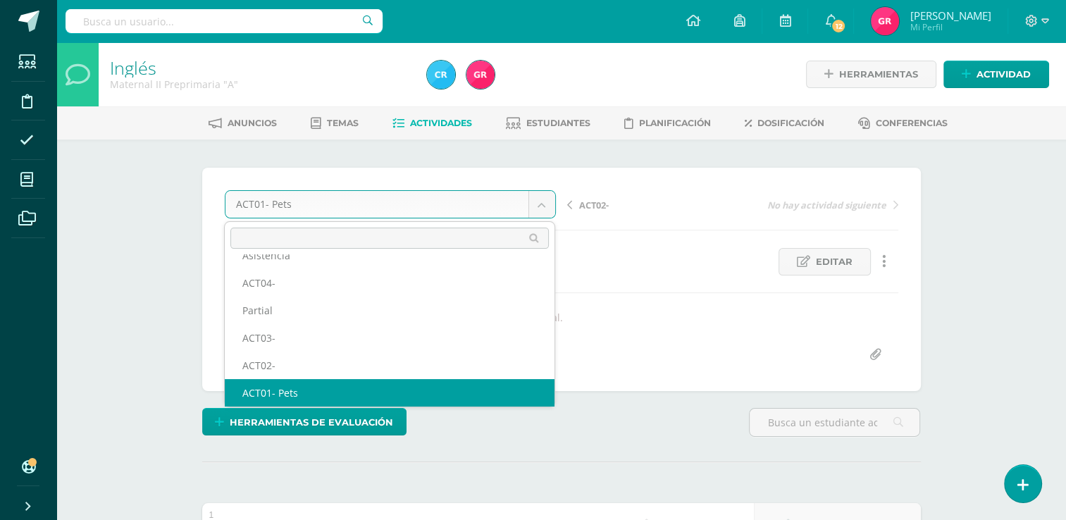
scroll to position [61, 0]
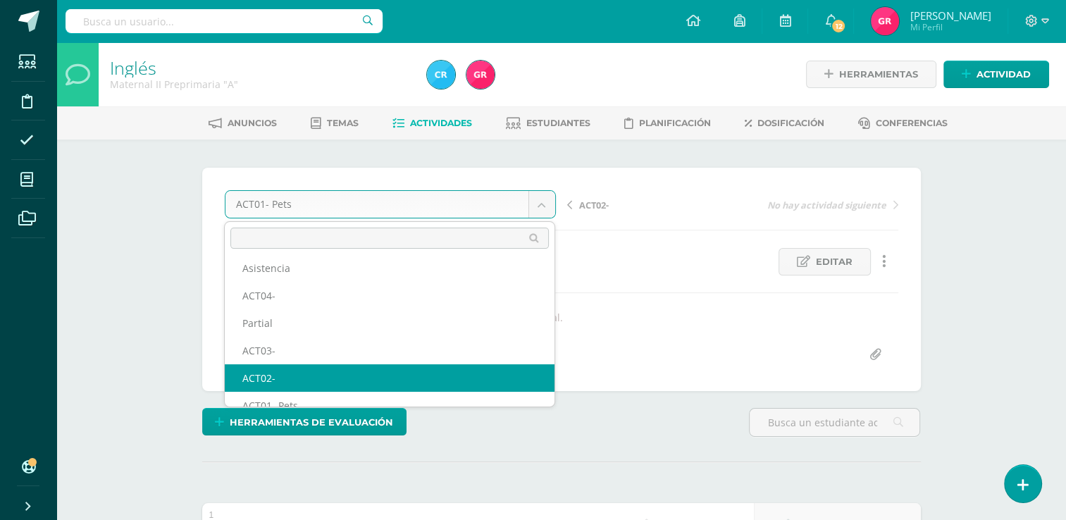
select select "/dashboard/teacher/grade-activity/123506/"
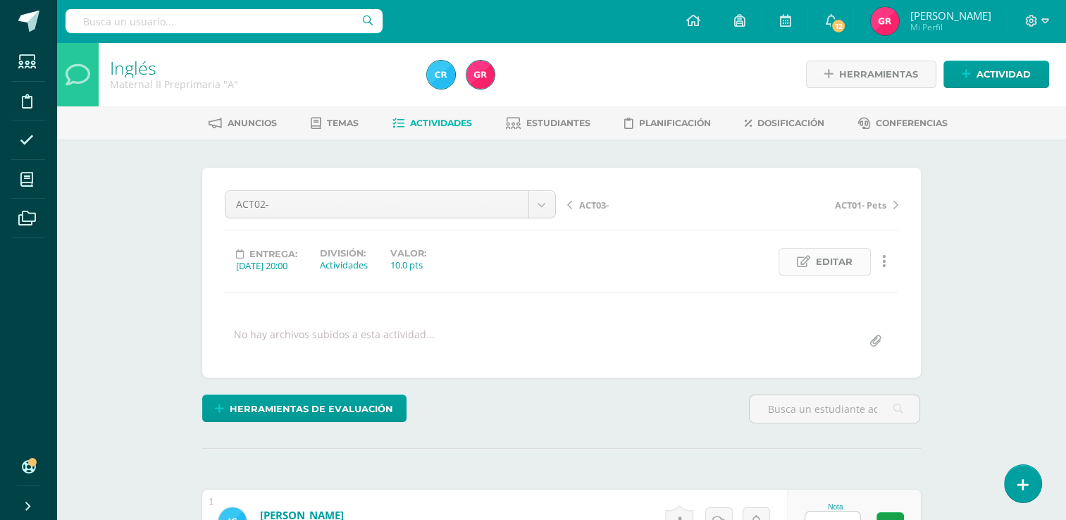
click at [819, 258] on span "Editar" at bounding box center [834, 262] width 37 height 26
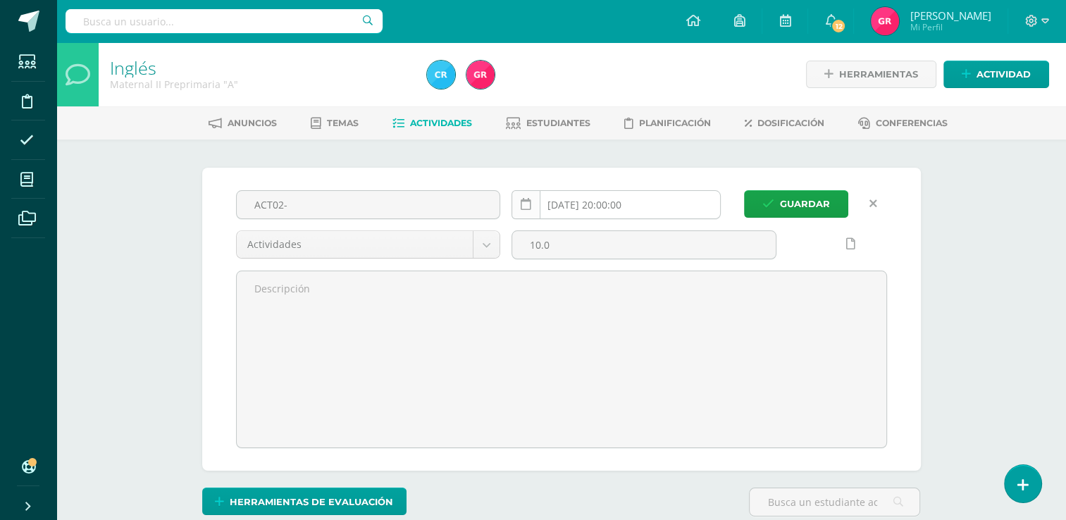
scroll to position [1, 0]
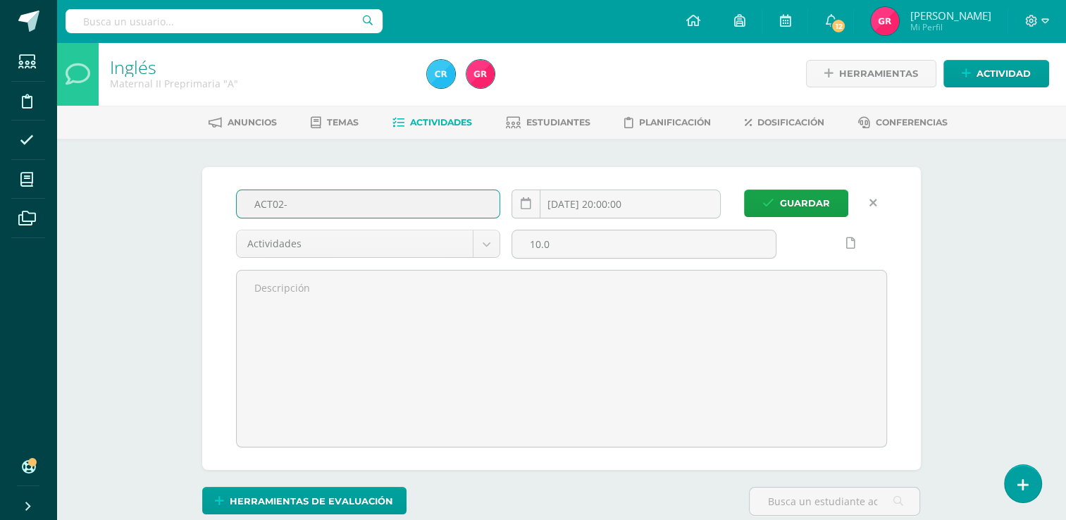
click at [425, 201] on input "ACT02-" at bounding box center [368, 203] width 263 height 27
type input "ACT02- Pets part 2. Bird and cat."
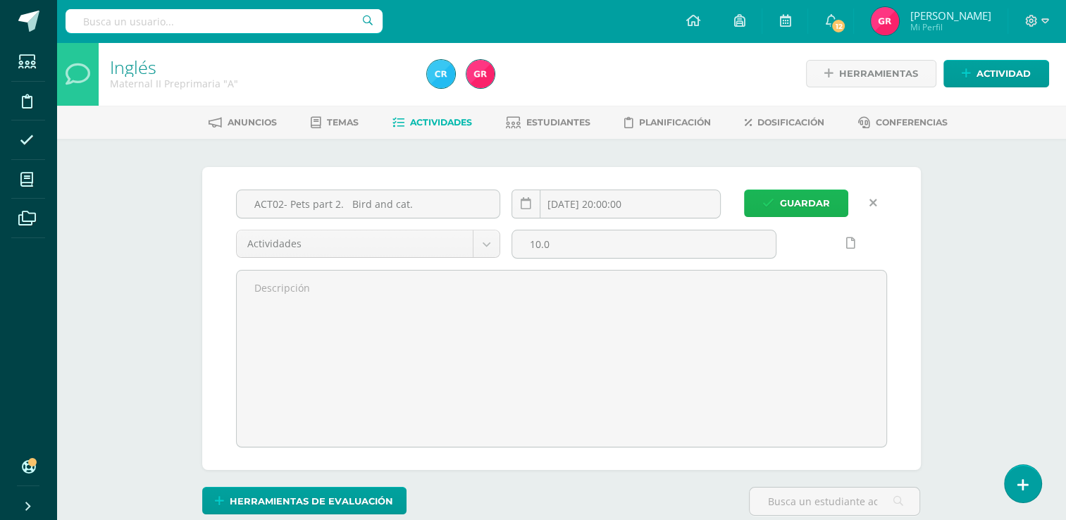
click at [793, 192] on span "Guardar" at bounding box center [805, 203] width 50 height 26
click at [791, 199] on span "Guardar" at bounding box center [805, 203] width 50 height 26
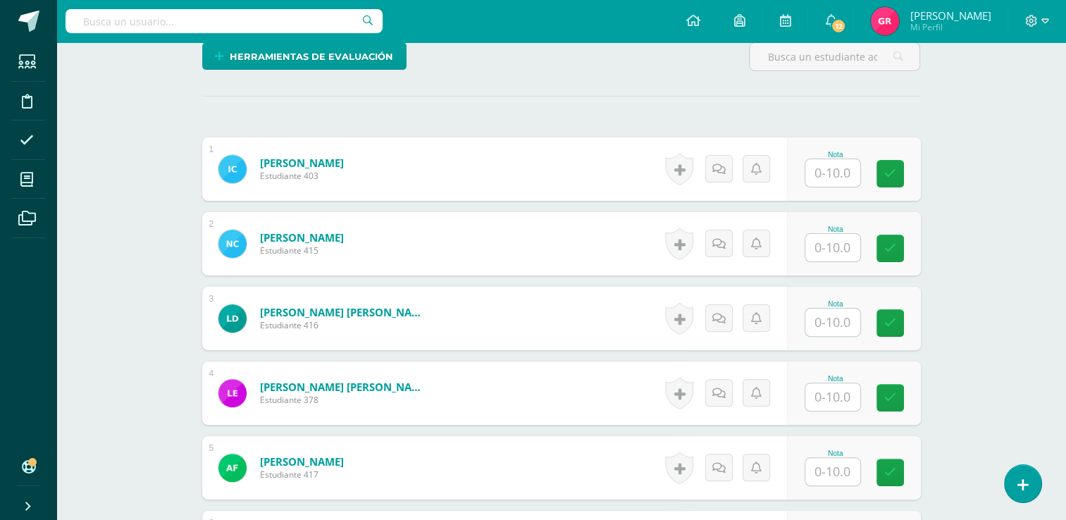
scroll to position [363, 0]
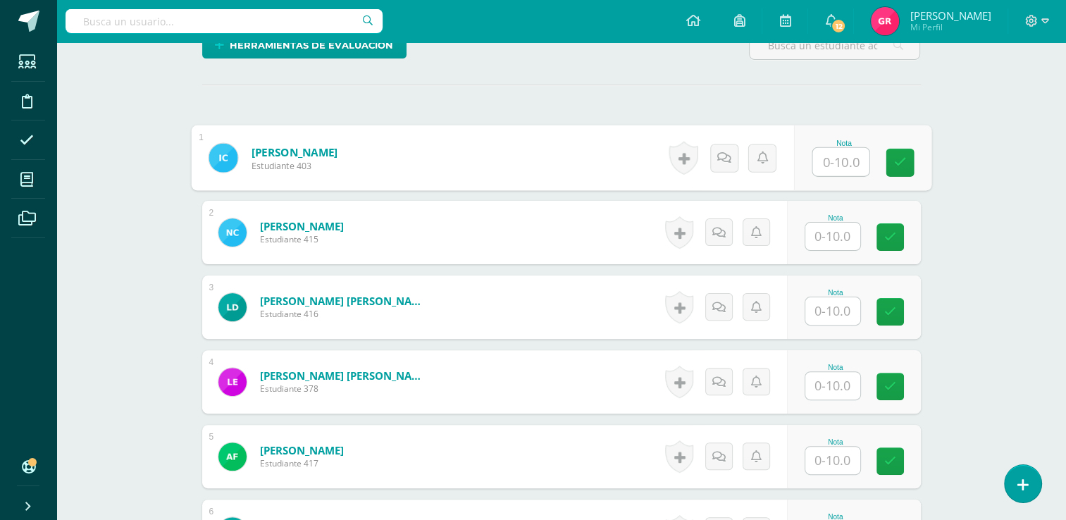
click at [826, 165] on input "text" at bounding box center [840, 162] width 56 height 28
type input "9"
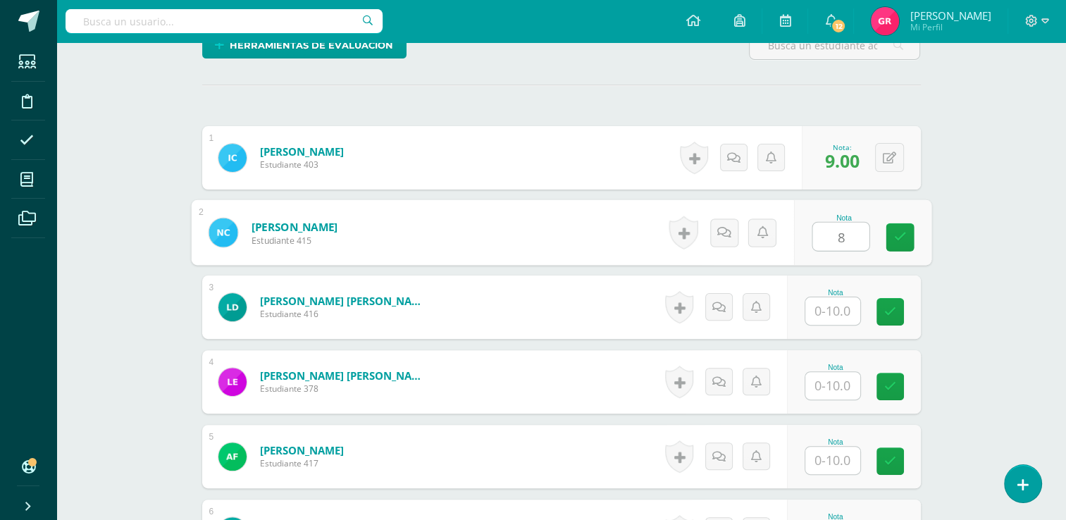
type input "8"
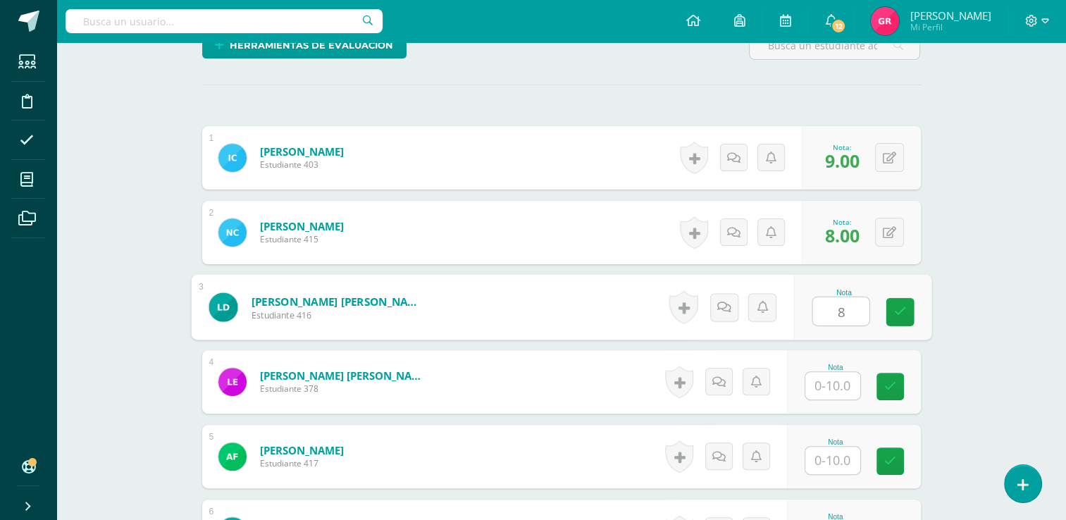
type input "8"
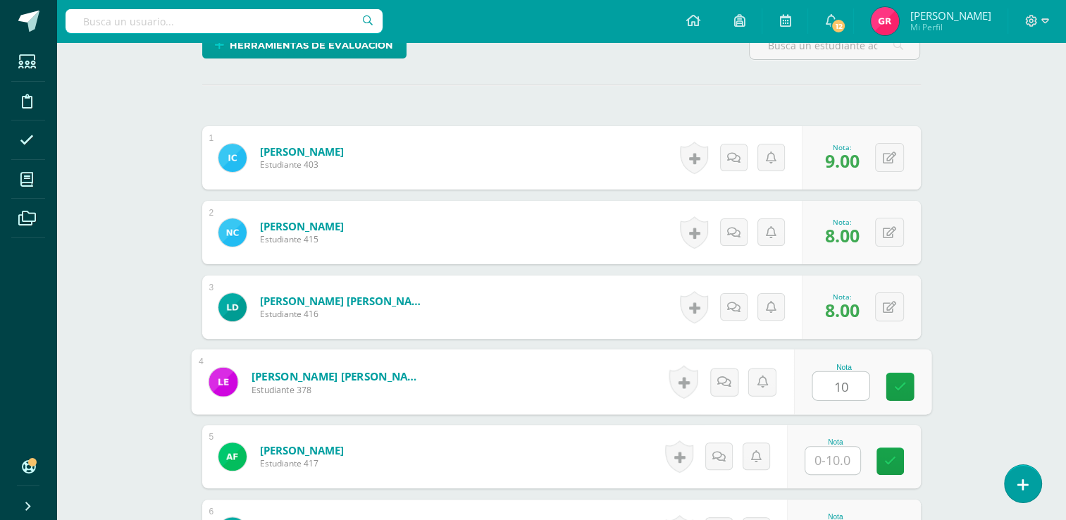
type input "10"
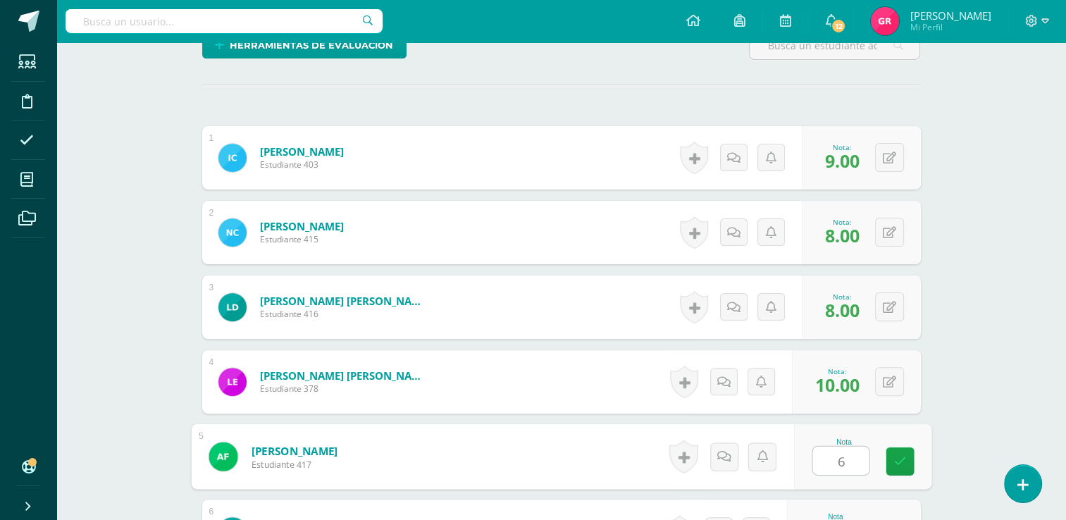
type input "6"
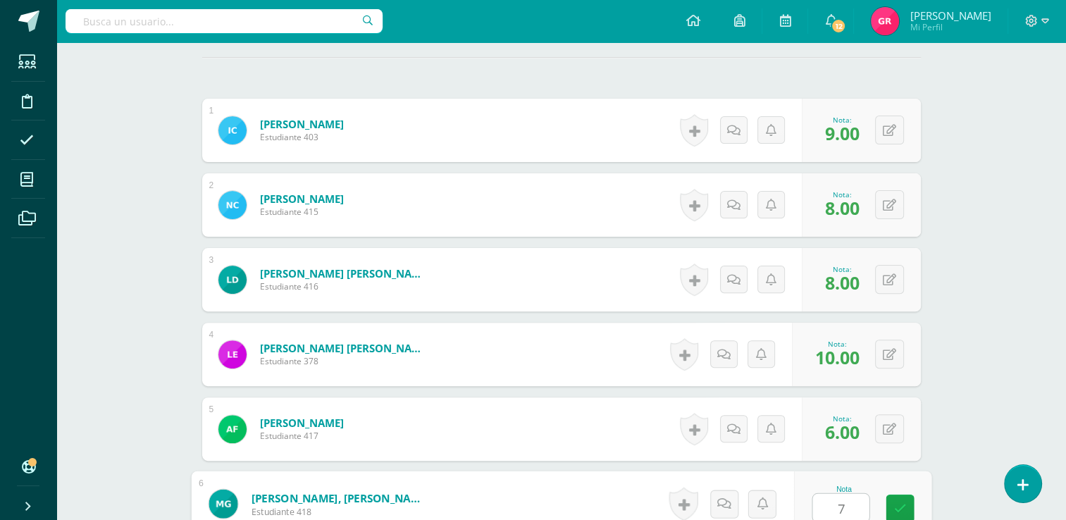
type input "7"
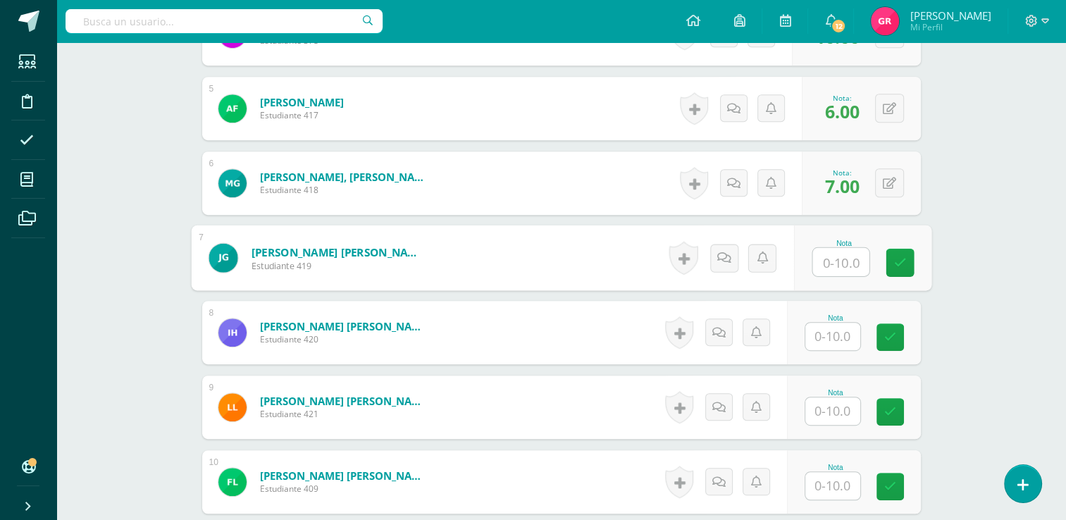
scroll to position [832, 0]
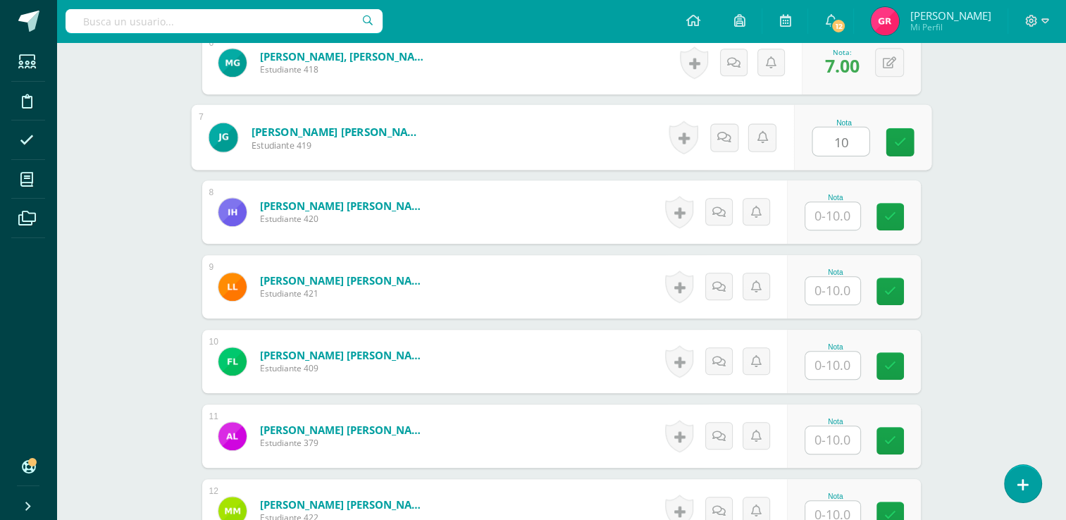
type input "10"
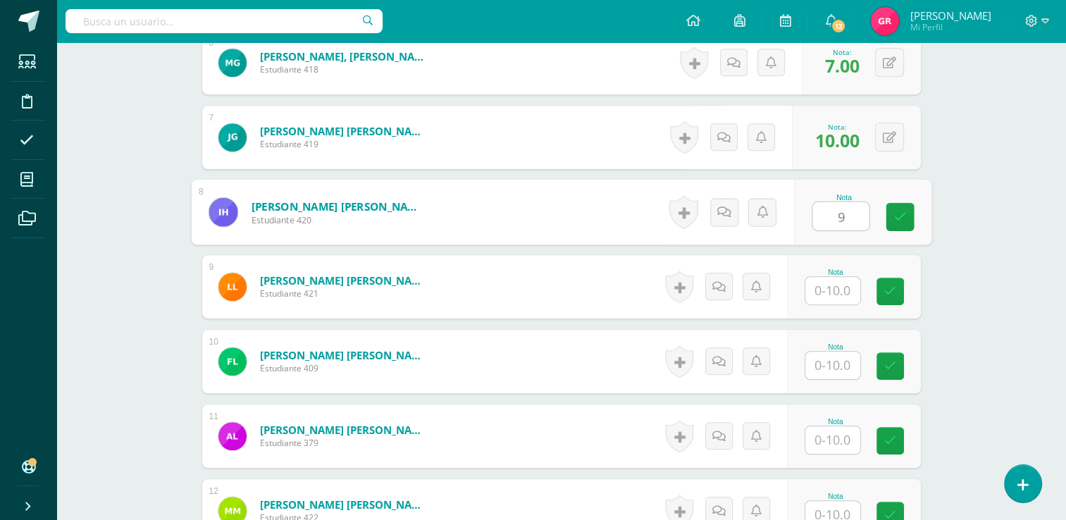
type input "9"
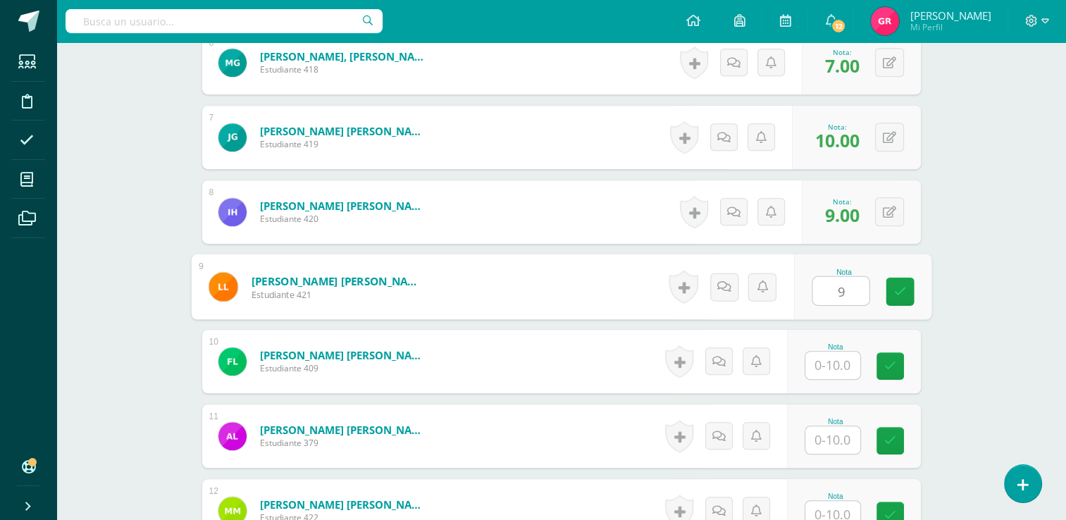
type input "9"
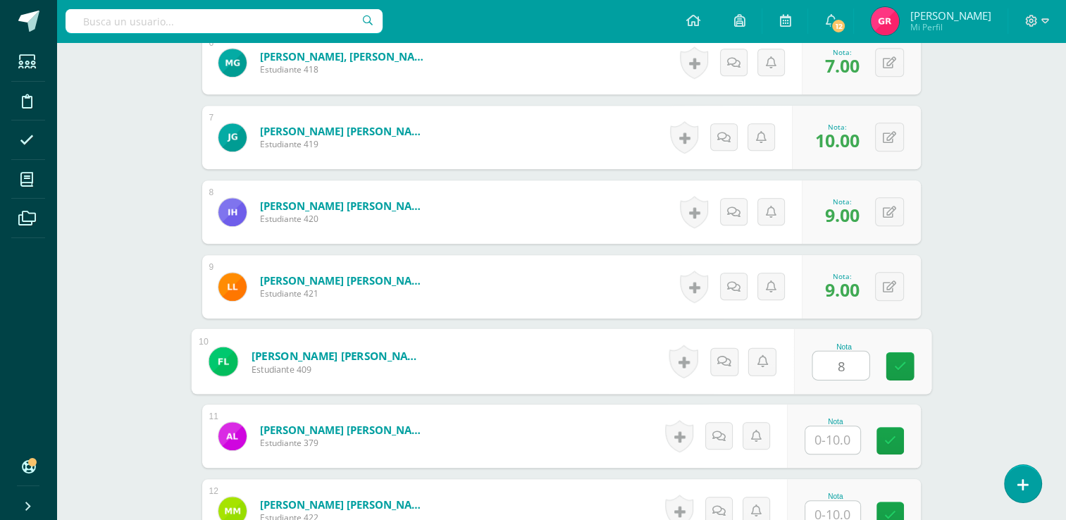
type input "8"
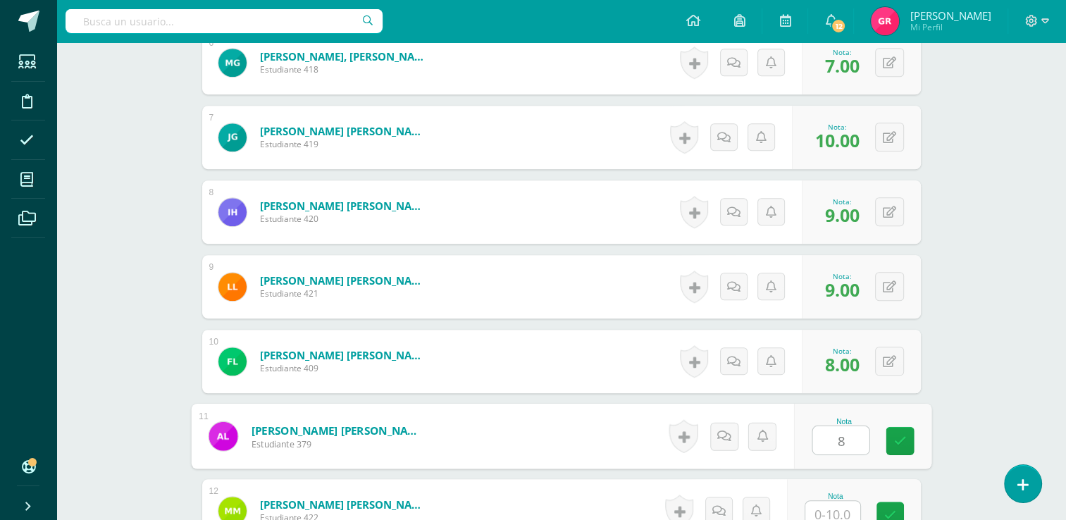
type input "8"
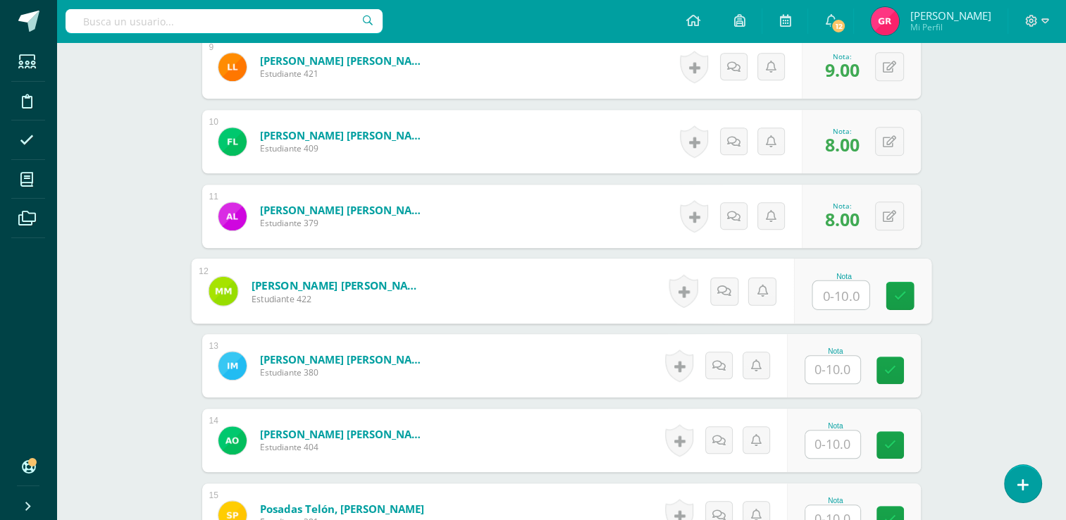
scroll to position [1050, 0]
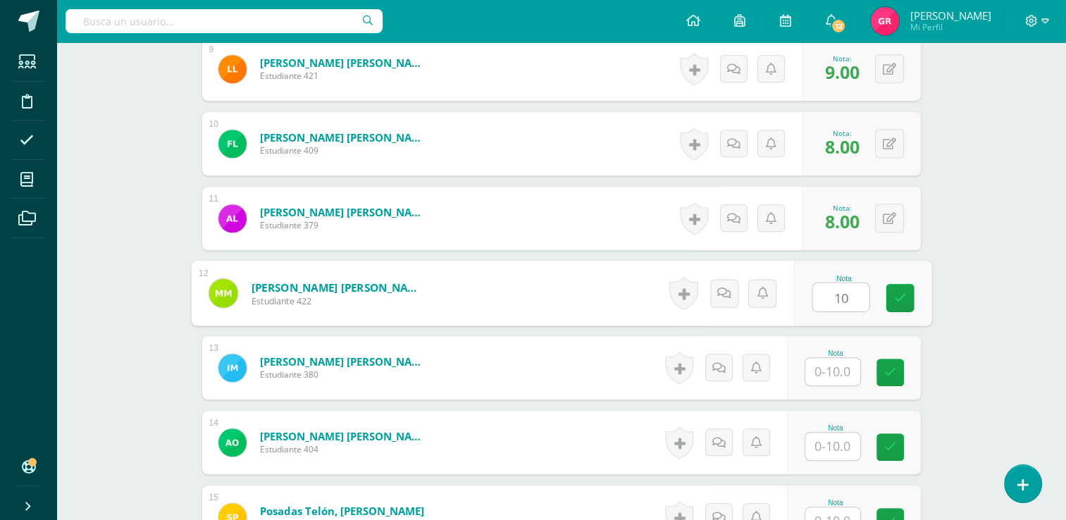
type input "10"
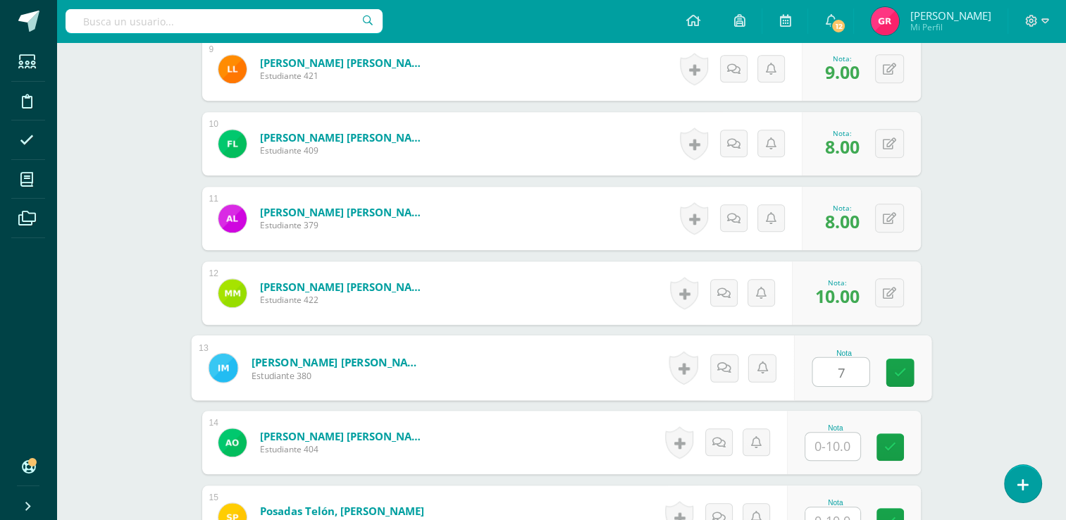
type input "7"
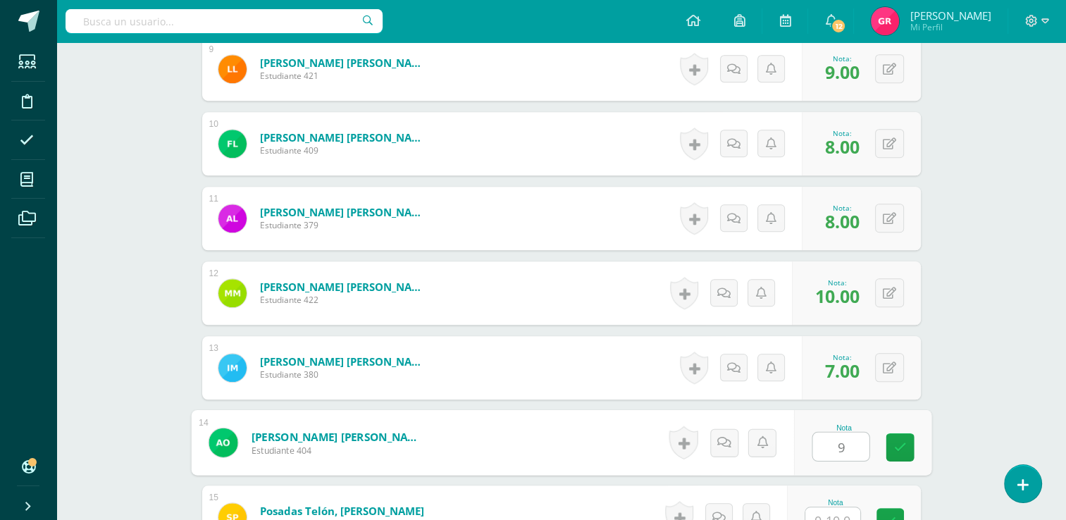
type input "9"
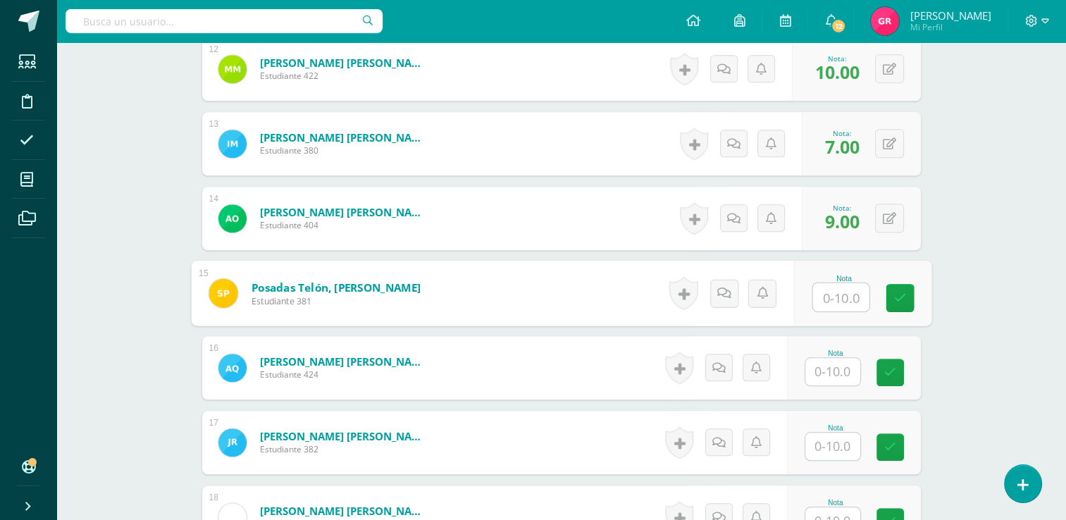
scroll to position [1276, 0]
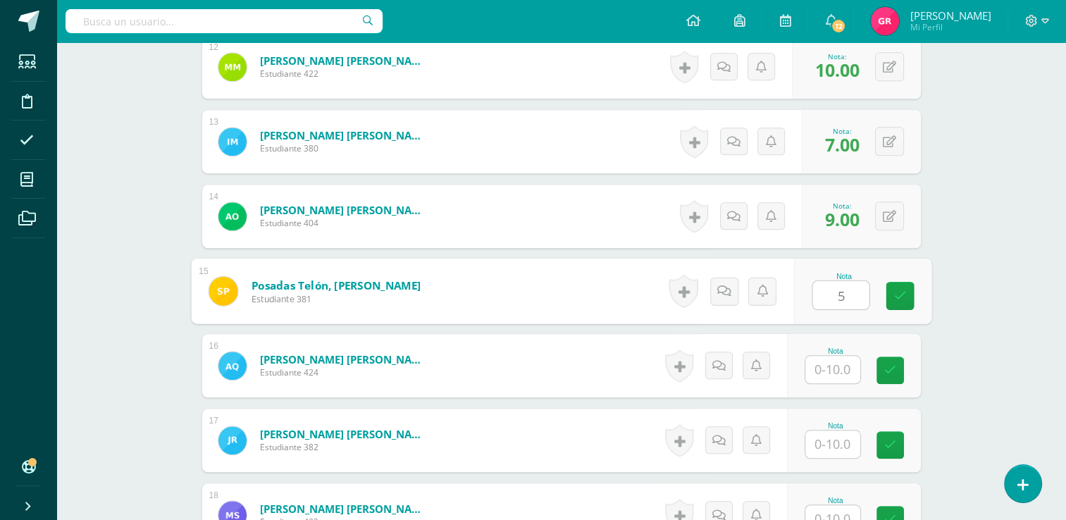
type input "5"
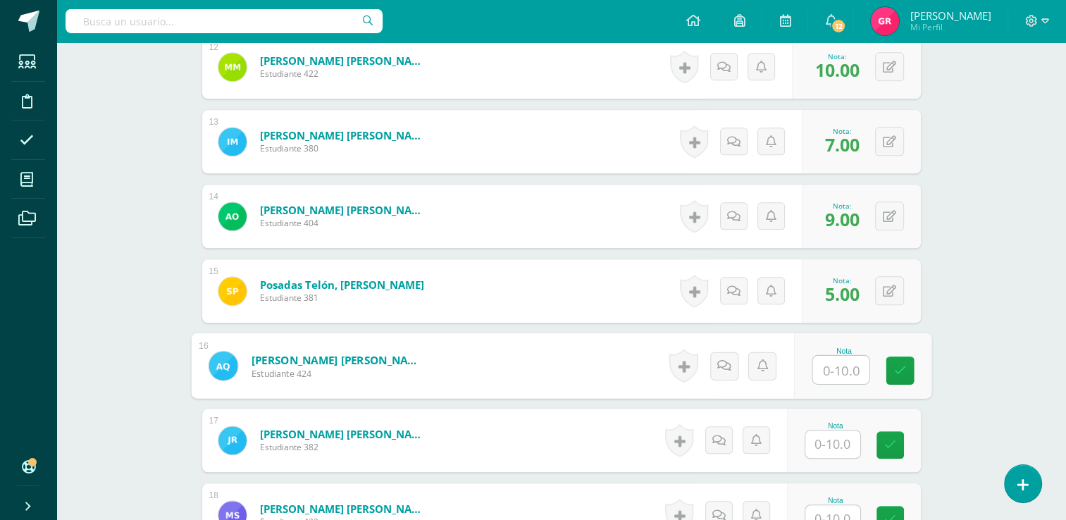
click at [838, 371] on input "text" at bounding box center [840, 370] width 56 height 28
type input "6"
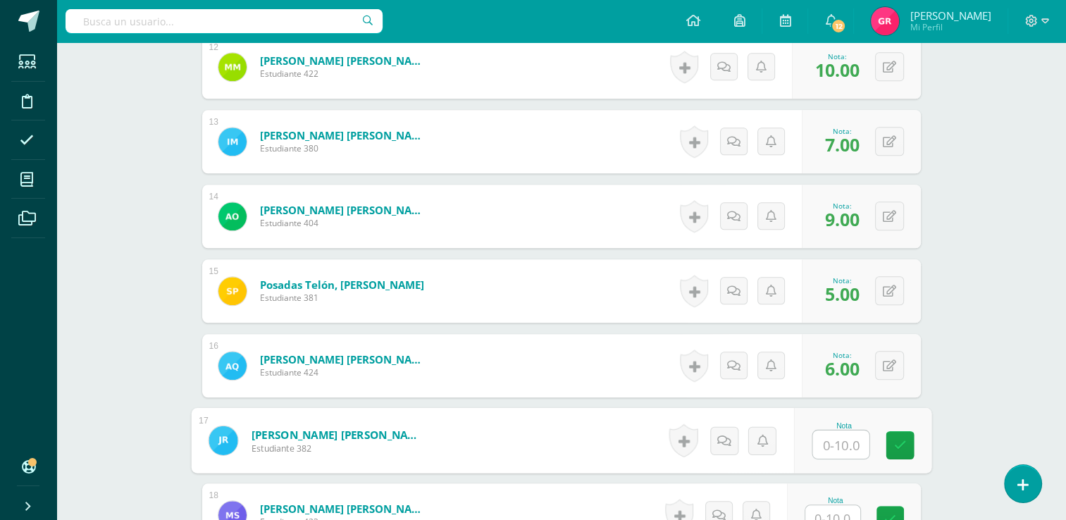
click at [837, 456] on input "text" at bounding box center [840, 444] width 56 height 28
type input "8"
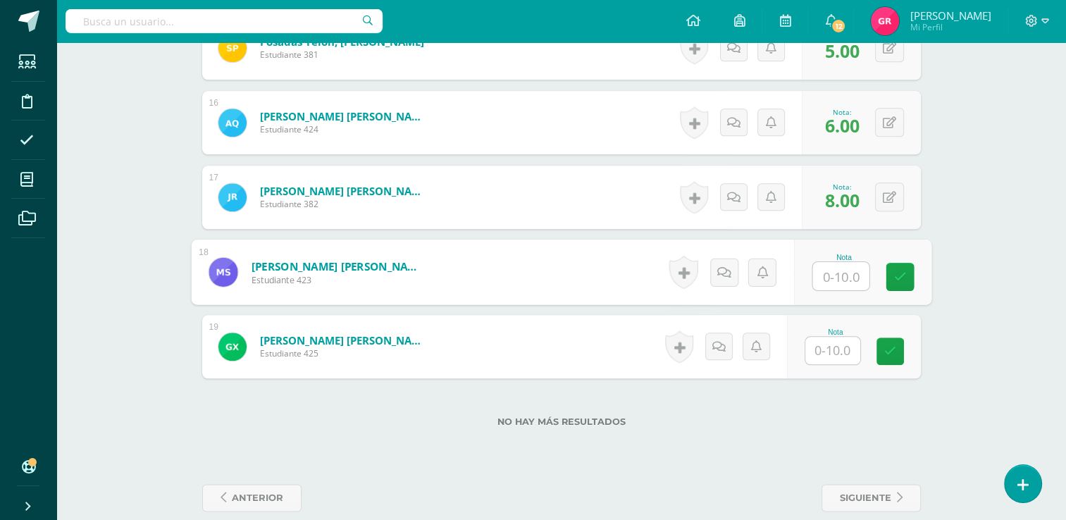
scroll to position [1526, 0]
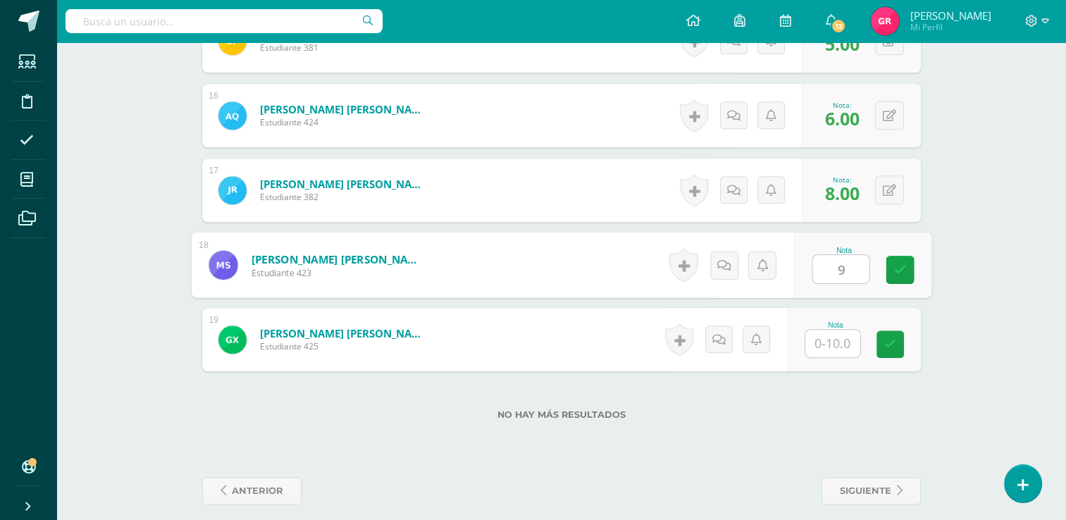
type input "9"
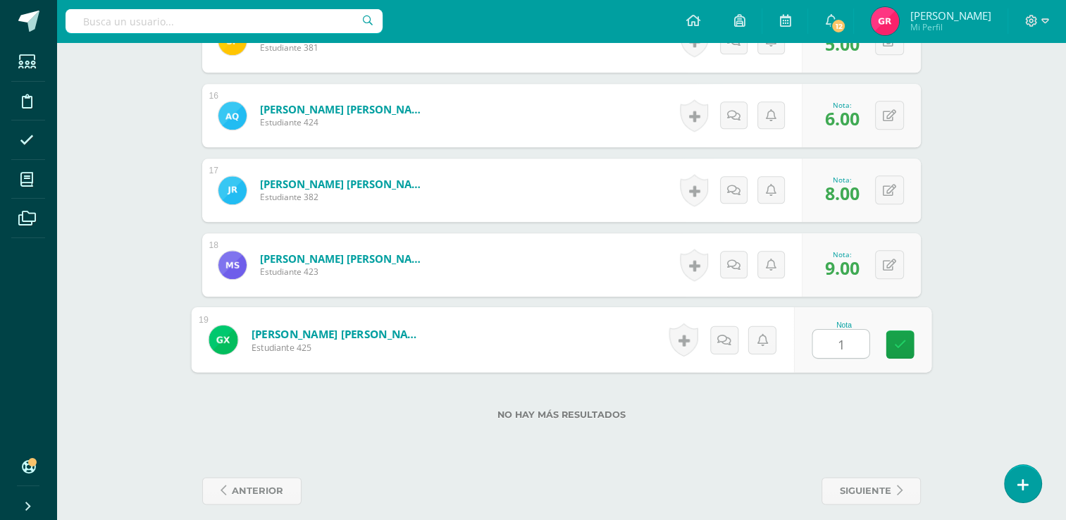
type input "10"
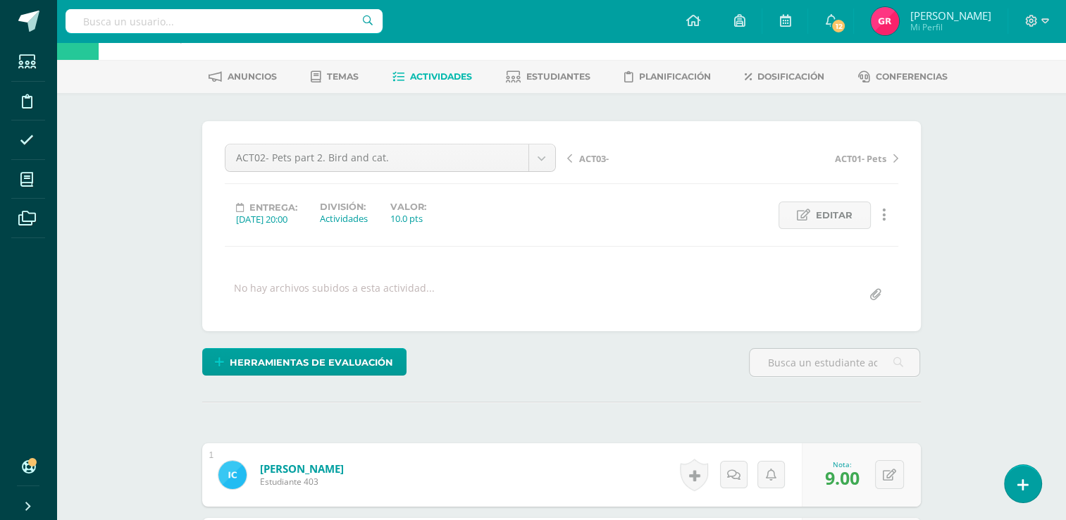
scroll to position [42, 0]
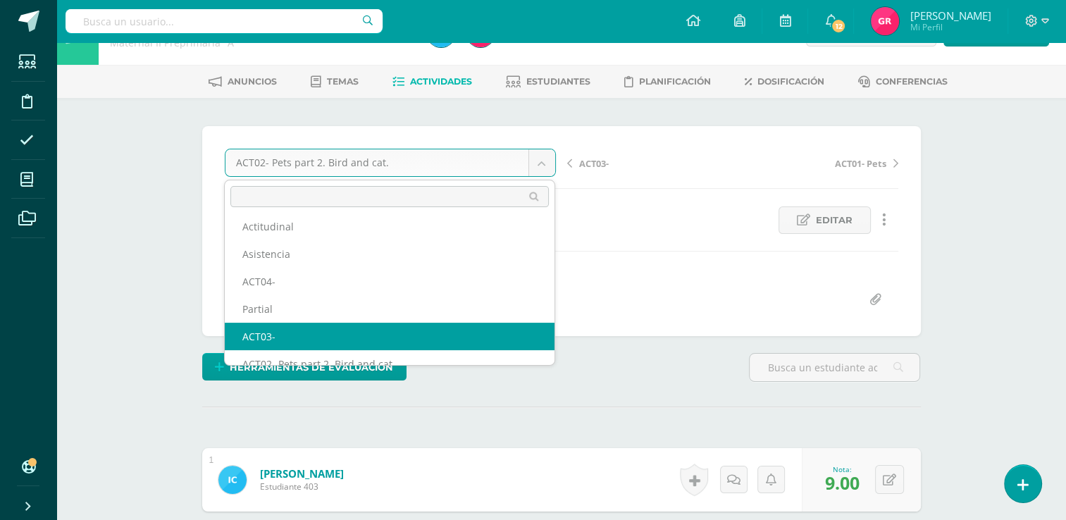
select select "/dashboard/teacher/grade-activity/123507/"
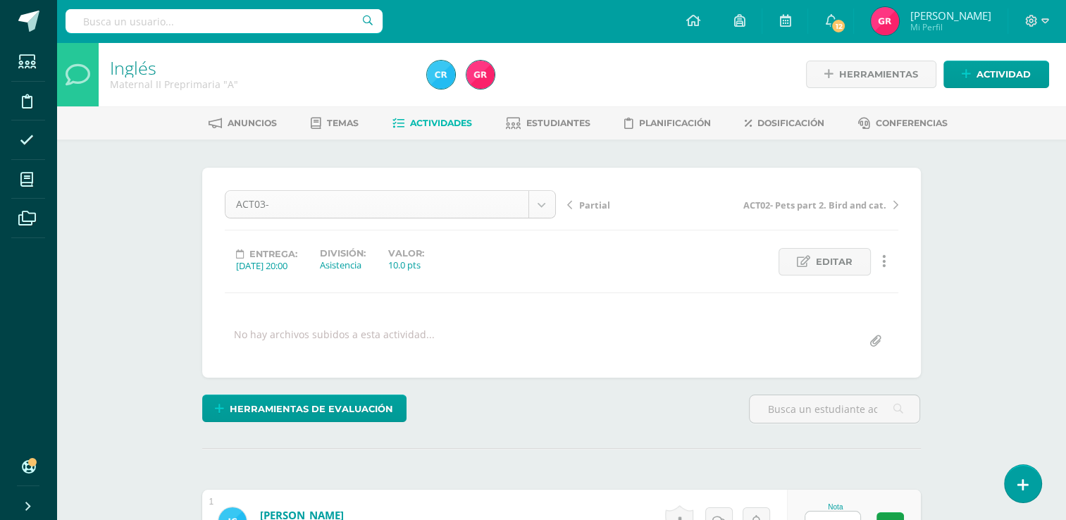
scroll to position [1, 0]
click at [827, 262] on span "Editar" at bounding box center [834, 261] width 37 height 26
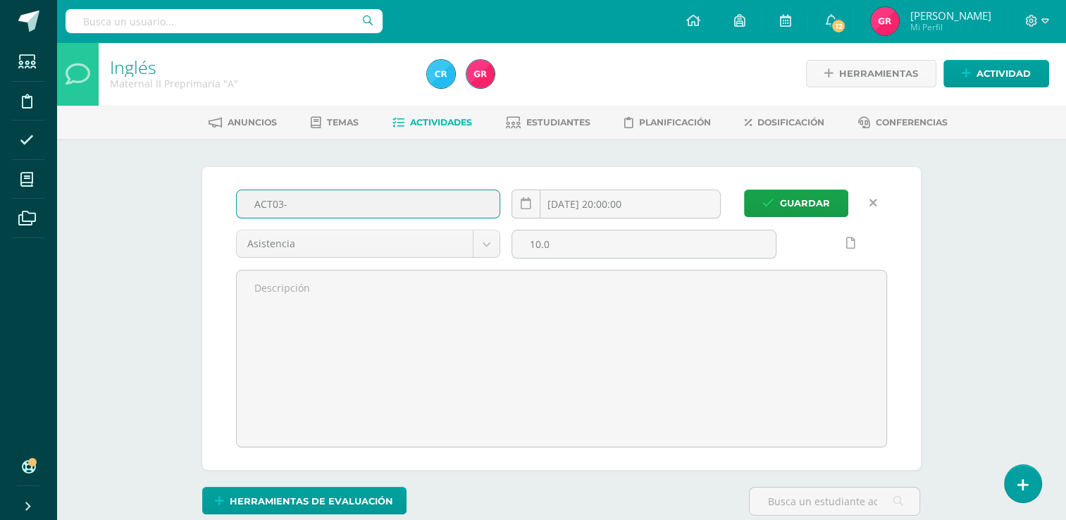
click at [402, 204] on input "ACT03-" at bounding box center [368, 203] width 263 height 27
type input "ACT03-Prepositions, in,on and under"
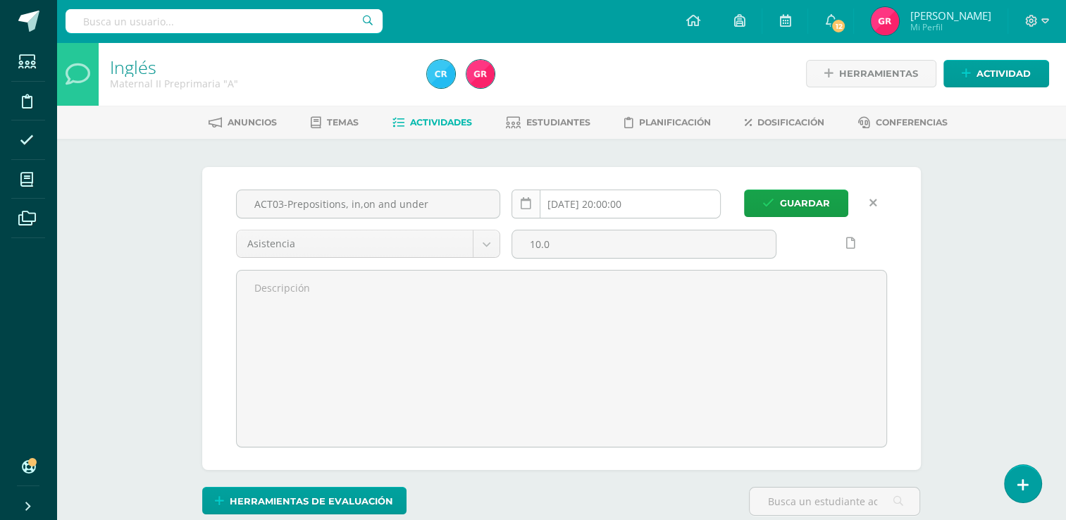
click at [530, 204] on icon at bounding box center [526, 204] width 11 height 12
click at [563, 194] on input "[DATE] 20:00:00" at bounding box center [616, 203] width 208 height 27
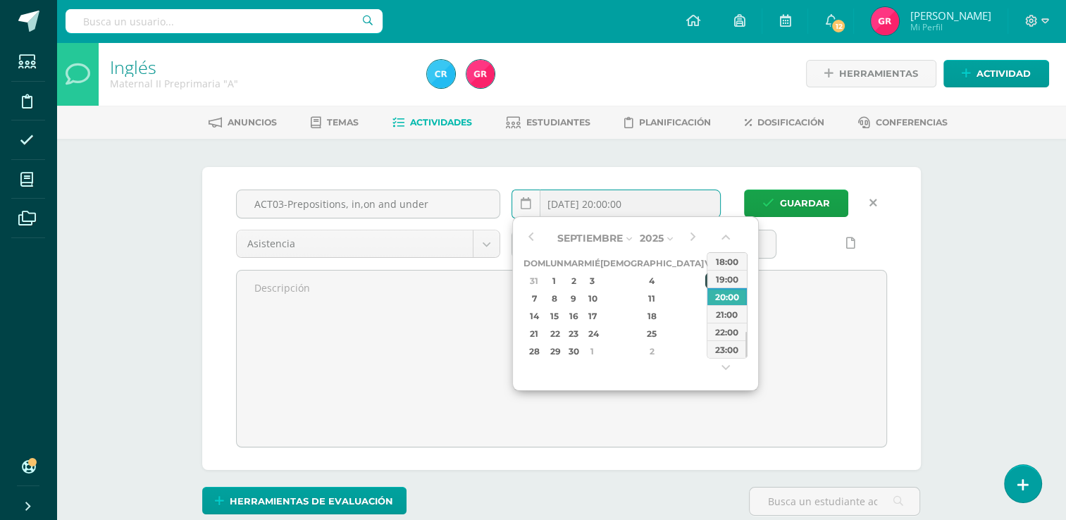
click at [705, 280] on div "5" at bounding box center [711, 281] width 13 height 16
type input "2025-09-05 20:00"
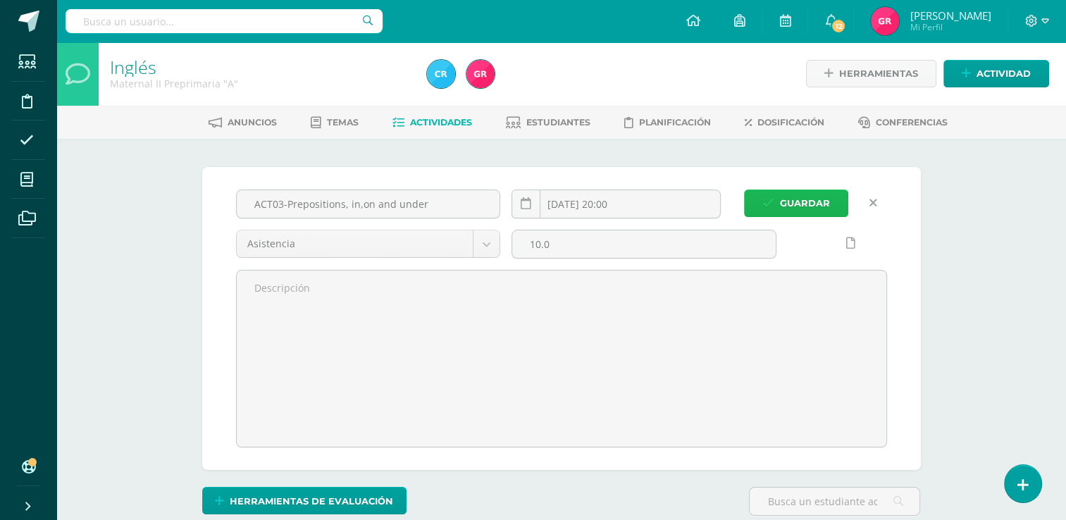
click at [781, 204] on span "Guardar" at bounding box center [805, 203] width 50 height 26
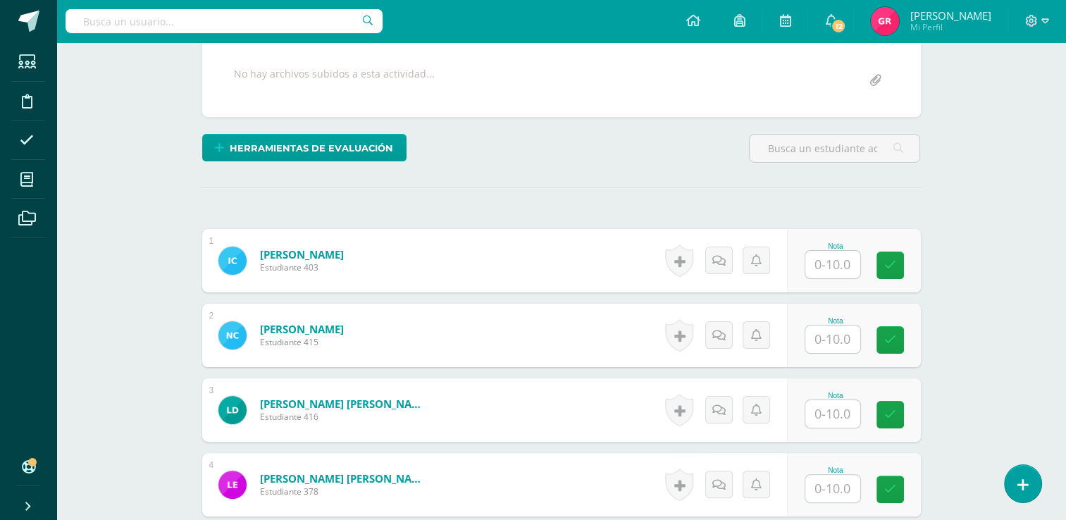
scroll to position [261, 0]
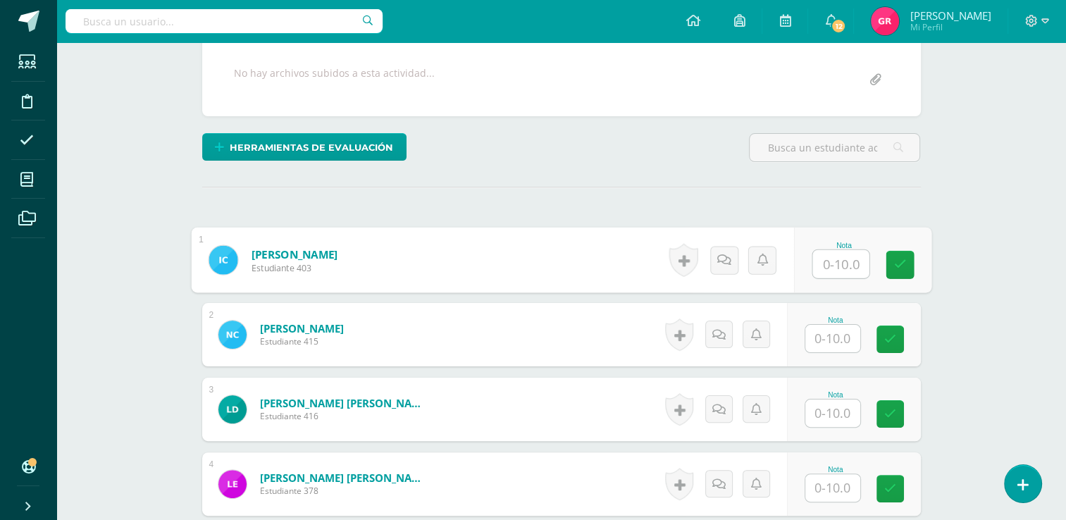
click at [826, 268] on input "text" at bounding box center [840, 264] width 56 height 28
type input "8"
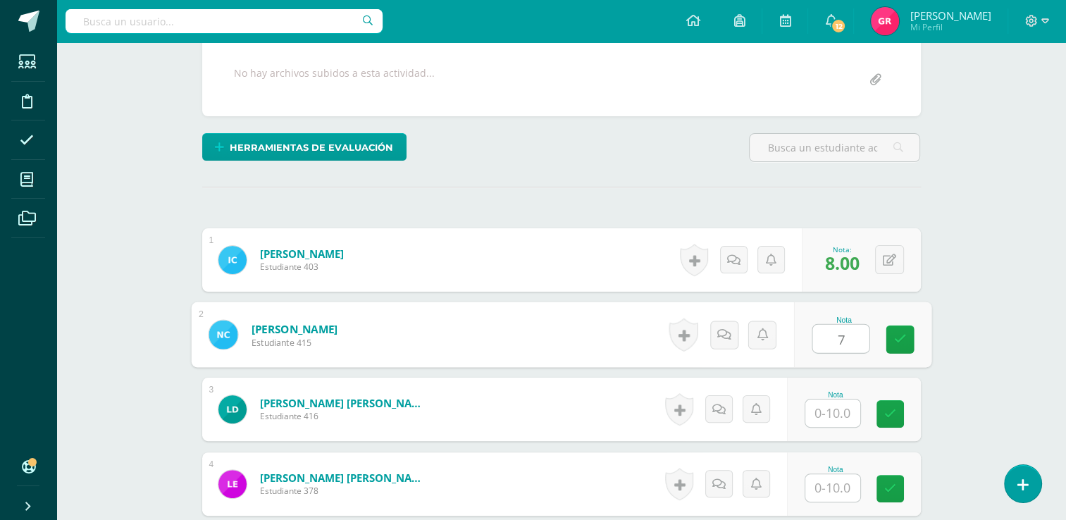
type input "7"
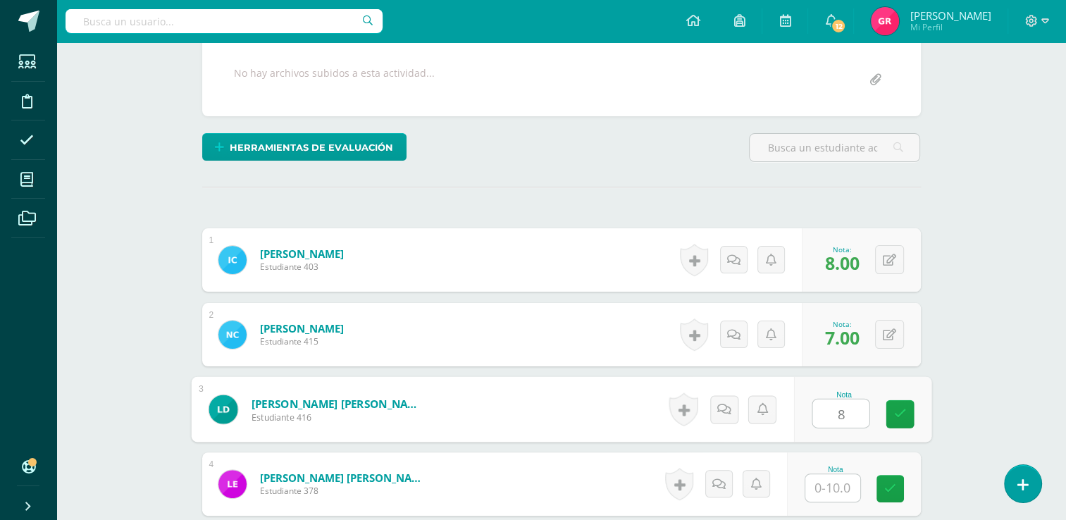
type input "8"
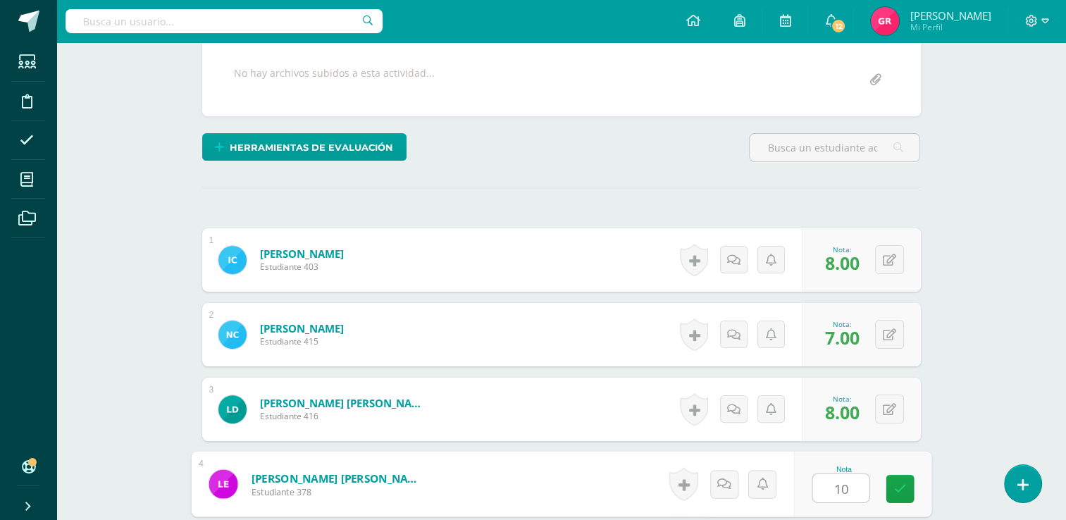
type input "10"
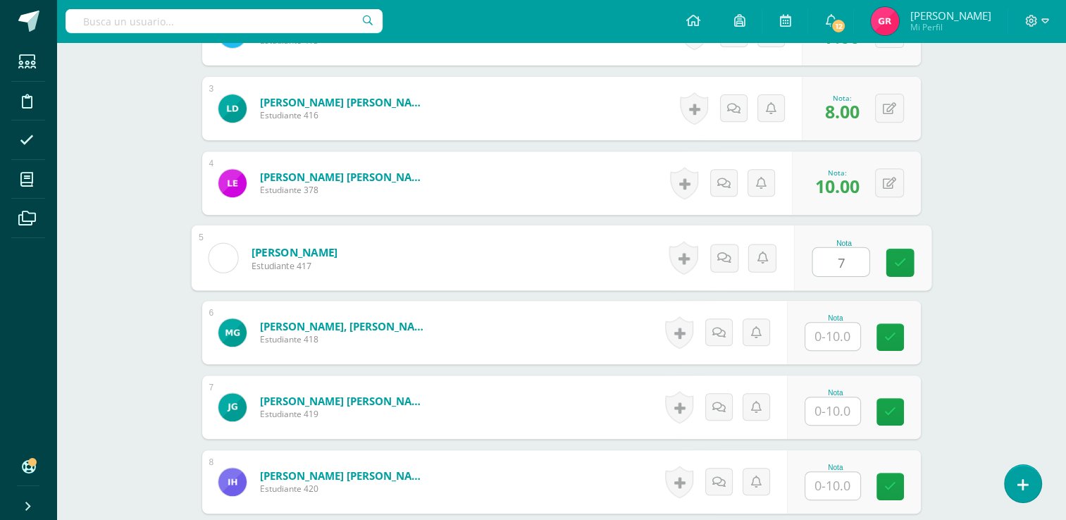
type input "7"
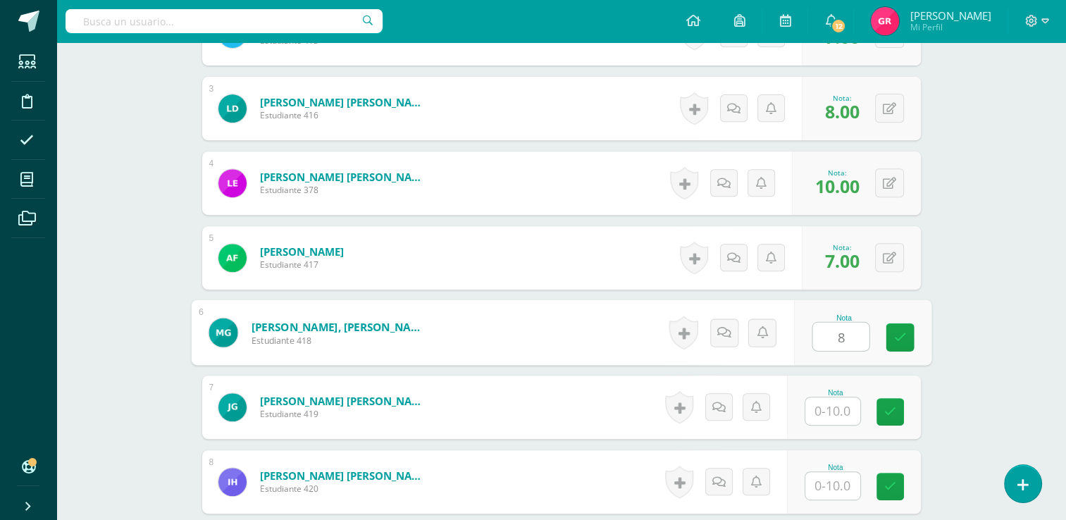
type input "8"
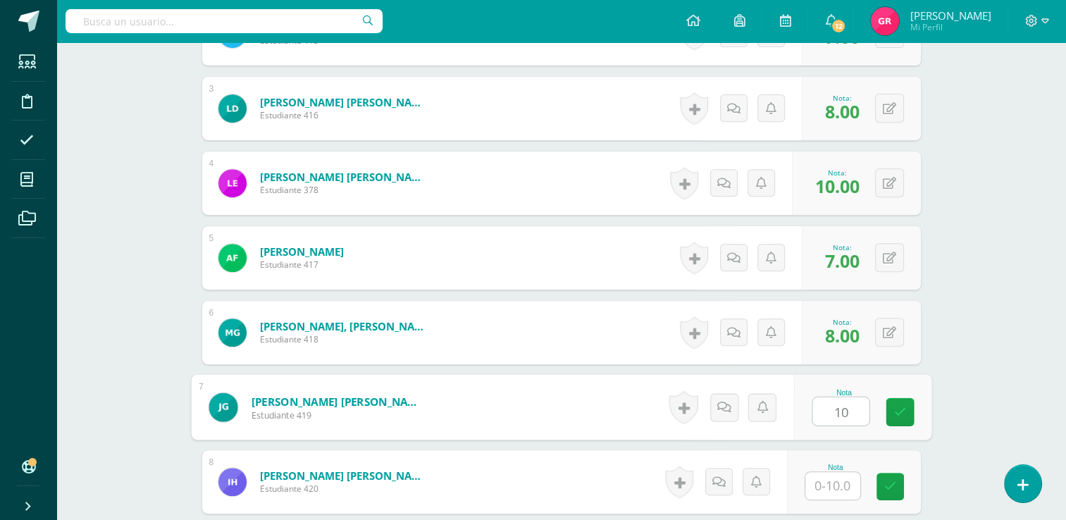
type input "10"
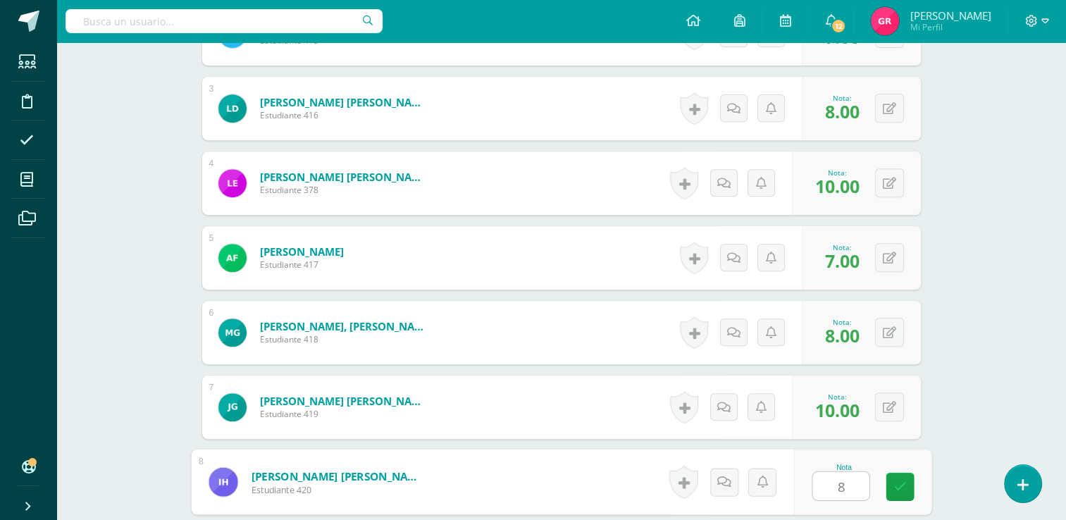
type input "8"
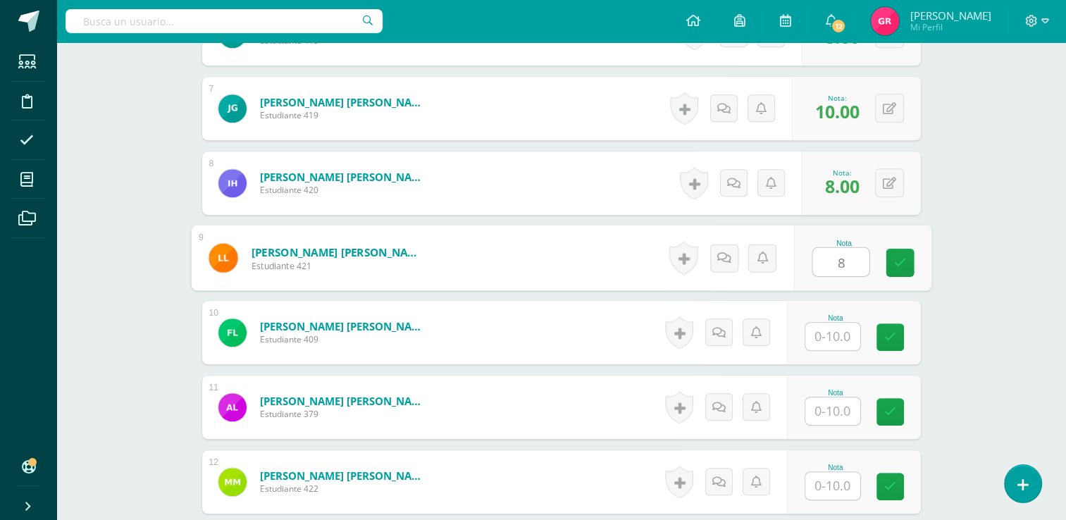
type input "8"
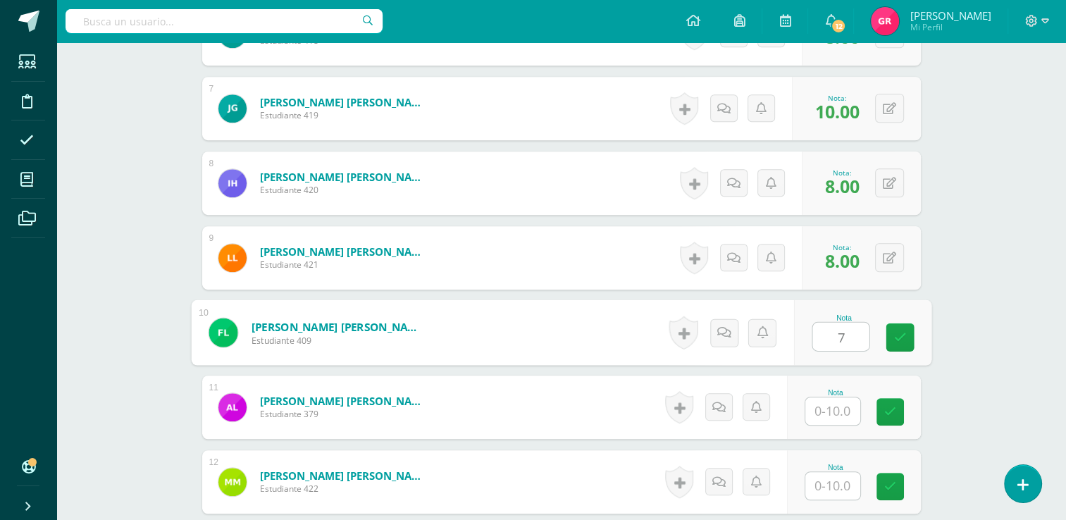
type input "7"
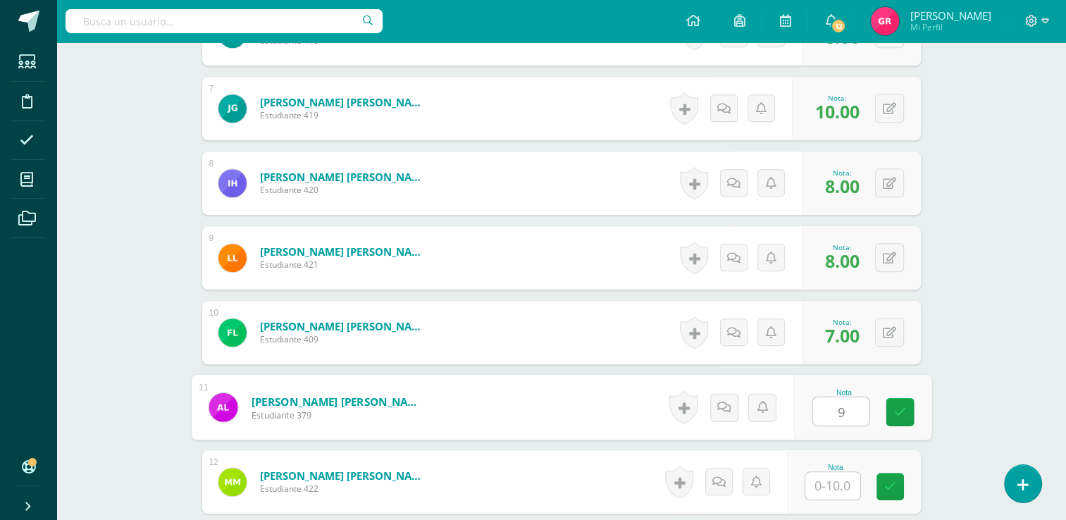
type input "9"
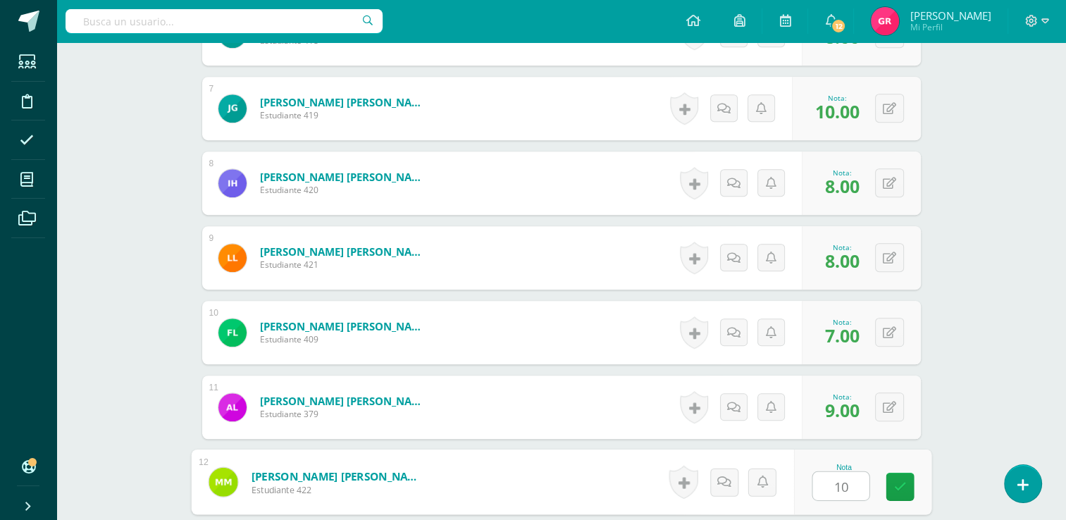
type input "10"
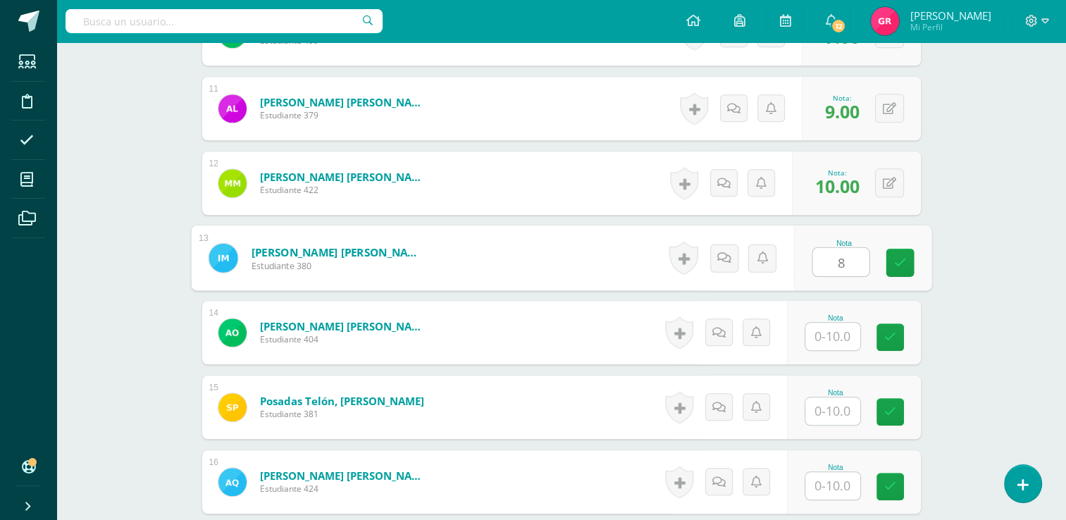
type input "8"
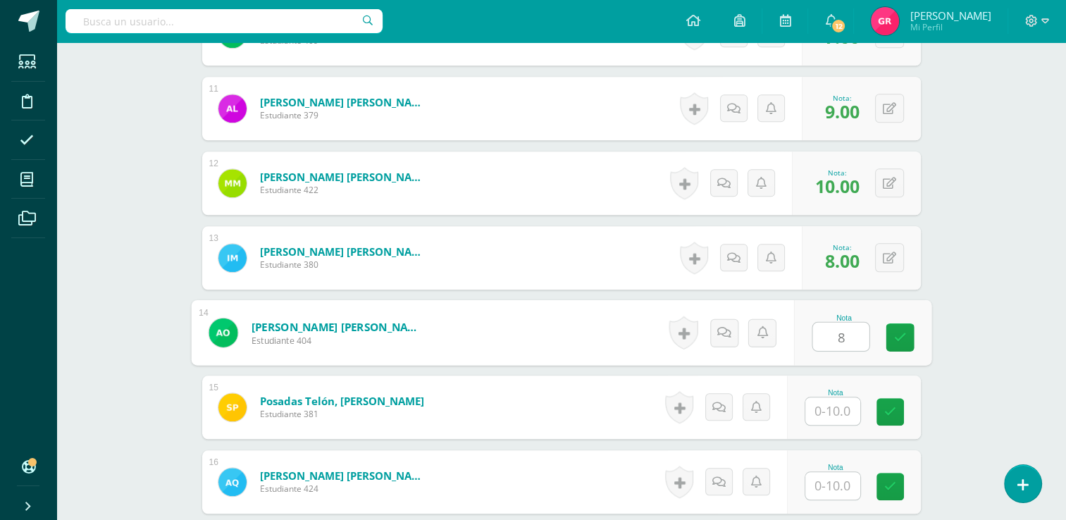
type input "8"
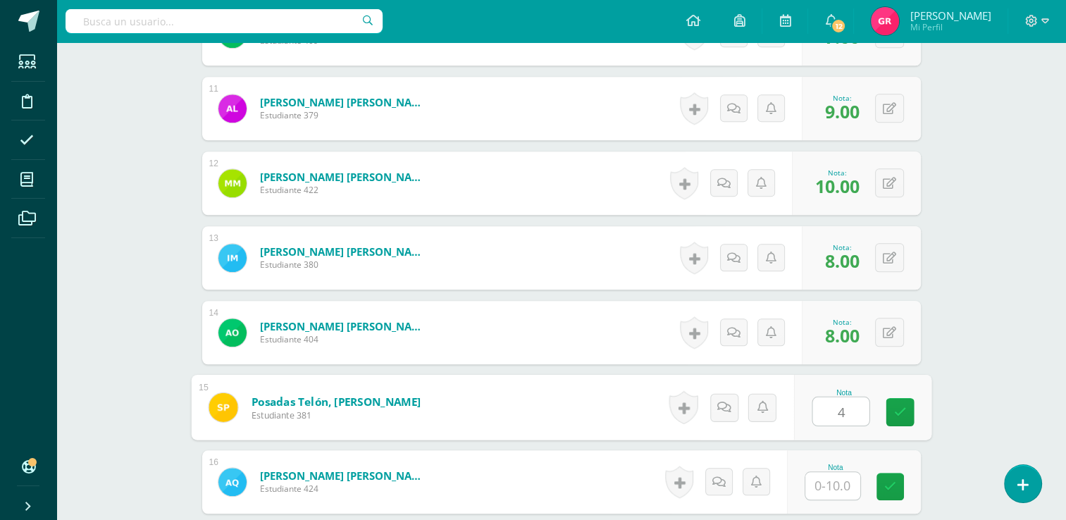
type input "4"
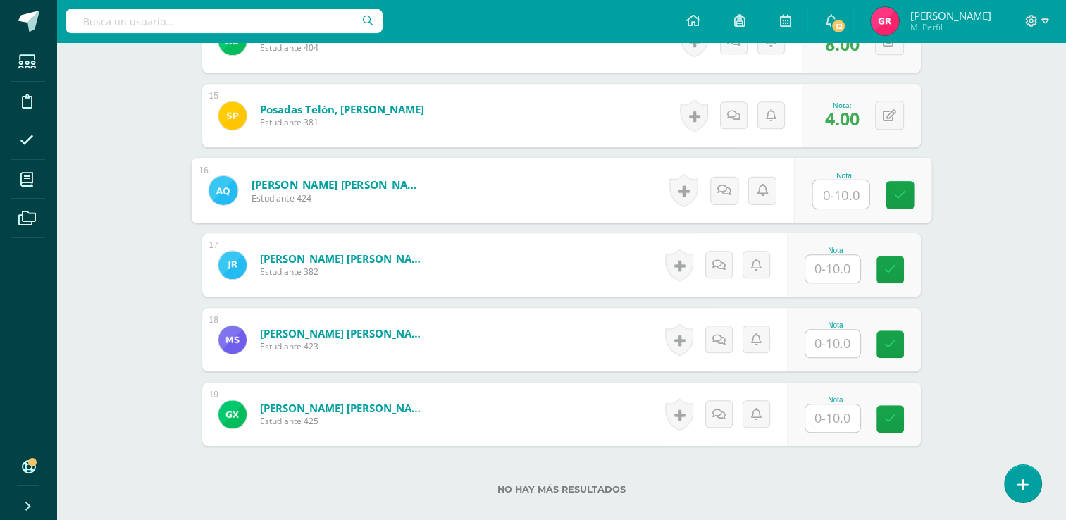
scroll to position [1449, 0]
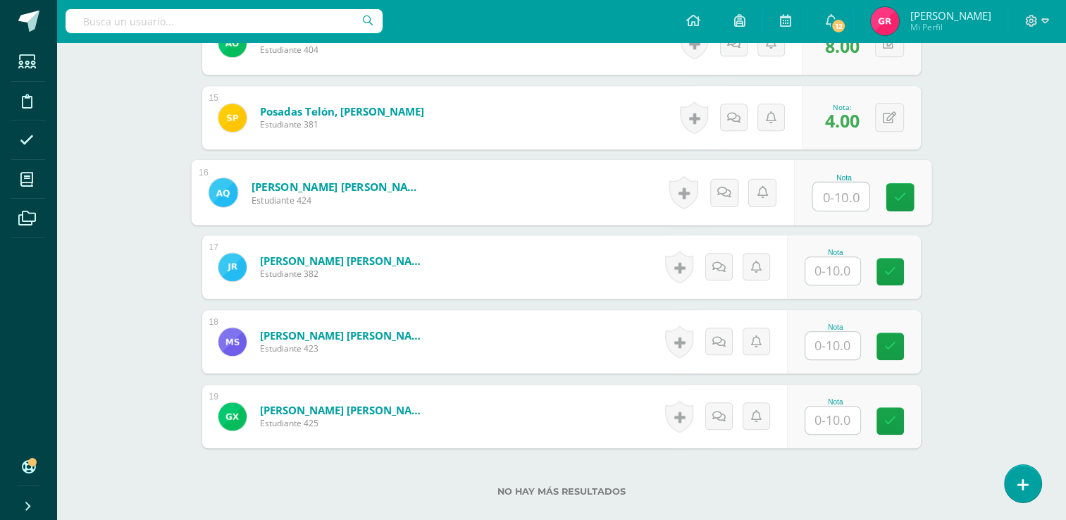
click at [834, 420] on input "text" at bounding box center [832, 419] width 55 height 27
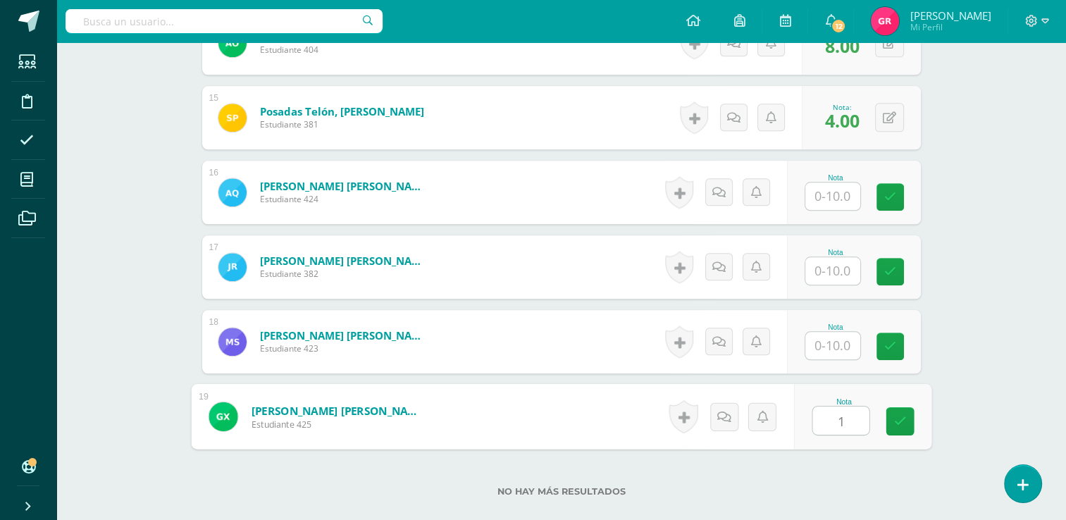
type input "10"
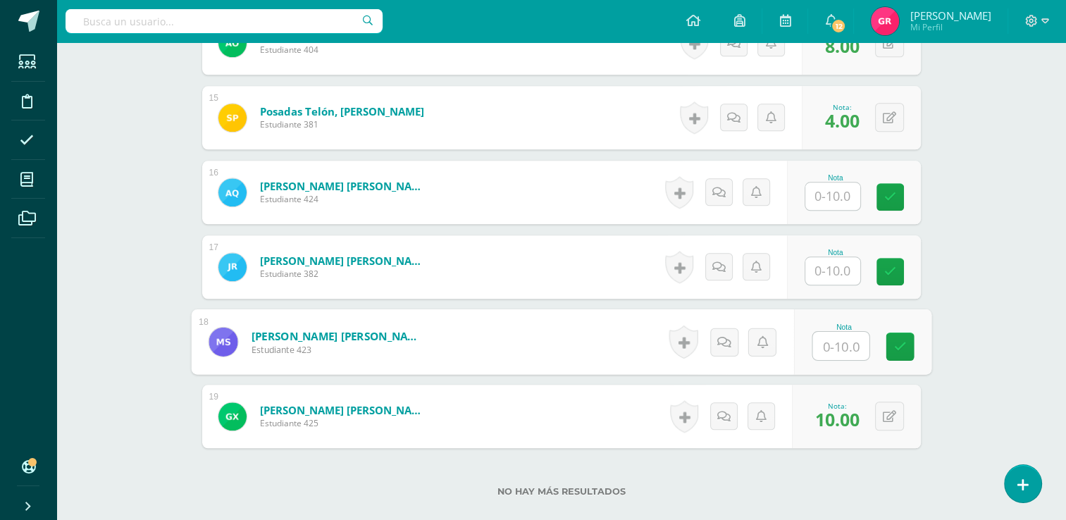
click at [843, 348] on input "text" at bounding box center [840, 346] width 56 height 28
type input "8"
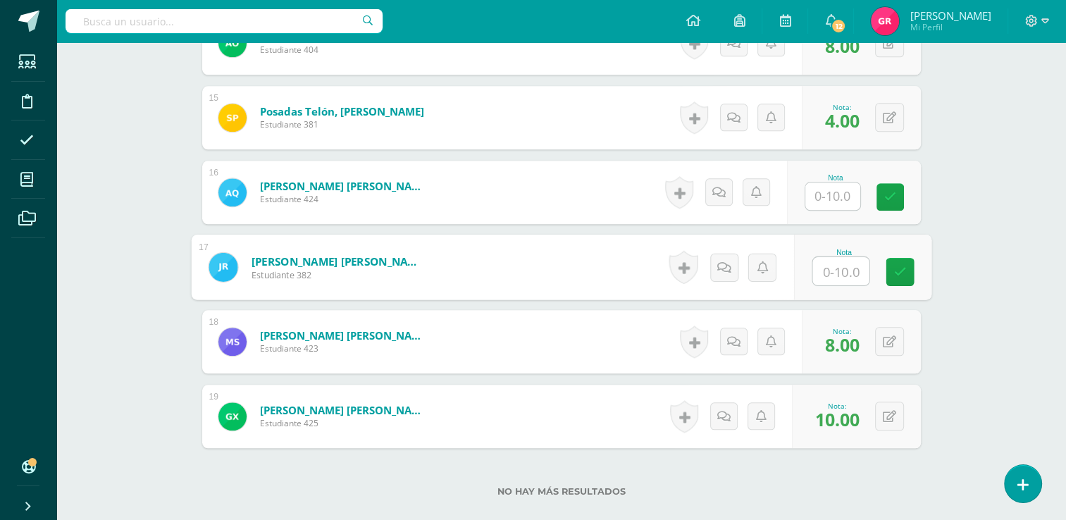
click at [846, 276] on input "text" at bounding box center [840, 271] width 56 height 28
type input "7"
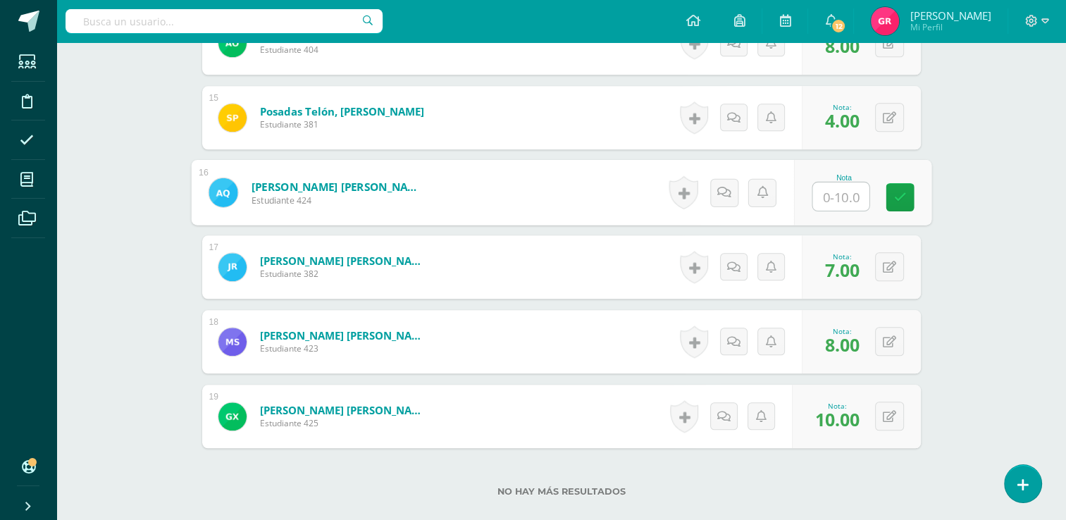
click at [831, 201] on input "text" at bounding box center [840, 196] width 56 height 28
type input "6"
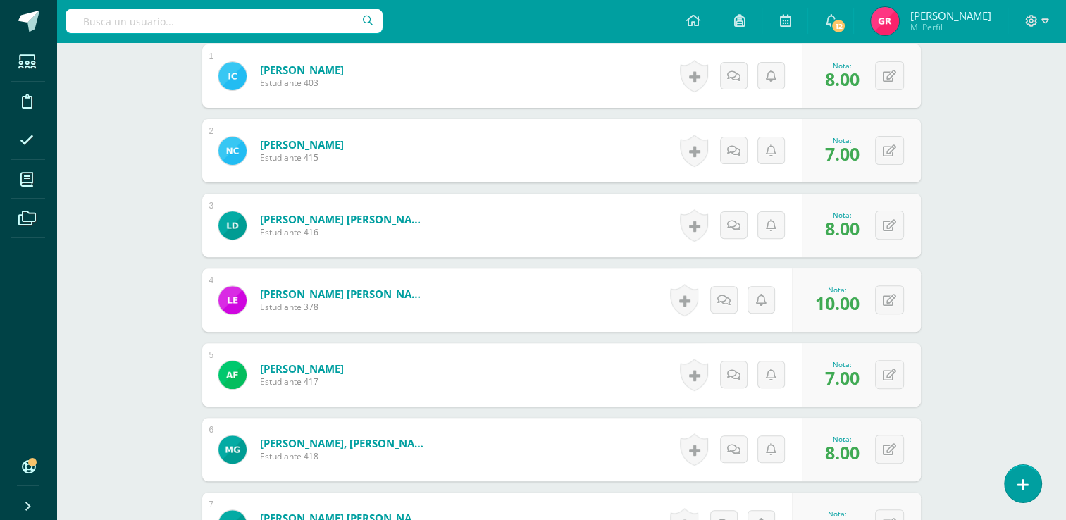
scroll to position [0, 0]
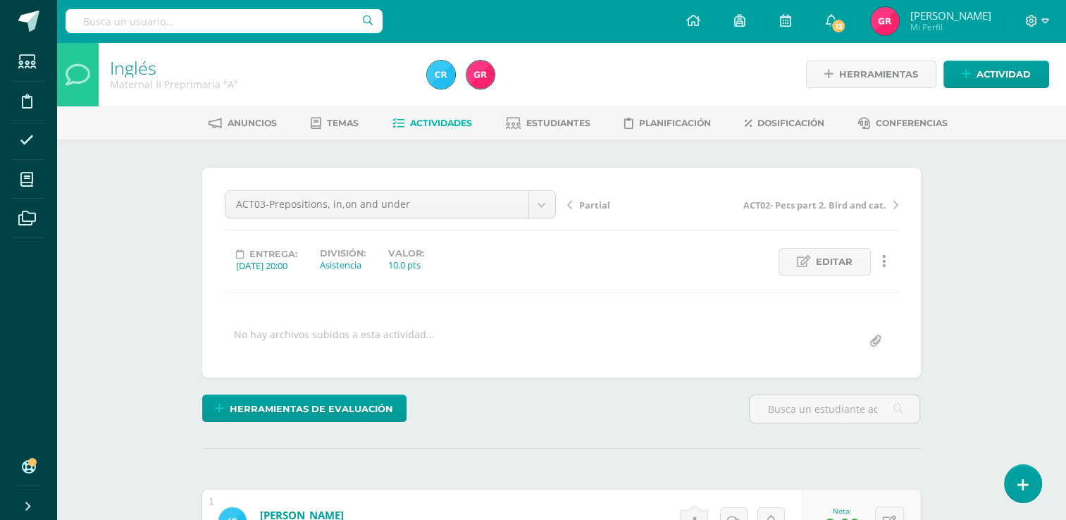
click at [439, 123] on span "Actividades" at bounding box center [441, 123] width 62 height 11
